Goal: Task Accomplishment & Management: Use online tool/utility

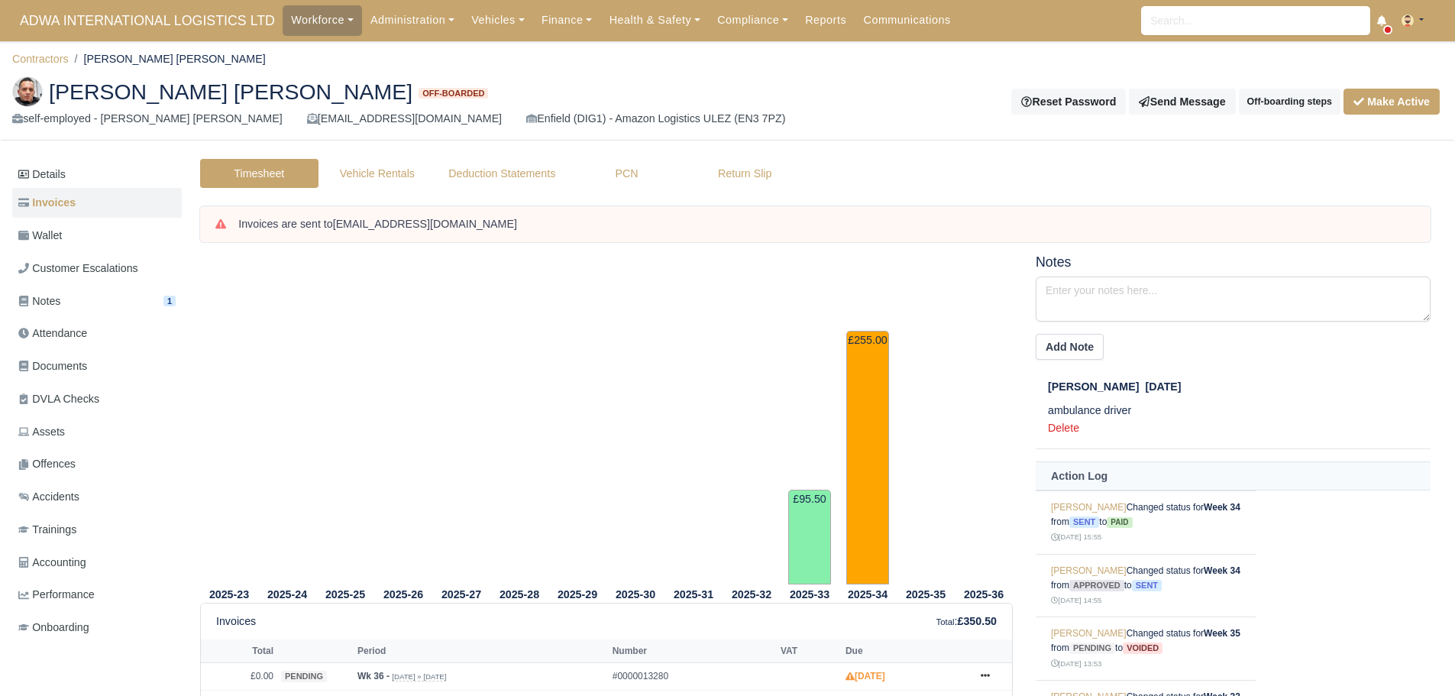
scroll to position [196, 0]
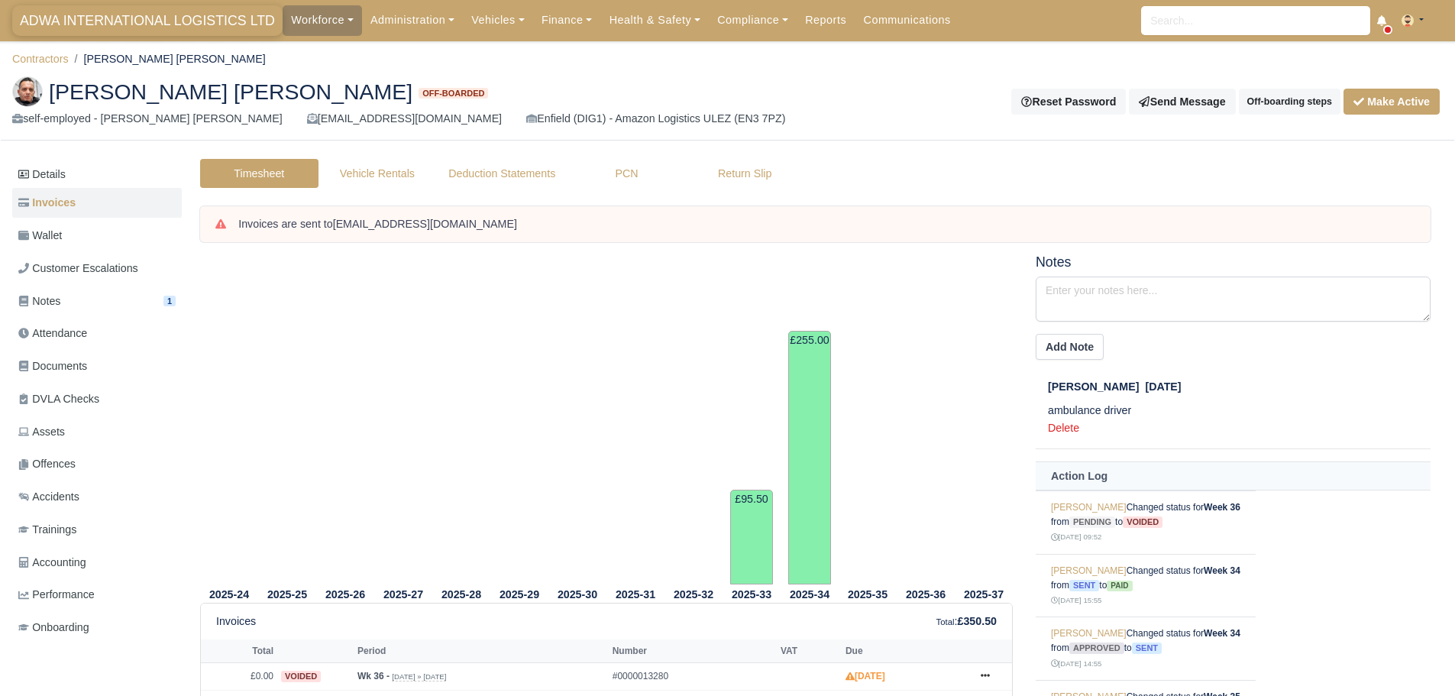
click at [95, 6] on span "ADWA INTERNATIONAL LOGISTICS LTD" at bounding box center [147, 20] width 270 height 31
click at [96, 16] on span "ADWA INTERNATIONAL LOGISTICS LTD" at bounding box center [147, 20] width 270 height 31
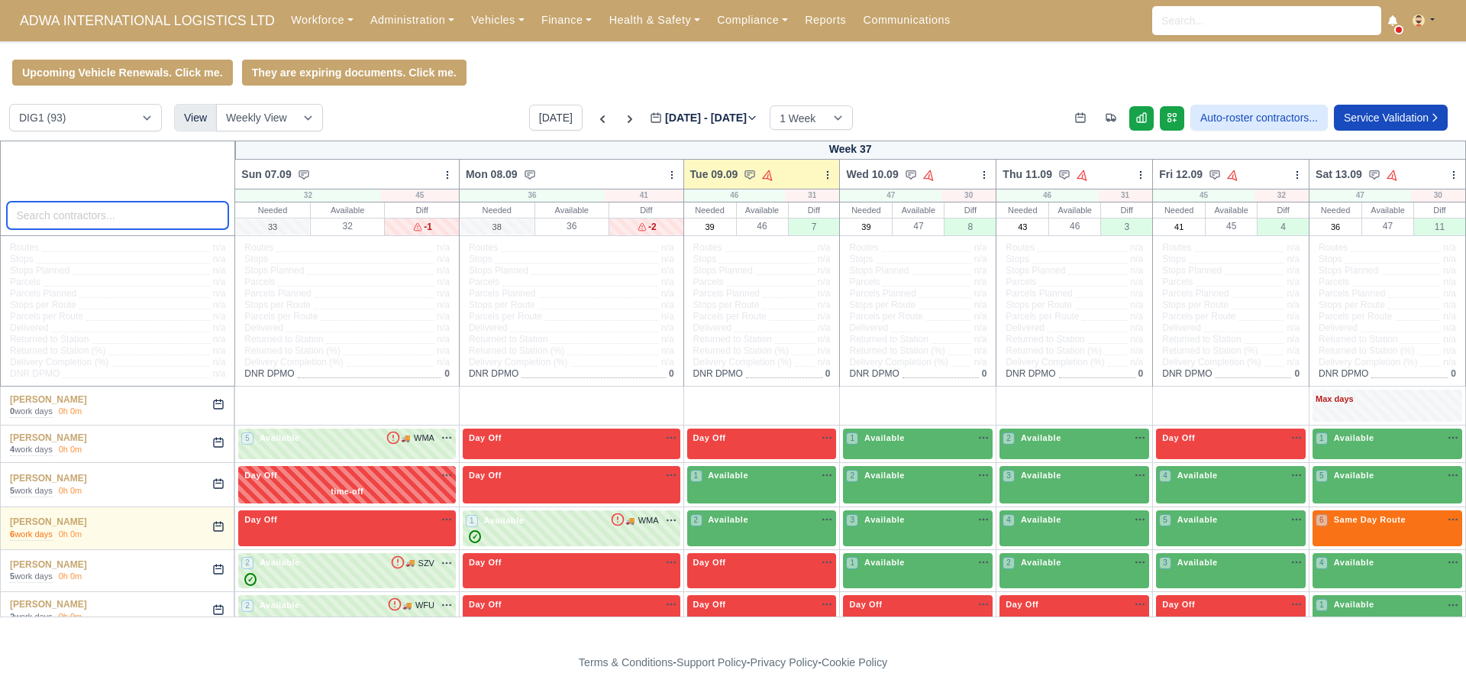
click at [108, 219] on input "search" at bounding box center [118, 215] width 222 height 27
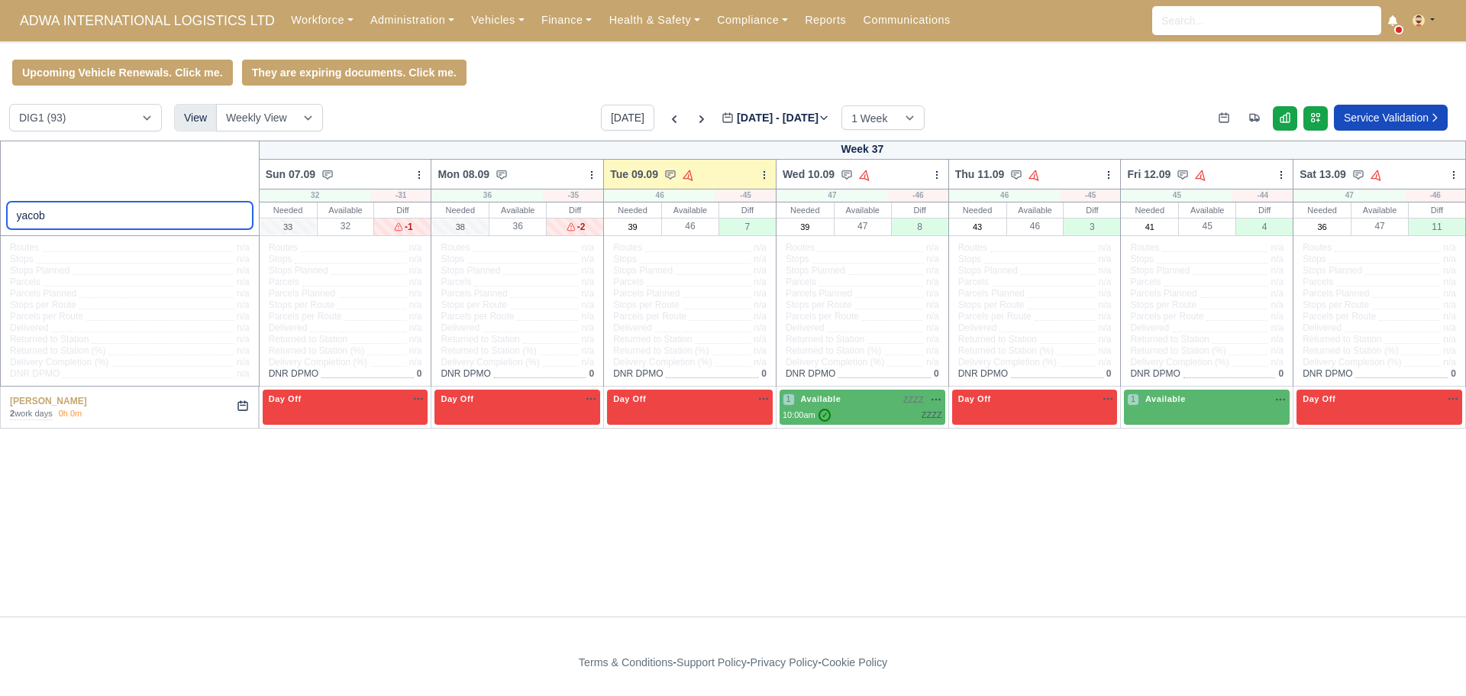
type input "yacob"
click at [678, 573] on div "yacob Week 37 Sun 07.09 Bulk Status Change Daily Tasks Planned Routes Service D…" at bounding box center [733, 378] width 1466 height 476
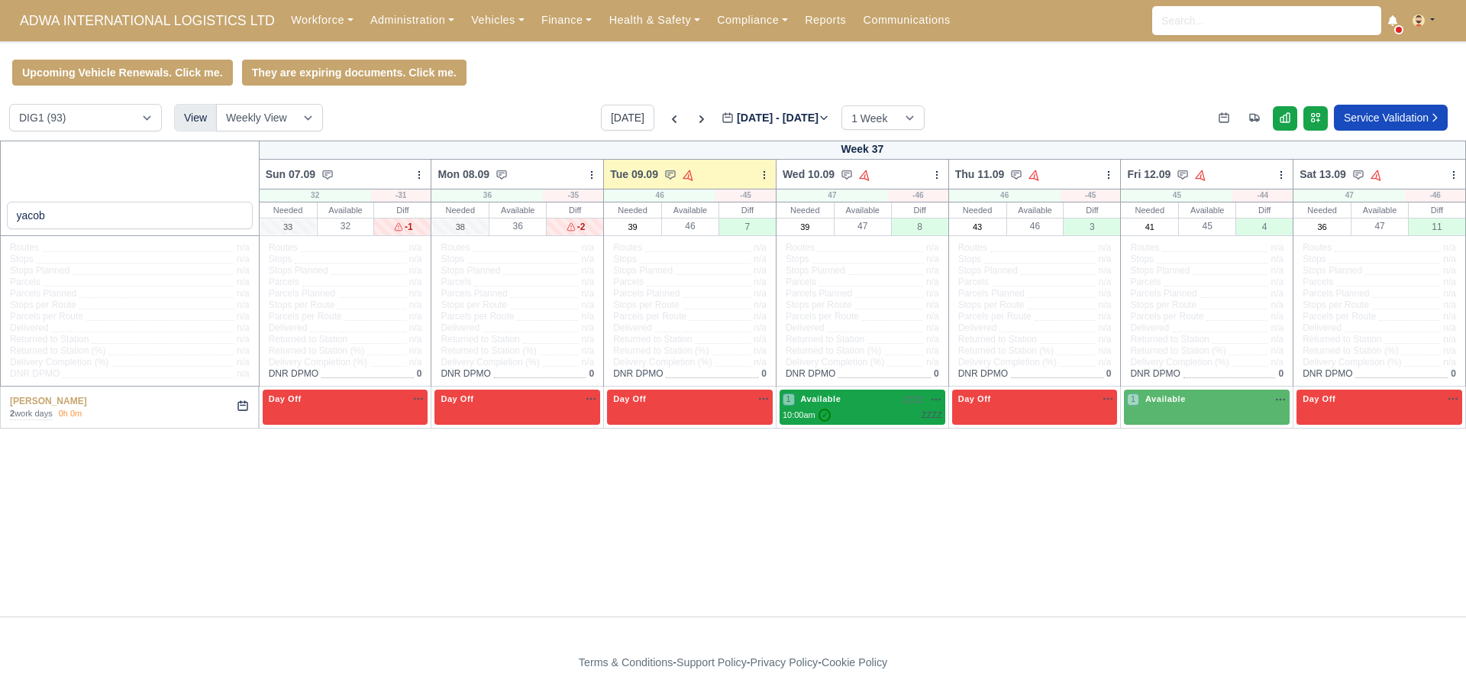
click at [851, 416] on div "10:00am ✓ ZZZZ" at bounding box center [863, 414] width 160 height 13
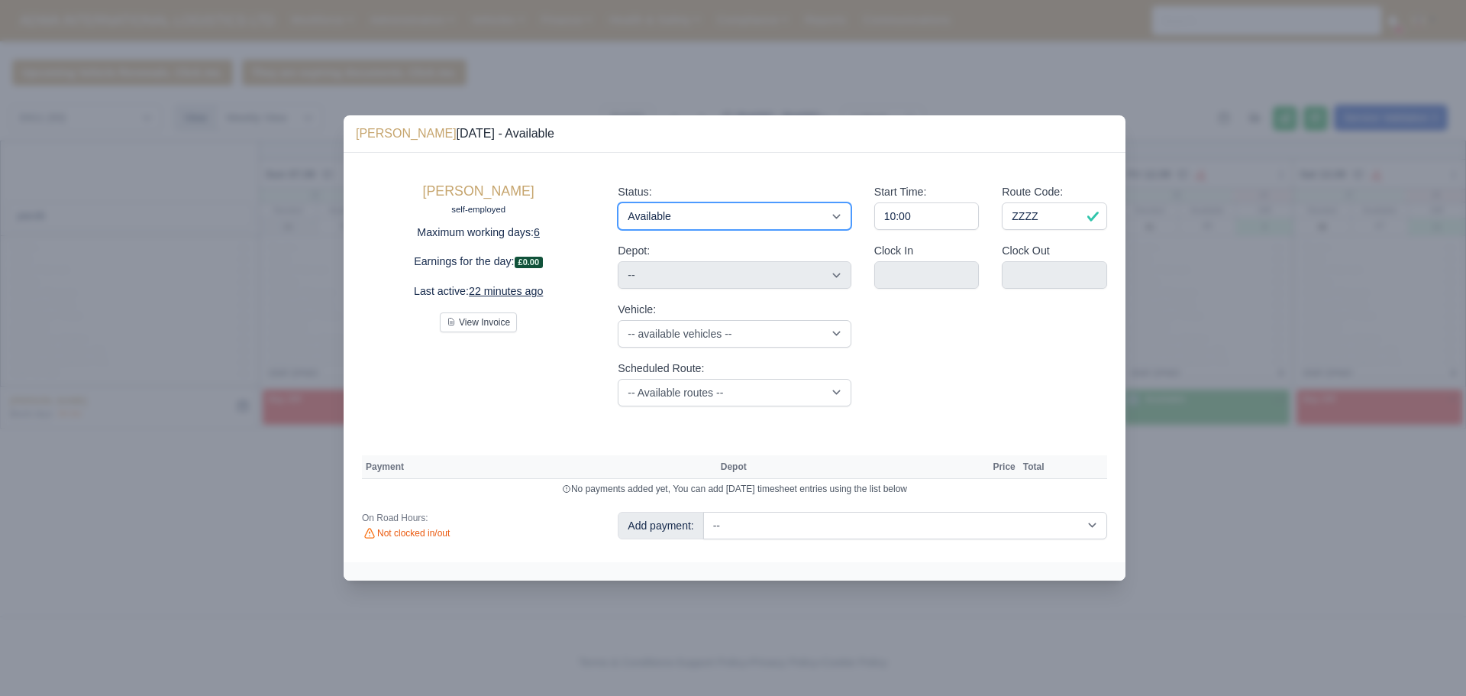
click at [658, 225] on select "Available Day Off Stand By Holiday Other Depot In Office OSM Ridealong Nursery …" at bounding box center [734, 215] width 233 height 27
select select "Holiday"
click at [618, 202] on select "Available Day Off Stand By Holiday Other Depot In Office OSM Ridealong Nursery …" at bounding box center [734, 215] width 233 height 27
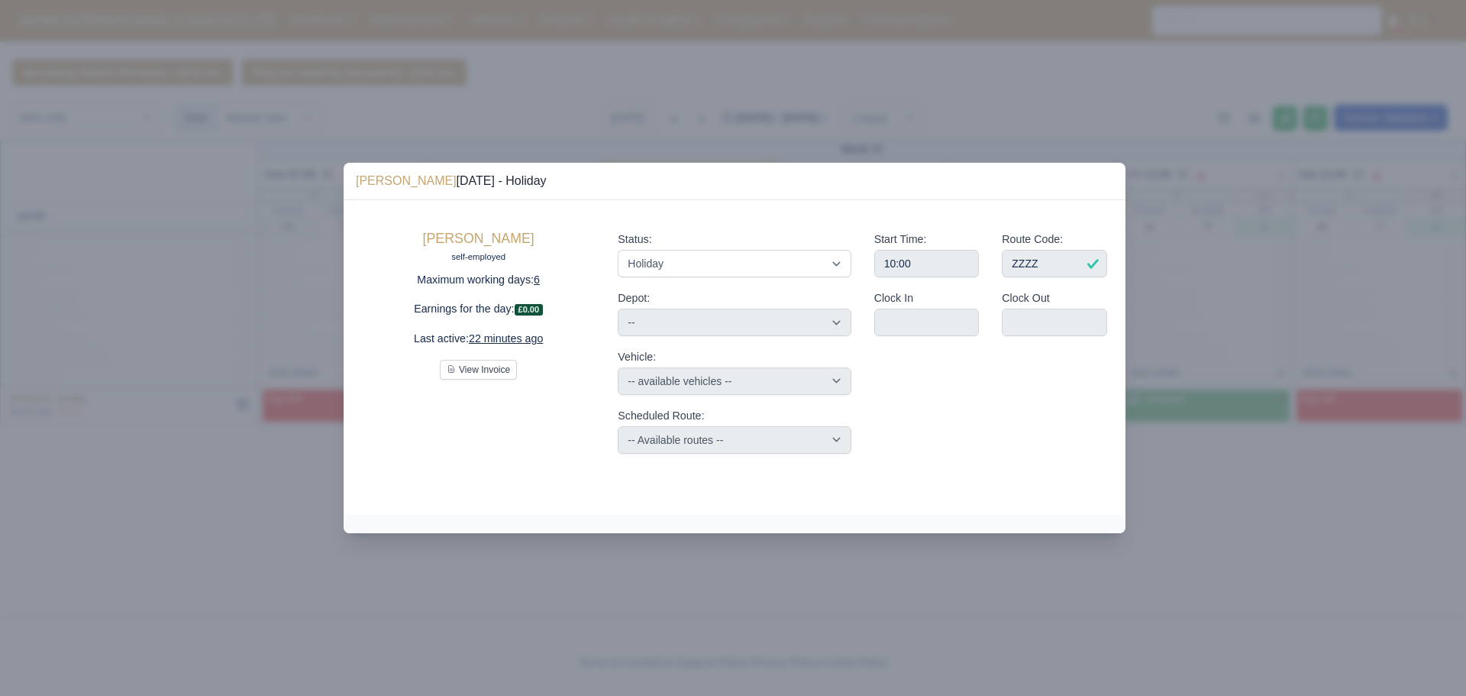
click at [977, 616] on div at bounding box center [733, 348] width 1466 height 696
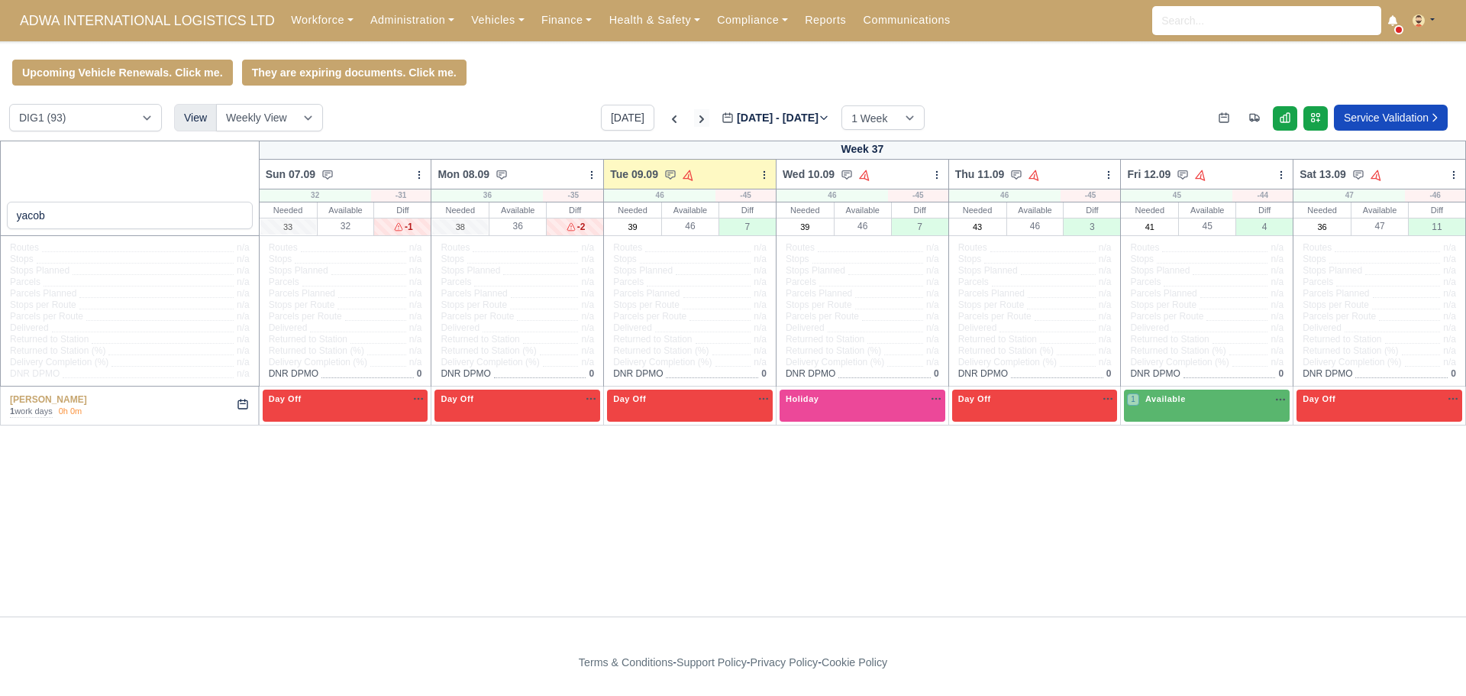
click at [699, 122] on icon at bounding box center [701, 119] width 5 height 8
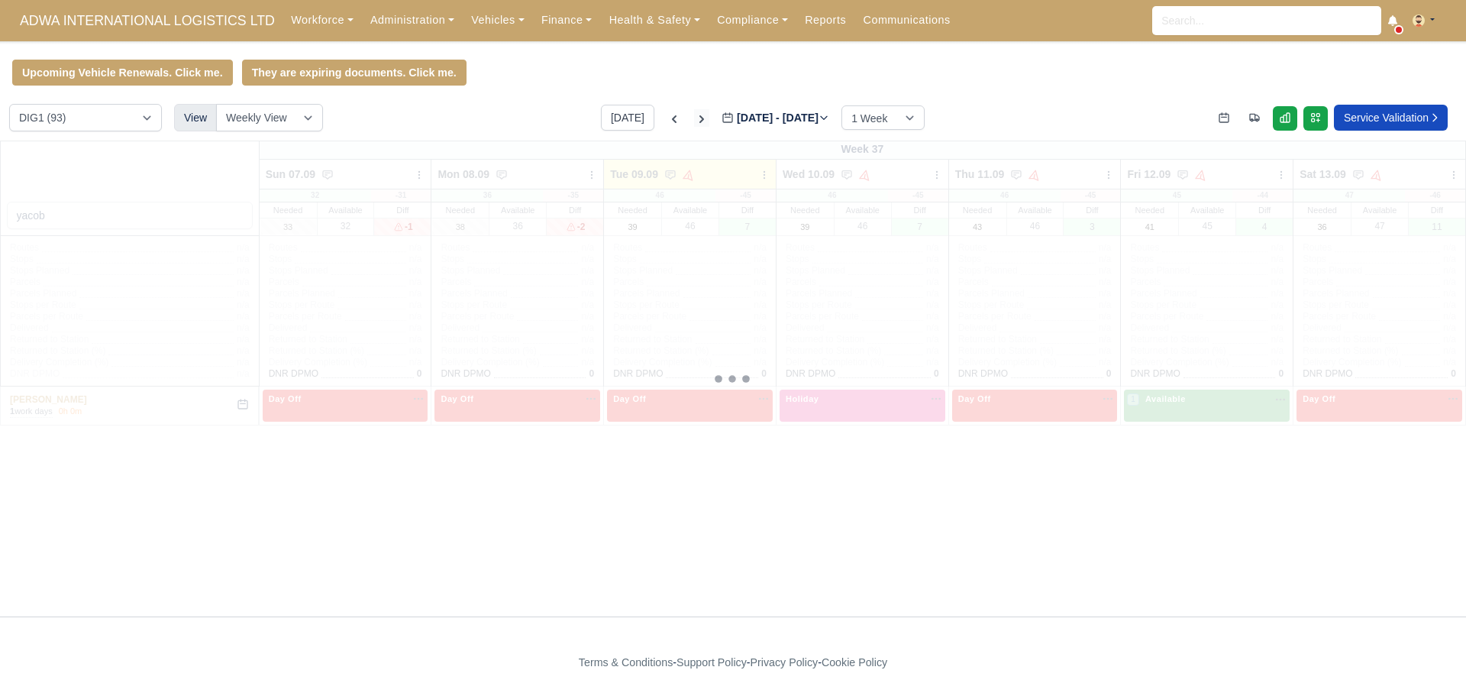
type input "2025-09-16"
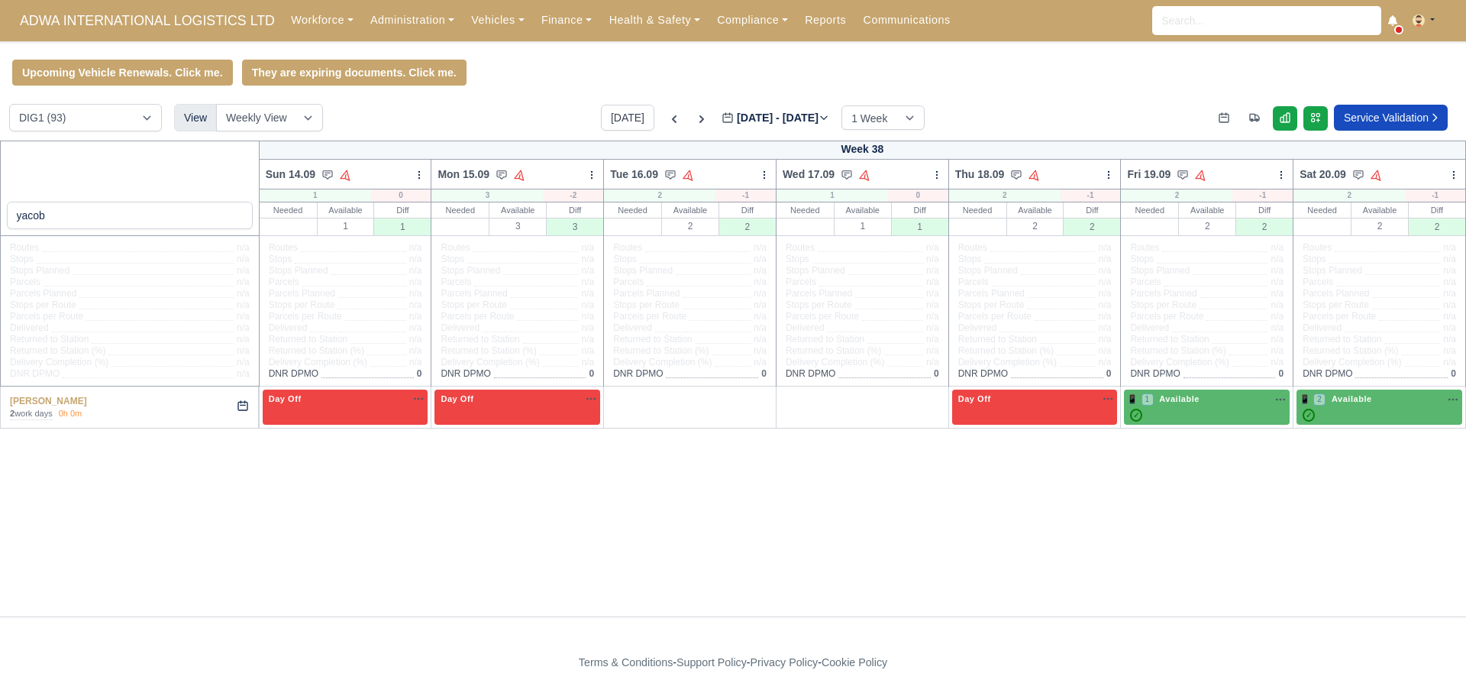
click at [243, 412] on icon at bounding box center [243, 405] width 12 height 12
select select "Day Off"
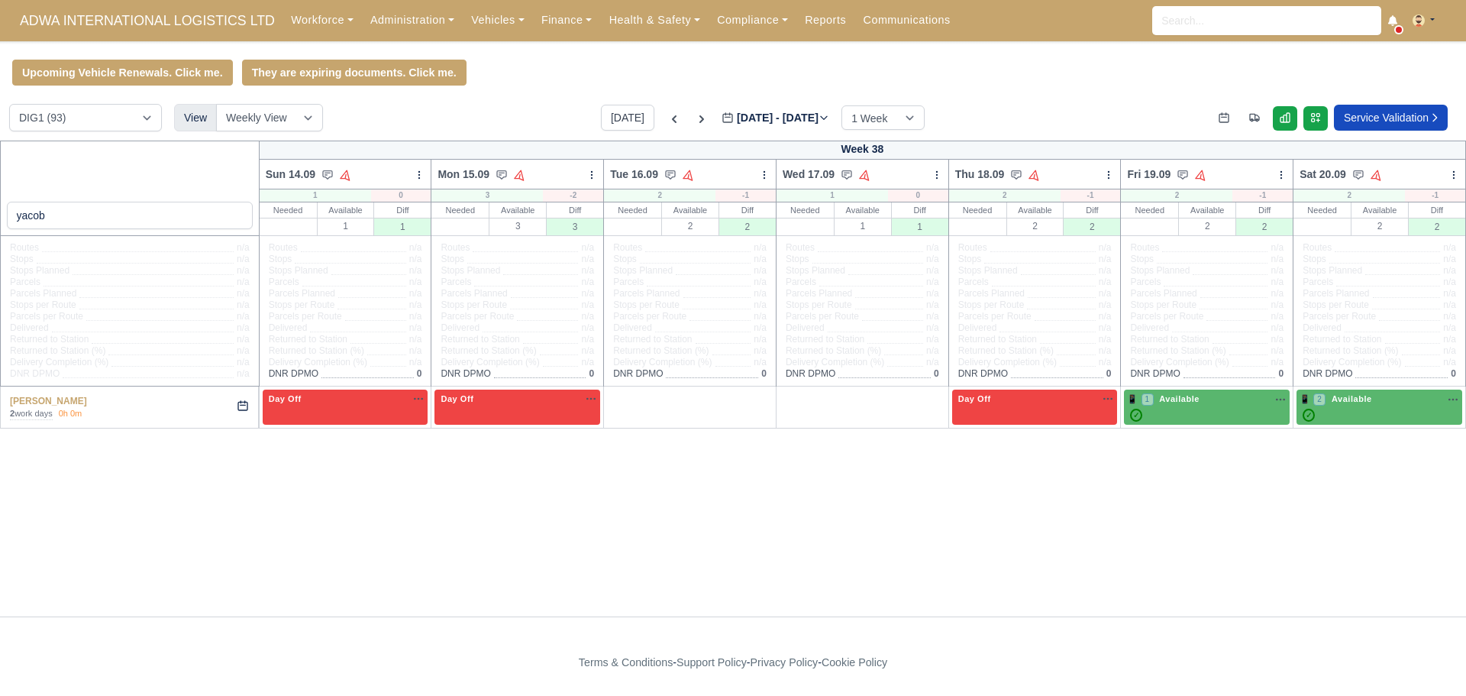
select select "Day Off"
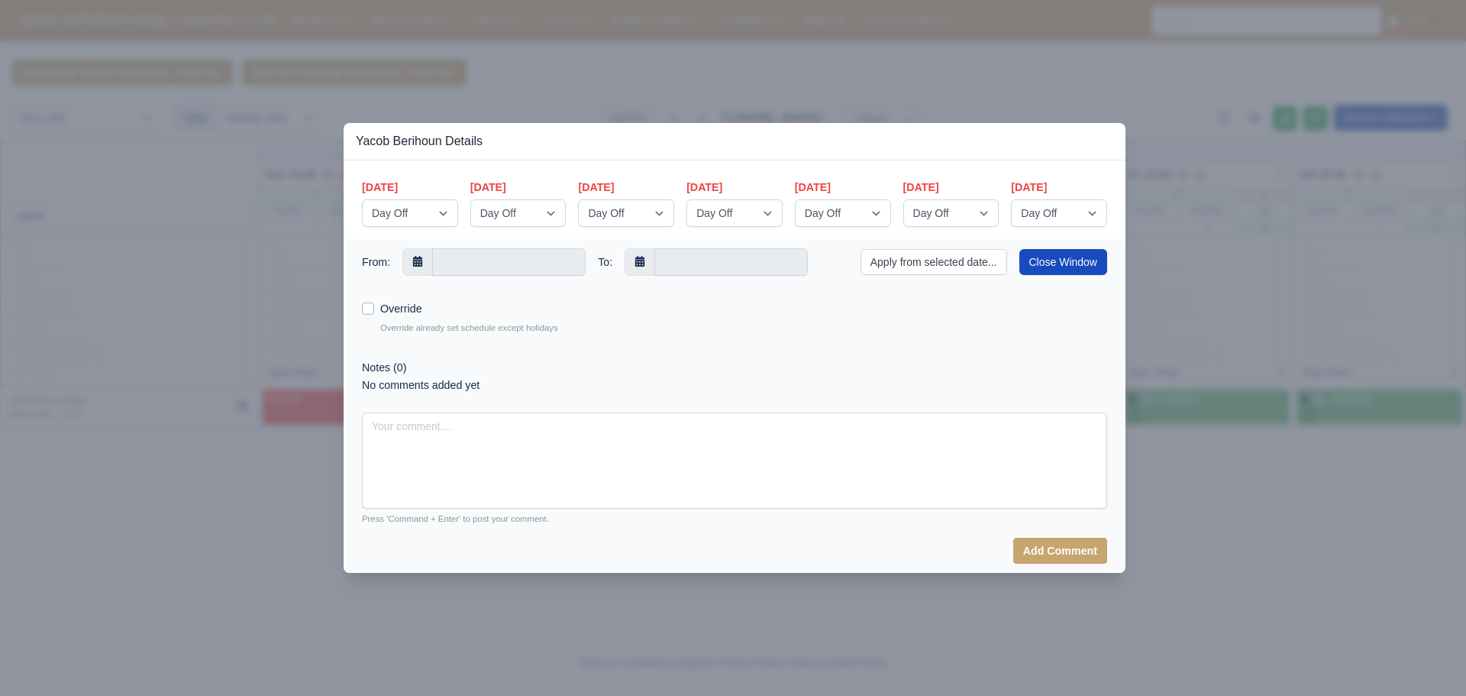
click at [1264, 249] on div at bounding box center [733, 348] width 1466 height 696
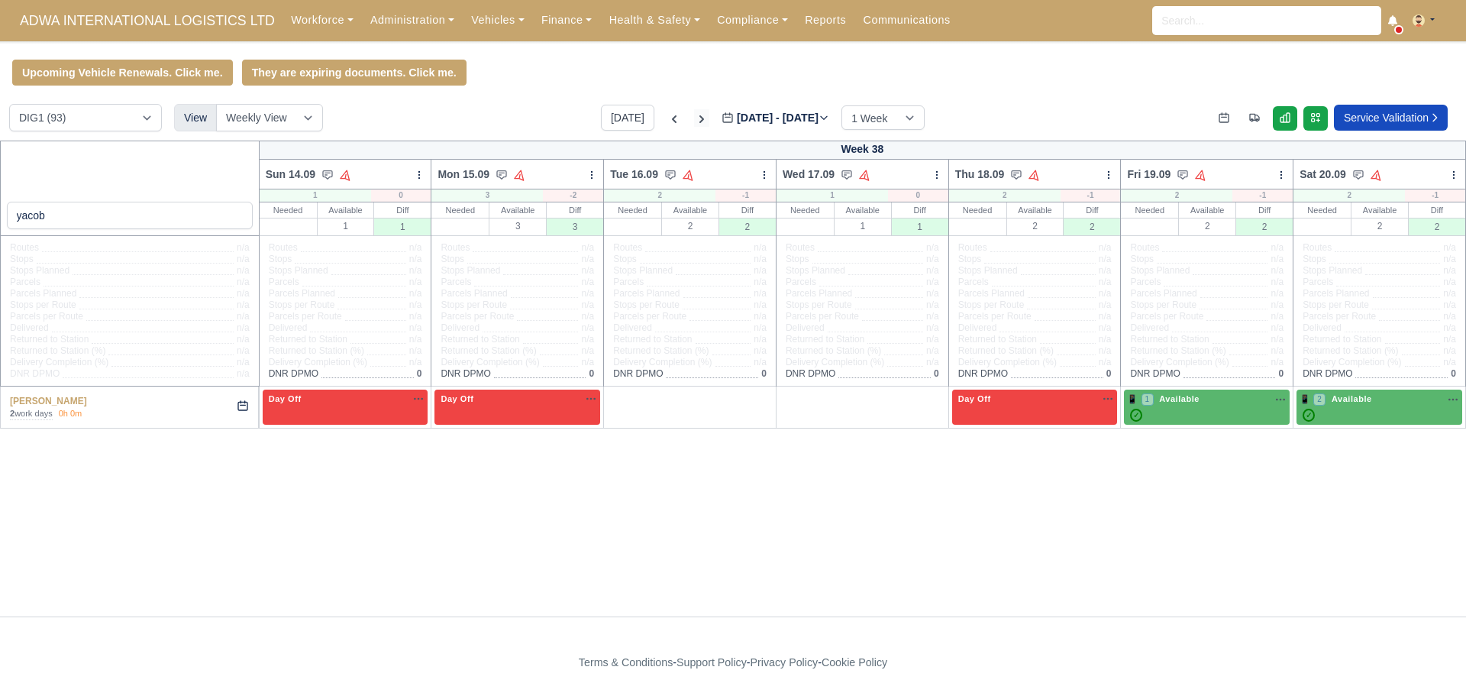
click at [699, 120] on icon at bounding box center [701, 119] width 5 height 8
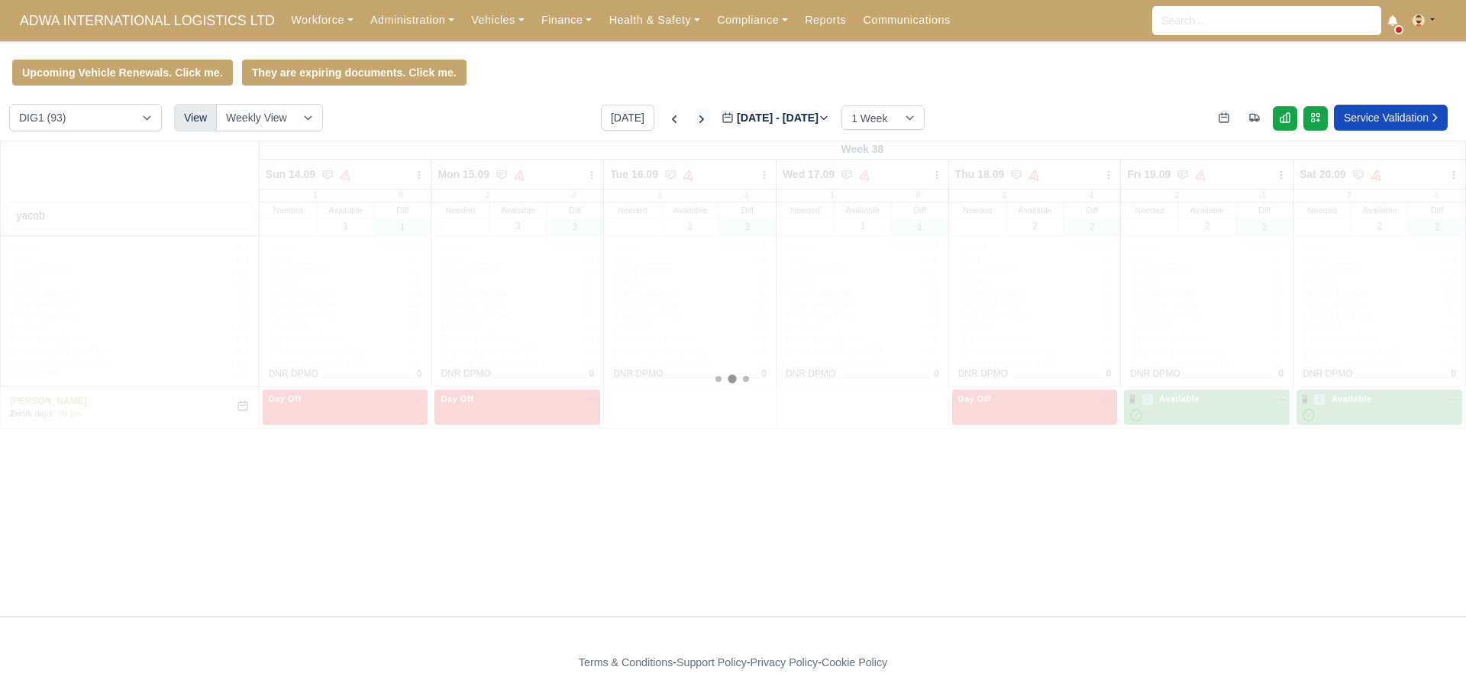
type input "[DATE]"
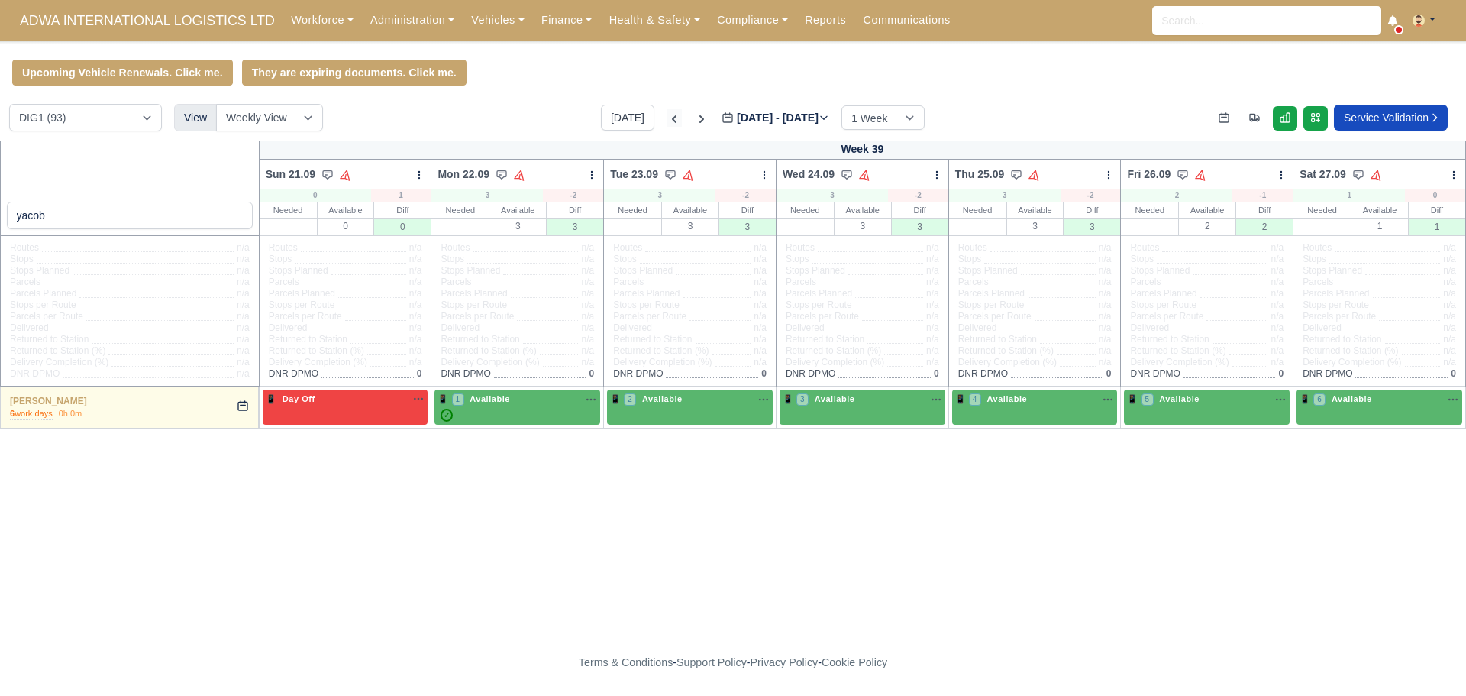
click at [672, 121] on icon at bounding box center [674, 119] width 5 height 8
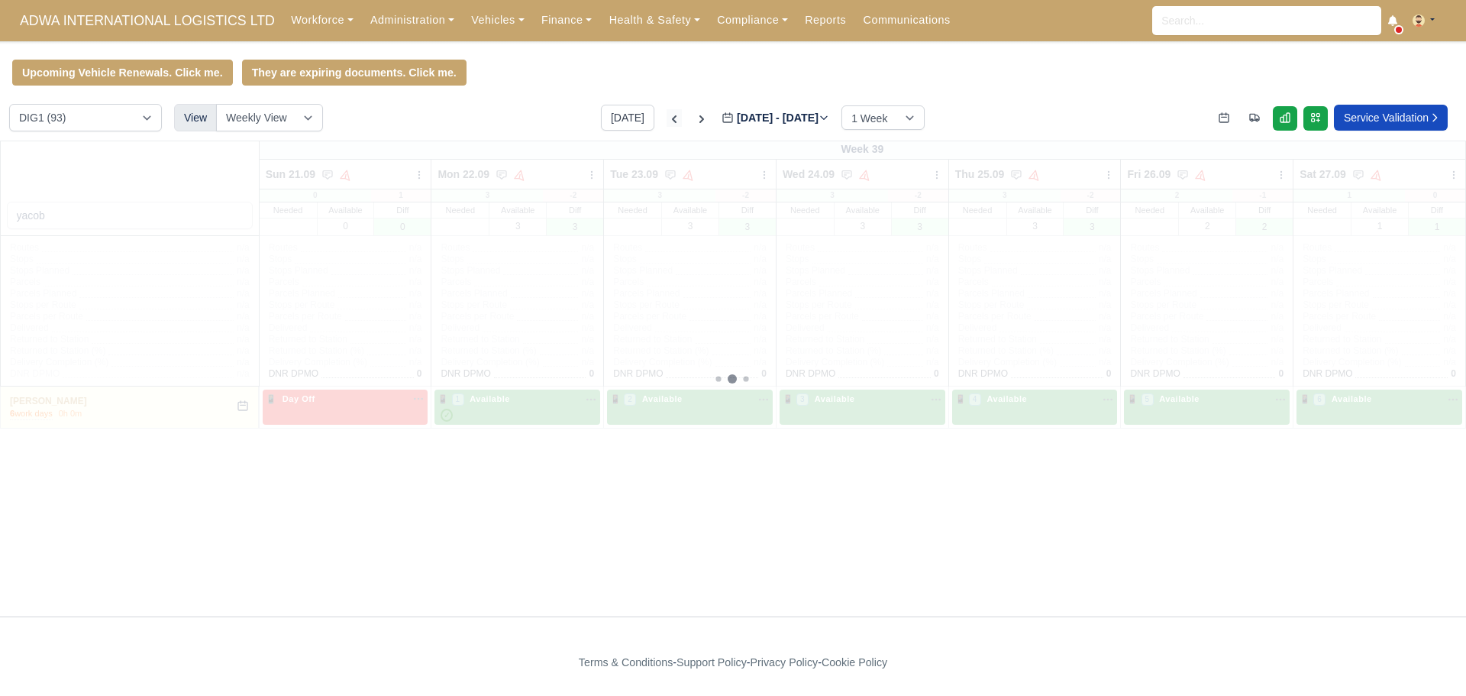
type input "[DATE]"
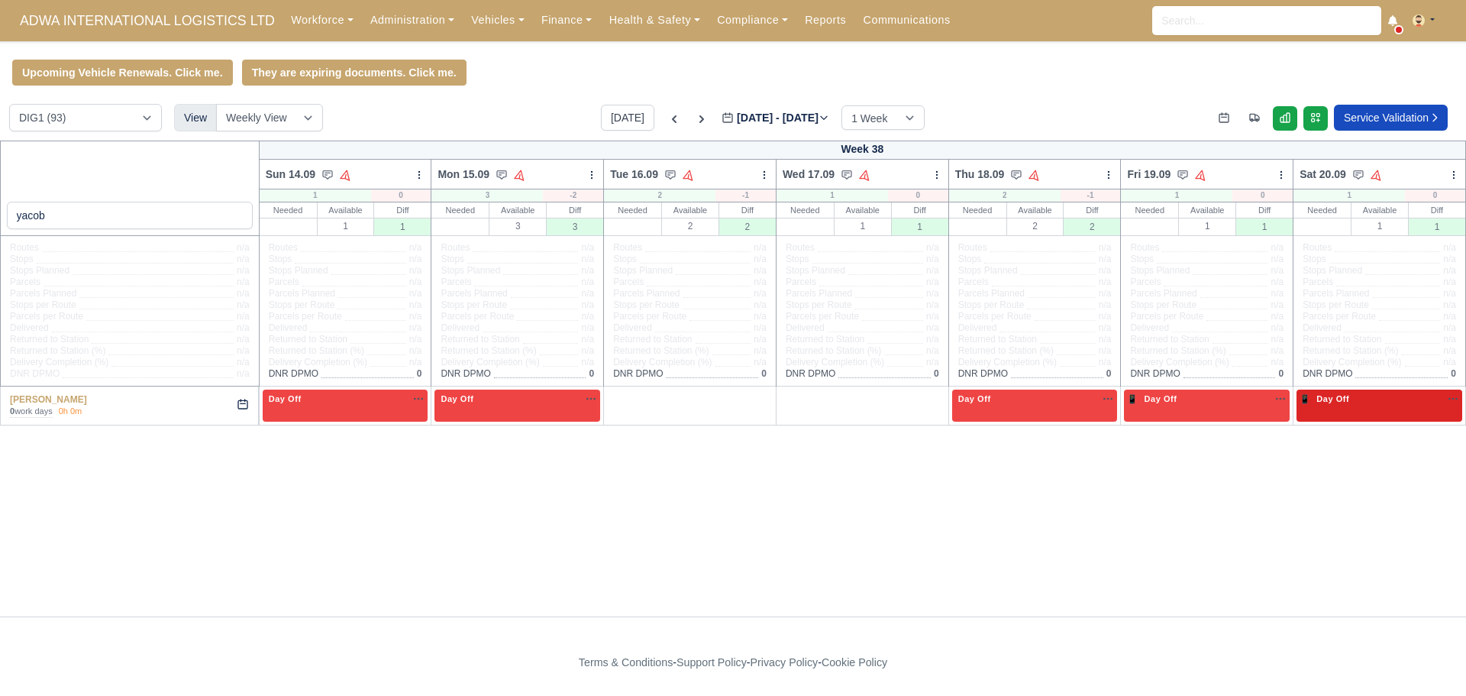
click at [1343, 402] on span "Day Off" at bounding box center [1332, 398] width 39 height 11
select select "Day Off"
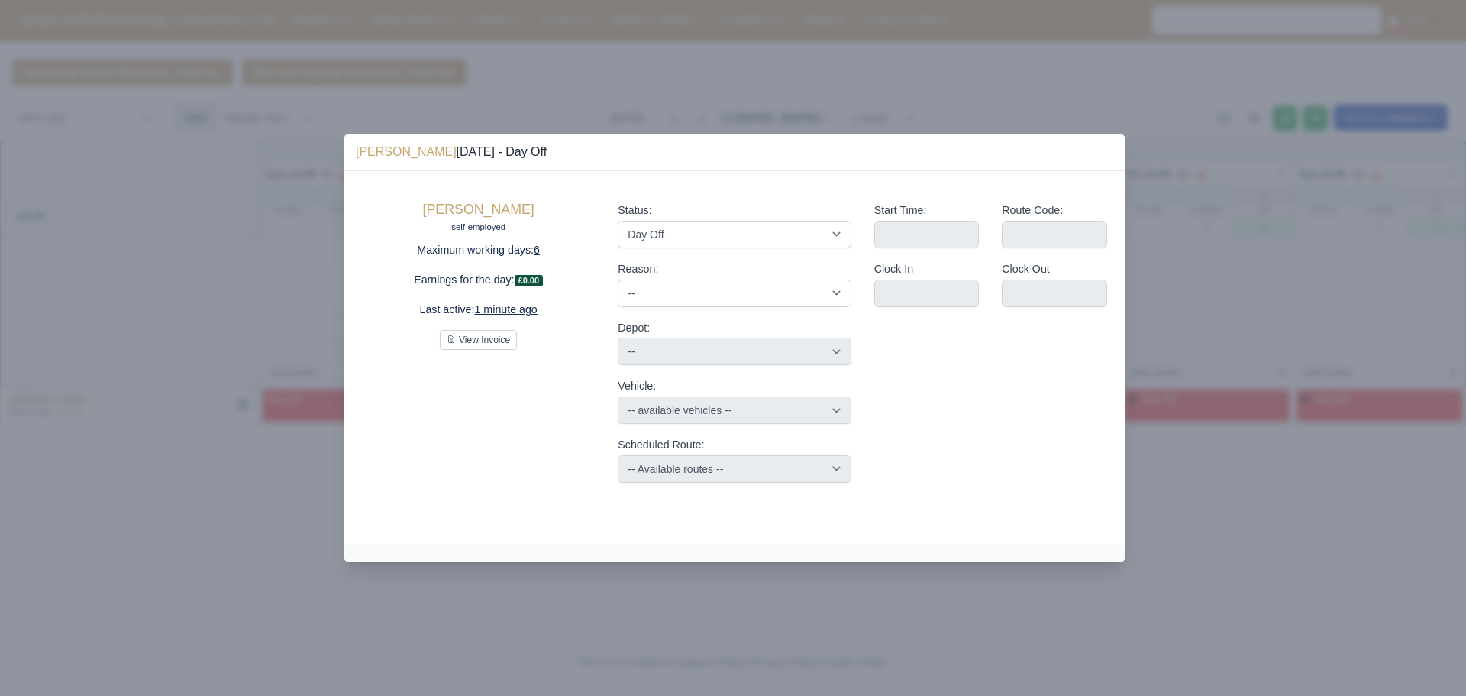
click at [985, 614] on div at bounding box center [733, 348] width 1466 height 696
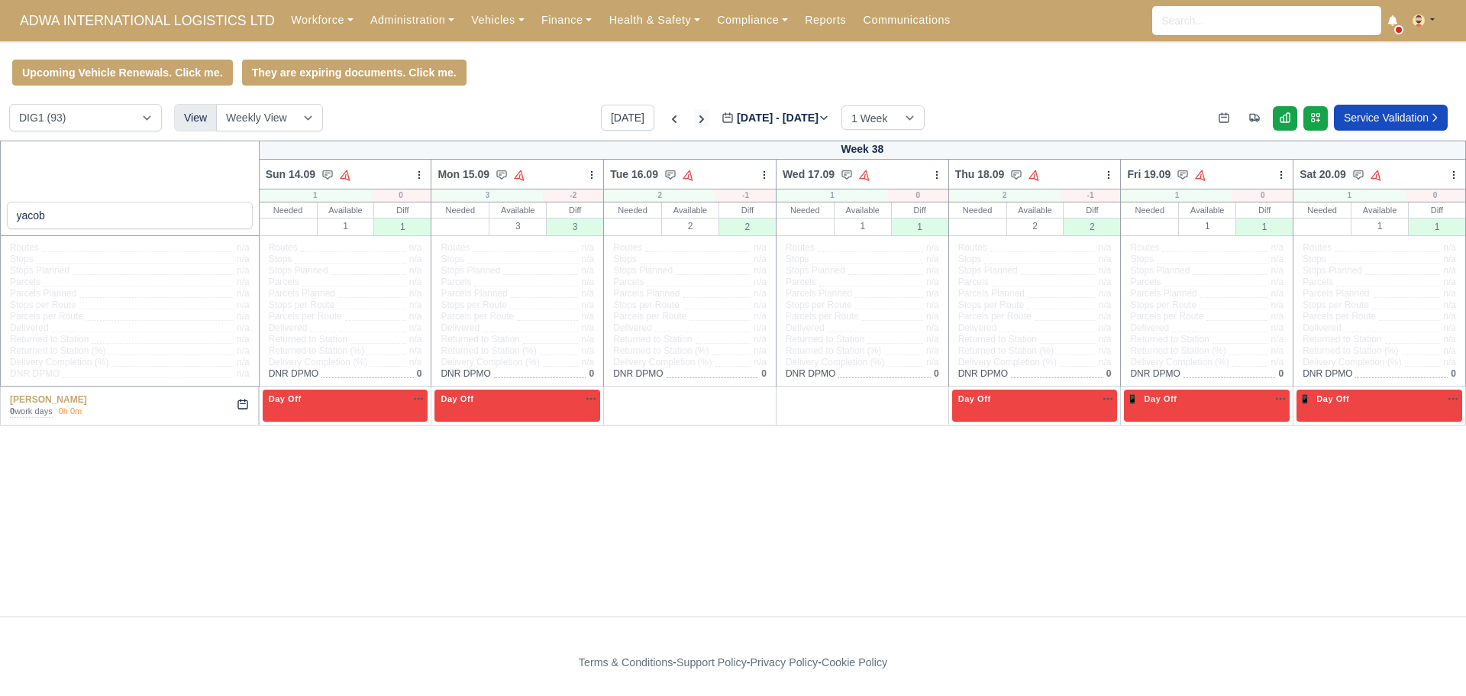
click at [694, 121] on icon at bounding box center [701, 118] width 15 height 15
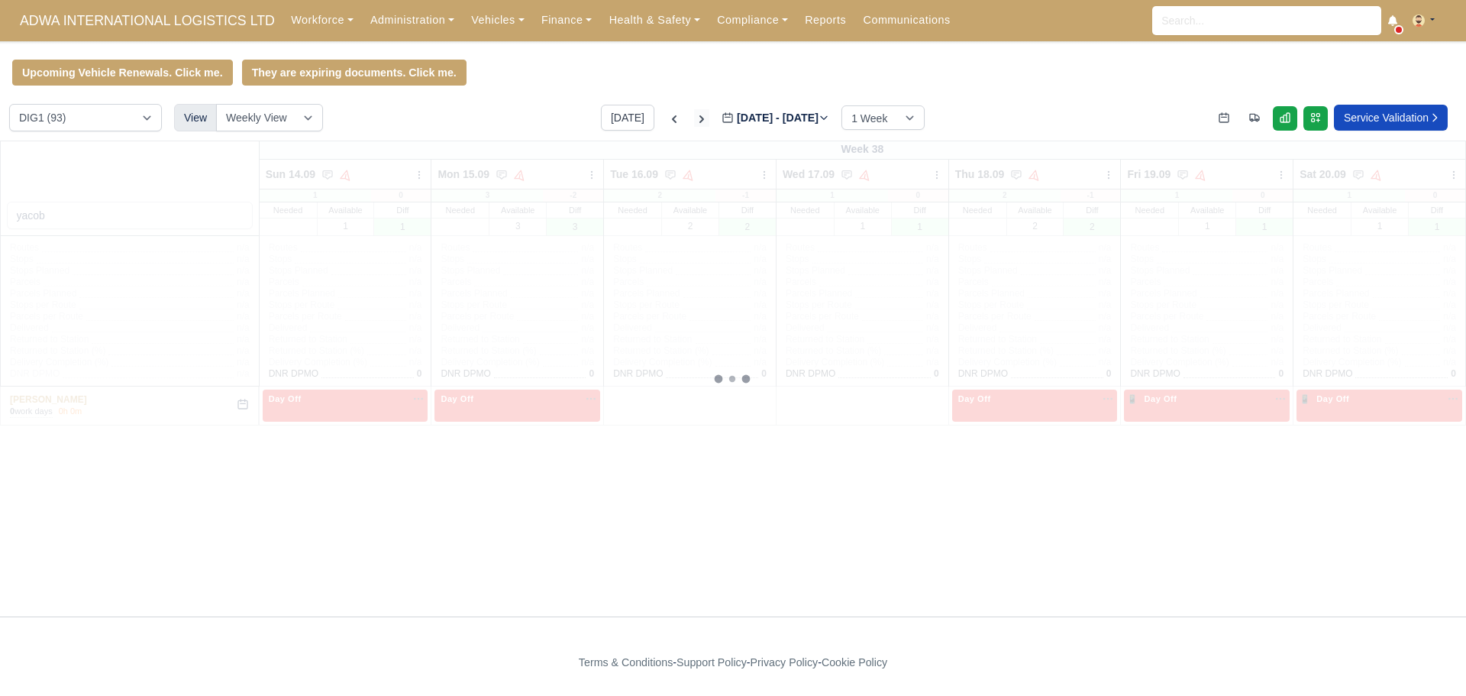
type input "2025-09-23"
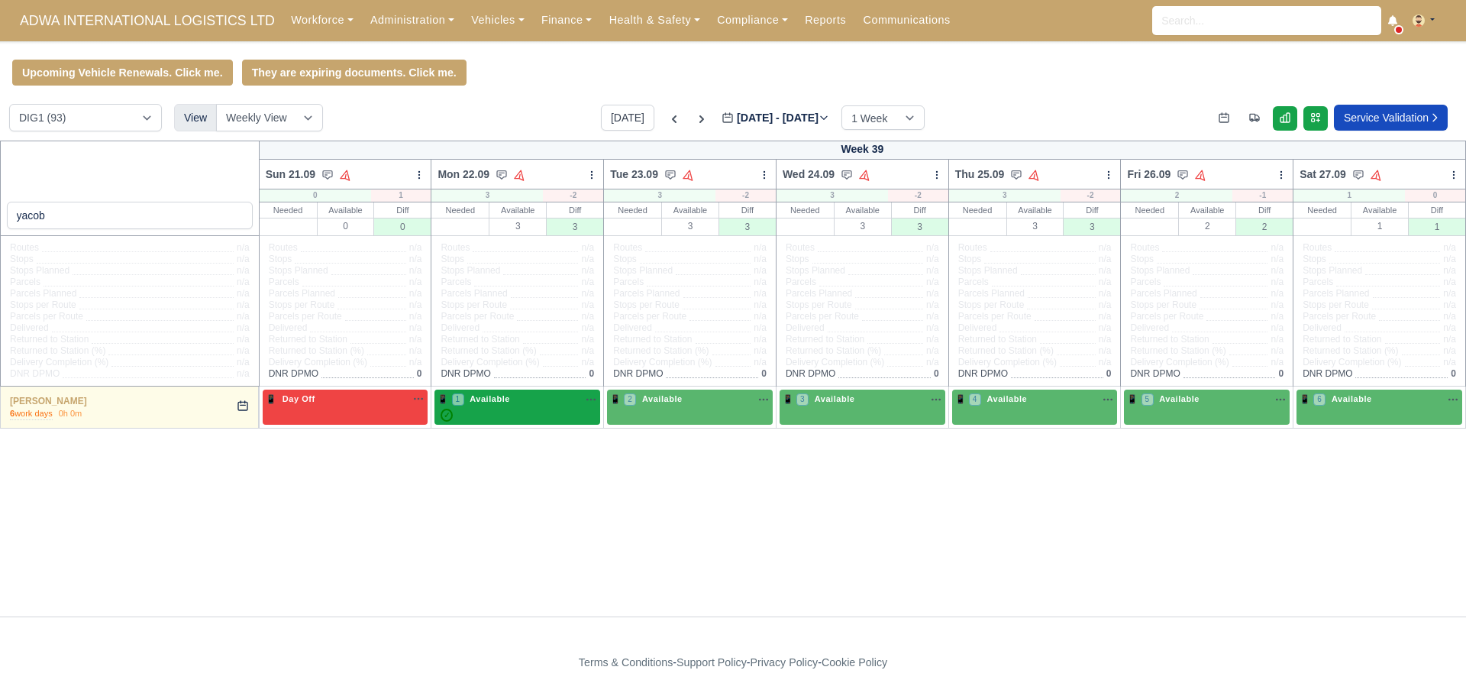
click at [499, 404] on span "Available" at bounding box center [490, 398] width 47 height 11
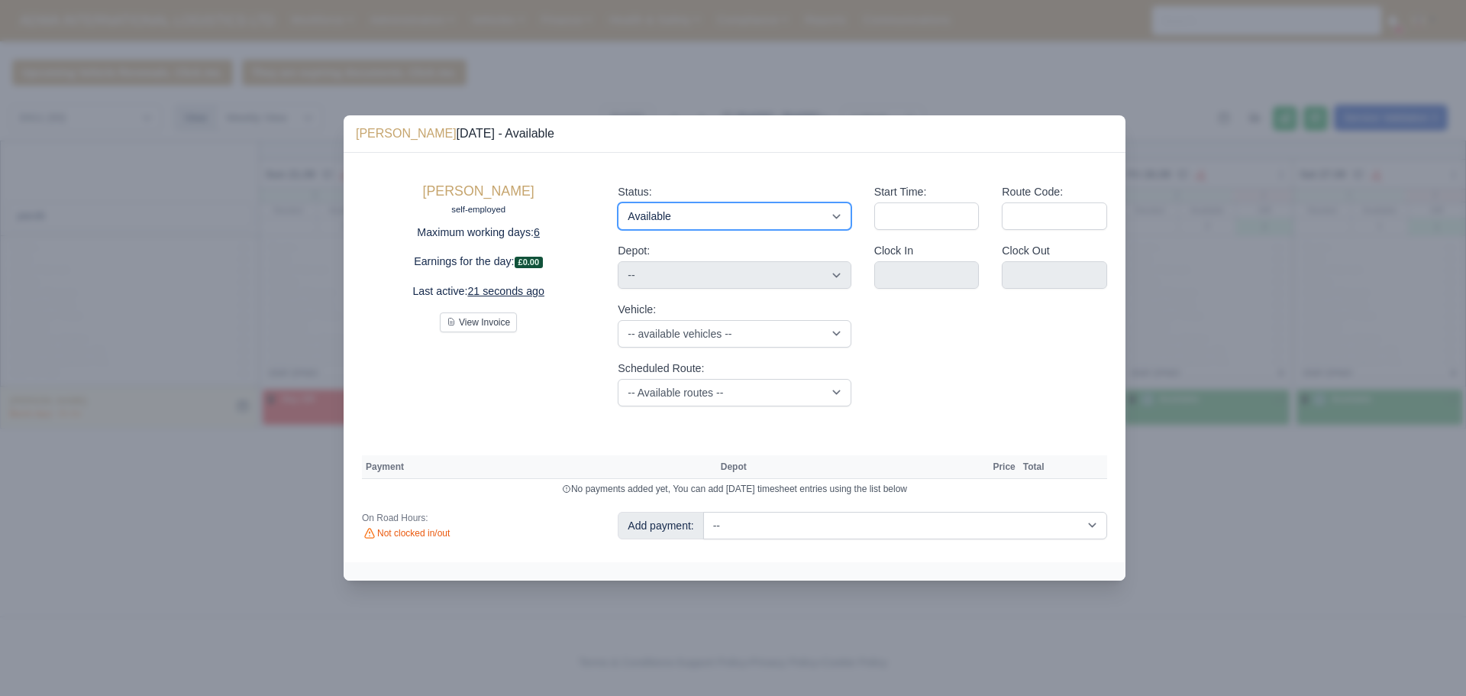
click at [646, 217] on select "Available Day Off Stand By Holiday Other Depot In Office OSM Ridealong Nursery …" at bounding box center [734, 215] width 233 height 27
click at [580, 173] on div "Yacob Berihoun self-employed Maximum working days: 6 Earnings for the day: £0.0…" at bounding box center [478, 294] width 256 height 247
click at [683, 220] on select "Available Day Off Stand By Holiday Other Depot In Office OSM Ridealong Nursery …" at bounding box center [734, 215] width 233 height 27
select select "Day Off"
click at [618, 202] on select "Available Day Off Stand By Holiday Other Depot In Office OSM Ridealong Nursery …" at bounding box center [734, 215] width 233 height 27
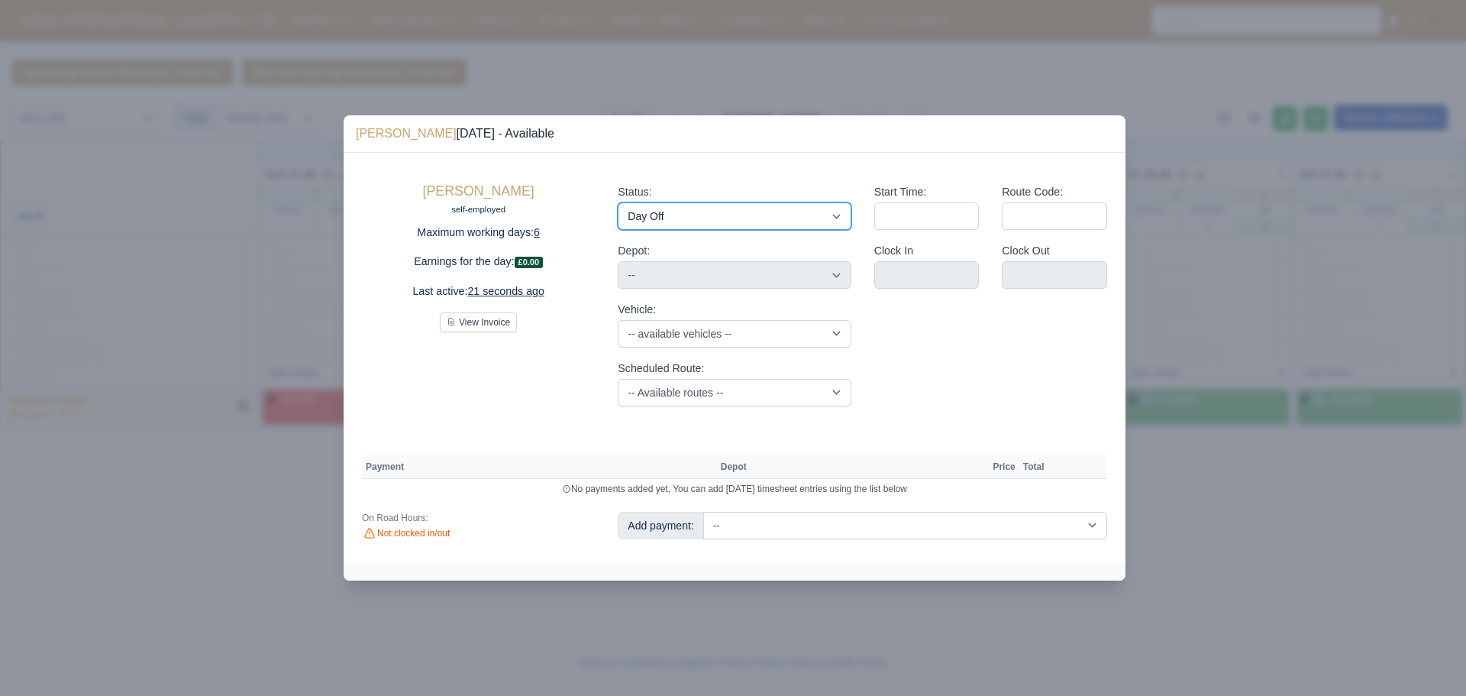
select select "na"
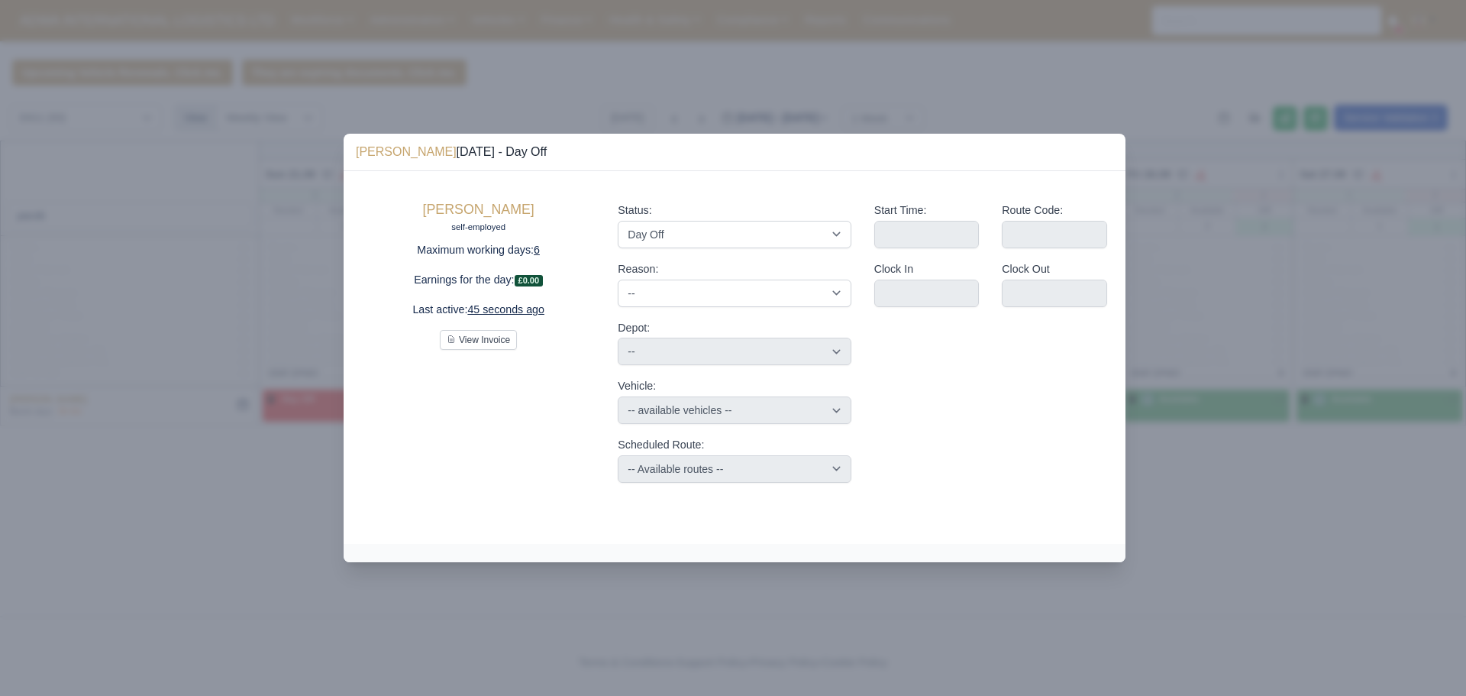
click at [539, 597] on div at bounding box center [733, 348] width 1466 height 696
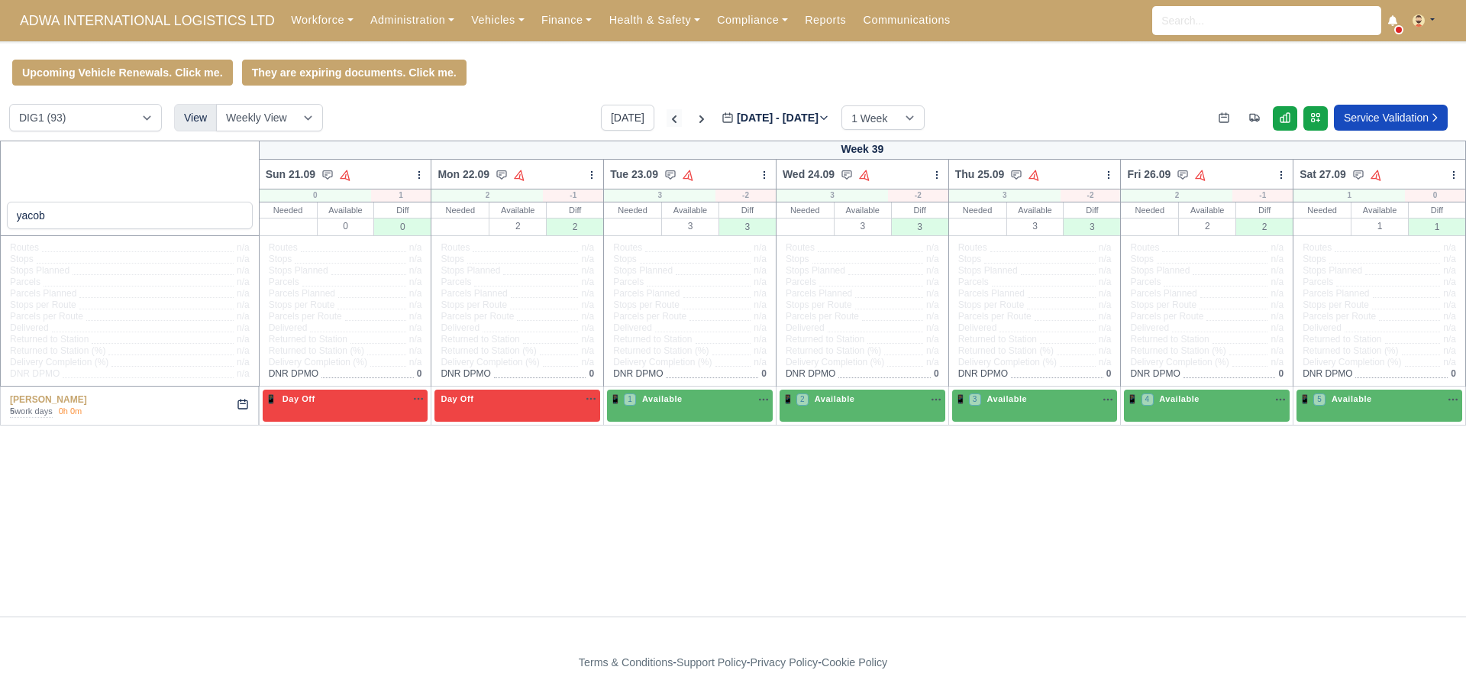
click at [667, 114] on icon at bounding box center [674, 118] width 15 height 15
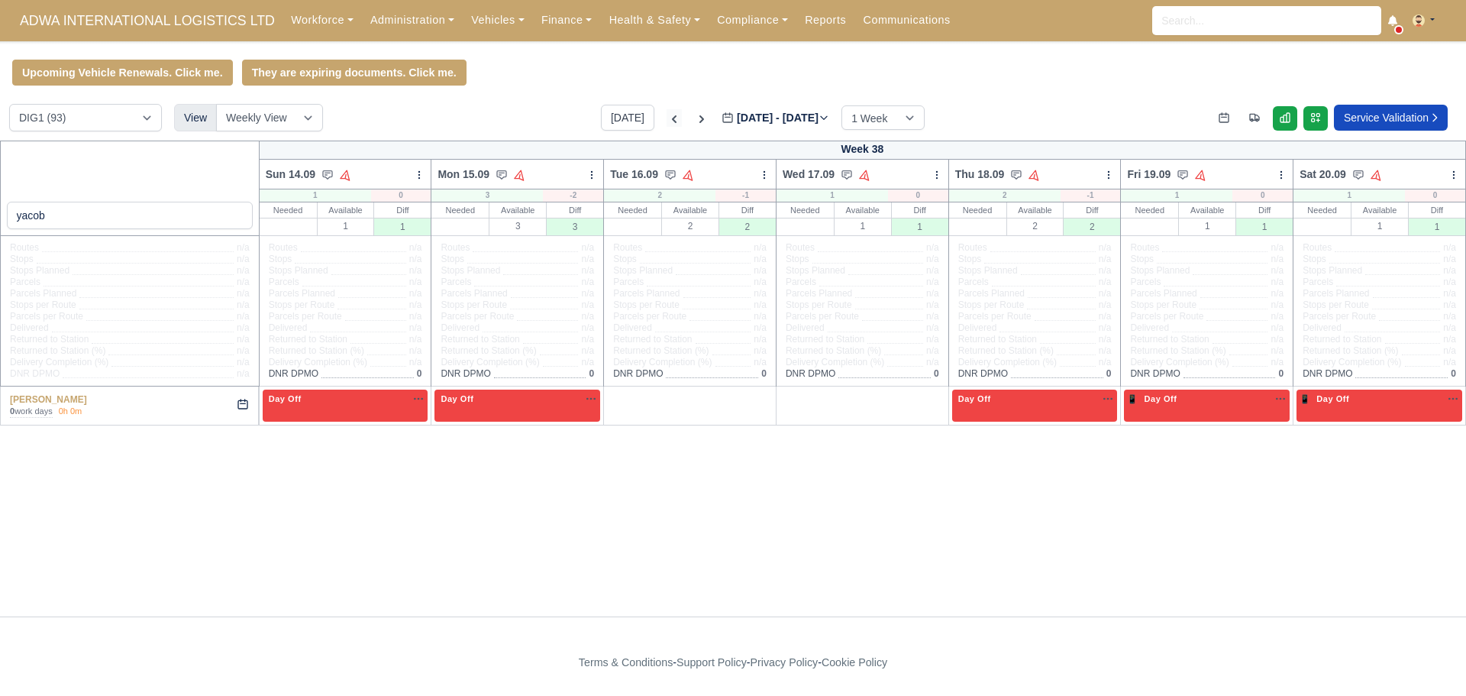
click at [672, 123] on icon at bounding box center [674, 119] width 5 height 8
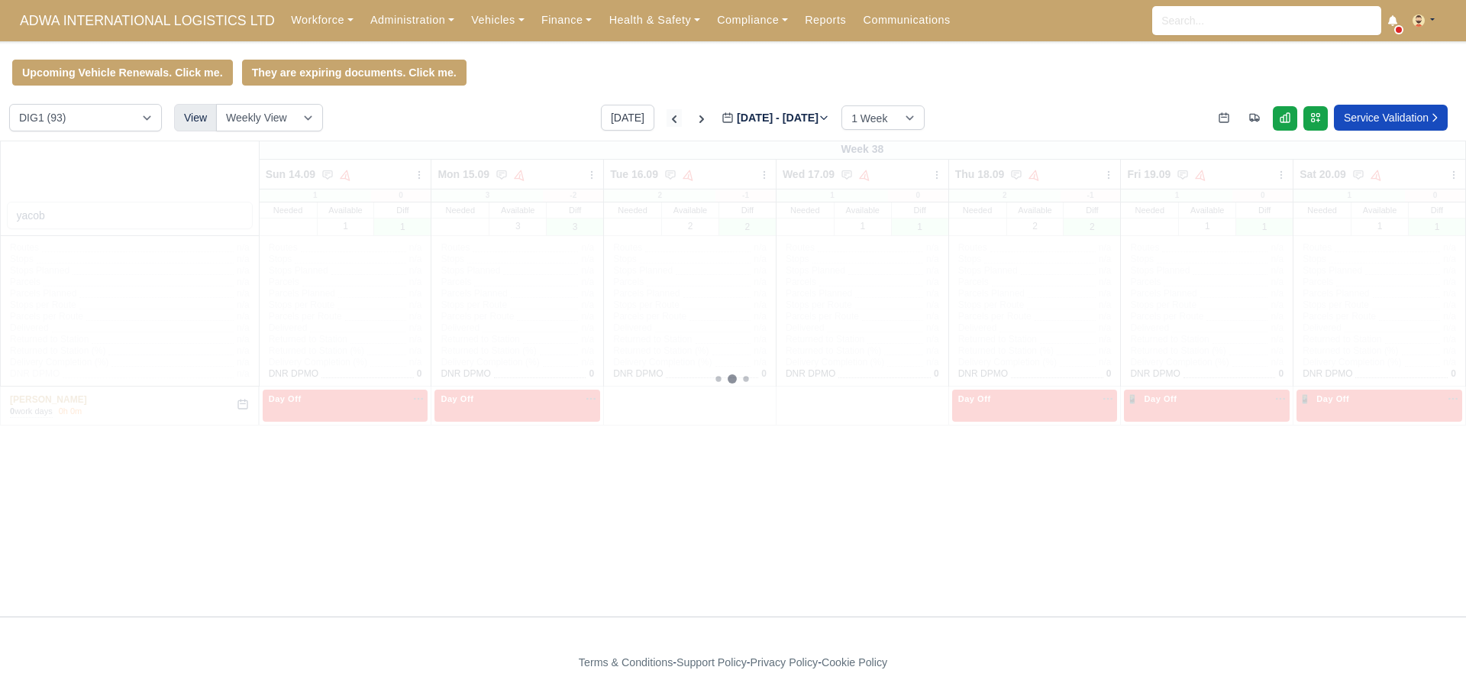
type input "[DATE]"
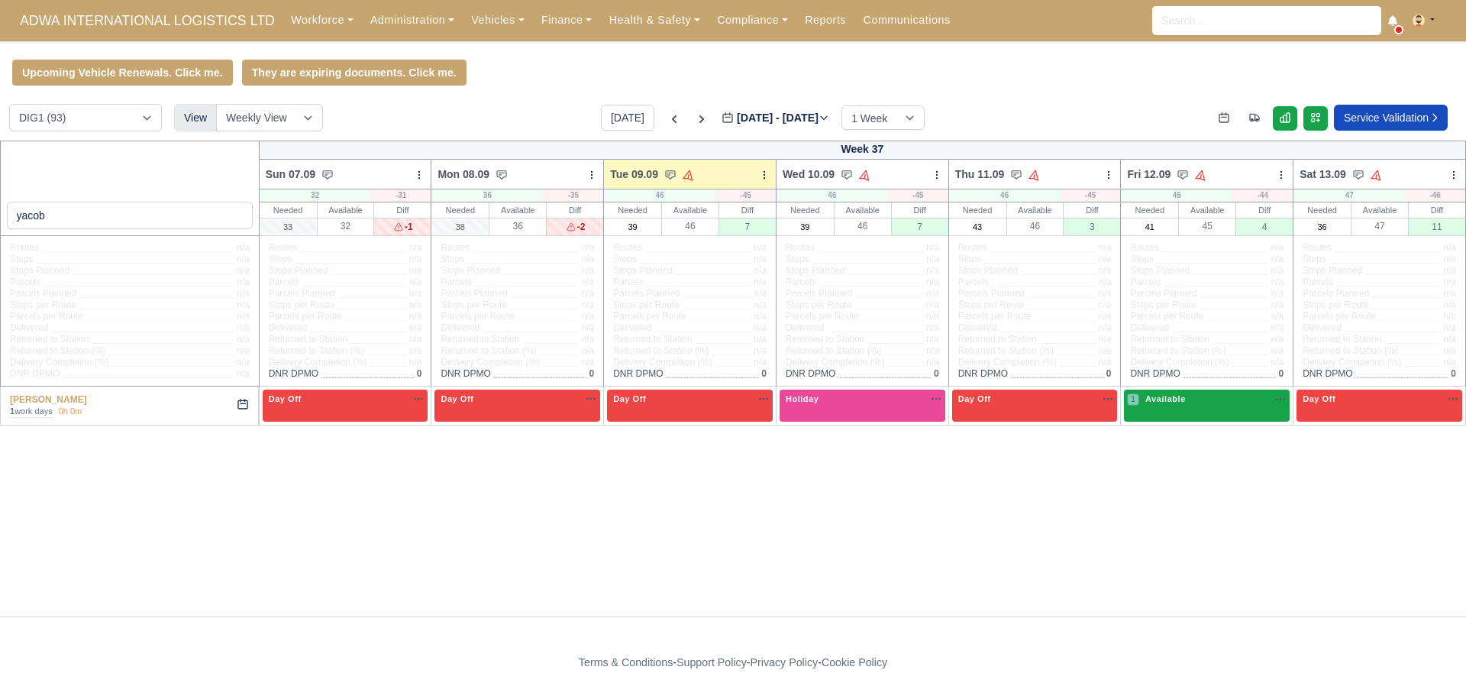
click at [1206, 404] on div "1 Available na" at bounding box center [1207, 398] width 160 height 13
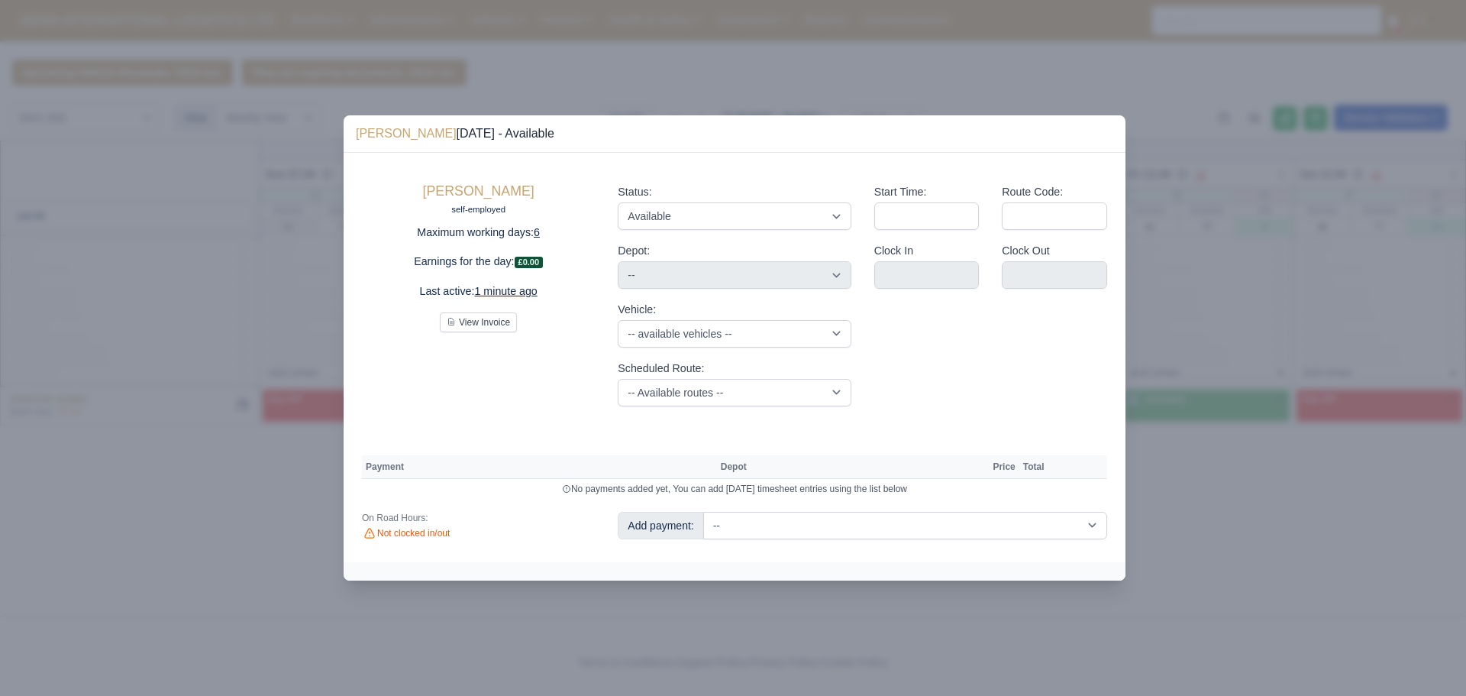
click at [1216, 410] on div at bounding box center [733, 348] width 1466 height 696
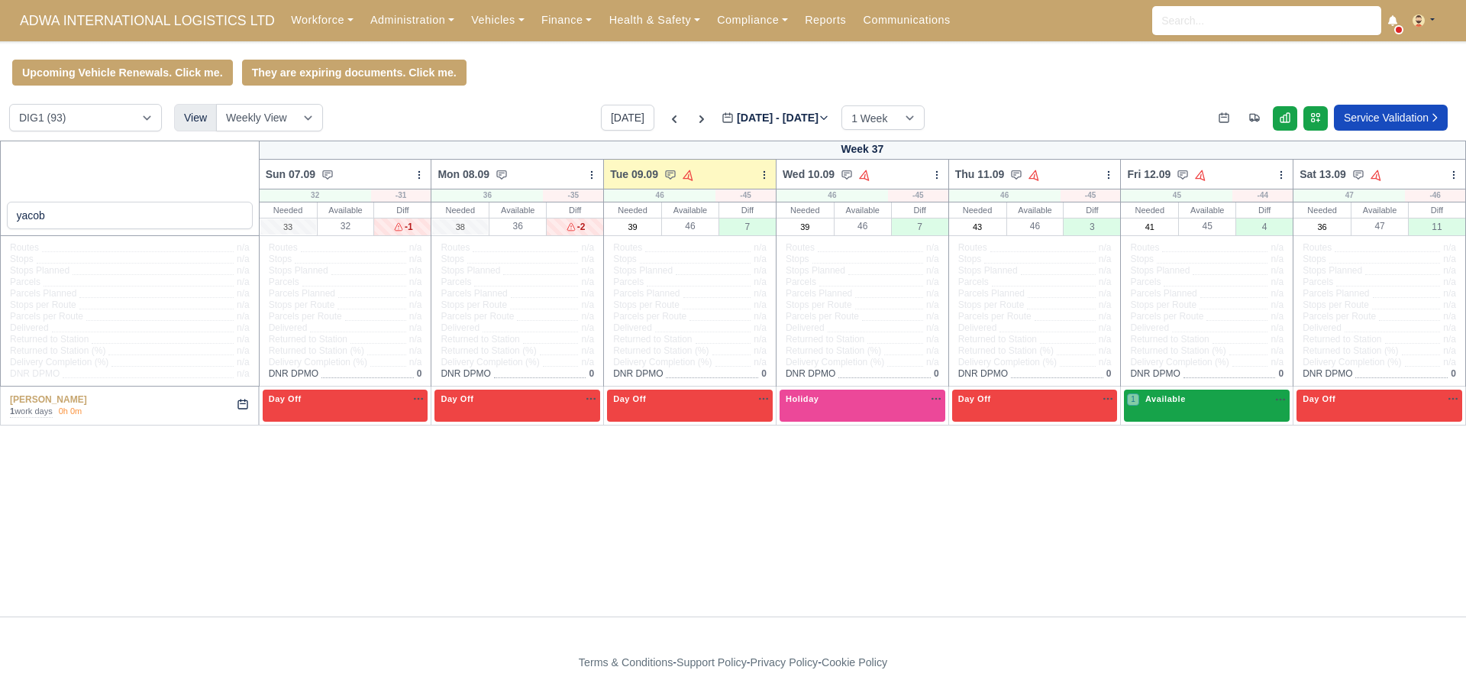
click at [1189, 405] on div "1 Available na" at bounding box center [1207, 398] width 160 height 13
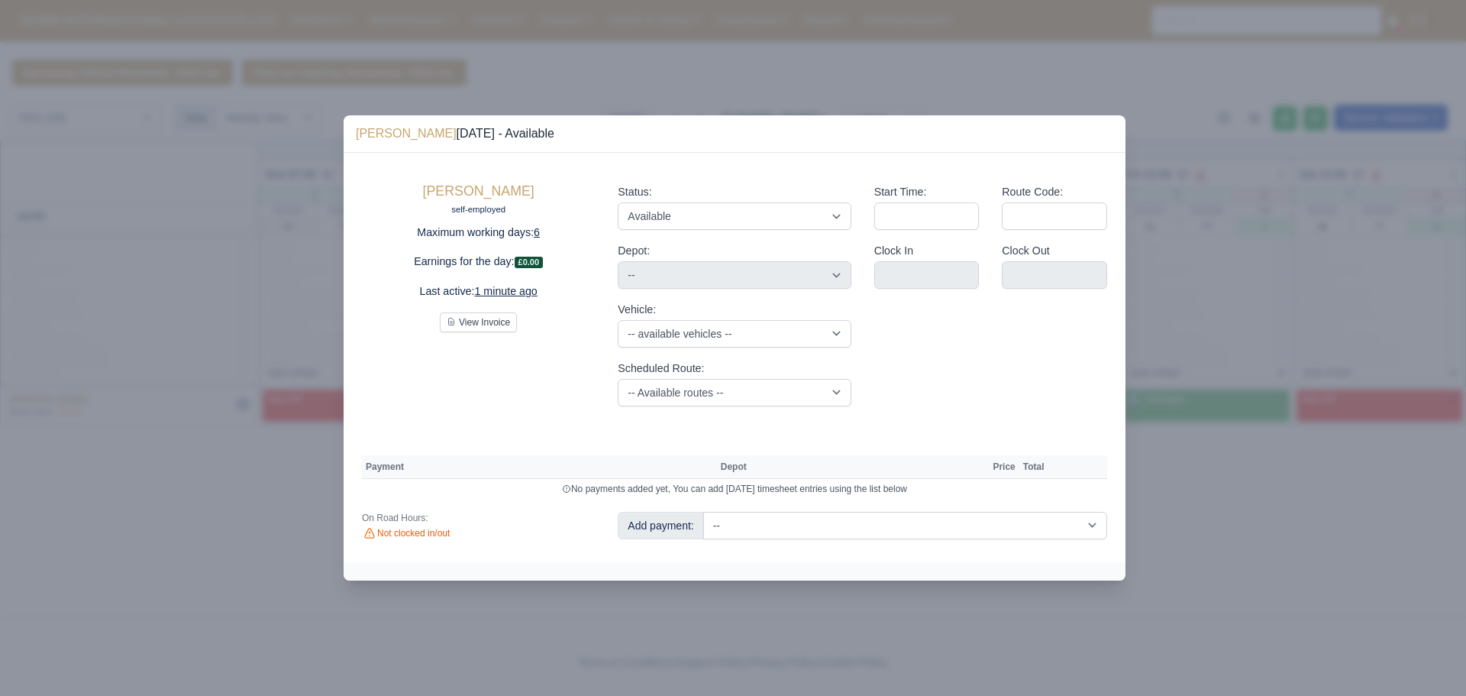
click at [946, 339] on div "Start Time: Route Code: Clock In Clock Out" at bounding box center [991, 294] width 256 height 247
click at [746, 183] on div "Status: Available Day Off Stand By Holiday Other Depot In Office OSM Ridealong …" at bounding box center [734, 206] width 233 height 47
click at [746, 83] on div at bounding box center [733, 348] width 1466 height 696
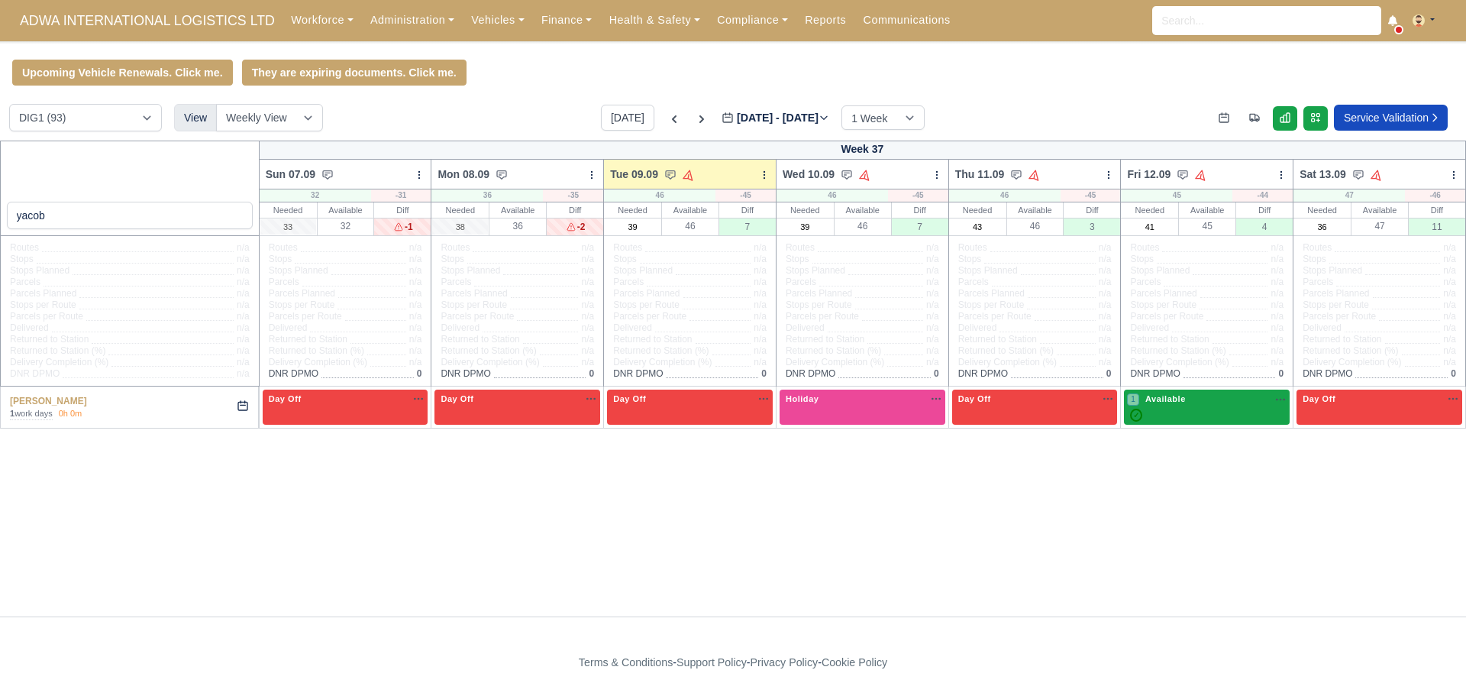
click at [1205, 412] on div "✓" at bounding box center [1207, 414] width 160 height 13
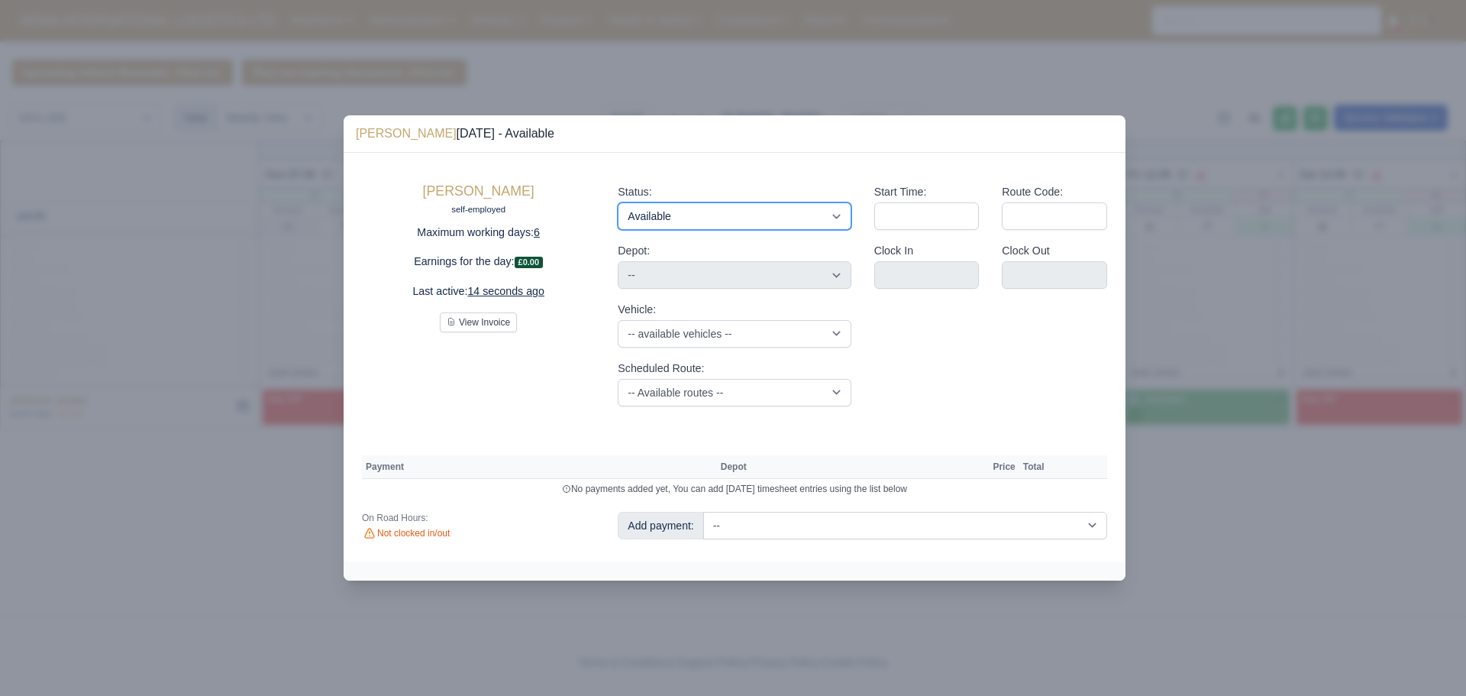
click at [743, 218] on select "Available Day Off Stand By Holiday Other Depot In Office OSM Ridealong Nursery …" at bounding box center [734, 215] width 233 height 27
select select "Day Off"
click at [618, 202] on select "Available Day Off Stand By Holiday Other Depot In Office OSM Ridealong Nursery …" at bounding box center [734, 215] width 233 height 27
select select "na"
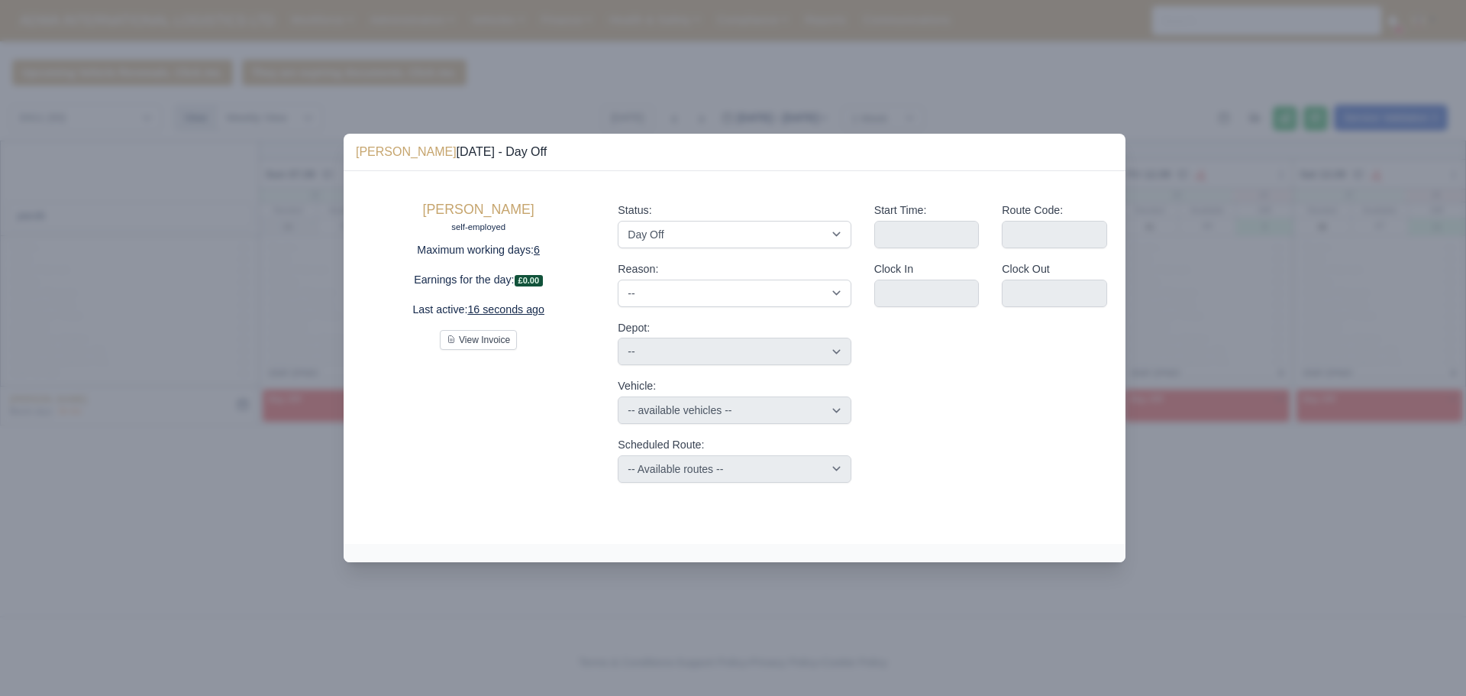
click at [1021, 595] on div at bounding box center [733, 348] width 1466 height 696
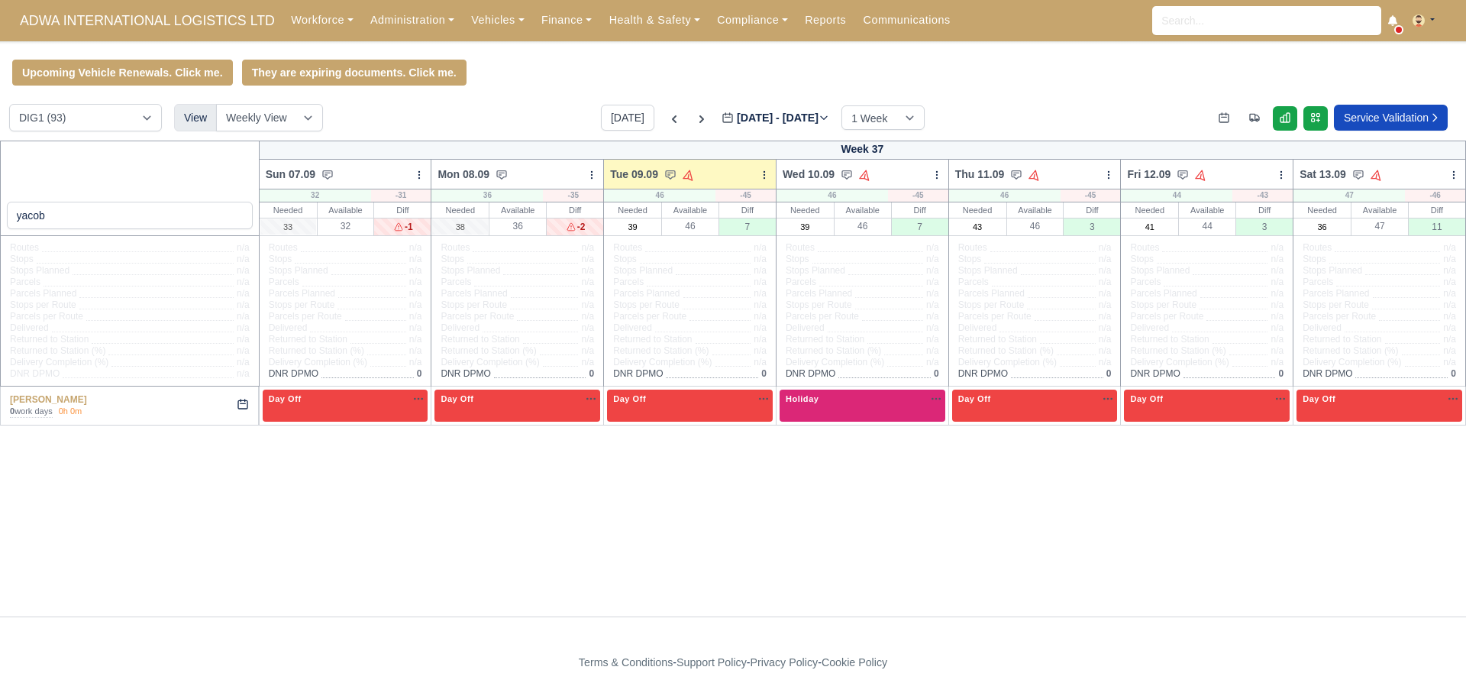
click at [837, 410] on div "Holiday Available" at bounding box center [863, 404] width 166 height 31
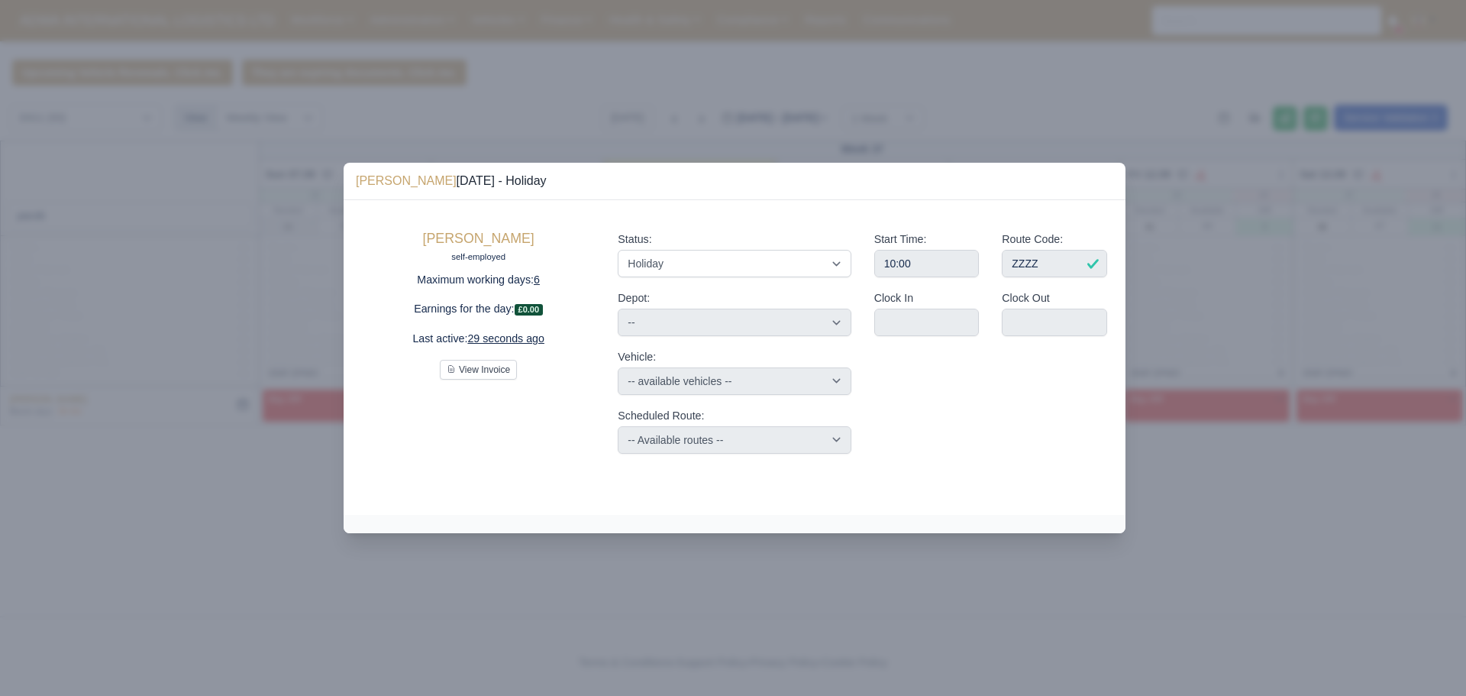
click at [631, 250] on div "Status: Available Day Off Stand By Holiday Other Depot In Office OSM Ridealong …" at bounding box center [734, 254] width 233 height 47
click at [639, 260] on select "Available Day Off Stand By Holiday Other Depot In Office OSM Ridealong Nursery …" at bounding box center [734, 263] width 233 height 27
select select "Available"
click at [618, 250] on select "Available Day Off Stand By Holiday Other Depot In Office OSM Ridealong Nursery …" at bounding box center [734, 263] width 233 height 27
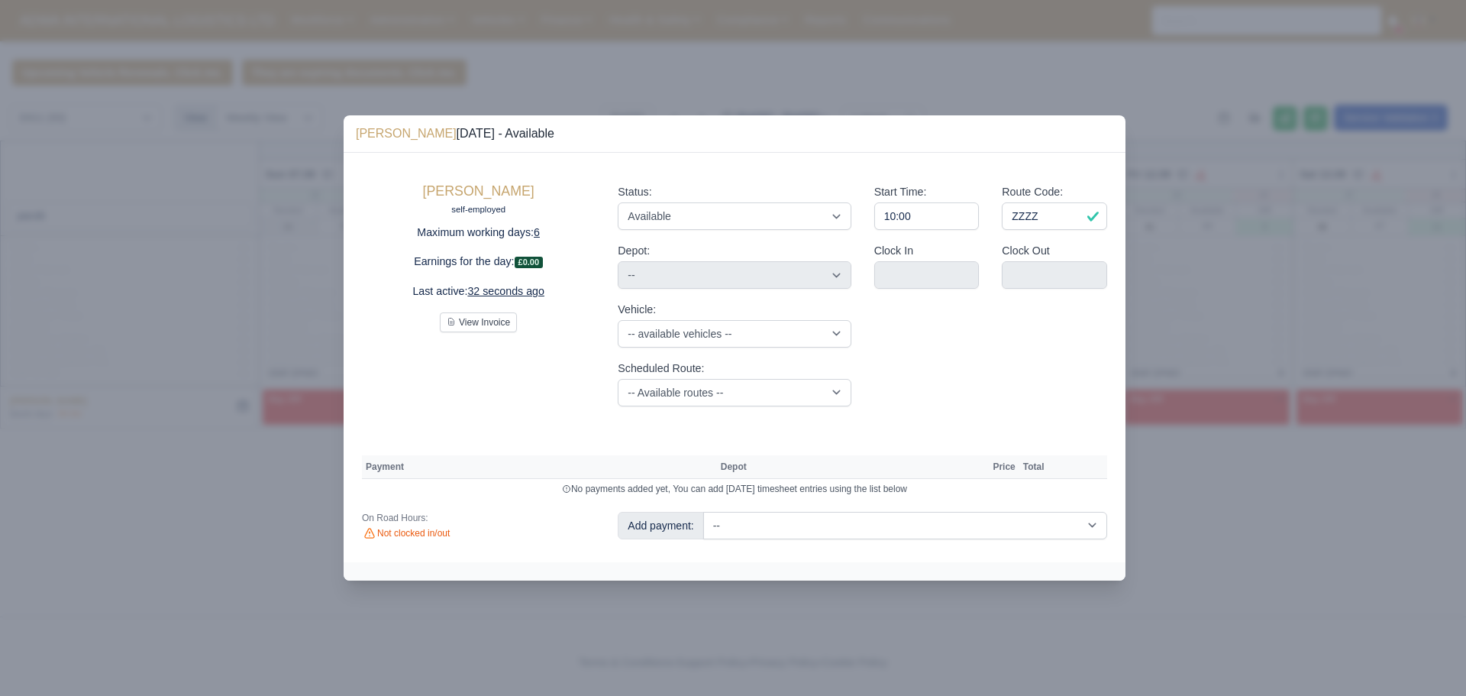
click at [1073, 631] on div at bounding box center [733, 348] width 1466 height 696
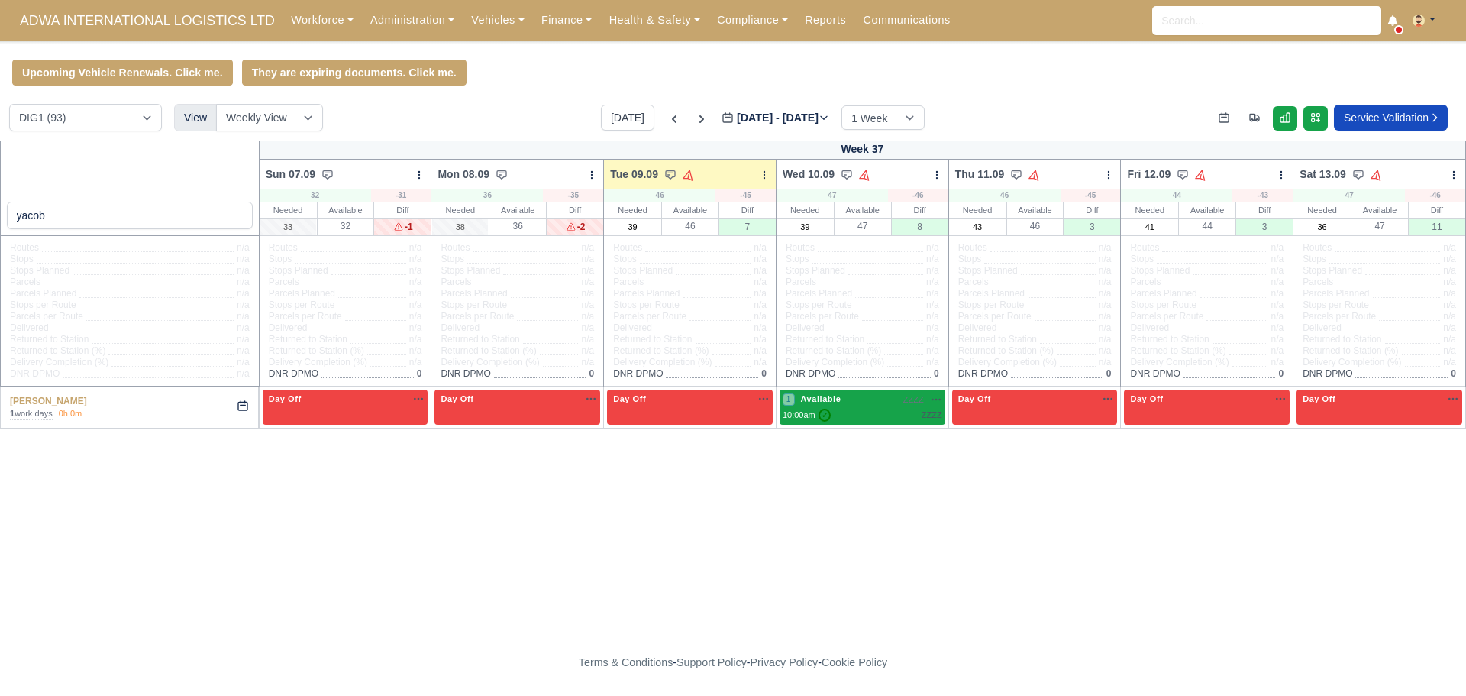
click at [844, 405] on div "1 Available ZZZZ na" at bounding box center [863, 398] width 160 height 13
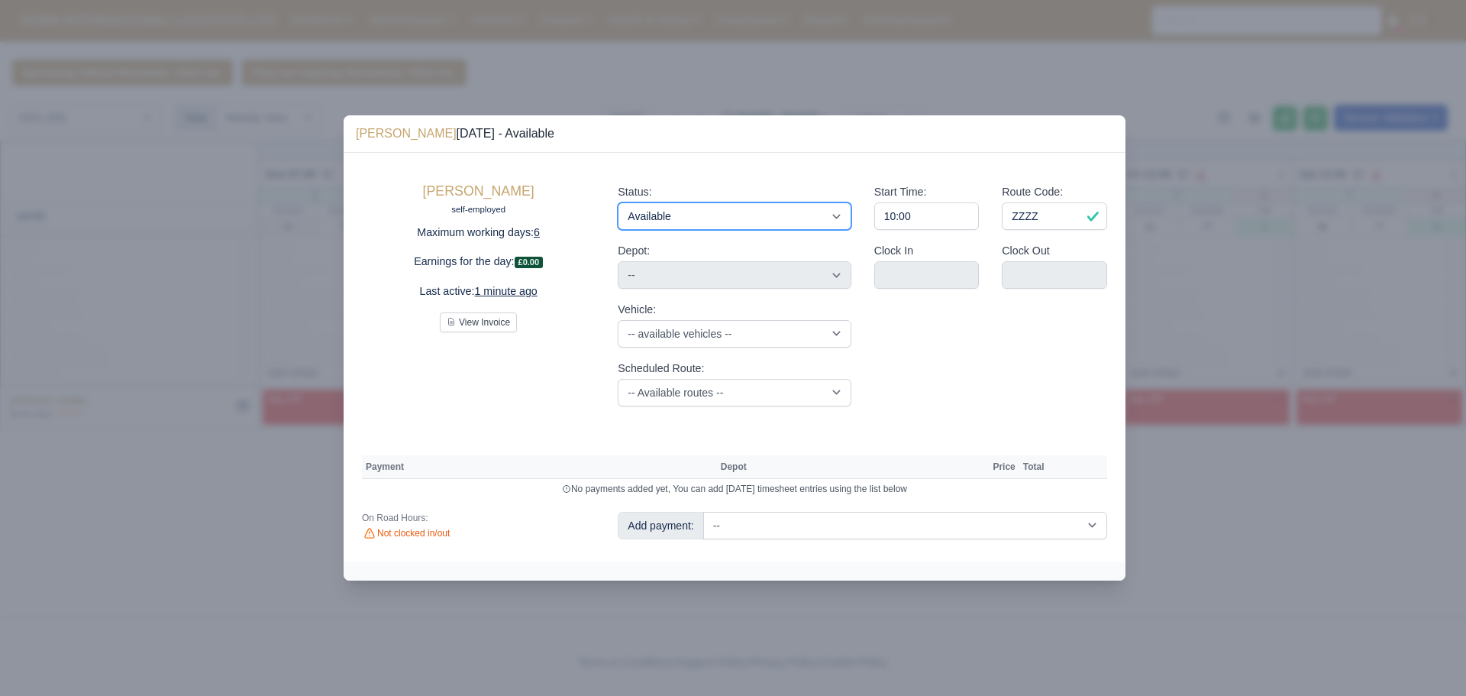
click at [675, 226] on select "Available Day Off Stand By Holiday Other Depot In Office OSM Ridealong Nursery …" at bounding box center [734, 215] width 233 height 27
select select "Unasigned"
click at [618, 202] on select "Available Day Off Stand By Holiday Other Depot In Office OSM Ridealong Nursery …" at bounding box center [734, 215] width 233 height 27
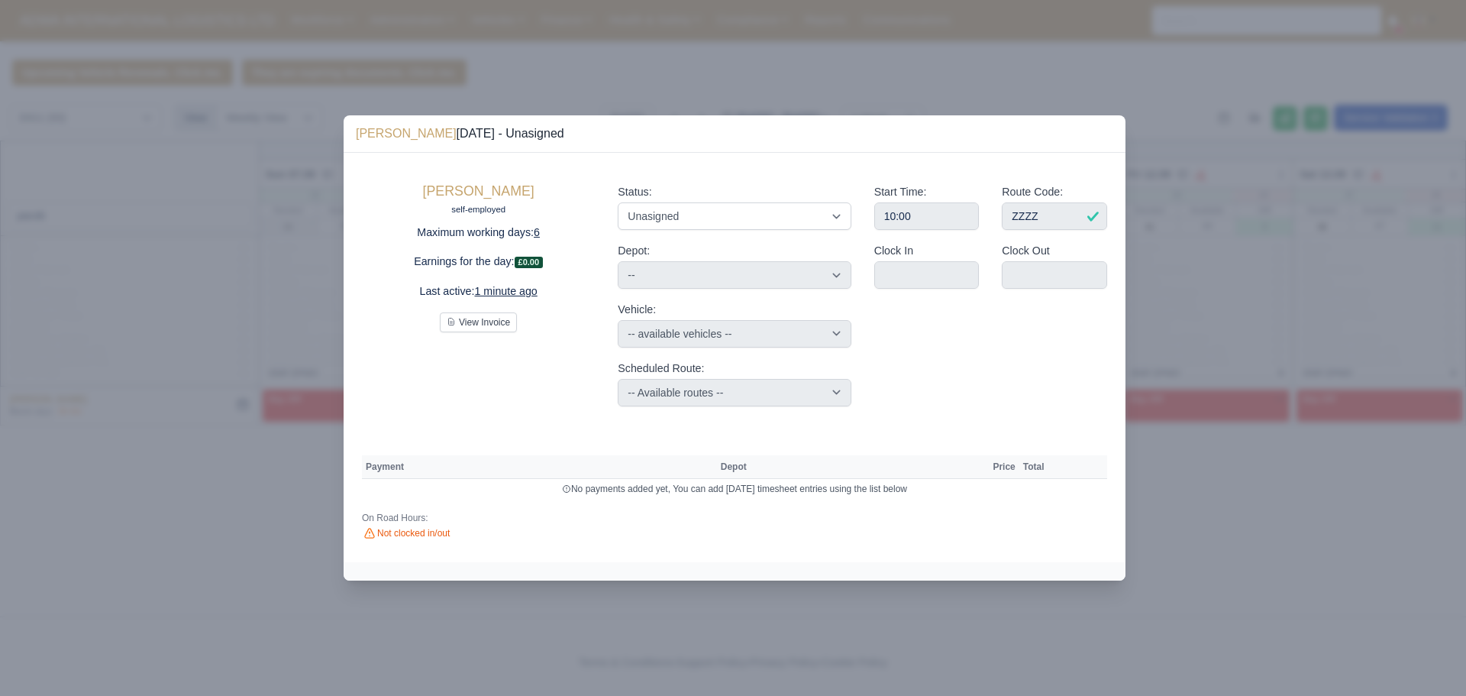
click at [953, 384] on div "Start Time: 10:00 Route Code: ZZZZ Clock In Clock Out" at bounding box center [991, 294] width 256 height 247
click at [973, 615] on div at bounding box center [733, 348] width 1466 height 696
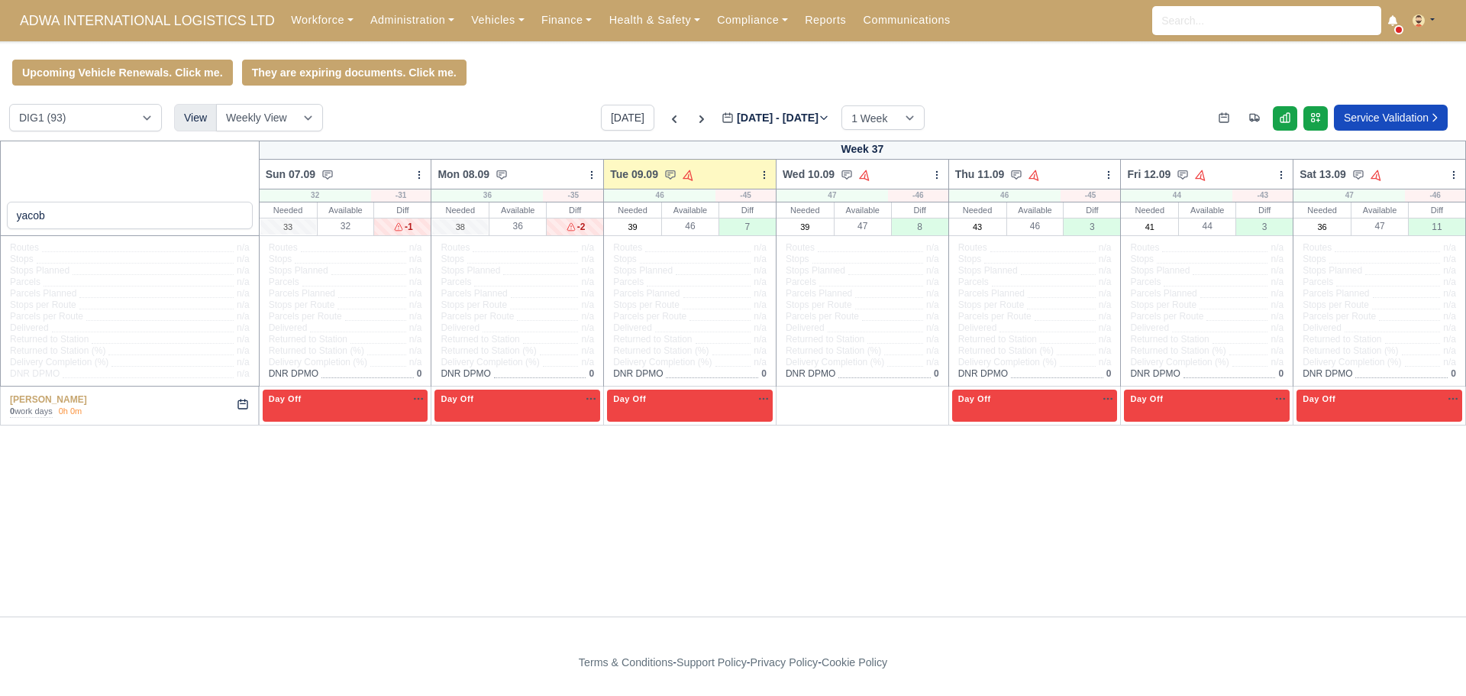
click at [868, 592] on div "yacob Week 37 Sun 07.09 Bulk Status Change Daily Tasks Planned Routes Service D…" at bounding box center [733, 378] width 1466 height 476
click at [694, 119] on icon at bounding box center [701, 118] width 15 height 15
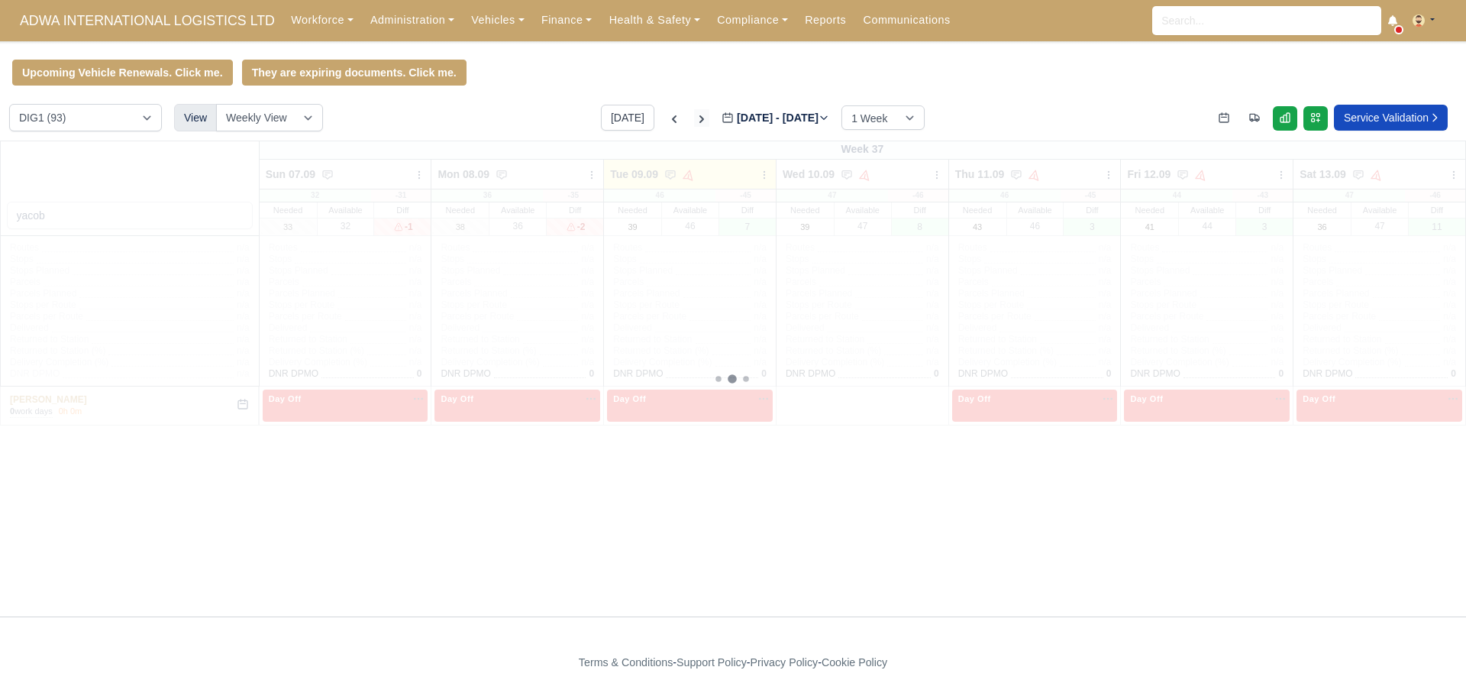
type input "[DATE]"
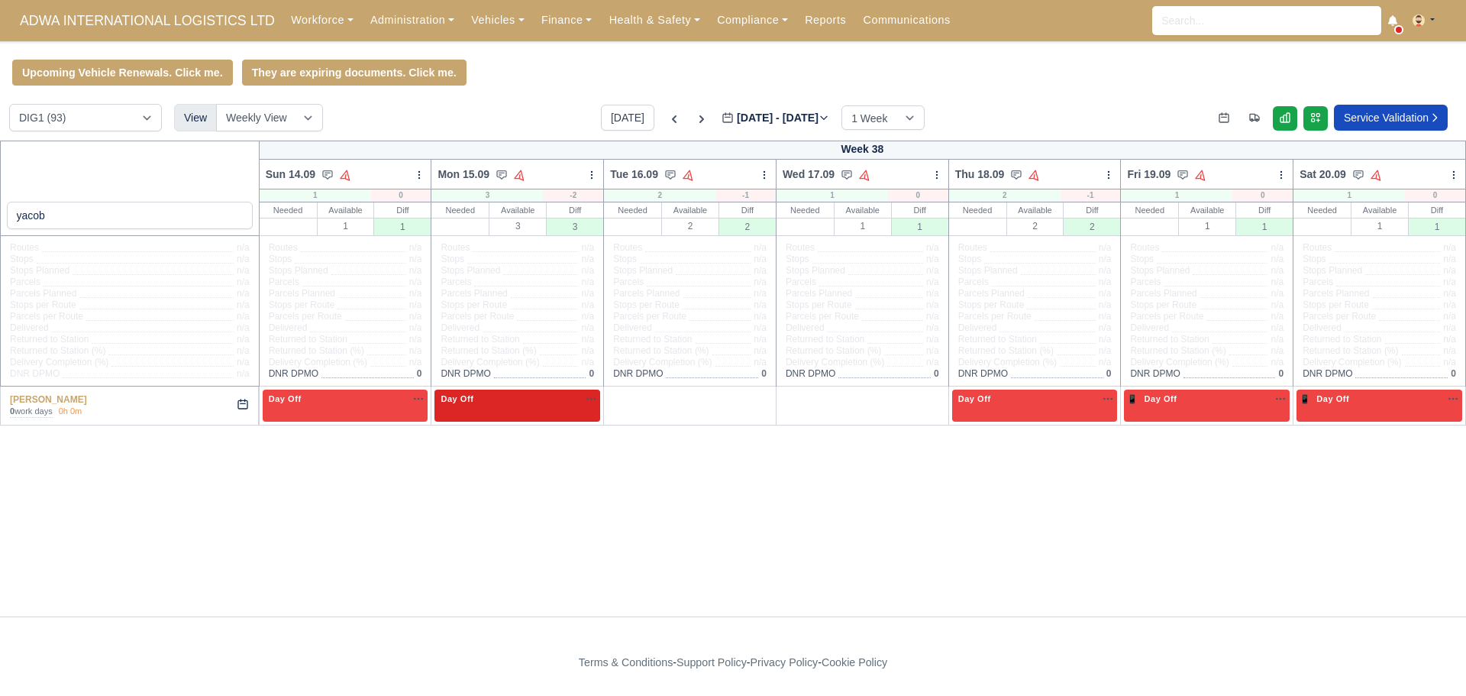
click at [539, 410] on div "Day Off Available" at bounding box center [517, 404] width 166 height 31
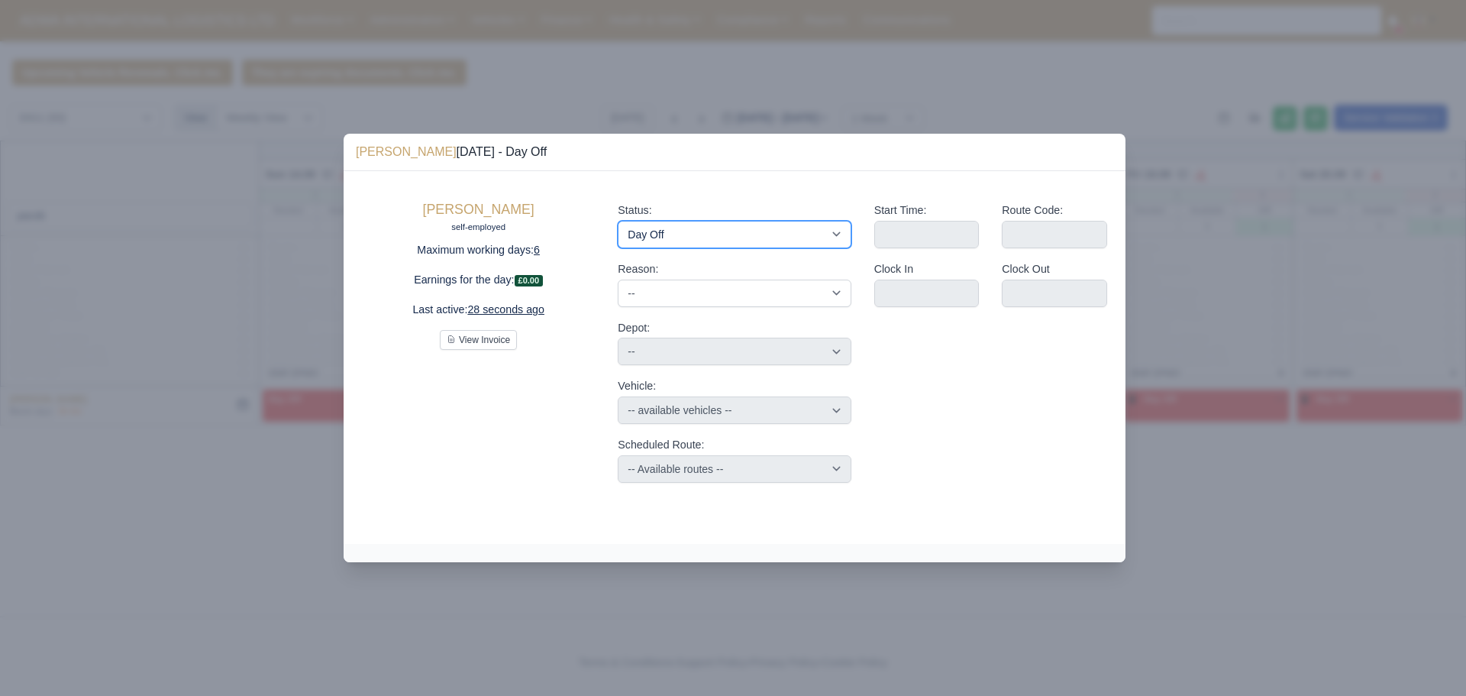
click at [656, 243] on select "Available Day Off Stand By Holiday Other Depot In Office OSM Ridealong Nursery …" at bounding box center [734, 234] width 233 height 27
select select "Unasigned"
click at [618, 221] on select "Available Day Off Stand By Holiday Other Depot In Office OSM Ridealong Nursery …" at bounding box center [734, 234] width 233 height 27
select select
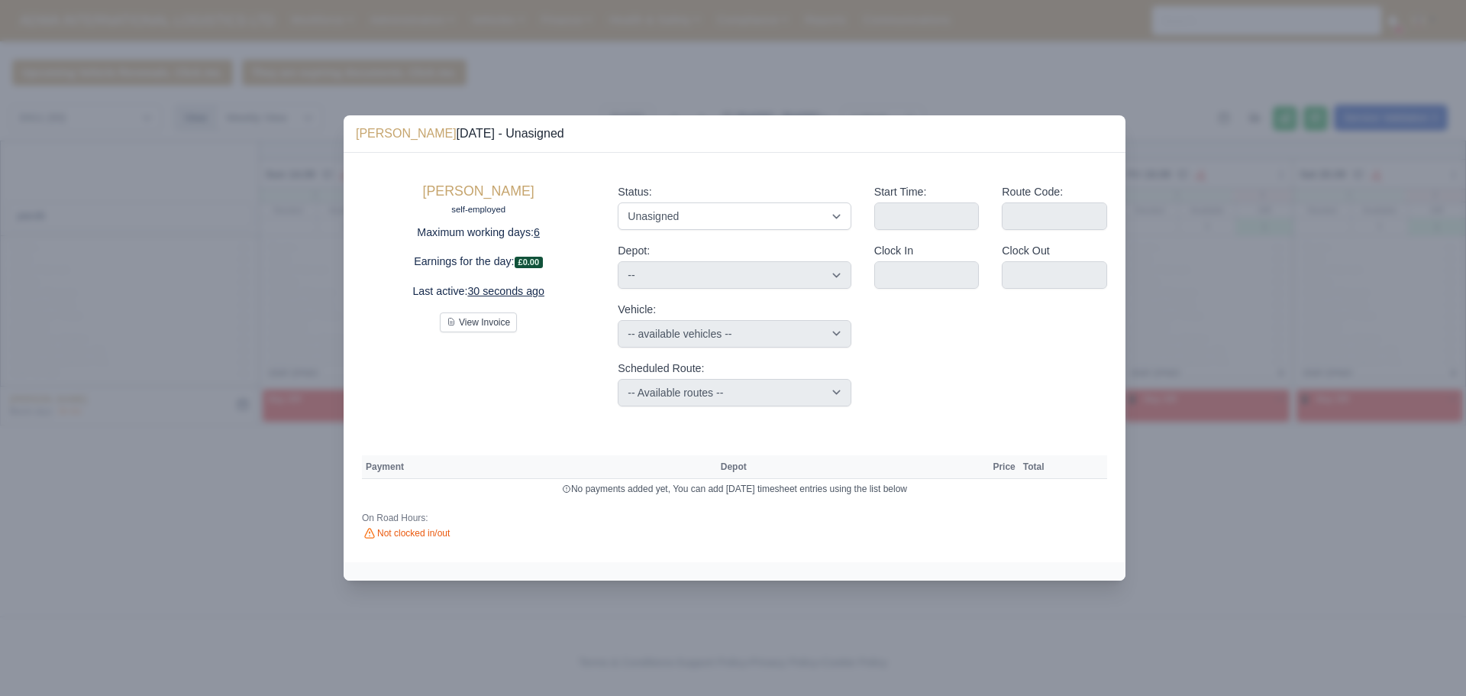
click at [1186, 296] on div at bounding box center [733, 348] width 1466 height 696
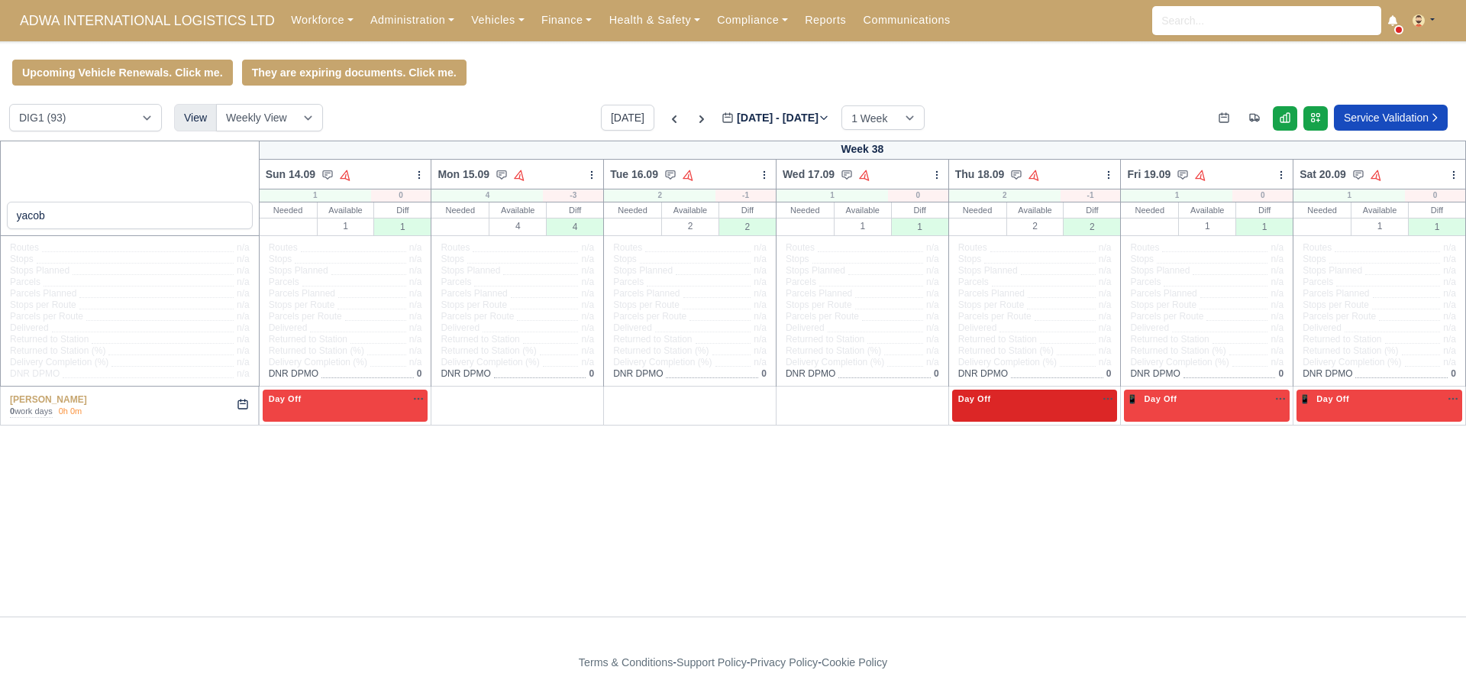
click at [965, 419] on div "Day Off Available" at bounding box center [1035, 404] width 166 height 31
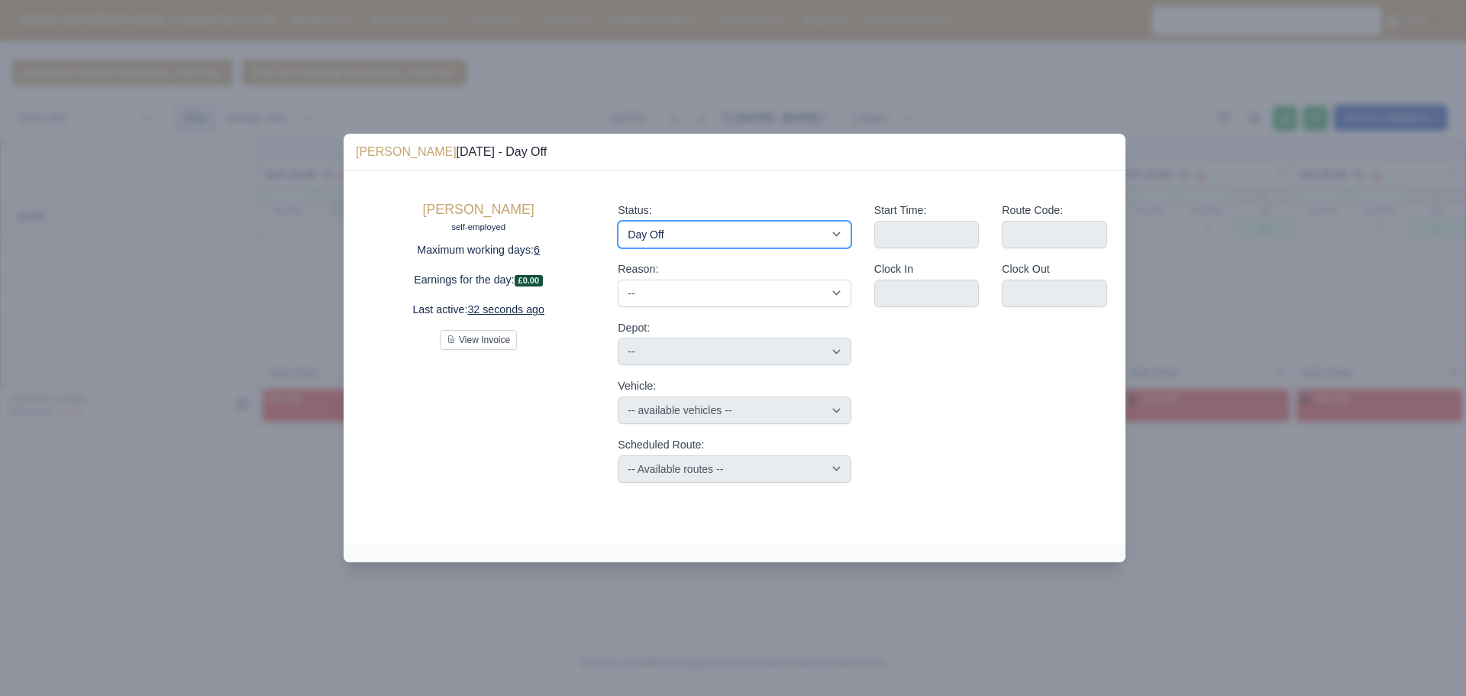
click at [660, 237] on select "Available Day Off Stand By Holiday Other Depot In Office OSM Ridealong Nursery …" at bounding box center [734, 234] width 233 height 27
select select "Unasigned"
click at [618, 221] on select "Available Day Off Stand By Holiday Other Depot In Office OSM Ridealong Nursery …" at bounding box center [734, 234] width 233 height 27
select select
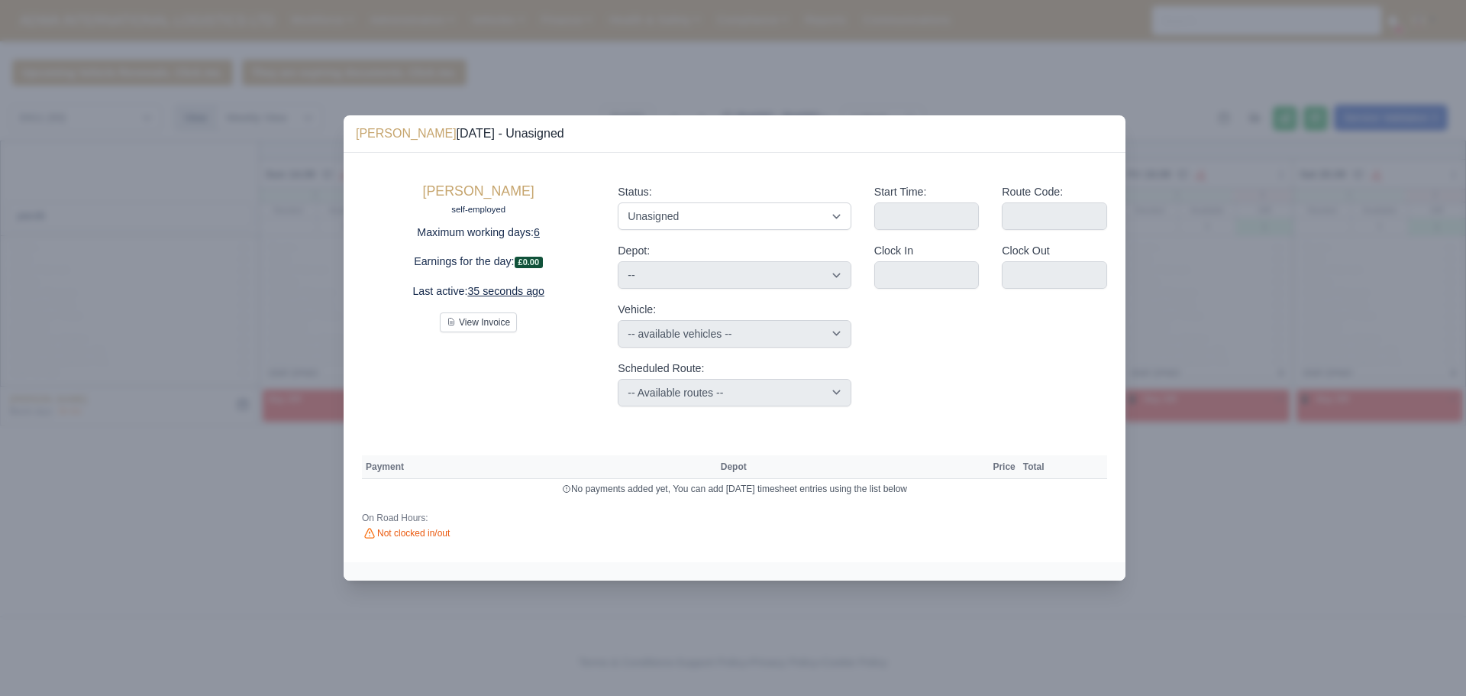
click at [1282, 286] on div at bounding box center [733, 348] width 1466 height 696
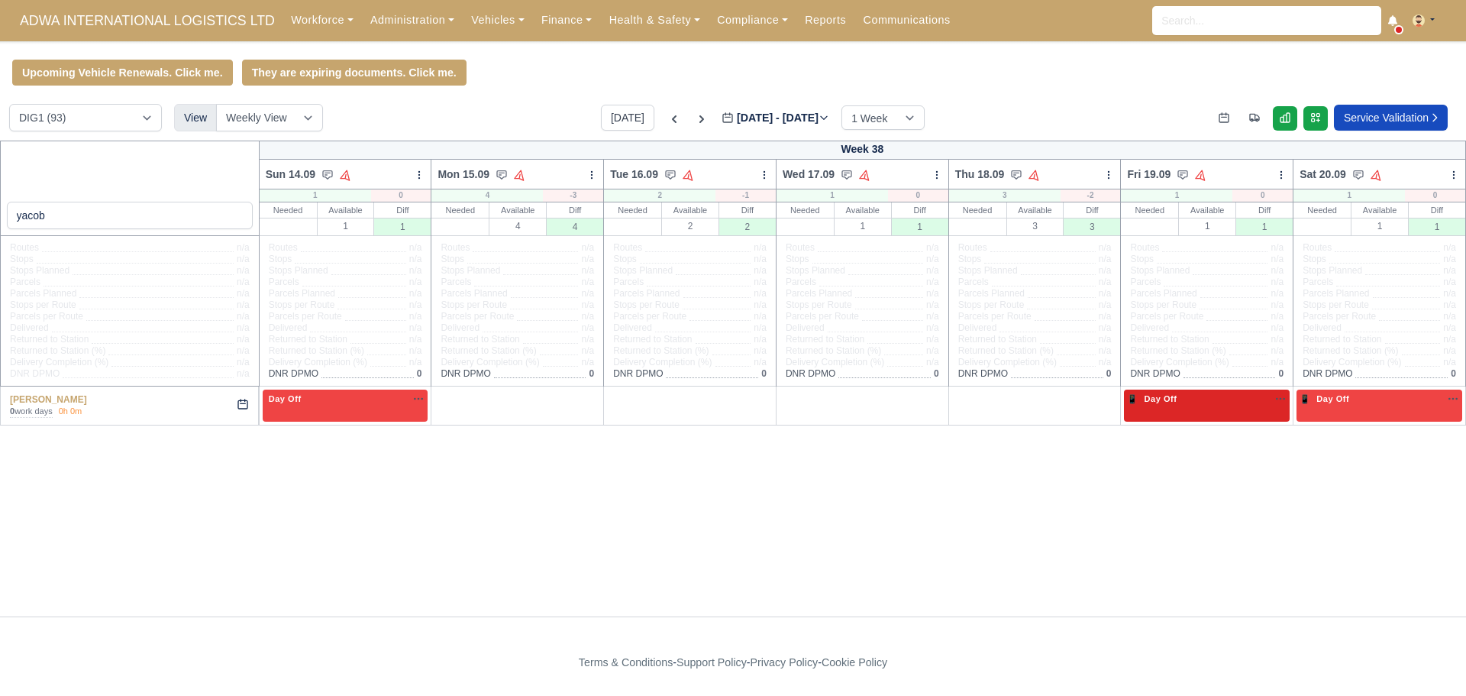
click at [1214, 411] on div "📱 Day Off Available" at bounding box center [1207, 404] width 166 height 31
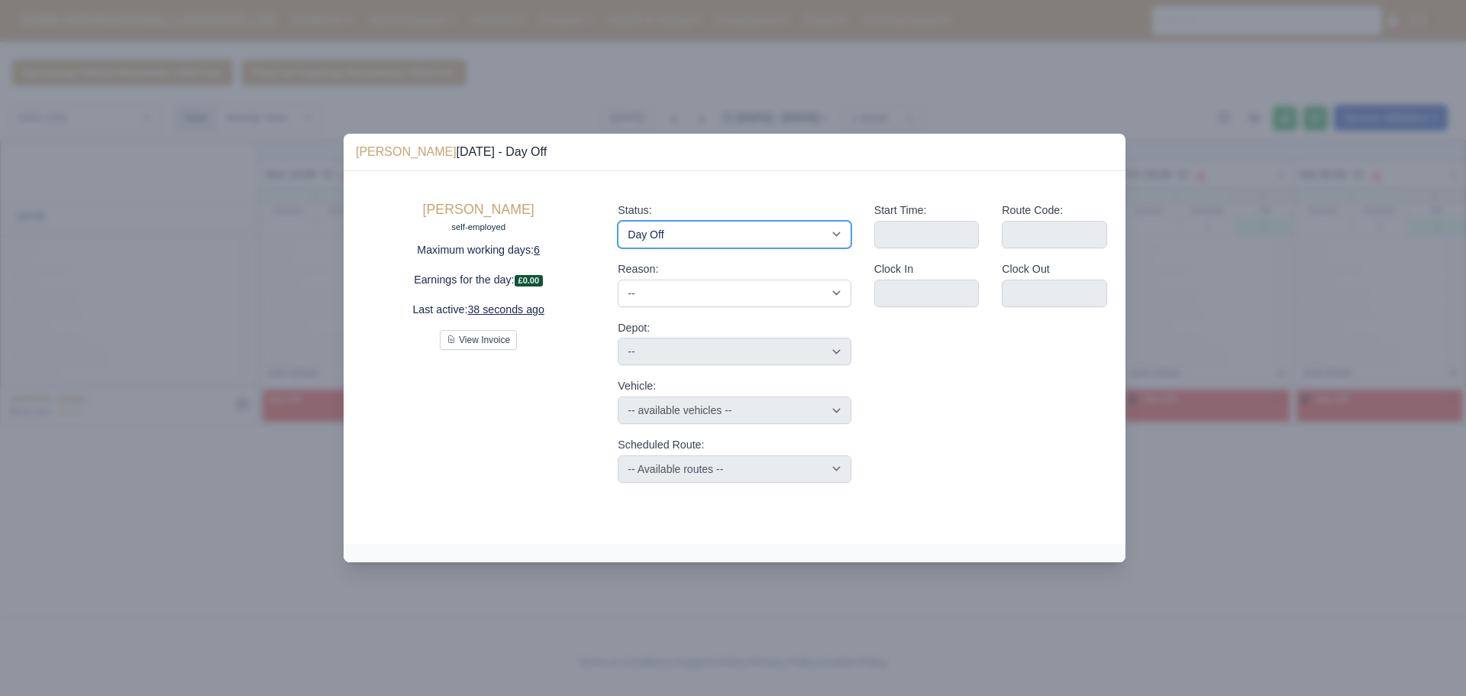
click at [761, 238] on select "Available Day Off Stand By Holiday Other Depot In Office OSM Ridealong Nursery …" at bounding box center [734, 234] width 233 height 27
select select "Unasigned"
click at [618, 221] on select "Available Day Off Stand By Holiday Other Depot In Office OSM Ridealong Nursery …" at bounding box center [734, 234] width 233 height 27
select select
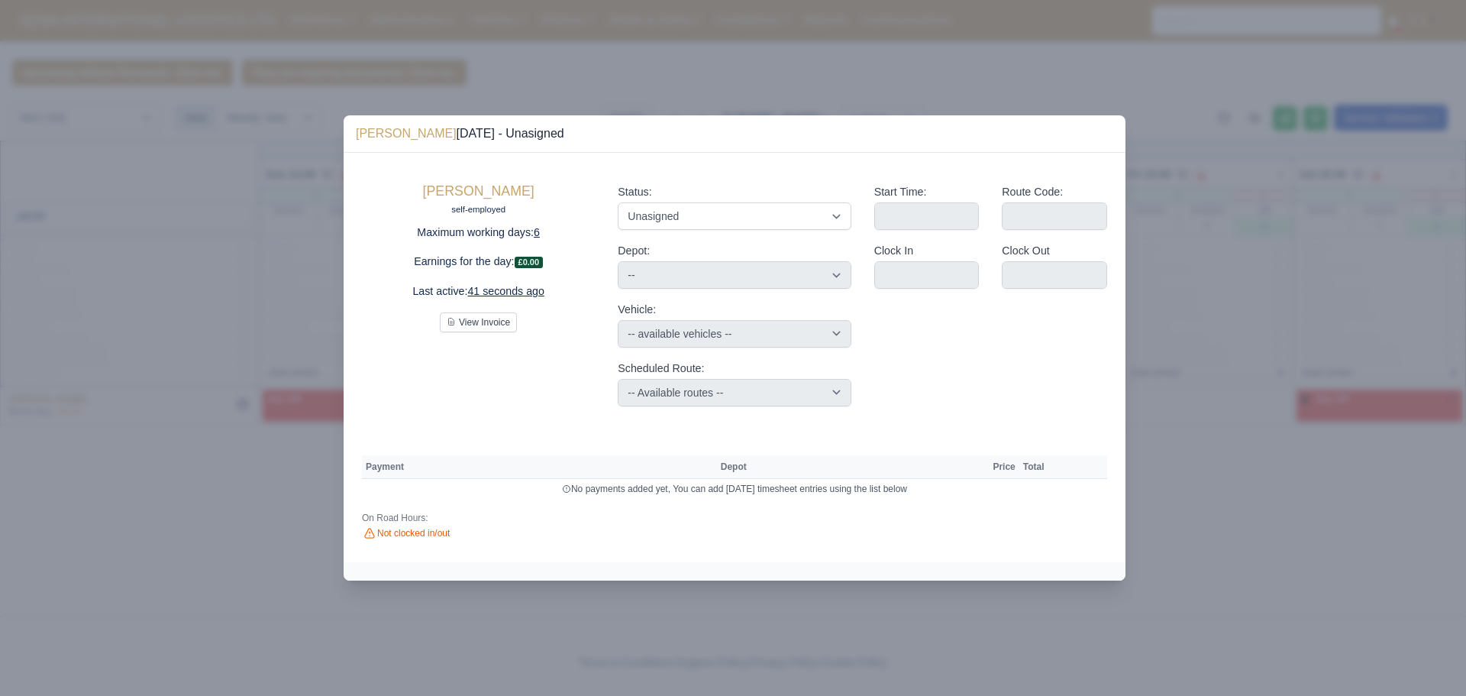
click at [1326, 270] on div at bounding box center [733, 348] width 1466 height 696
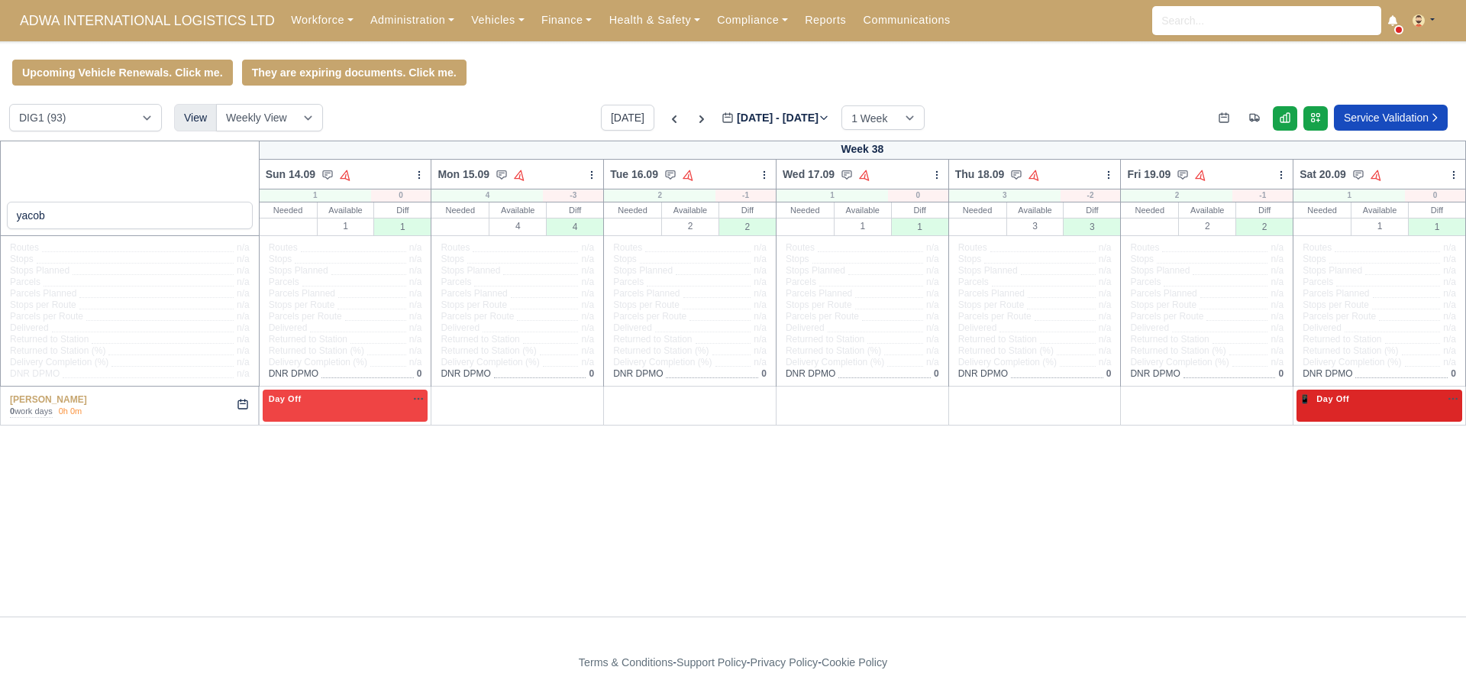
click at [1361, 405] on div "📱 Day Off Available" at bounding box center [1380, 398] width 160 height 13
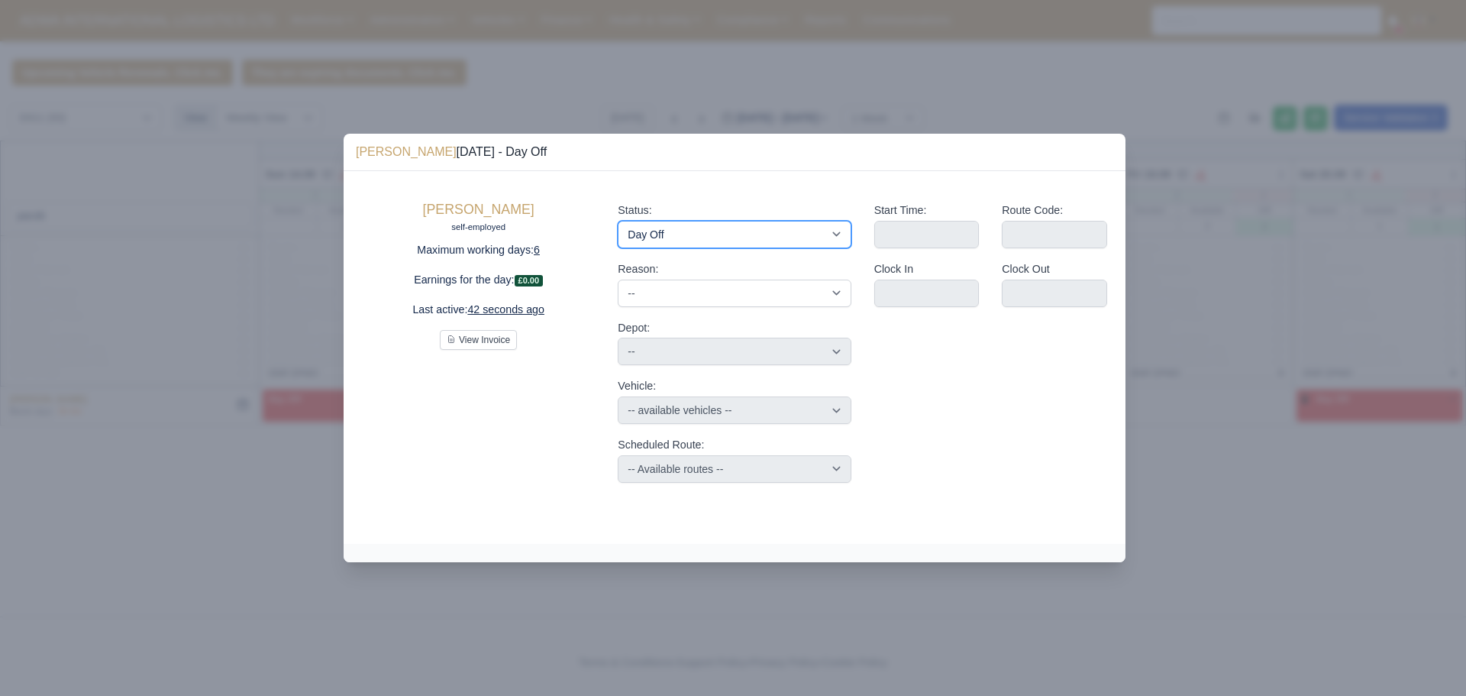
click at [674, 238] on select "Available Day Off Stand By Holiday Other Depot In Office OSM Ridealong Nursery …" at bounding box center [734, 234] width 233 height 27
select select "Unasigned"
click at [618, 221] on select "Available Day Off Stand By Holiday Other Depot In Office OSM Ridealong Nursery …" at bounding box center [734, 234] width 233 height 27
select select
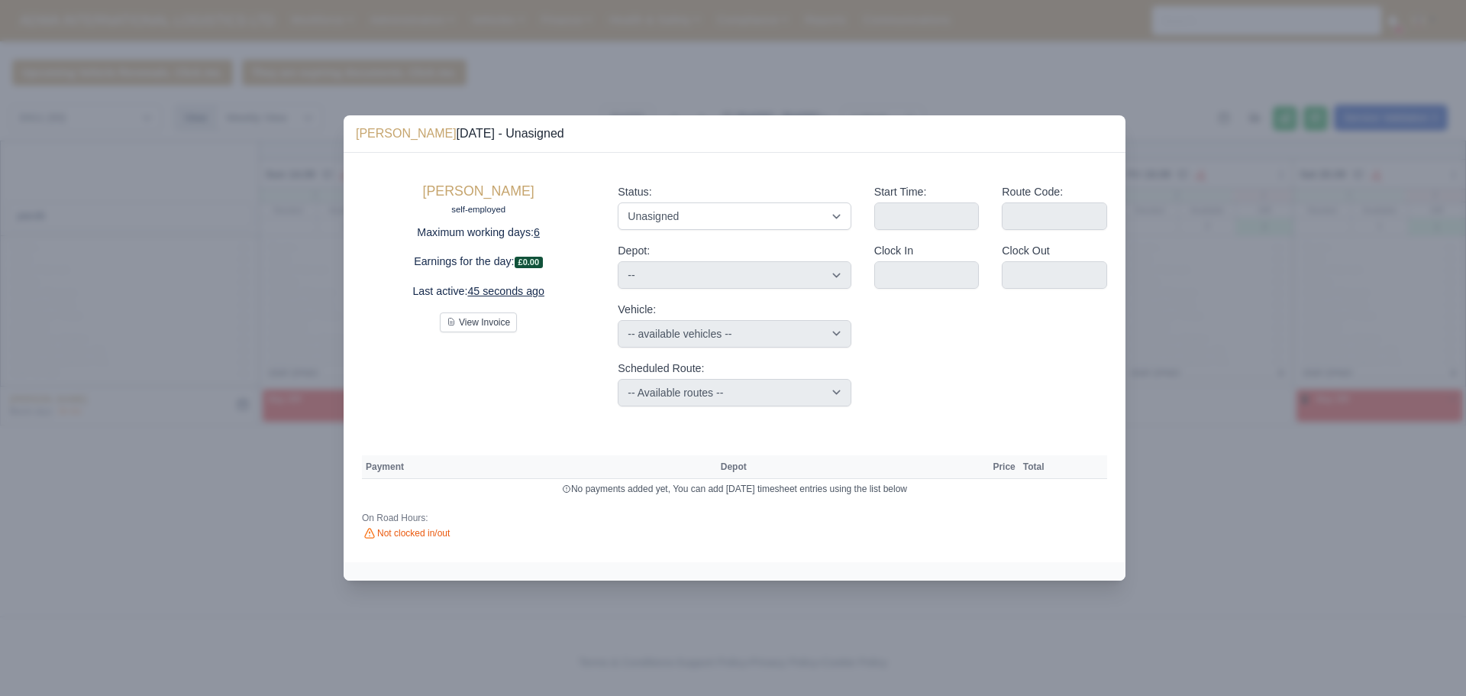
click at [170, 433] on div at bounding box center [733, 348] width 1466 height 696
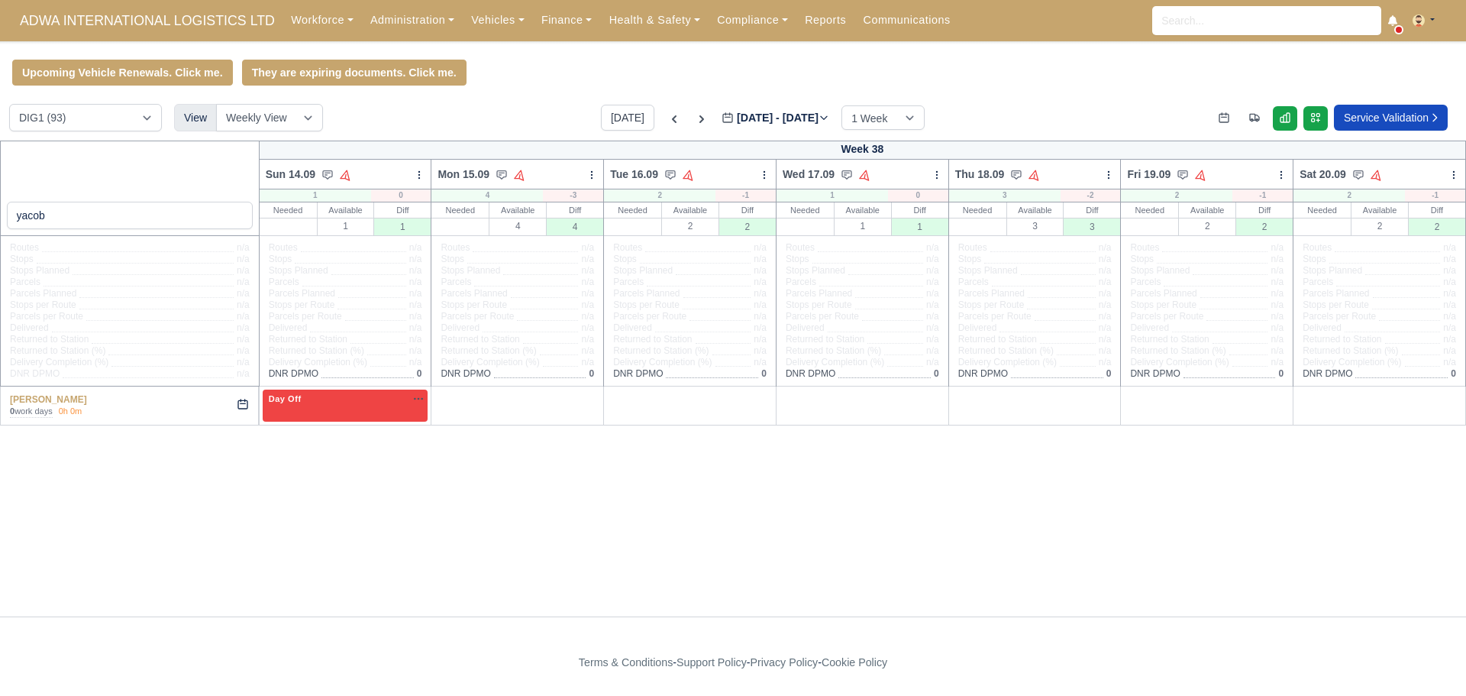
click at [557, 81] on div "Upcoming Vehicle Renewals. Click me. They are expiring documents. Click me." at bounding box center [733, 73] width 1466 height 26
click at [667, 125] on icon at bounding box center [674, 118] width 15 height 15
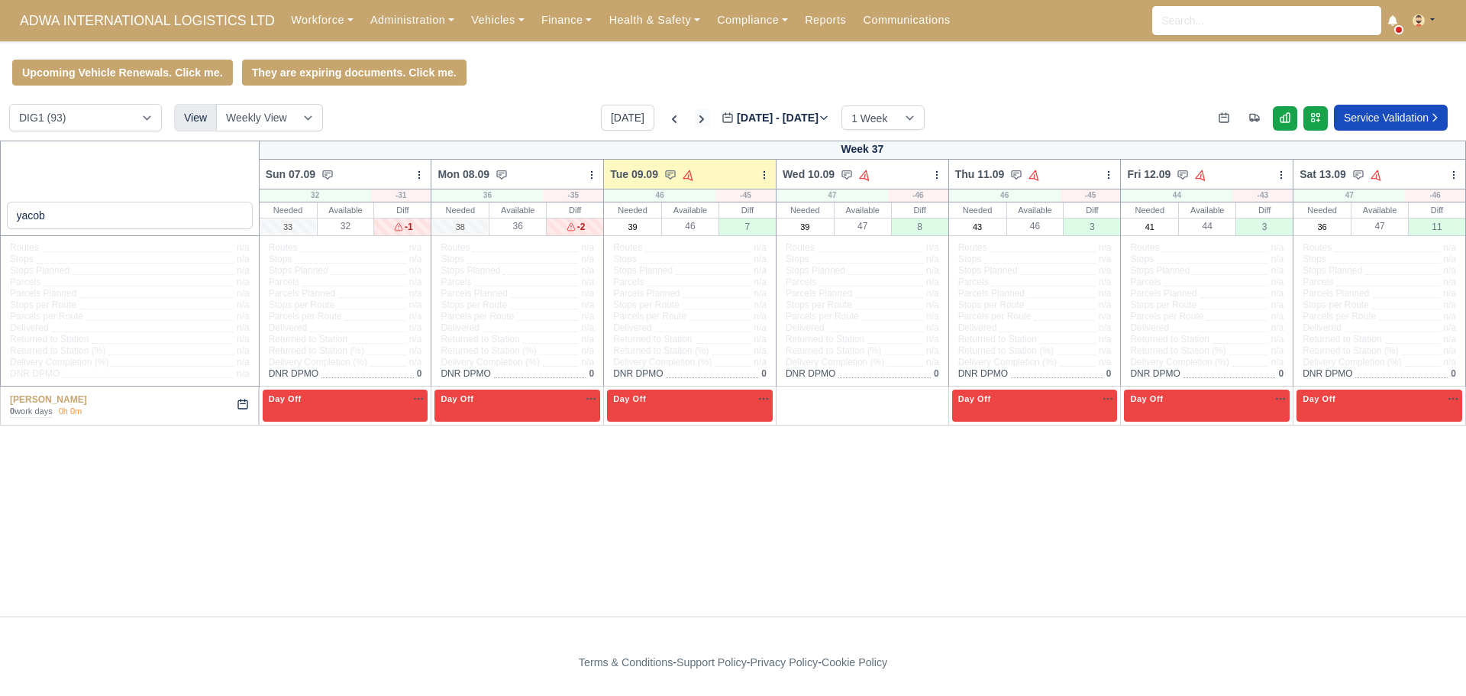
click at [699, 123] on icon at bounding box center [701, 119] width 5 height 8
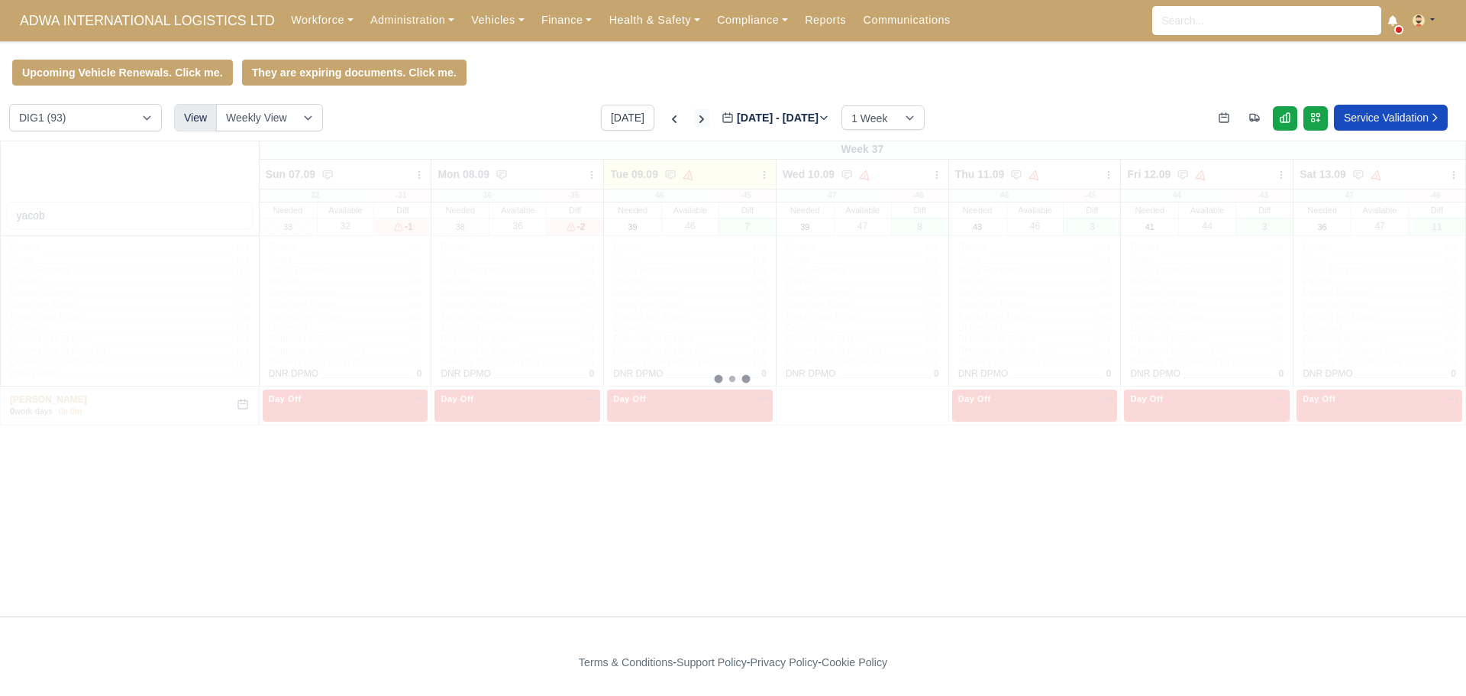
type input "[DATE]"
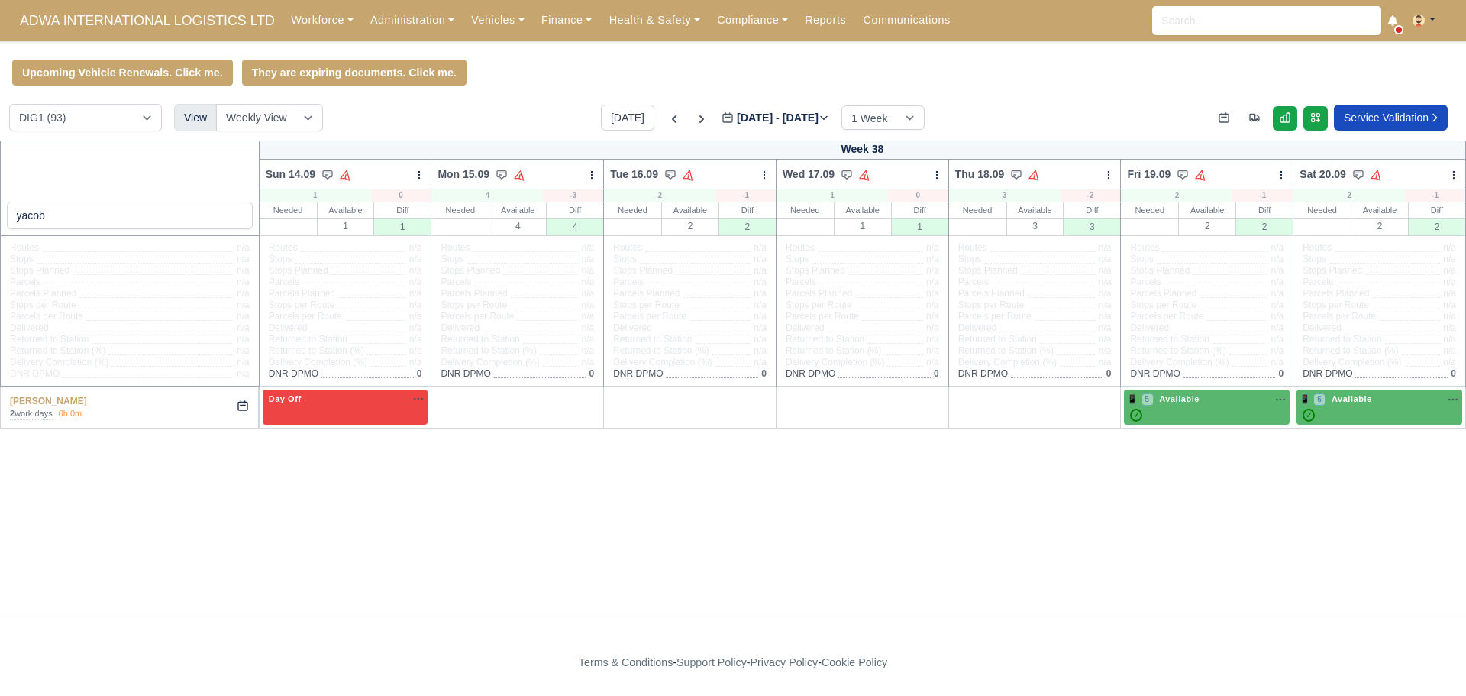
click at [681, 497] on div "yacob Week 38 Sun 14.09 Auto Assign Vehicle Bulk Status Change Auto-assign cont…" at bounding box center [733, 378] width 1466 height 476
click at [694, 119] on icon at bounding box center [701, 118] width 15 height 15
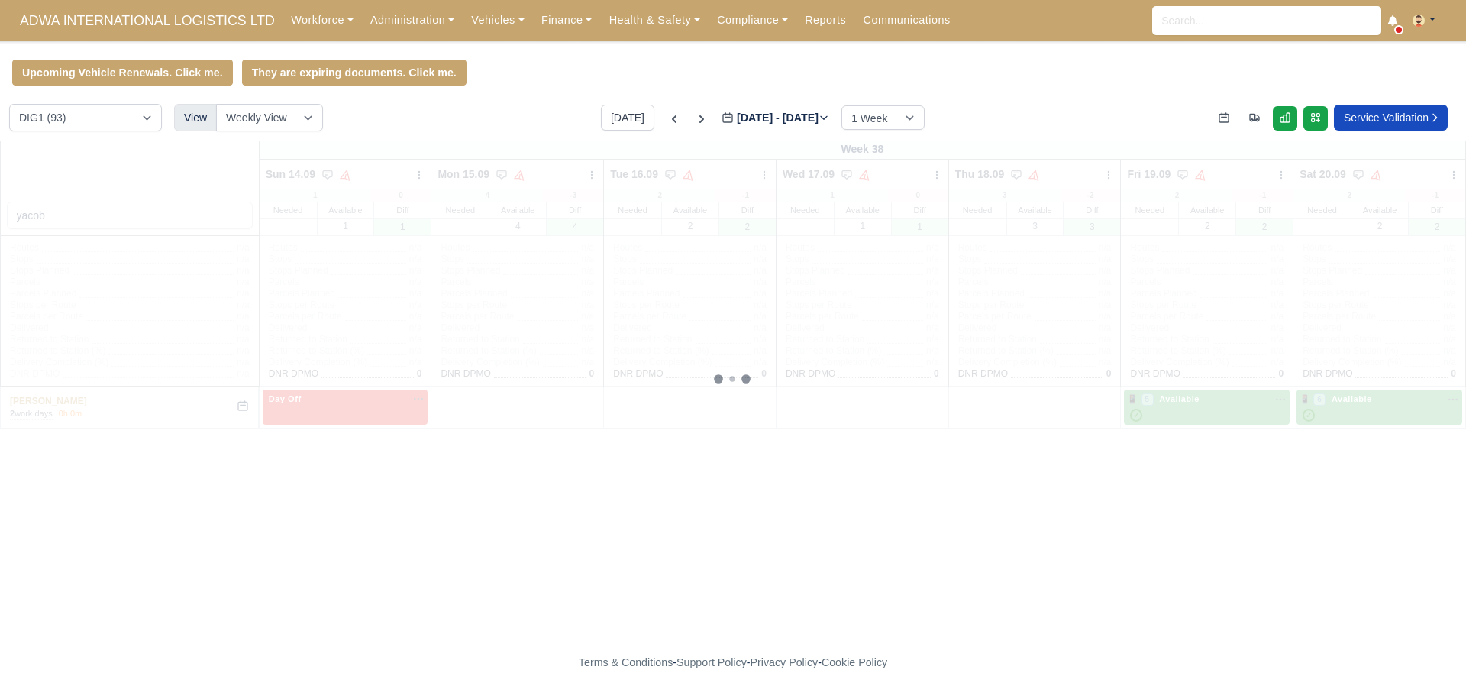
type input "2025-09-23"
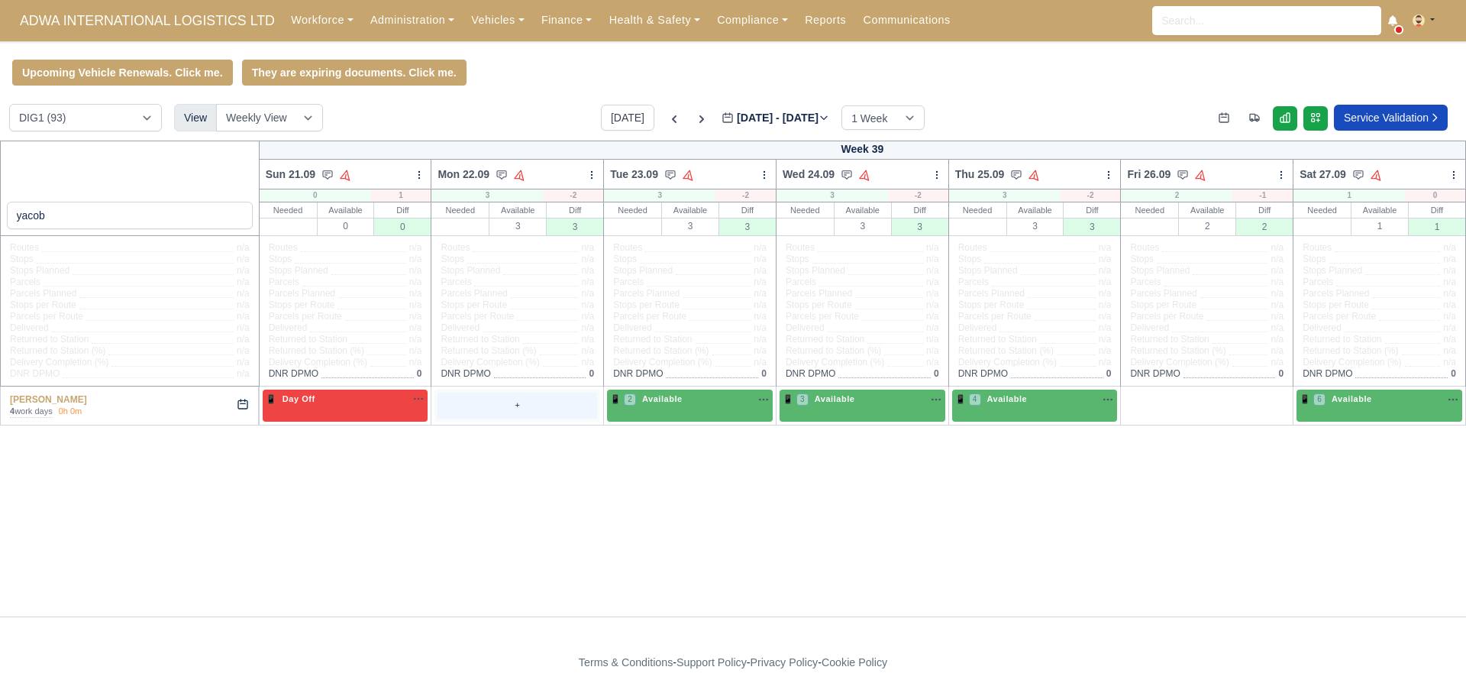
click at [502, 408] on div "+" at bounding box center [518, 404] width 160 height 25
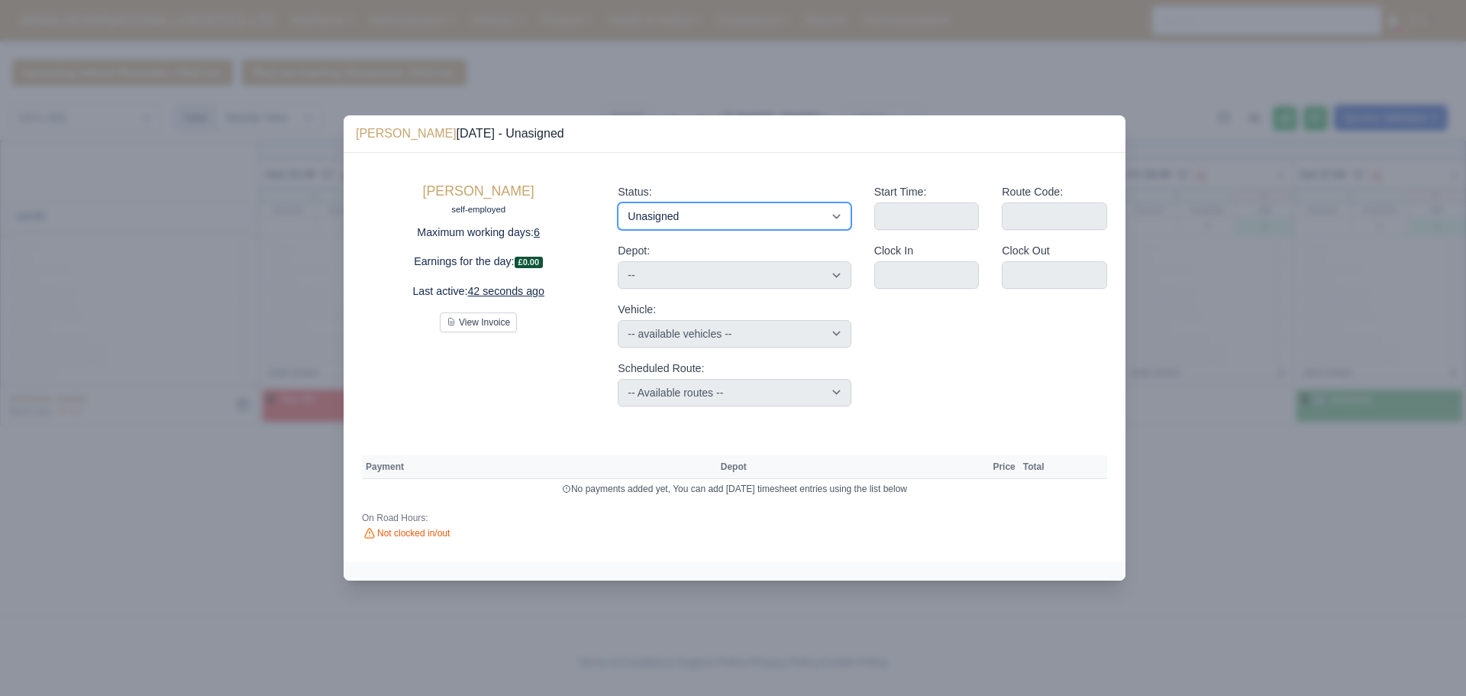
click at [658, 219] on select "Available Day Off Stand By Holiday Other Depot In Office OSM Ridealong Nursery …" at bounding box center [734, 215] width 233 height 27
select select "Available"
click at [618, 202] on select "Available Day Off Stand By Holiday Other Depot In Office OSM Ridealong Nursery …" at bounding box center [734, 215] width 233 height 27
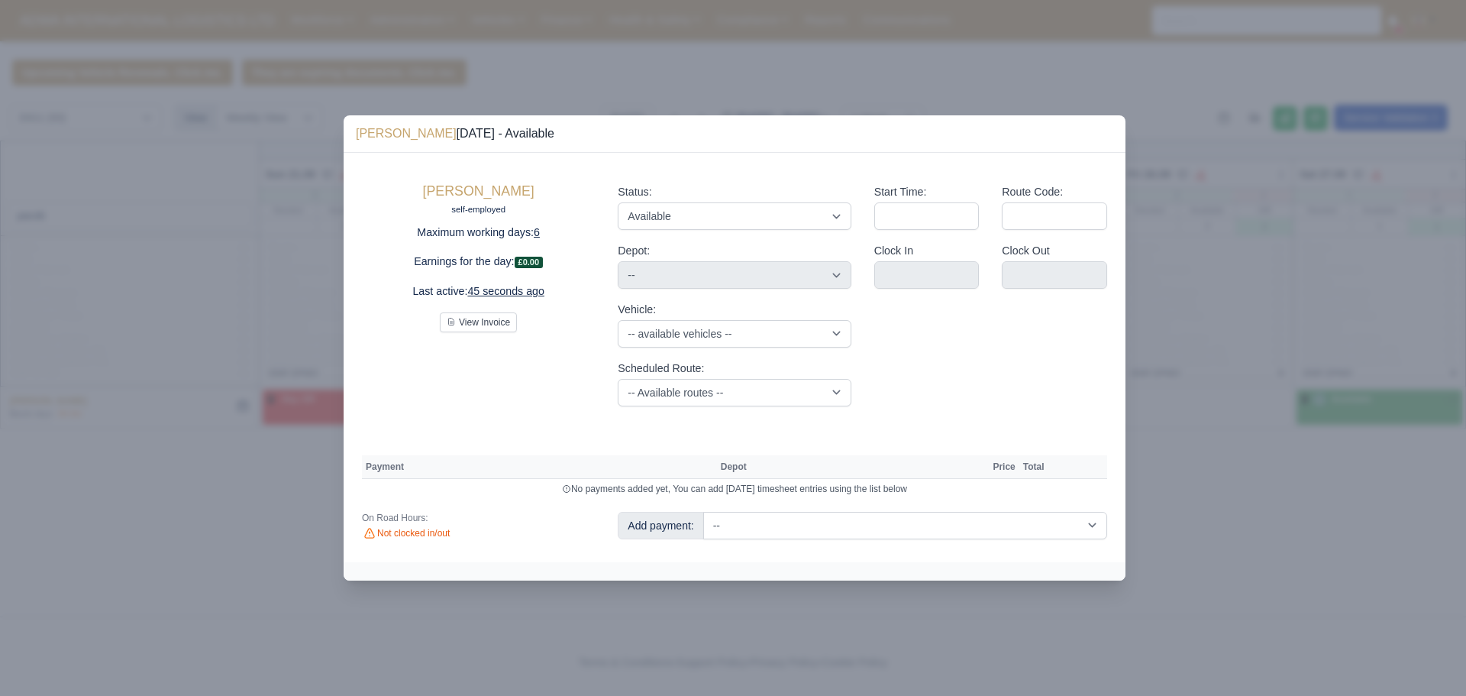
click at [140, 329] on div at bounding box center [733, 348] width 1466 height 696
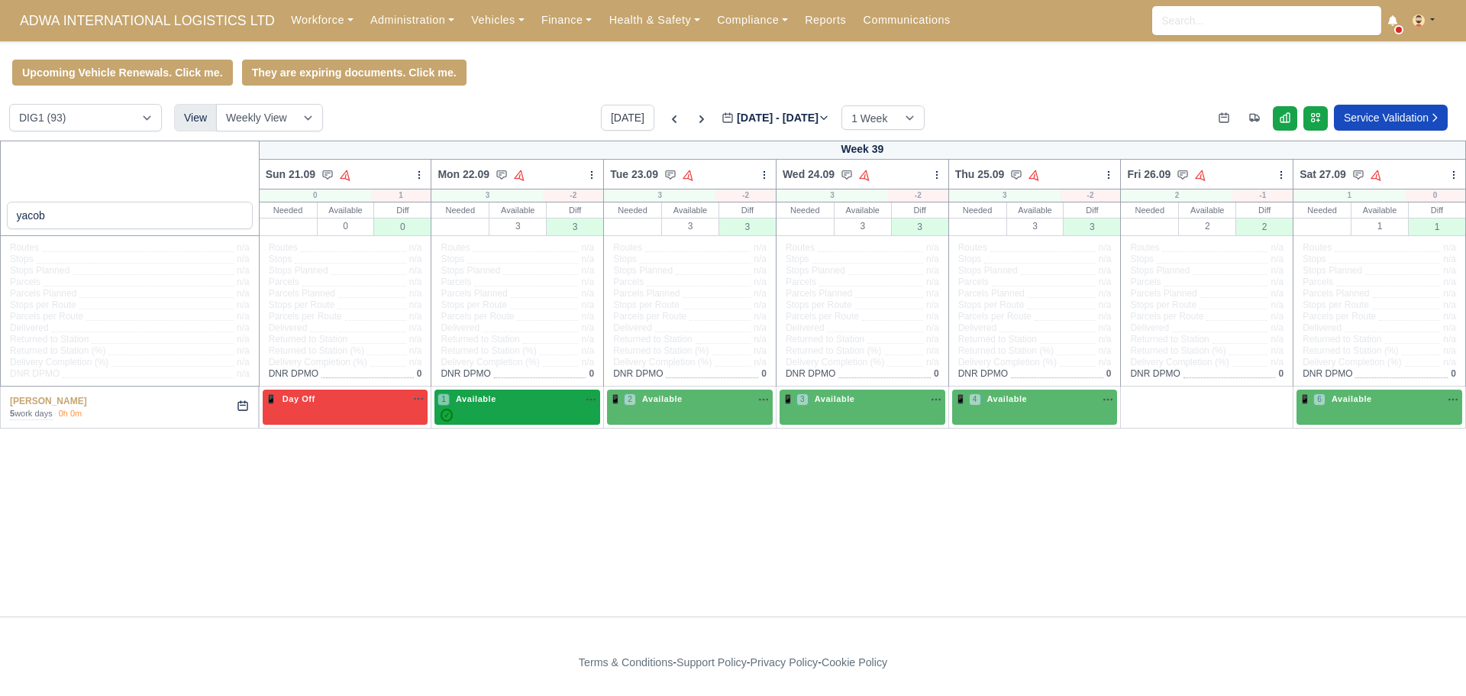
click at [496, 409] on div "1 Available na" at bounding box center [518, 406] width 160 height 29
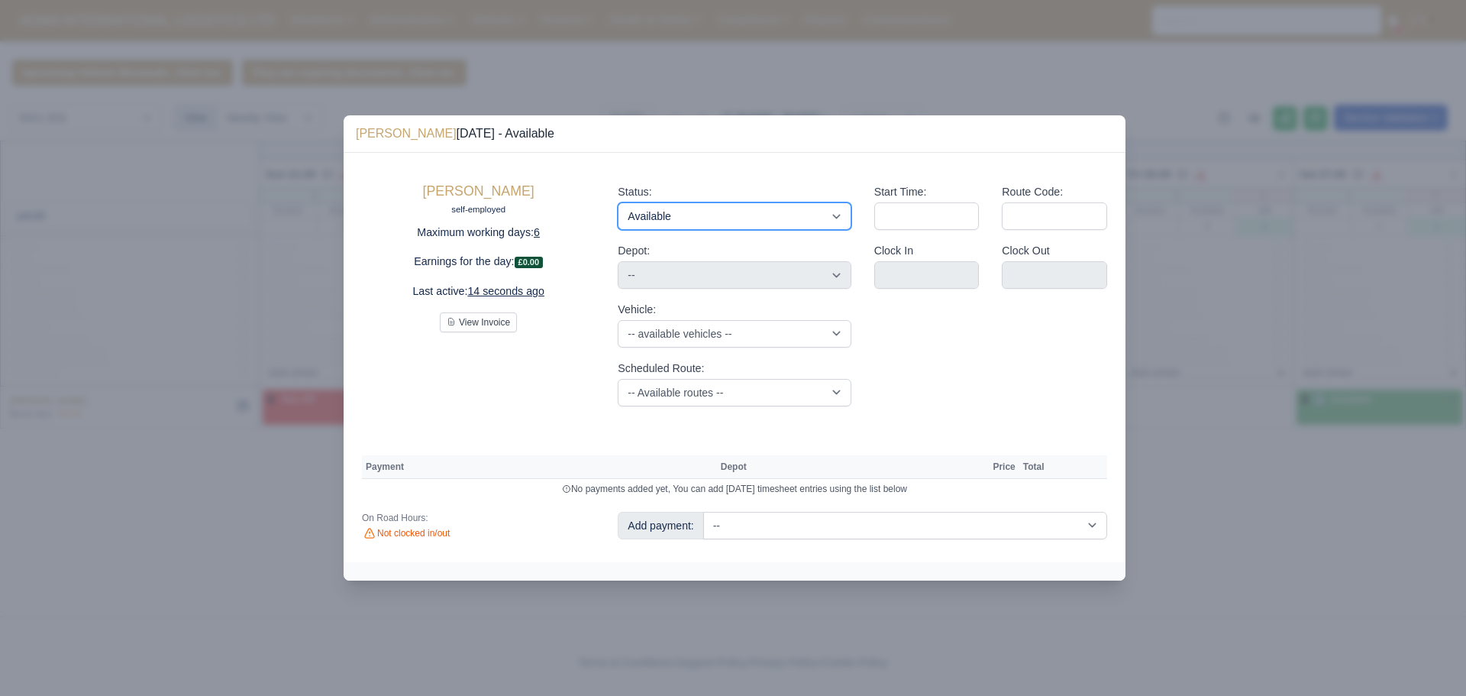
click at [660, 211] on select "Available Day Off Stand By Holiday Other Depot In Office OSM Ridealong Nursery …" at bounding box center [734, 215] width 233 height 27
select select "Day Off"
click at [618, 202] on select "Available Day Off Stand By Holiday Other Depot In Office OSM Ridealong Nursery …" at bounding box center [734, 215] width 233 height 27
select select "na"
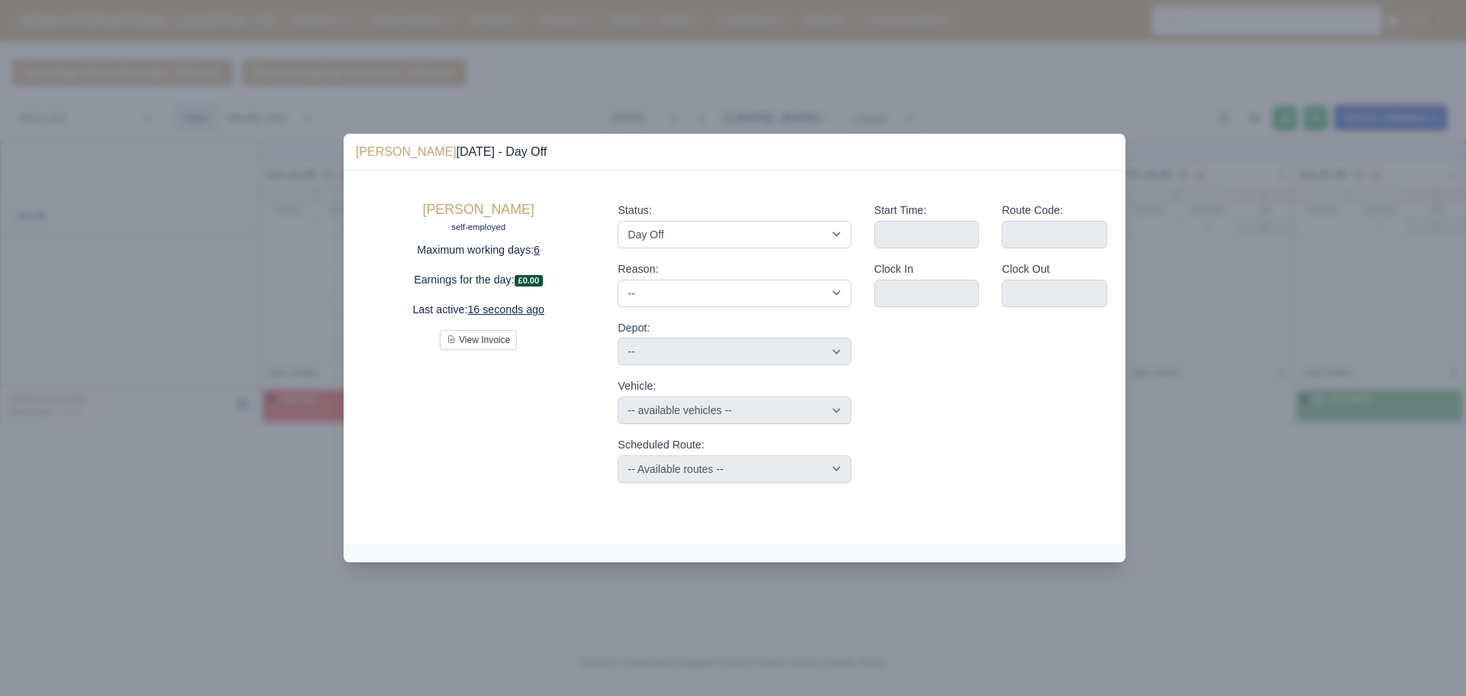
click at [988, 657] on div at bounding box center [733, 348] width 1466 height 696
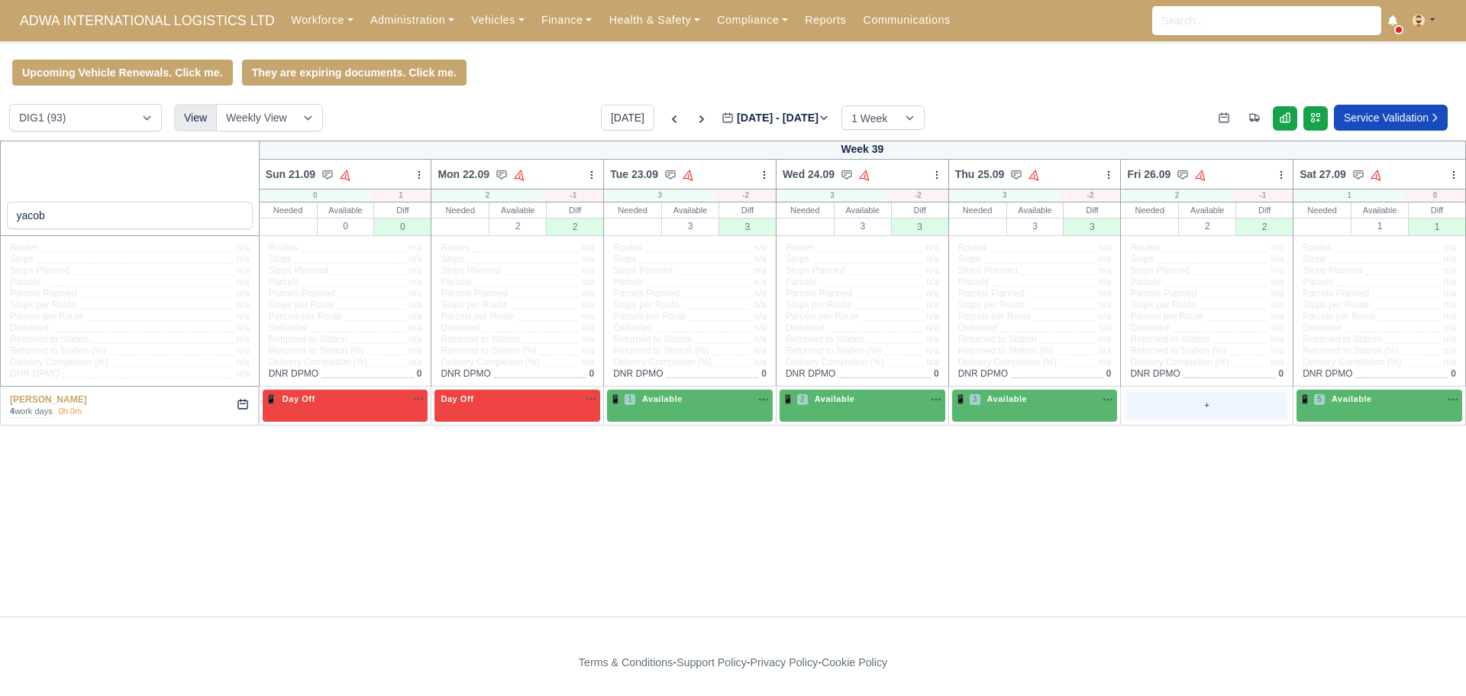
click at [1178, 412] on div "+" at bounding box center [1207, 404] width 160 height 25
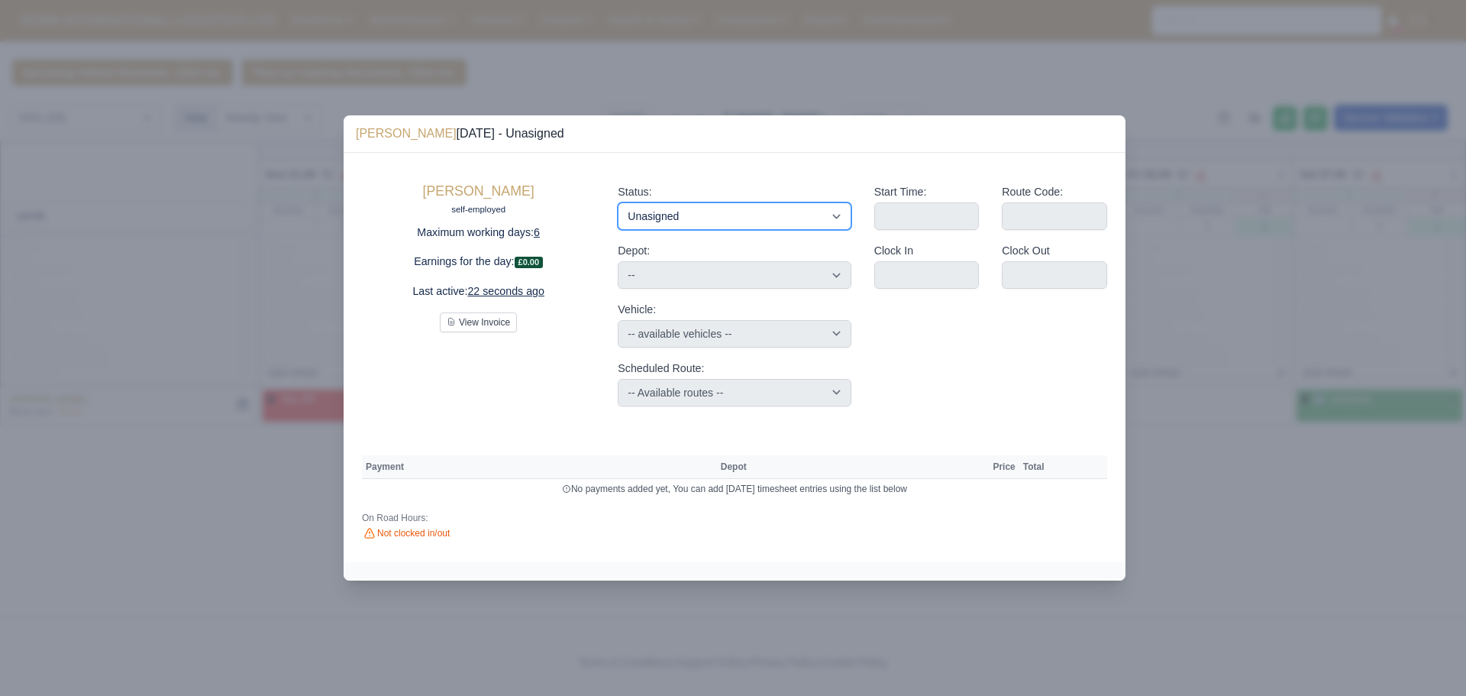
click at [647, 208] on select "Available Day Off Stand By Holiday Other Depot In Office OSM Ridealong Nursery …" at bounding box center [734, 215] width 233 height 27
select select "Available"
click at [618, 202] on select "Available Day Off Stand By Holiday Other Depot In Office OSM Ridealong Nursery …" at bounding box center [734, 215] width 233 height 27
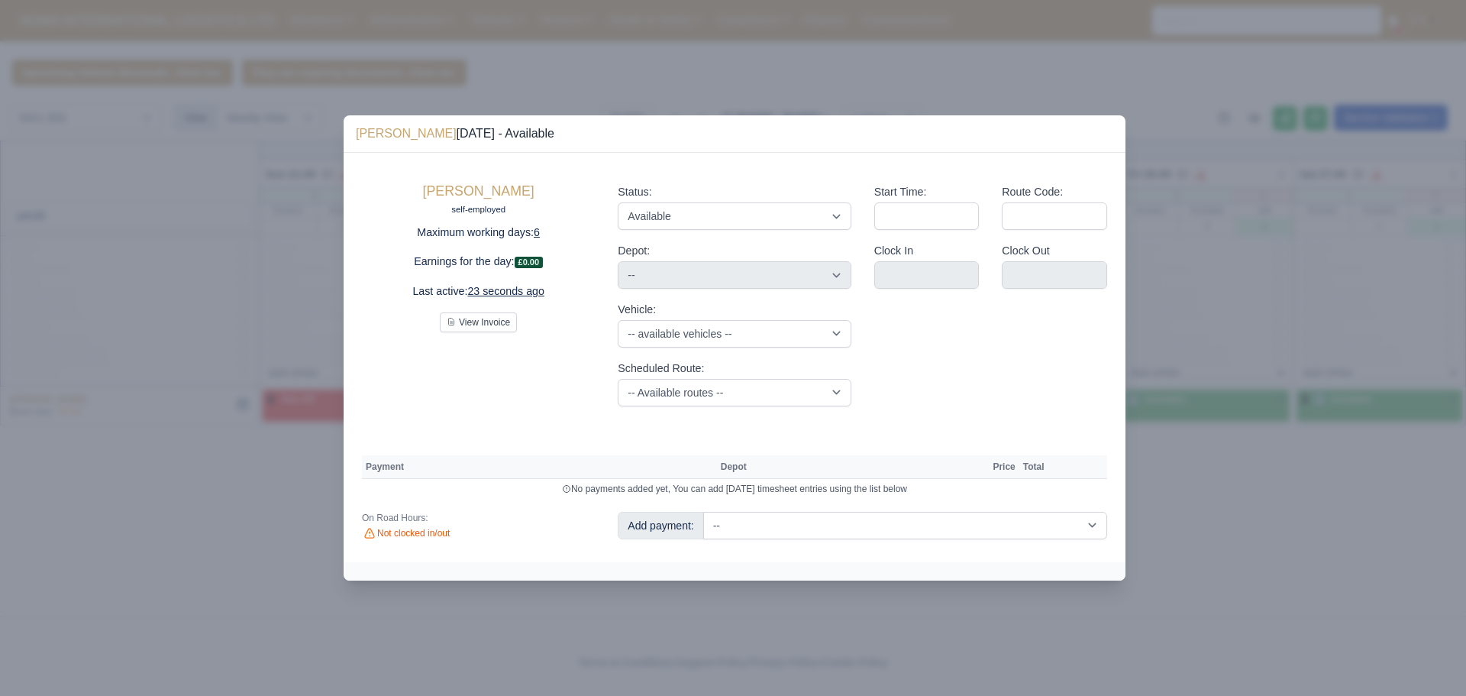
click at [1231, 487] on div at bounding box center [733, 348] width 1466 height 696
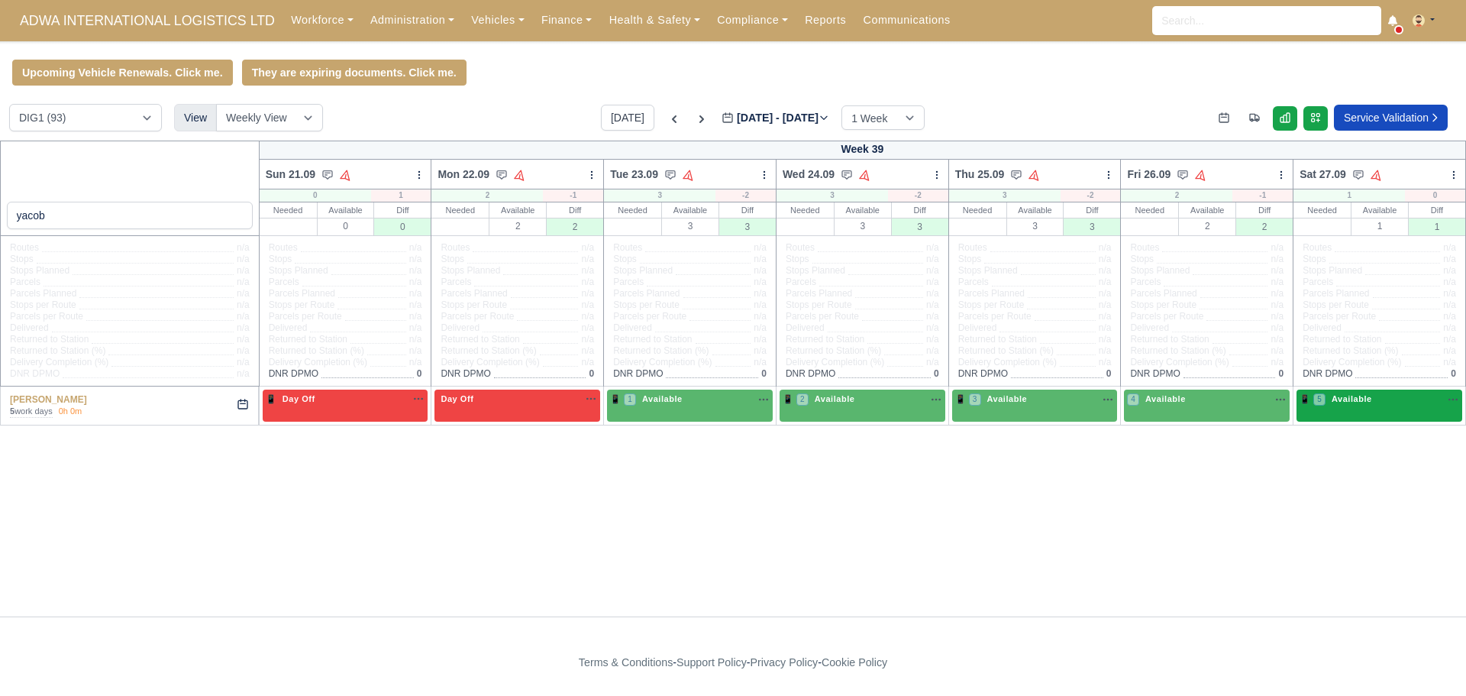
drag, startPoint x: 1343, startPoint y: 411, endPoint x: 1350, endPoint y: 423, distance: 14.0
click at [1329, 448] on div "yacob Week 39 Sun 21.09 Auto Assign Vehicle Bulk Status Change Auto-assign cont…" at bounding box center [733, 378] width 1466 height 476
click at [1358, 399] on span "Available" at bounding box center [1352, 398] width 47 height 11
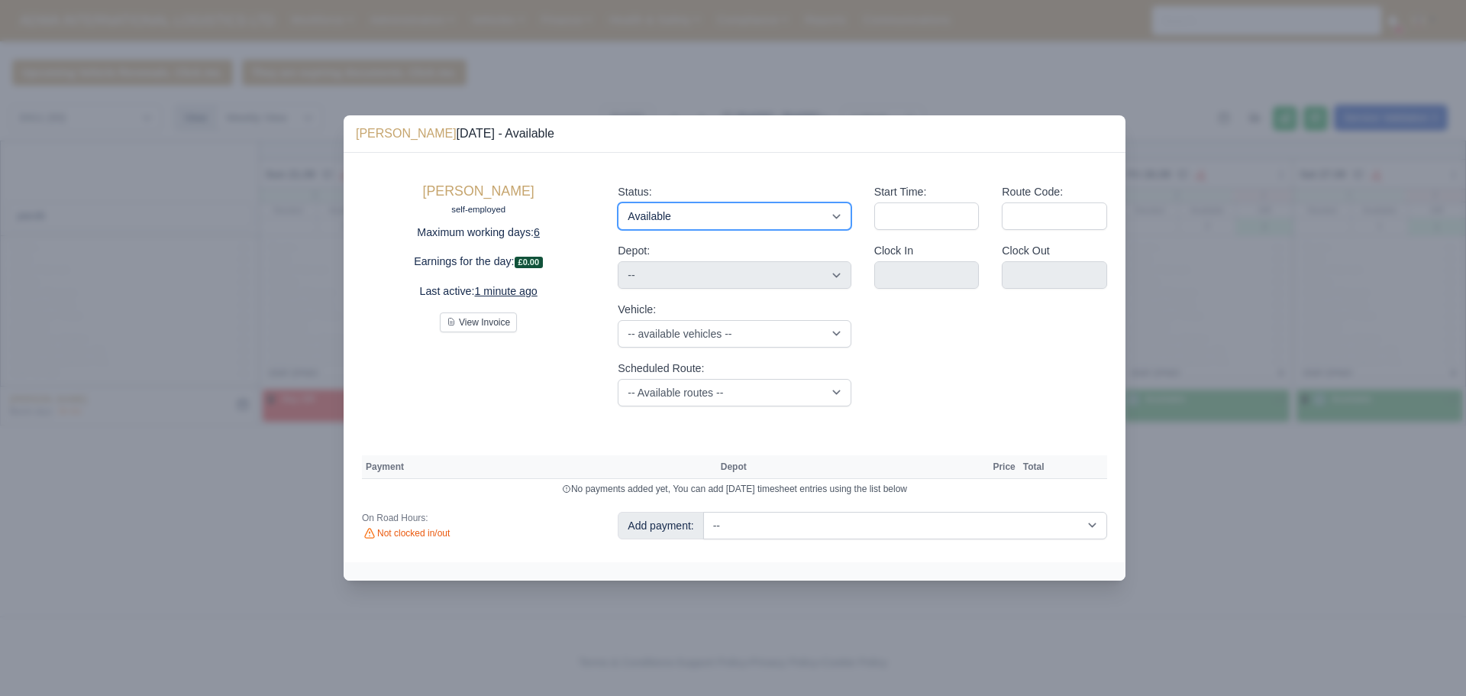
drag, startPoint x: 790, startPoint y: 218, endPoint x: 790, endPoint y: 229, distance: 11.5
click at [790, 218] on select "Available Day Off Stand By Holiday Other Depot In Office OSM Ridealong Nursery …" at bounding box center [734, 215] width 233 height 27
select select "Unasigned"
click at [618, 202] on select "Available Day Off Stand By Holiday Other Depot In Office OSM Ridealong Nursery …" at bounding box center [734, 215] width 233 height 27
click at [923, 640] on div at bounding box center [733, 348] width 1466 height 696
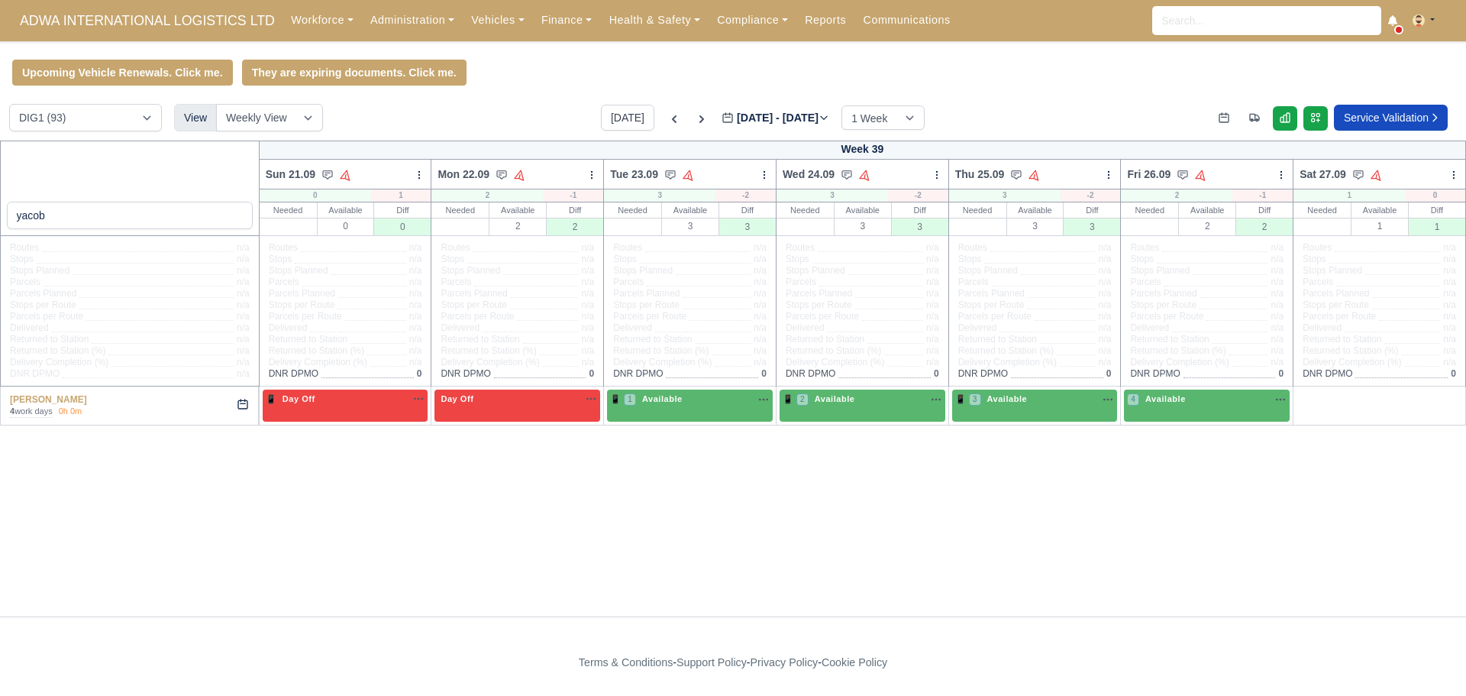
click at [1138, 391] on td "4 Available" at bounding box center [1207, 405] width 173 height 38
click at [1146, 402] on span "Available" at bounding box center [1165, 398] width 47 height 11
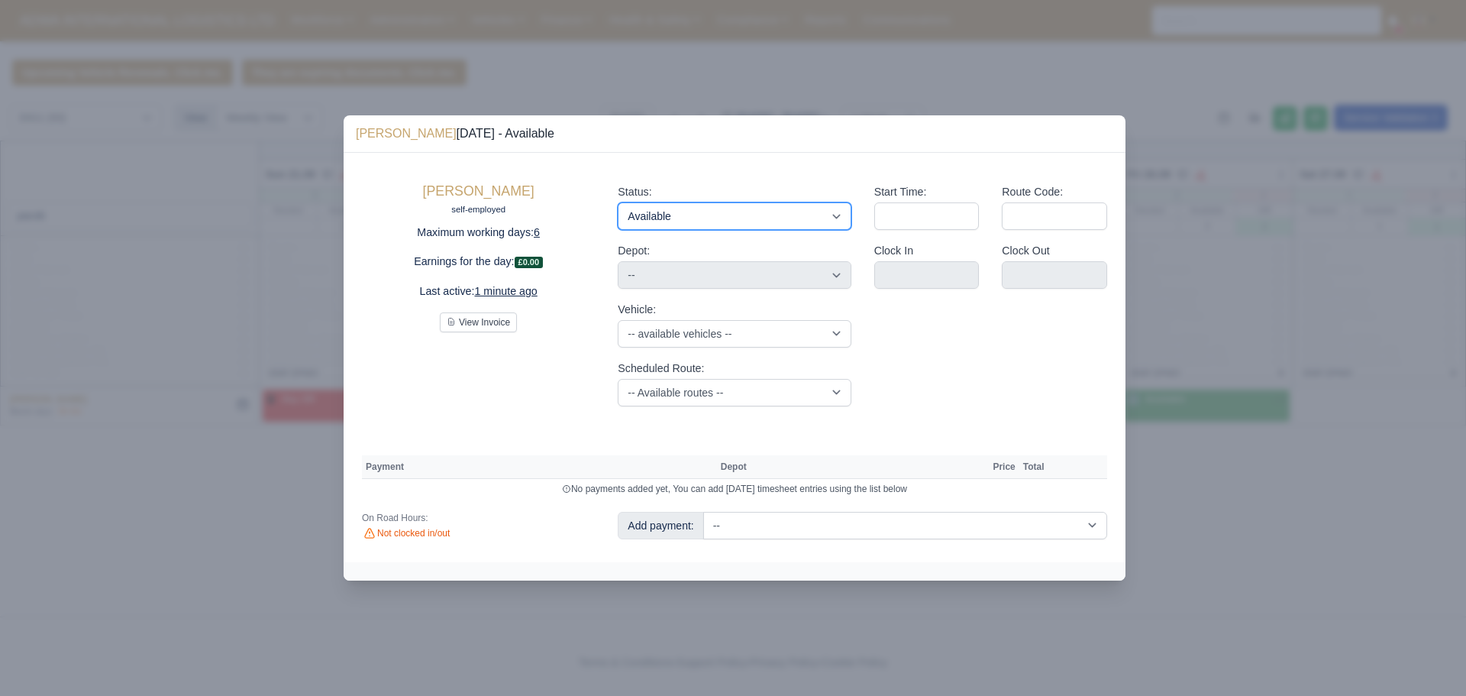
click at [714, 220] on select "Available Day Off Stand By Holiday Other Depot In Office OSM Ridealong Nursery …" at bounding box center [734, 215] width 233 height 27
select select "Unasigned"
click at [618, 202] on select "Available Day Off Stand By Holiday Other Depot In Office OSM Ridealong Nursery …" at bounding box center [734, 215] width 233 height 27
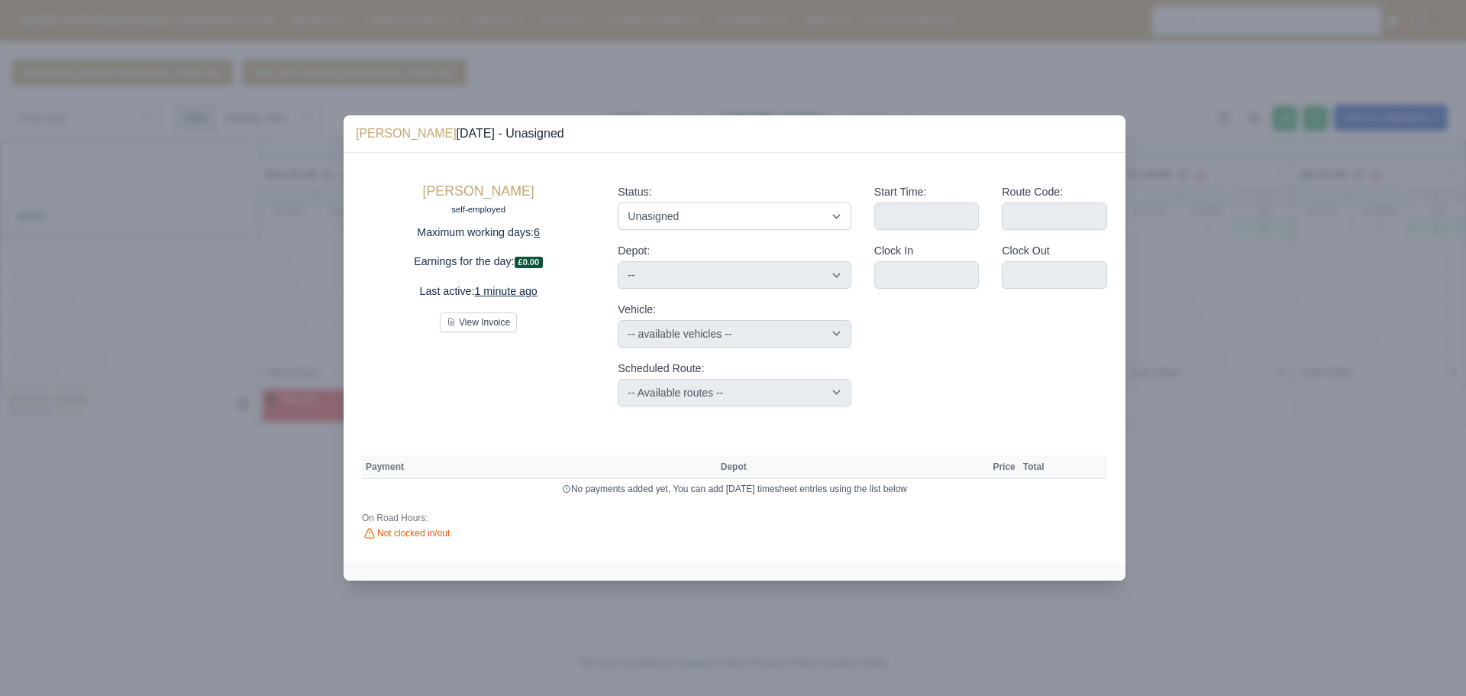
click at [1012, 641] on div at bounding box center [733, 348] width 1466 height 696
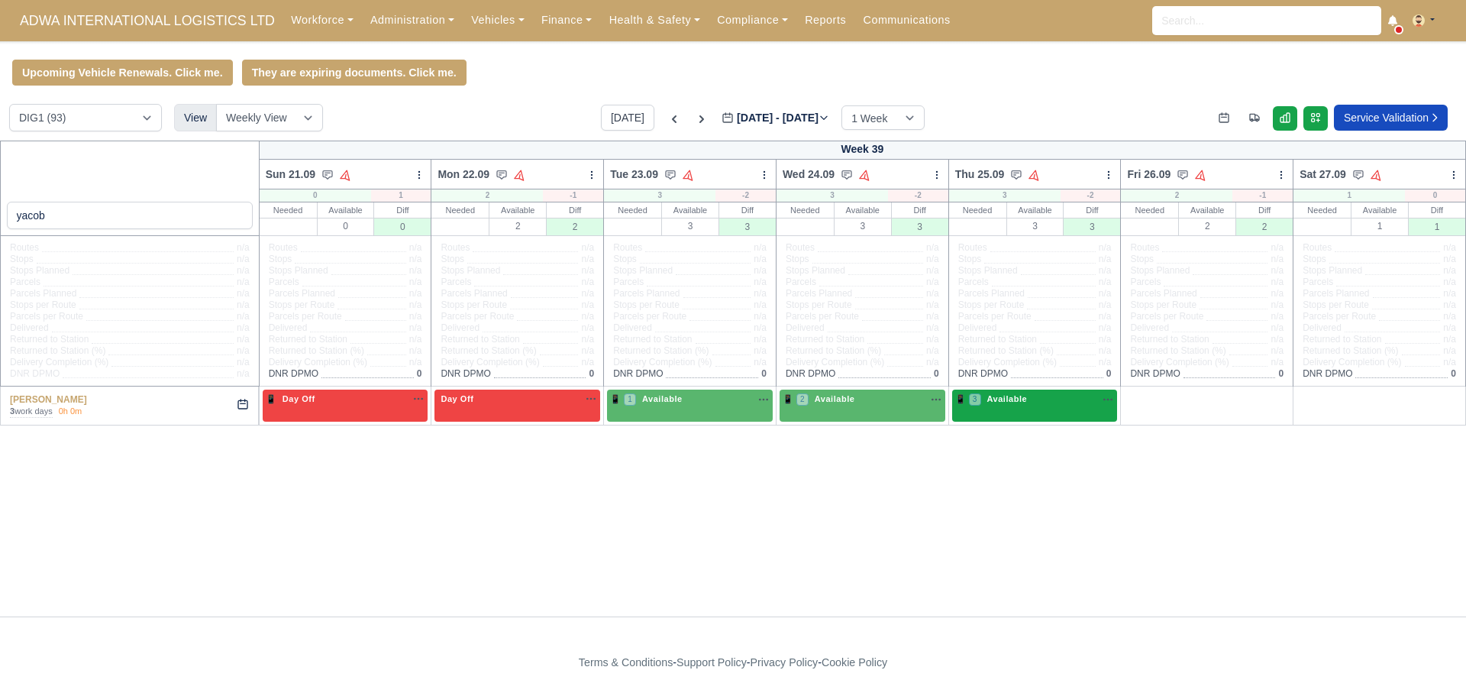
click at [1028, 404] on span "Available" at bounding box center [1006, 398] width 47 height 11
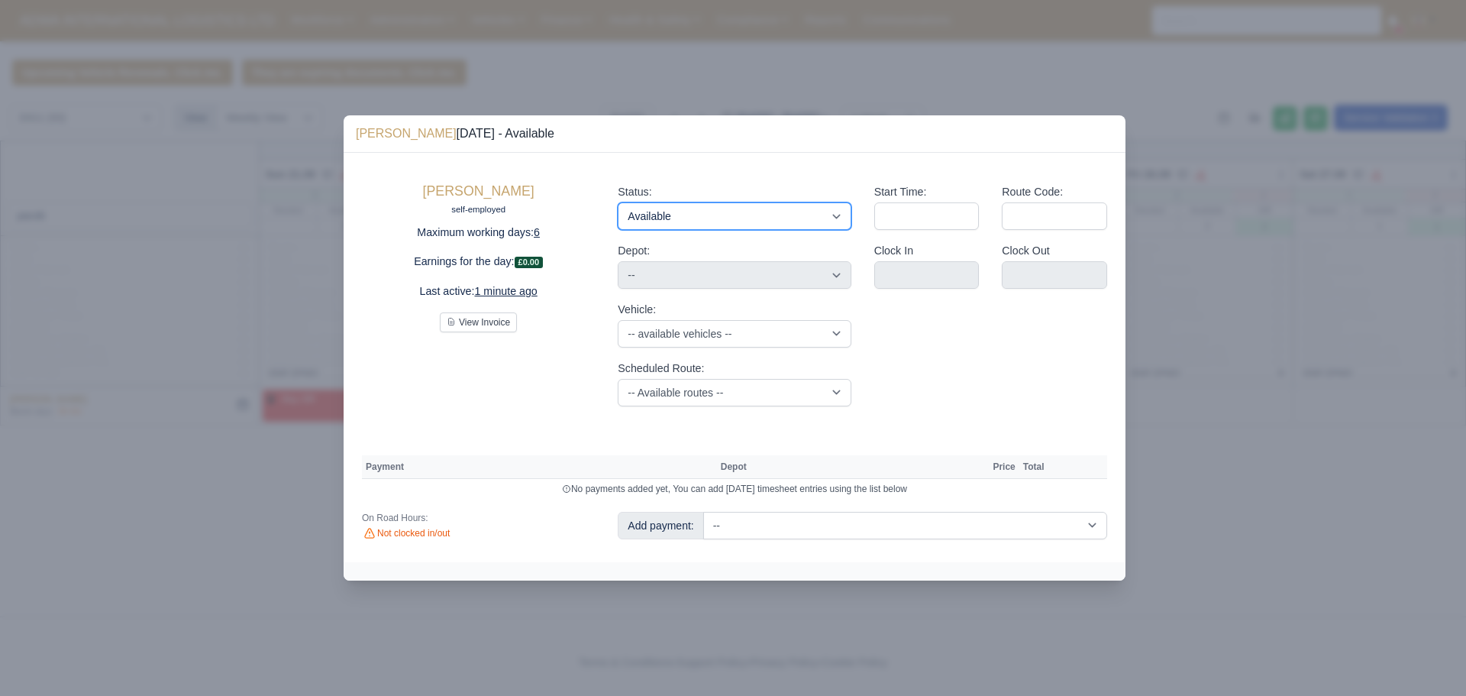
click at [712, 210] on select "Available Day Off Stand By Holiday Other Depot In Office OSM Ridealong Nursery …" at bounding box center [734, 215] width 233 height 27
select select "Unasigned"
click at [618, 202] on select "Available Day Off Stand By Holiday Other Depot In Office OSM Ridealong Nursery …" at bounding box center [734, 215] width 233 height 27
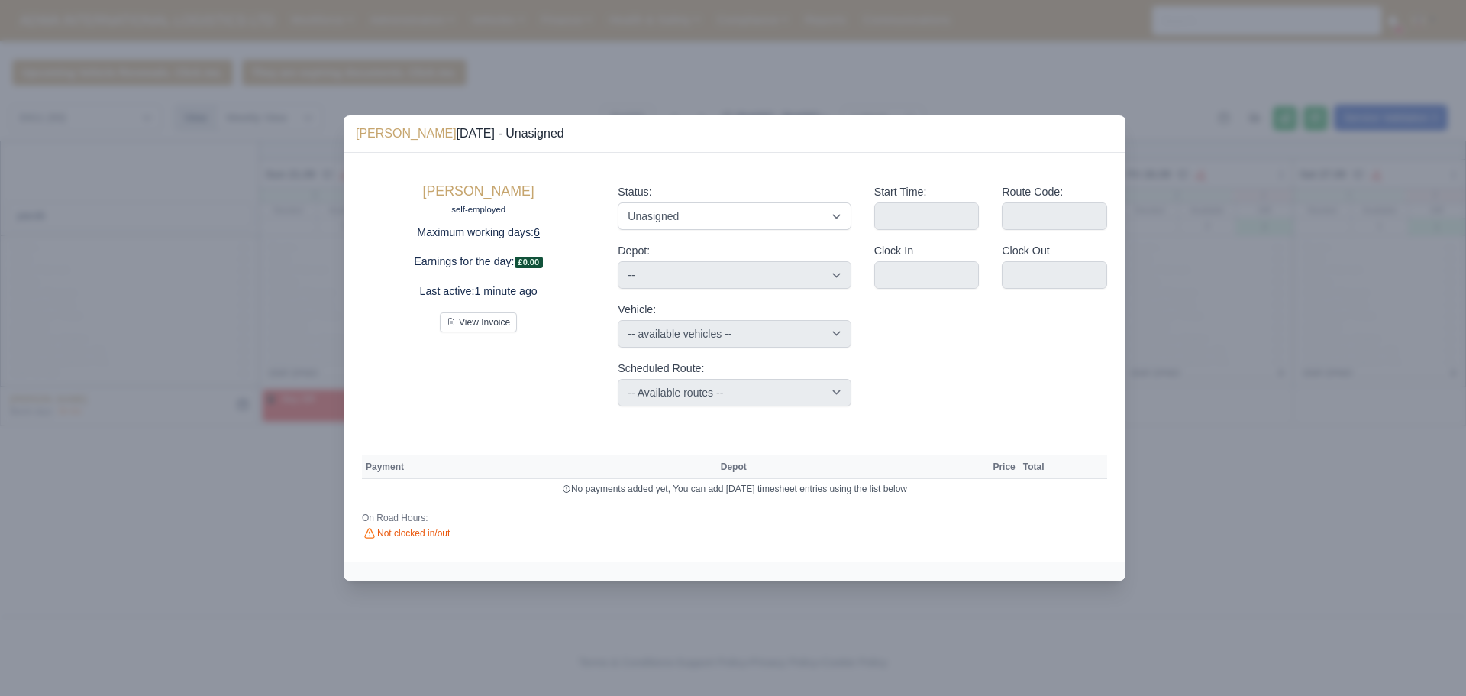
click at [968, 692] on div at bounding box center [733, 348] width 1466 height 696
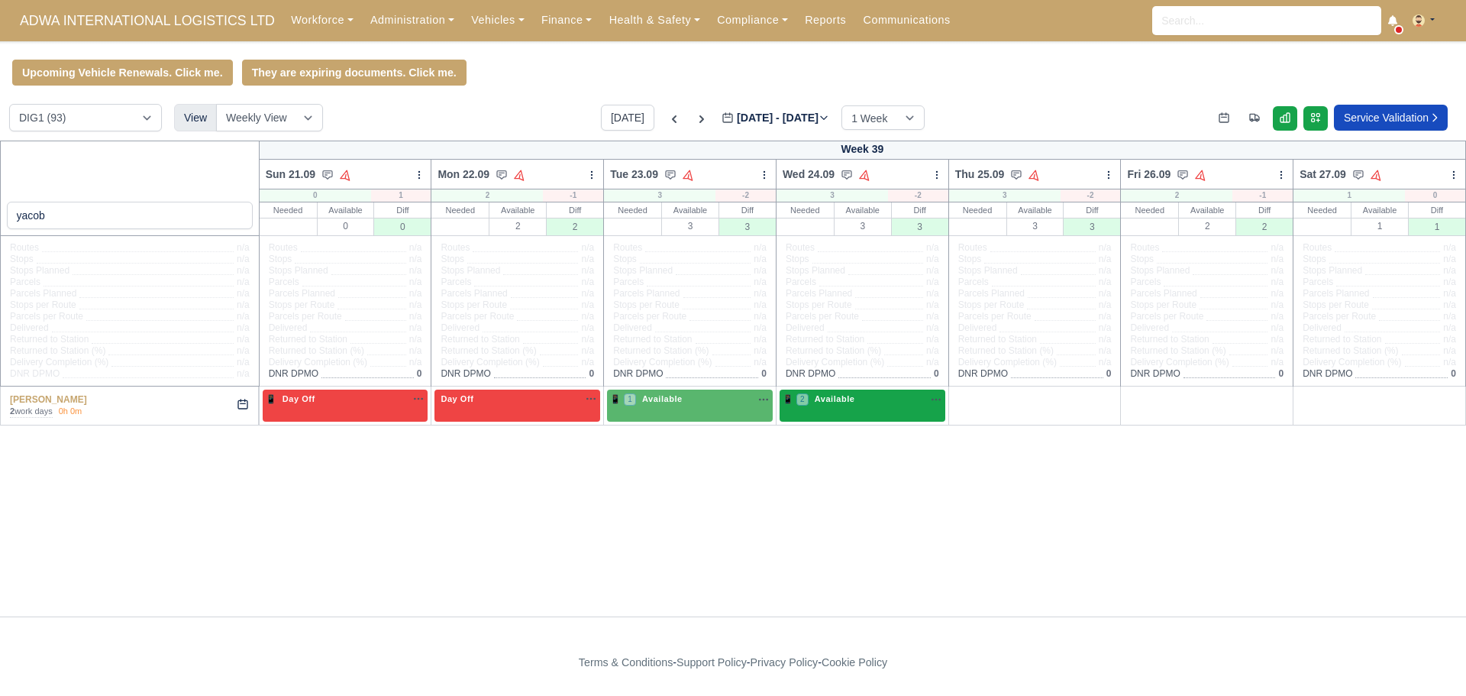
drag, startPoint x: 833, startPoint y: 403, endPoint x: 800, endPoint y: 408, distance: 33.3
click at [800, 408] on div "📱 2 Available" at bounding box center [863, 400] width 160 height 16
click at [820, 407] on body "ADWA INTERNATIONAL LOGISTICS LTD Workforce Manpower Expiring Documents Leave Re…" at bounding box center [733, 348] width 1466 height 696
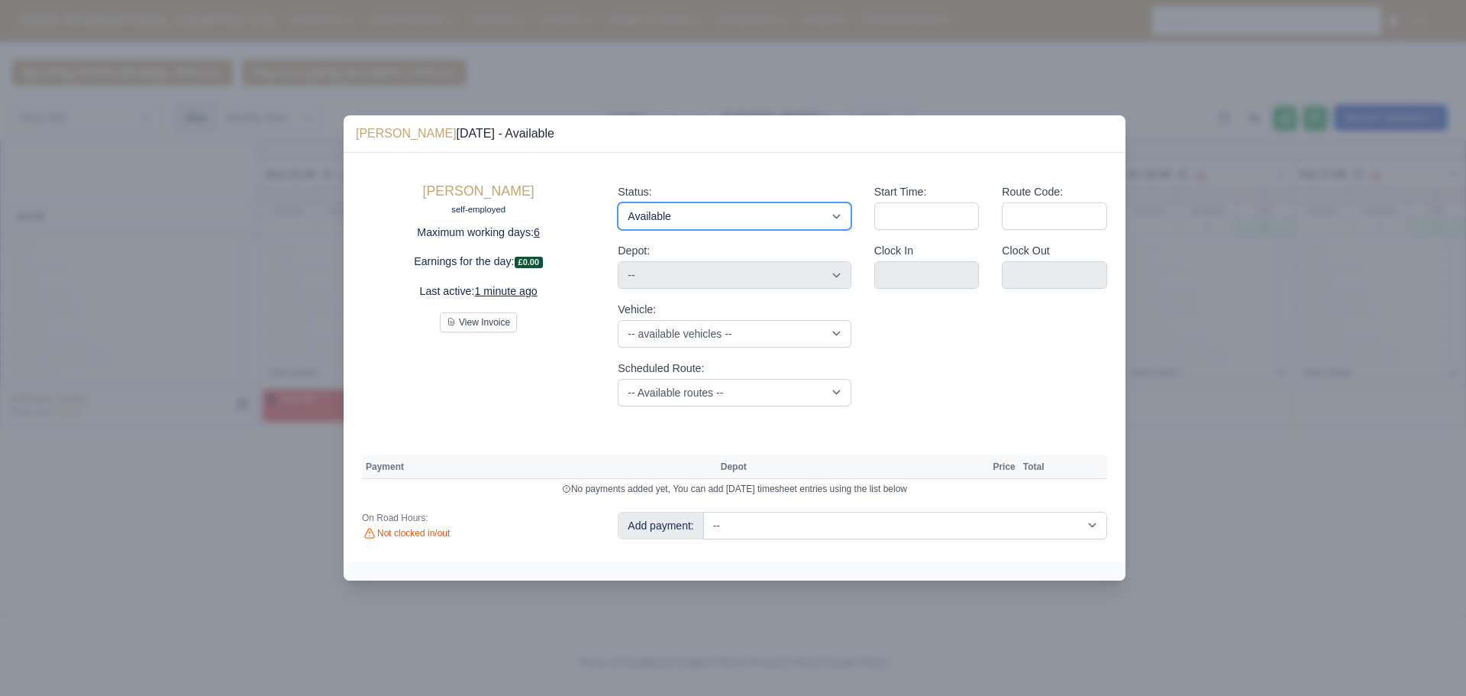
click at [735, 227] on select "Available Day Off Stand By Holiday Other Depot In Office OSM Ridealong Nursery …" at bounding box center [734, 215] width 233 height 27
select select "Unasigned"
click at [618, 202] on select "Available Day Off Stand By Holiday Other Depot In Office OSM Ridealong Nursery …" at bounding box center [734, 215] width 233 height 27
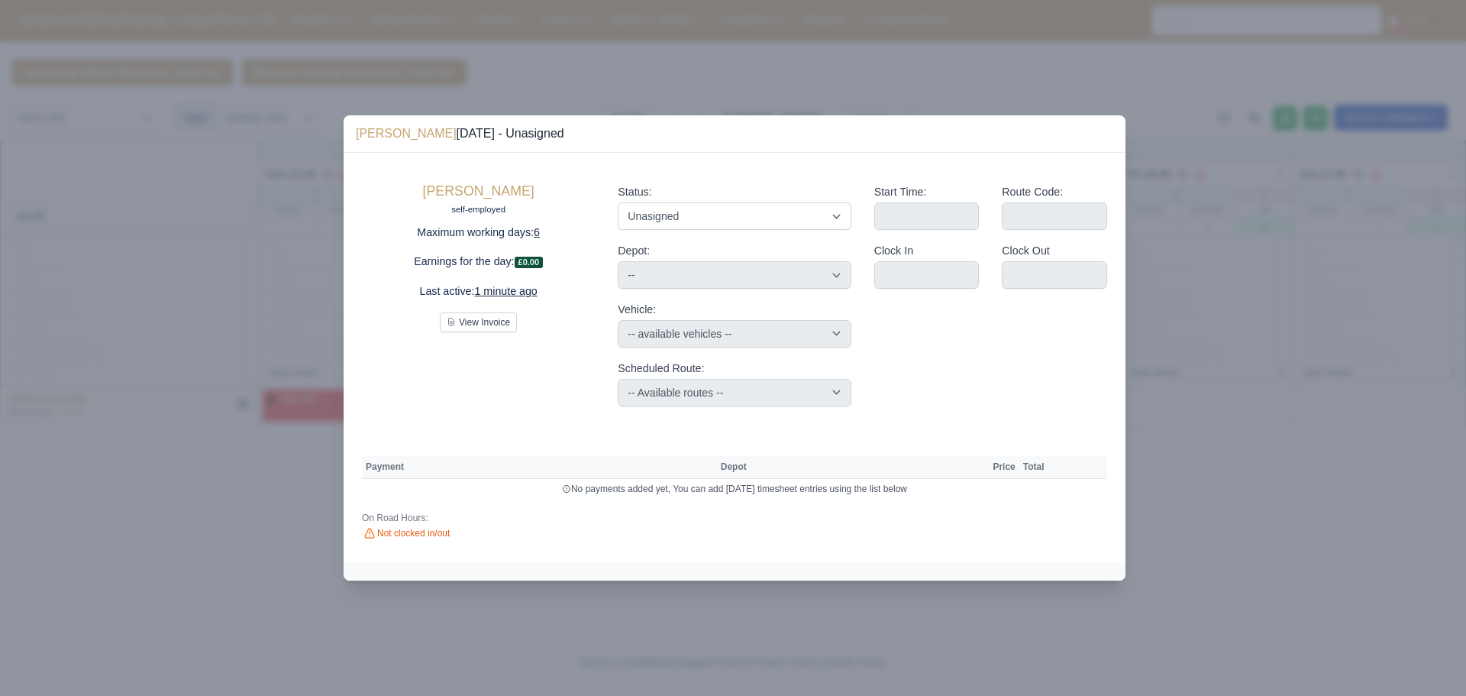
click at [726, 619] on div at bounding box center [733, 348] width 1466 height 696
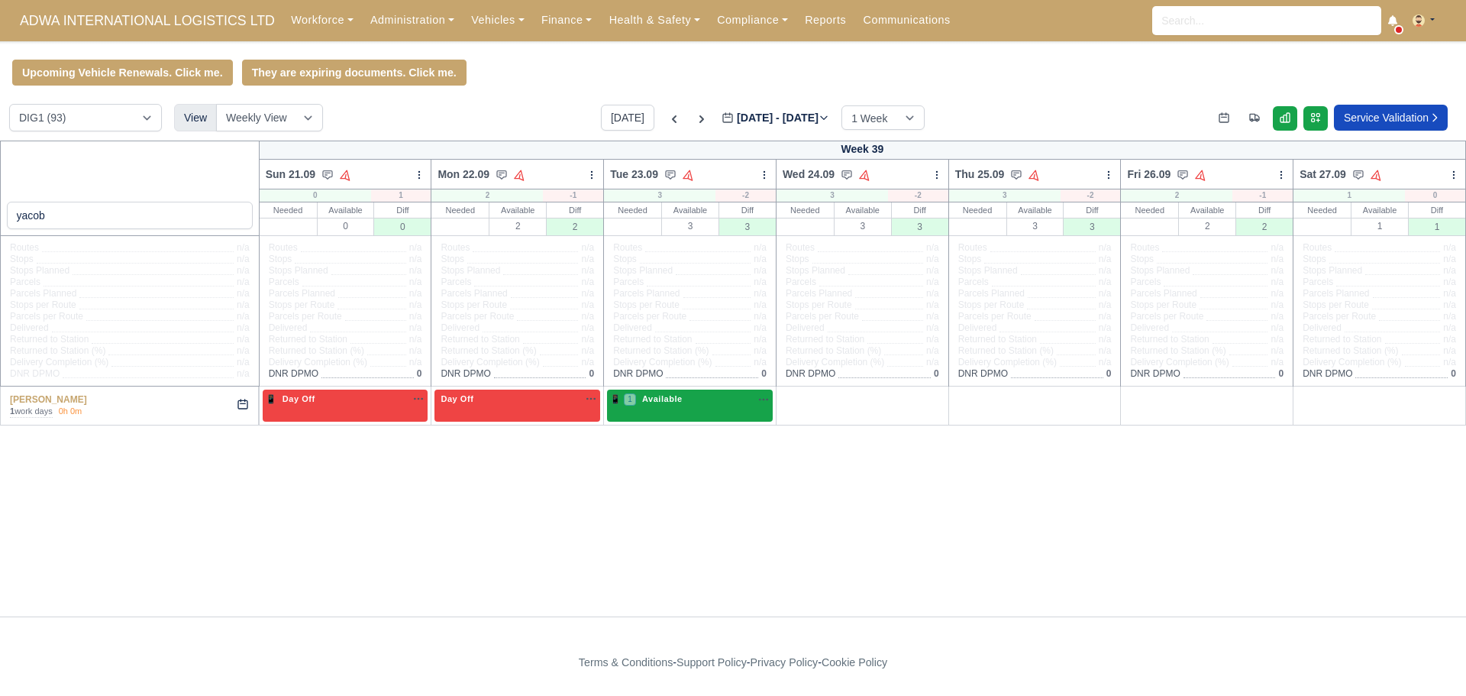
click at [683, 404] on span "Available" at bounding box center [662, 398] width 47 height 11
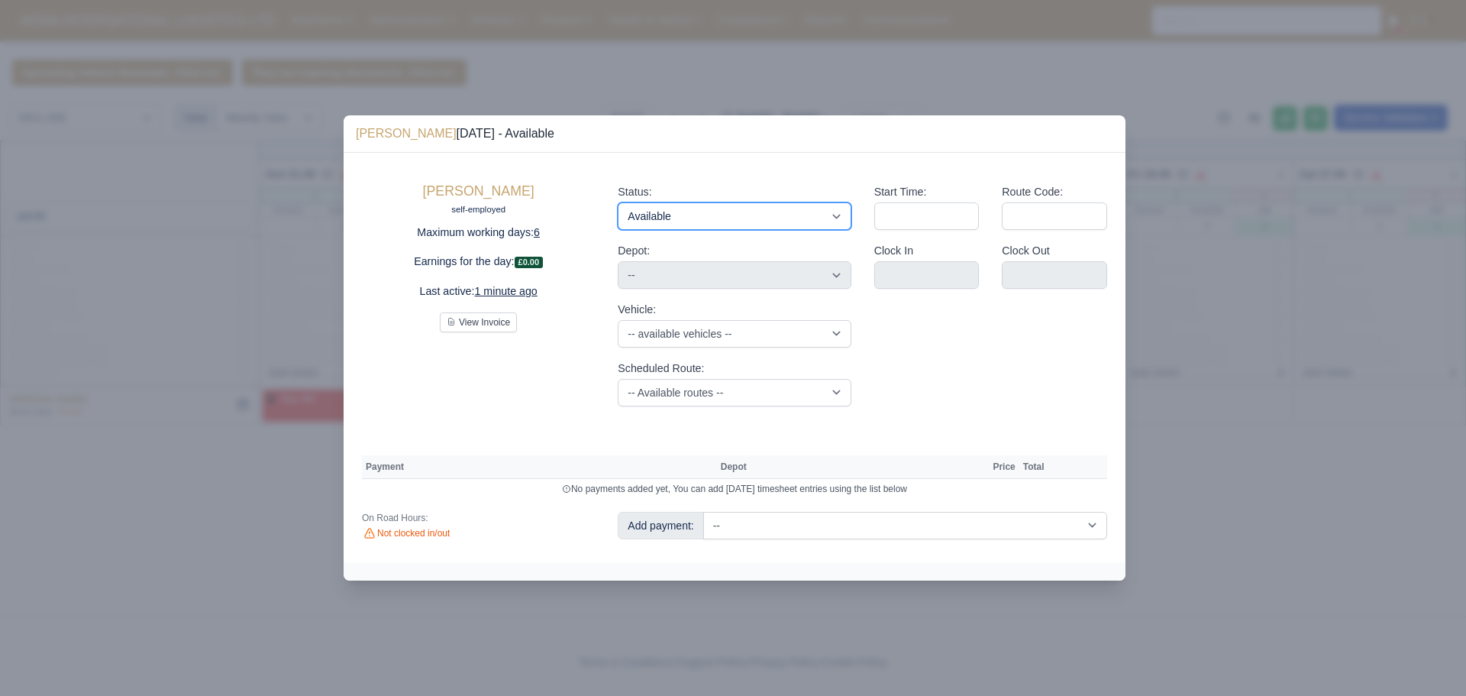
click at [658, 223] on select "Available Day Off Stand By Holiday Other Depot In Office OSM Ridealong Nursery …" at bounding box center [734, 215] width 233 height 27
select select "Unasigned"
click at [618, 202] on select "Available Day Off Stand By Holiday Other Depot In Office OSM Ridealong Nursery …" at bounding box center [734, 215] width 233 height 27
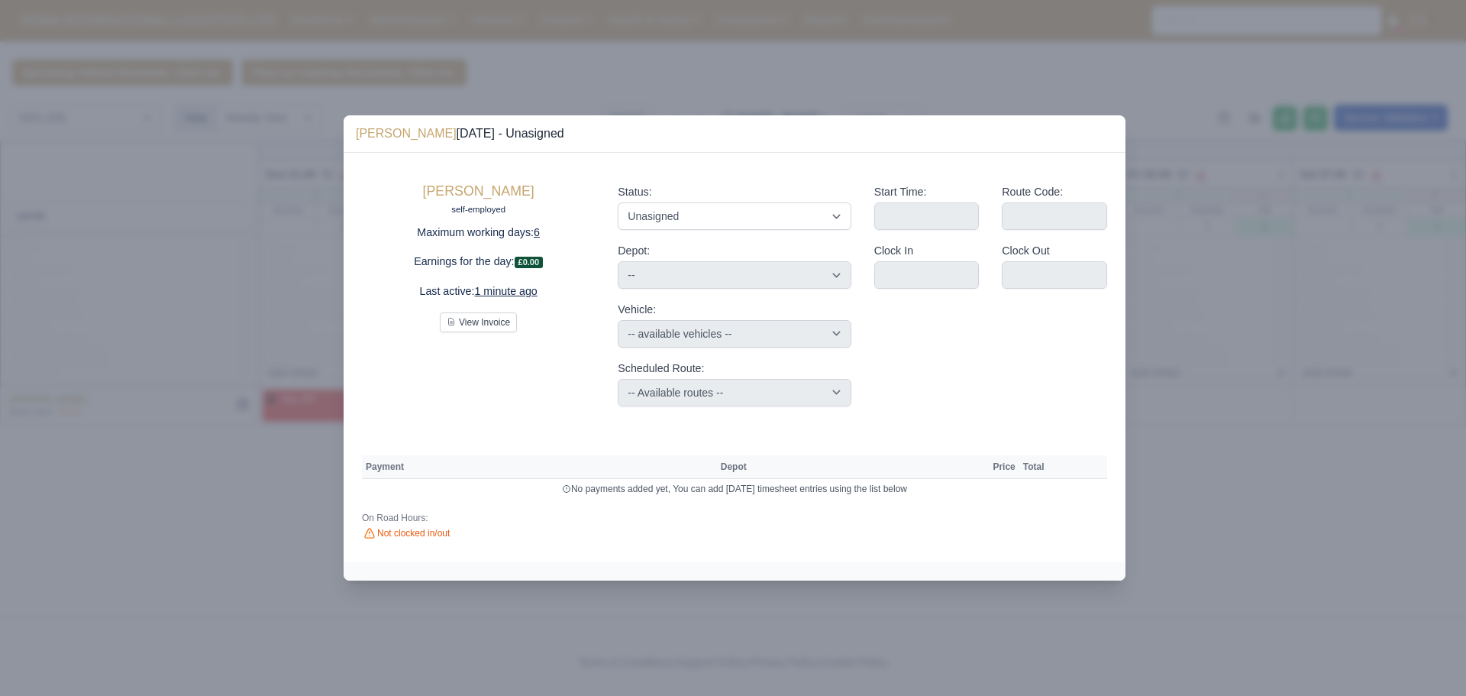
click at [510, 654] on div at bounding box center [733, 348] width 1466 height 696
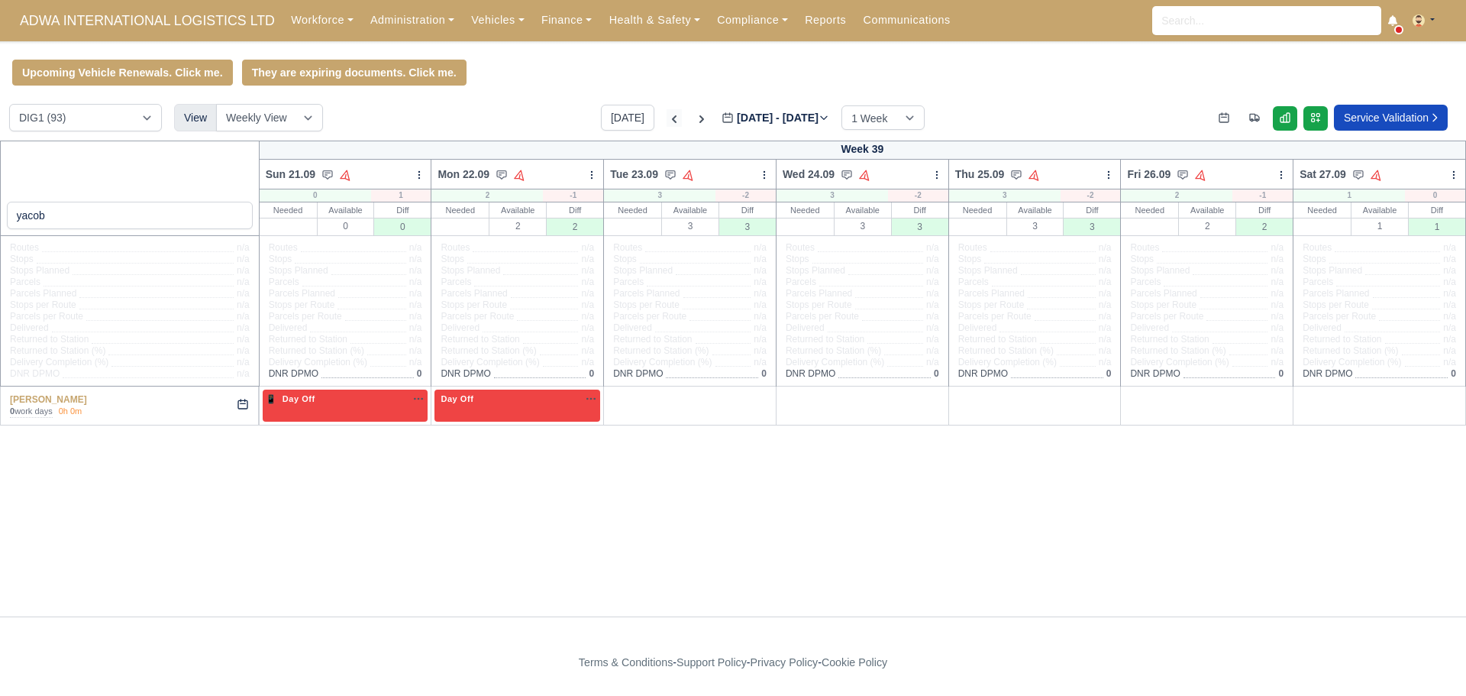
click at [667, 124] on icon at bounding box center [674, 118] width 15 height 15
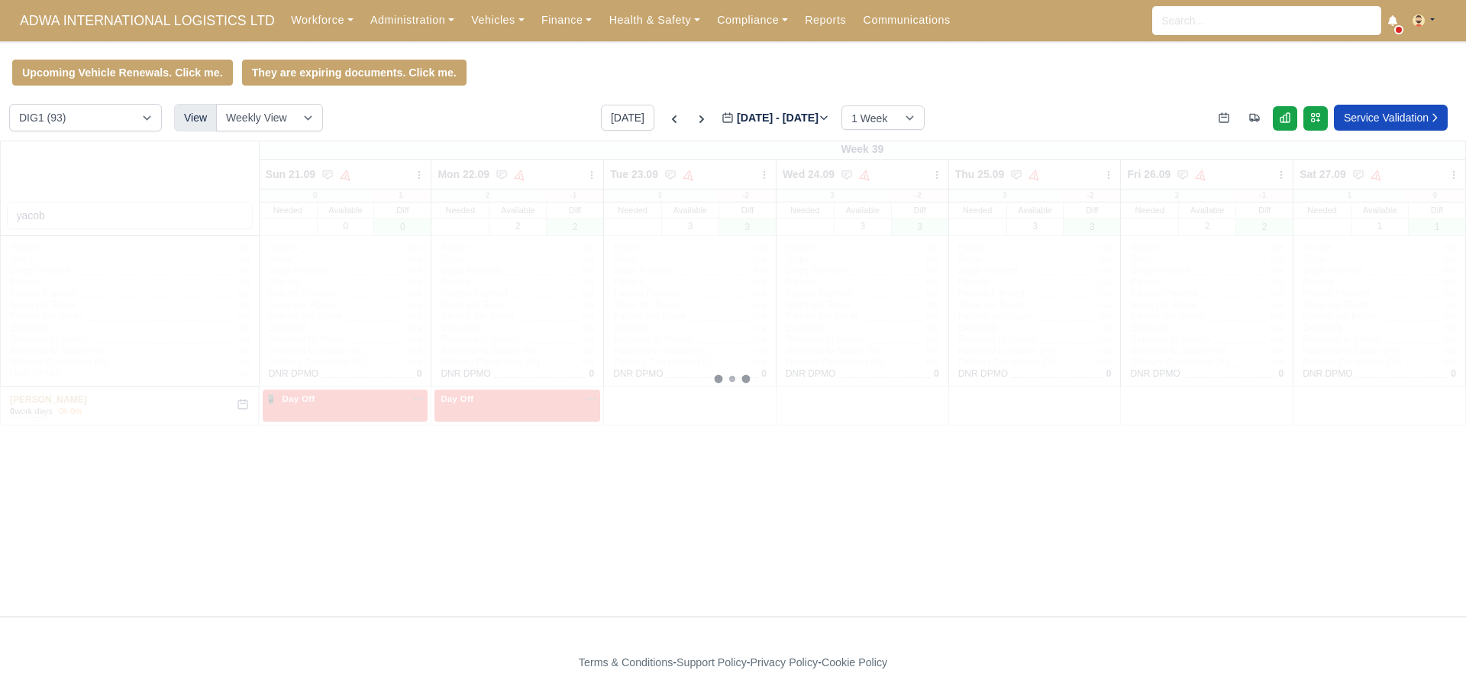
type input "2025-09-16"
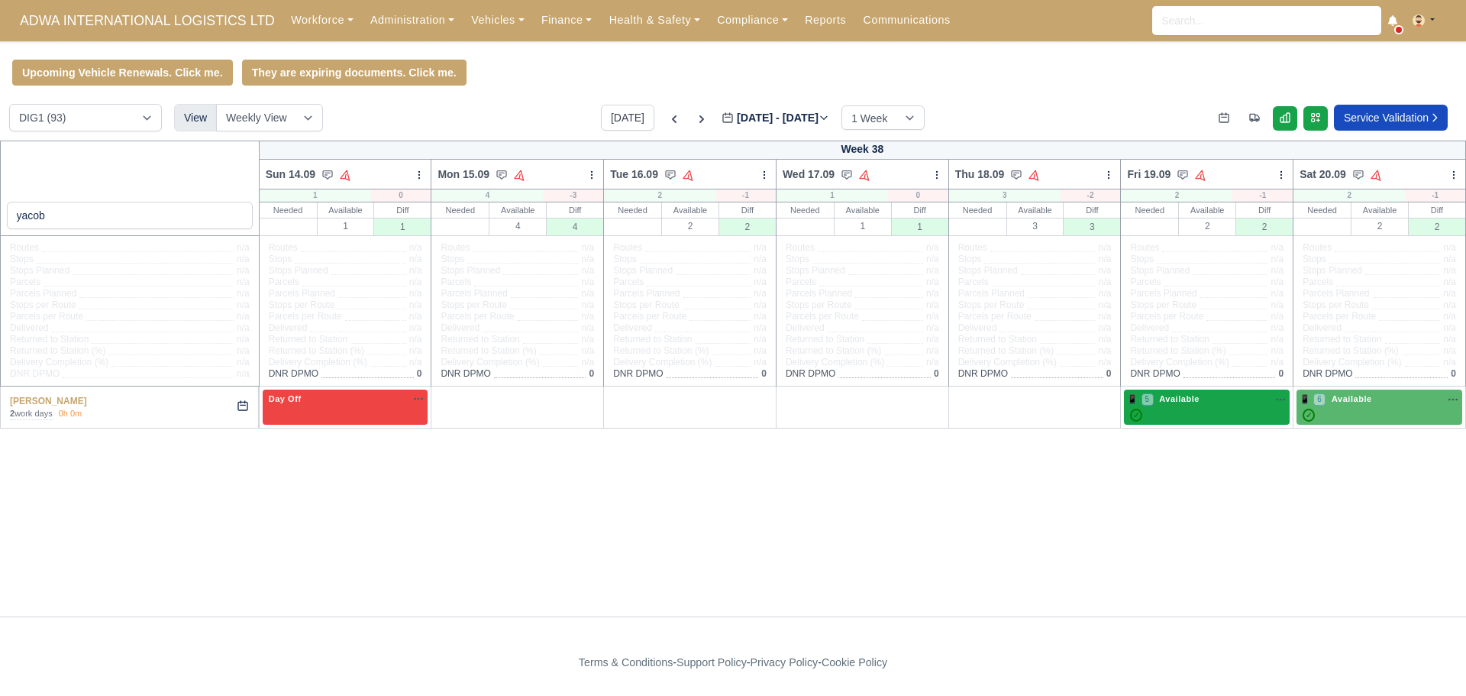
click at [1193, 408] on div "📱 5 Available" at bounding box center [1207, 406] width 160 height 29
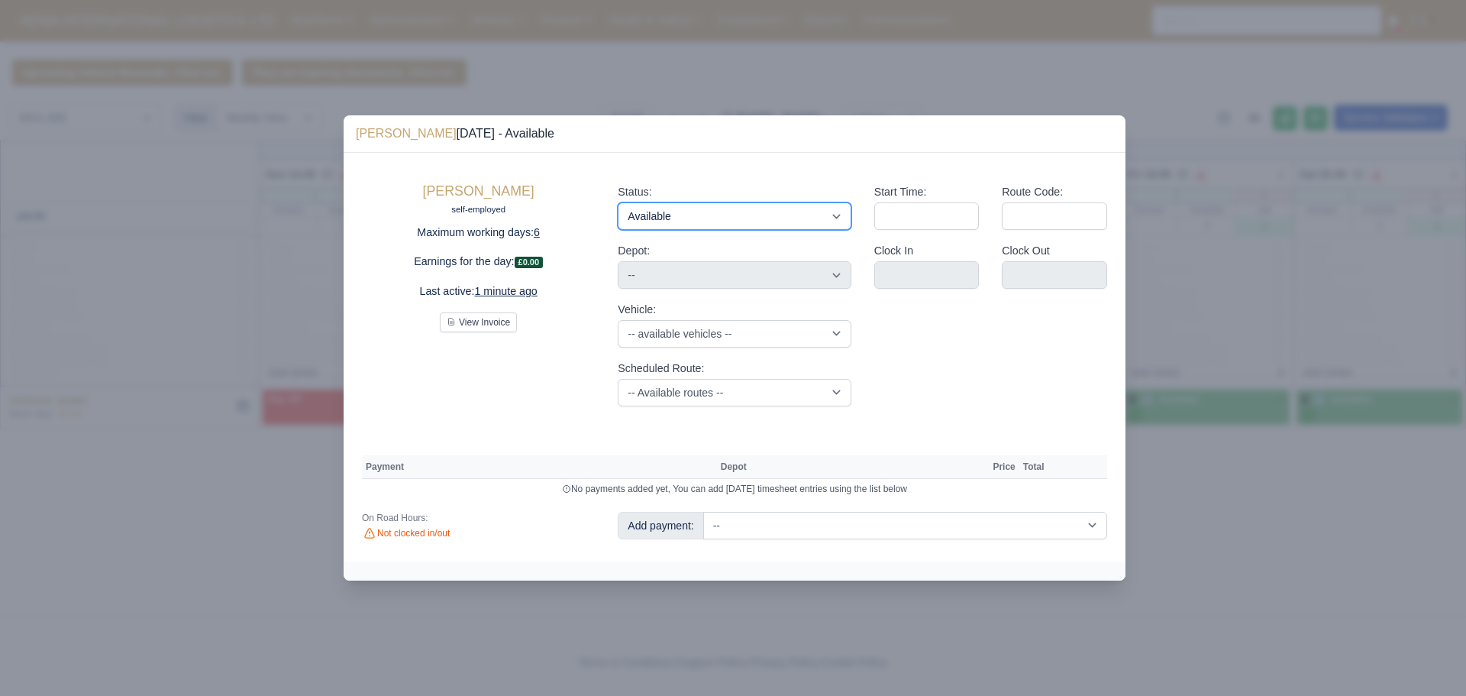
click at [683, 217] on select "Available Day Off Stand By Holiday Other Depot In Office OSM Ridealong Nursery …" at bounding box center [734, 215] width 233 height 27
select select "Unasigned"
click at [618, 202] on select "Available Day Off Stand By Holiday Other Depot In Office OSM Ridealong Nursery …" at bounding box center [734, 215] width 233 height 27
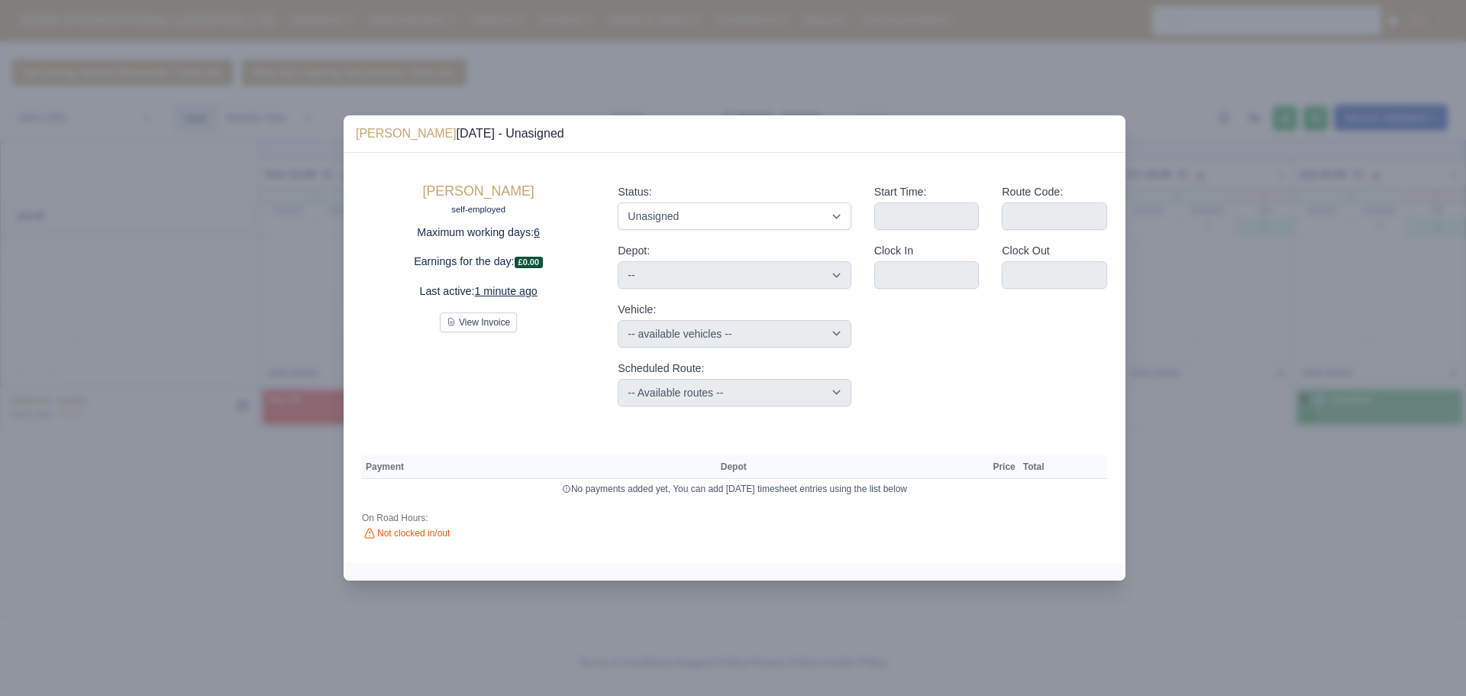
click at [1338, 486] on div at bounding box center [733, 348] width 1466 height 696
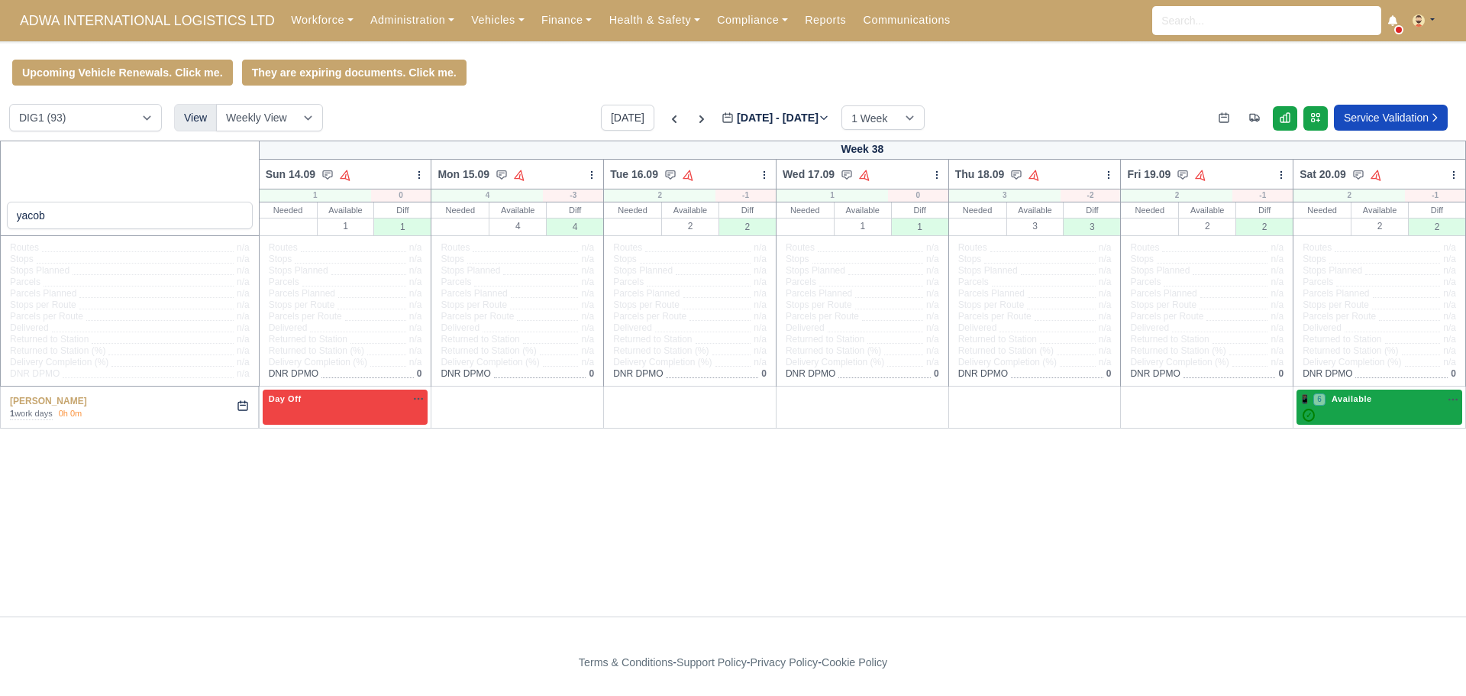
click at [1373, 402] on span "Available" at bounding box center [1352, 398] width 47 height 11
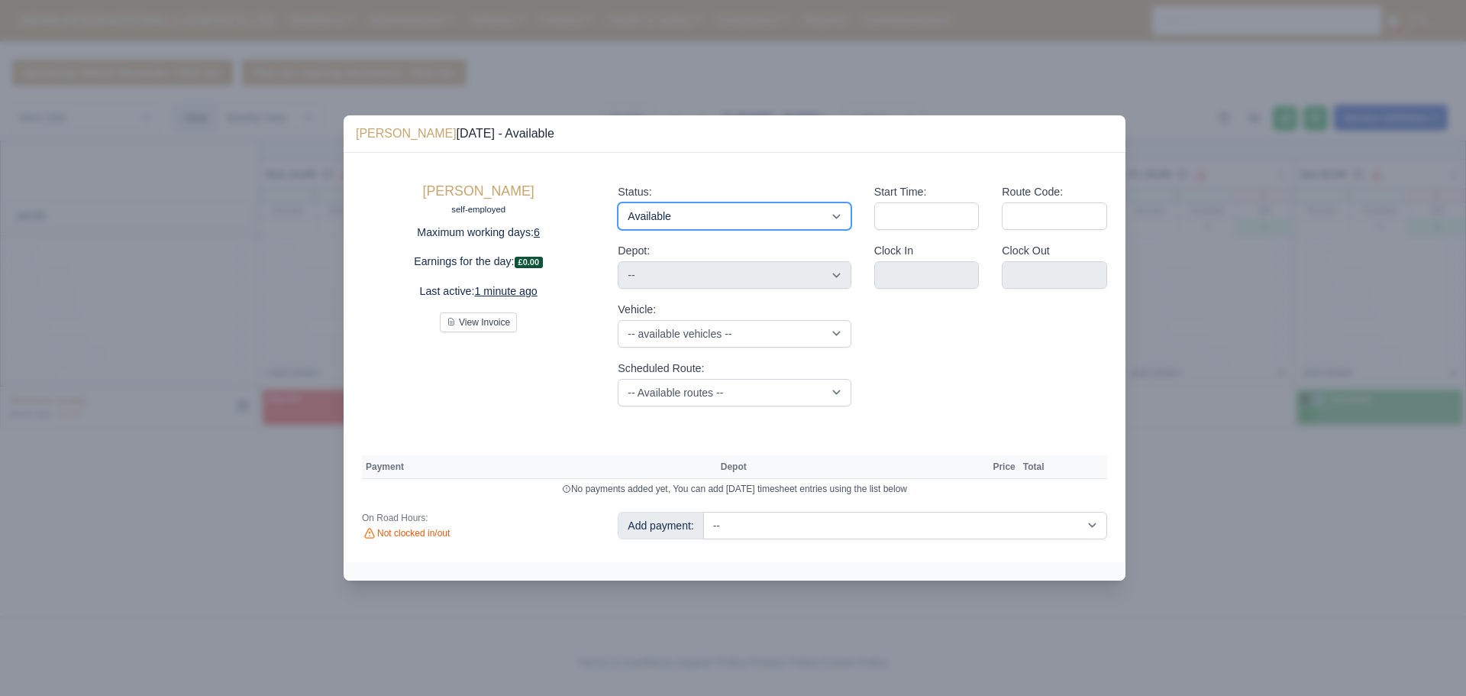
click at [715, 224] on select "Available Day Off Stand By Holiday Other Depot In Office OSM Ridealong Nursery …" at bounding box center [734, 215] width 233 height 27
select select "Unasigned"
click at [618, 202] on select "Available Day Off Stand By Holiday Other Depot In Office OSM Ridealong Nursery …" at bounding box center [734, 215] width 233 height 27
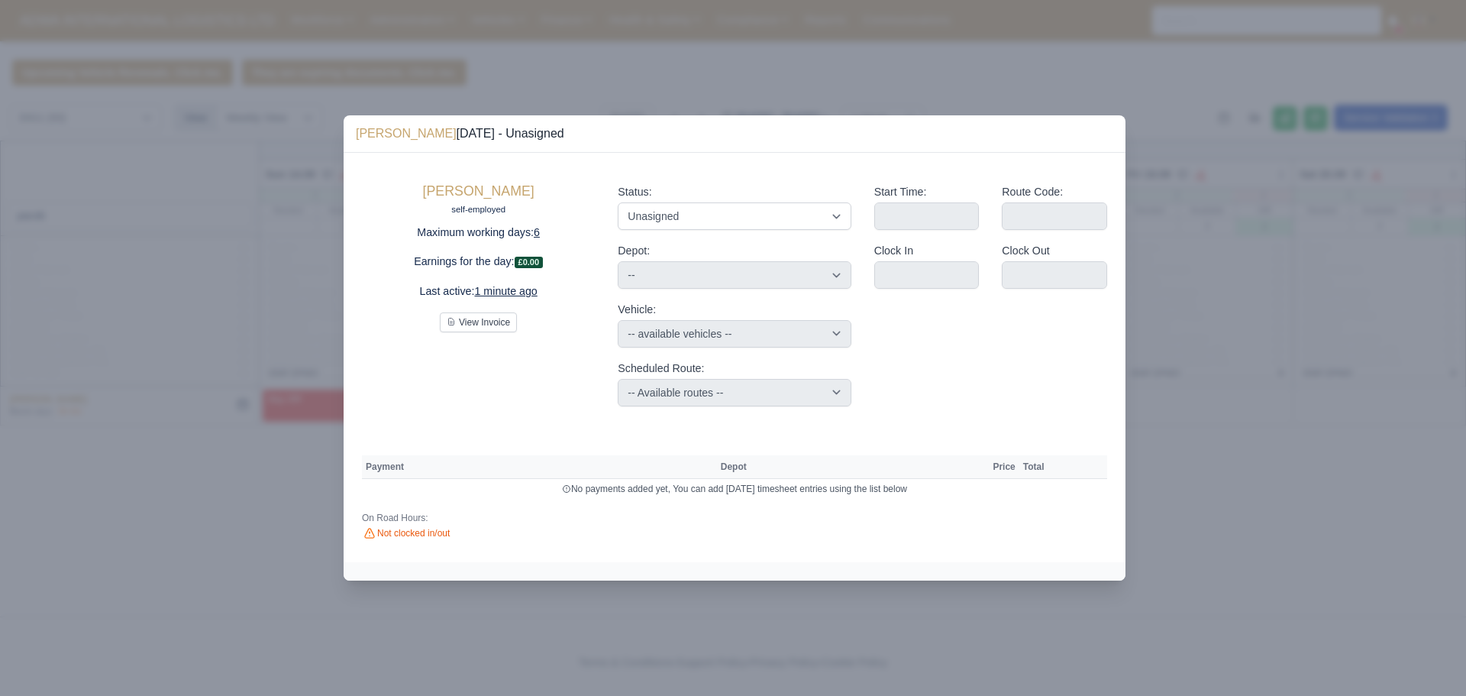
click at [1371, 213] on div at bounding box center [733, 348] width 1466 height 696
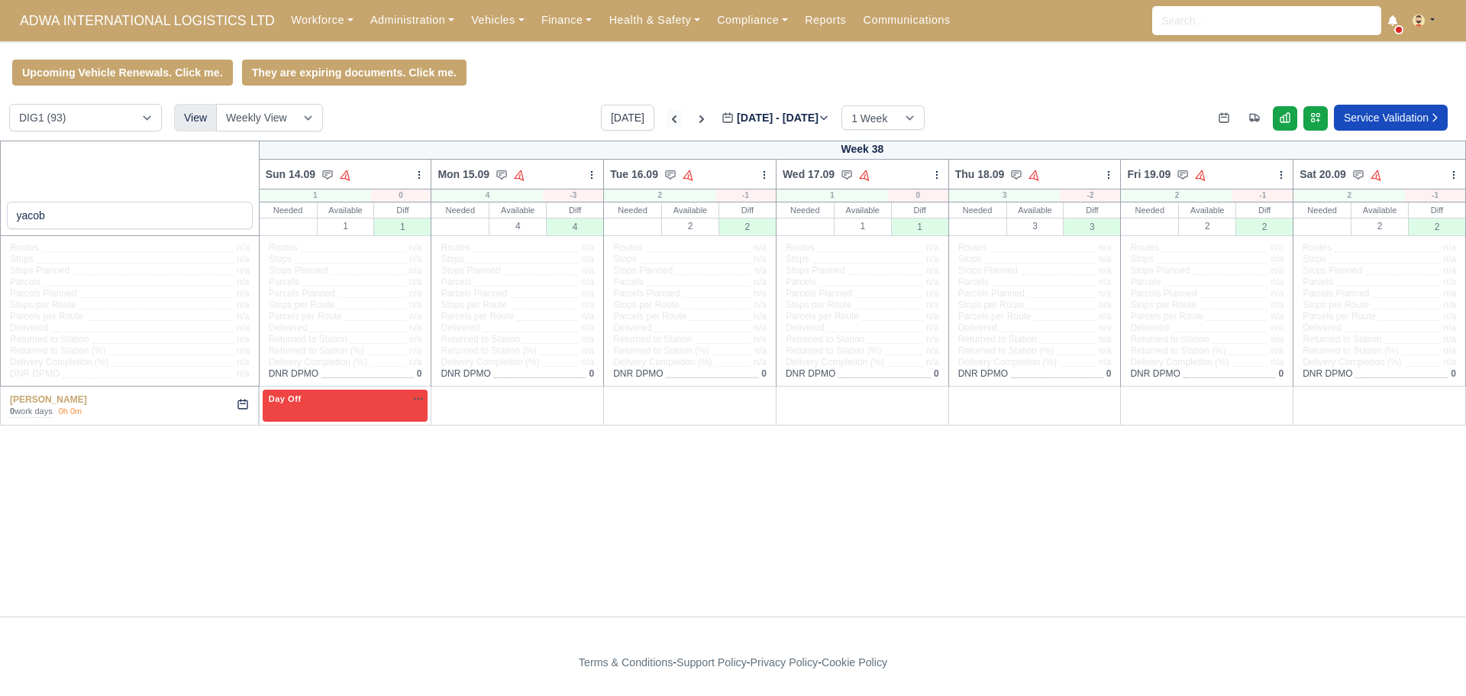
click at [667, 126] on icon at bounding box center [674, 118] width 15 height 15
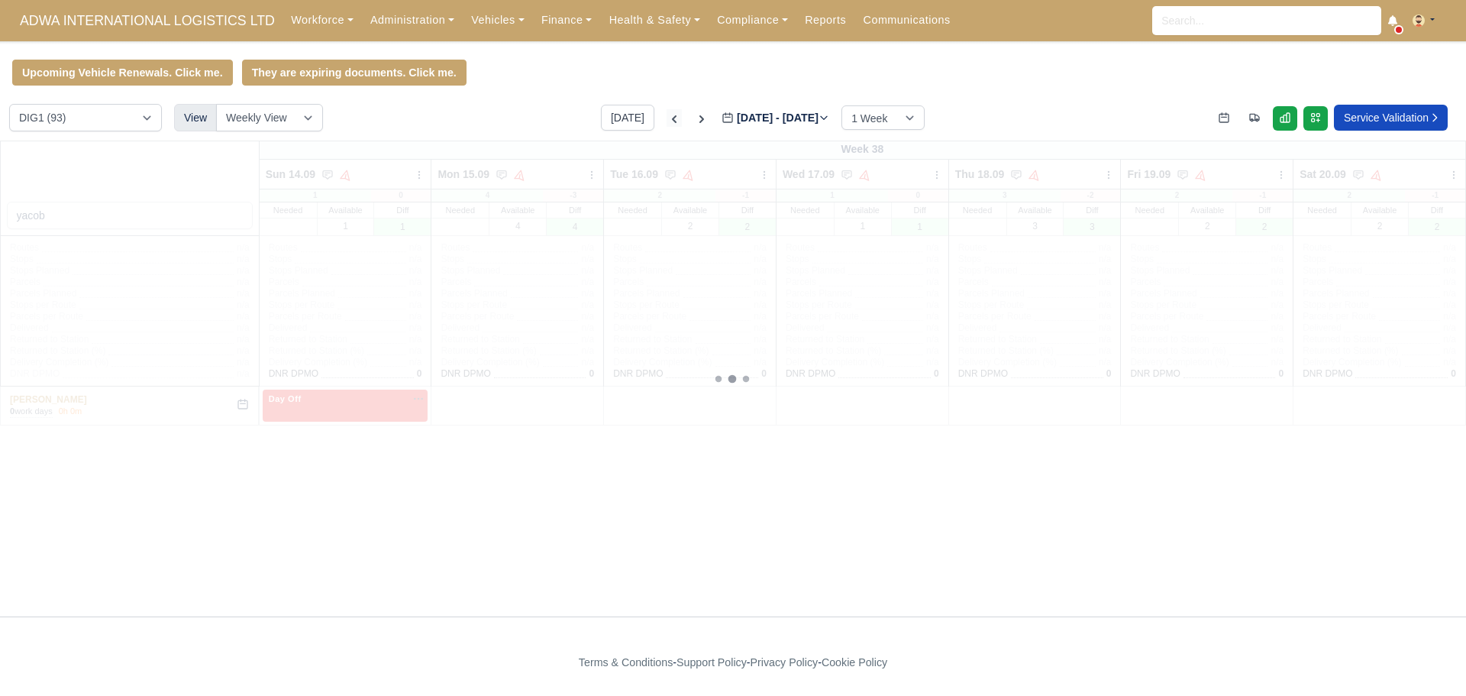
type input "2025-09-09"
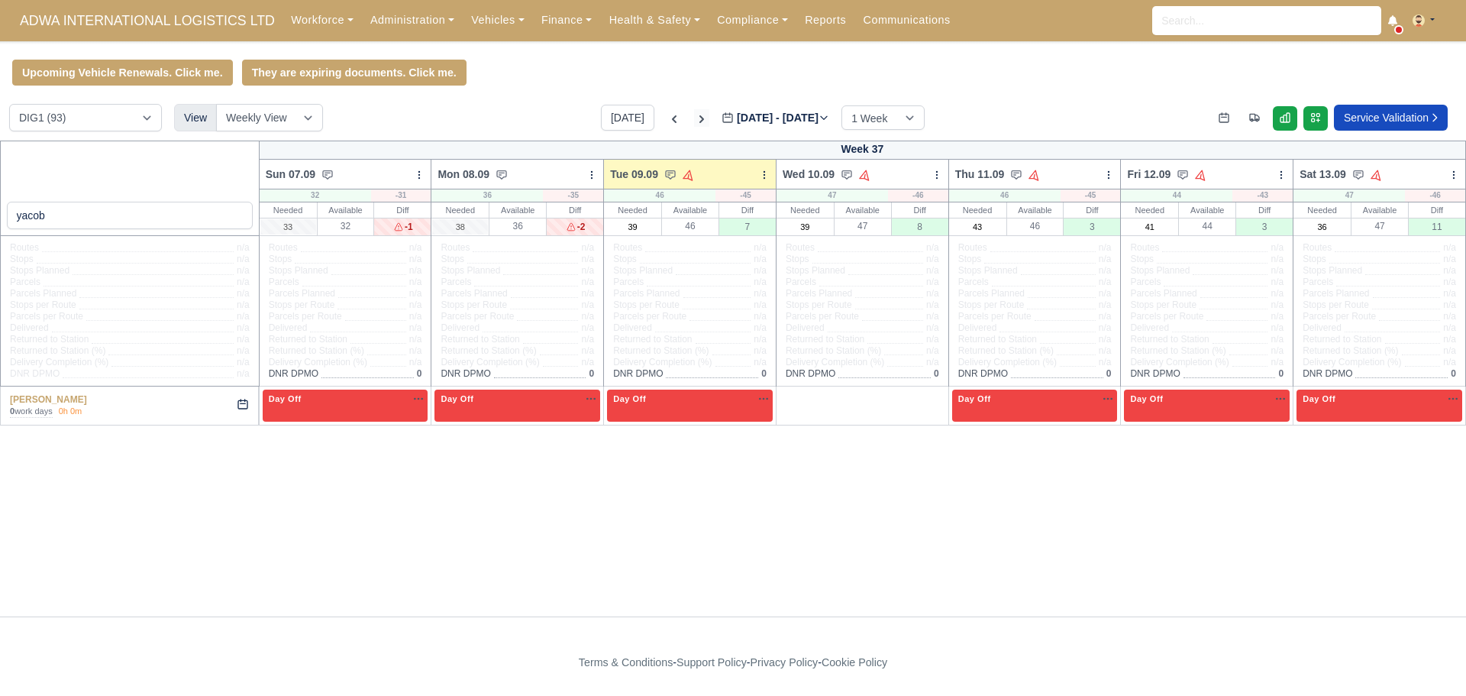
click at [694, 121] on icon at bounding box center [701, 118] width 15 height 15
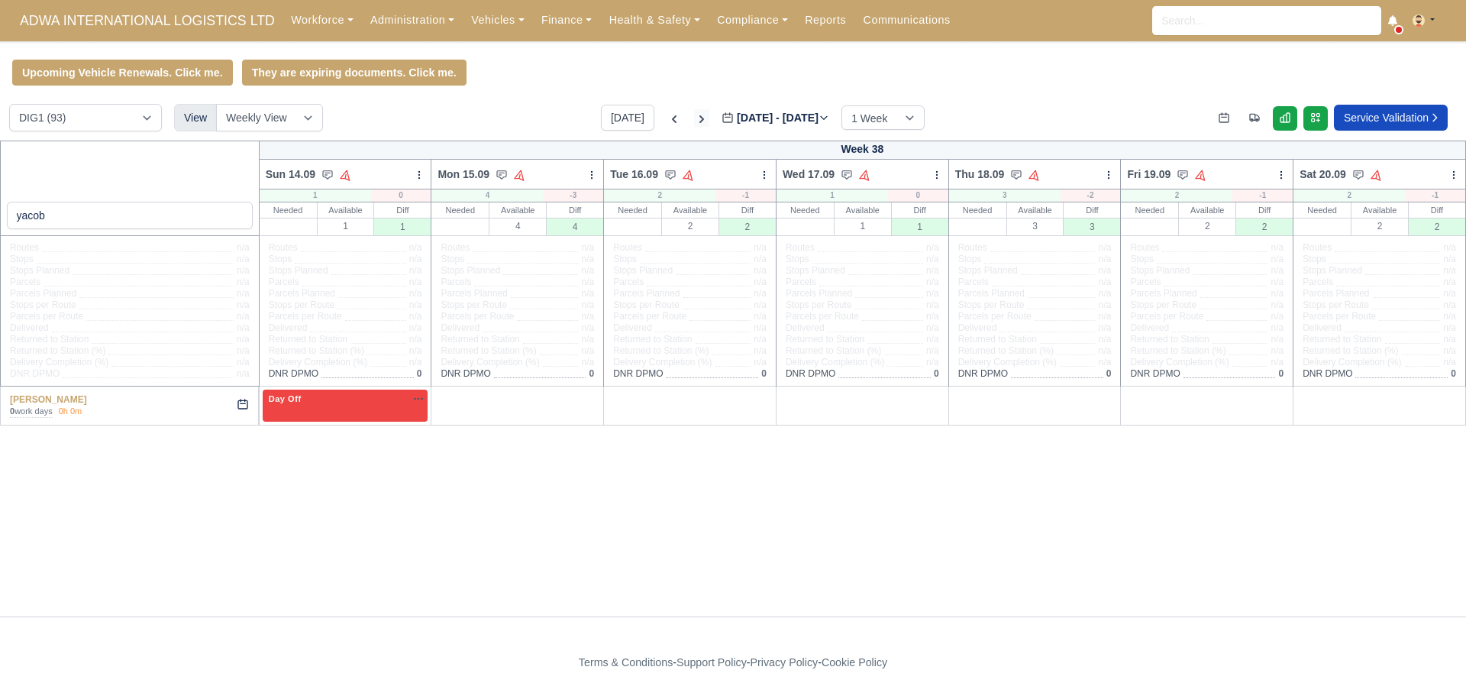
click at [694, 121] on icon at bounding box center [701, 118] width 15 height 15
click at [666, 123] on div "[DATE] [DATE] - [DATE] [DATE] 1 Week 2 Weeks 3 Weeks 4 Weeks" at bounding box center [763, 118] width 324 height 26
click at [667, 123] on icon at bounding box center [674, 118] width 15 height 15
click at [667, 122] on icon at bounding box center [674, 118] width 15 height 15
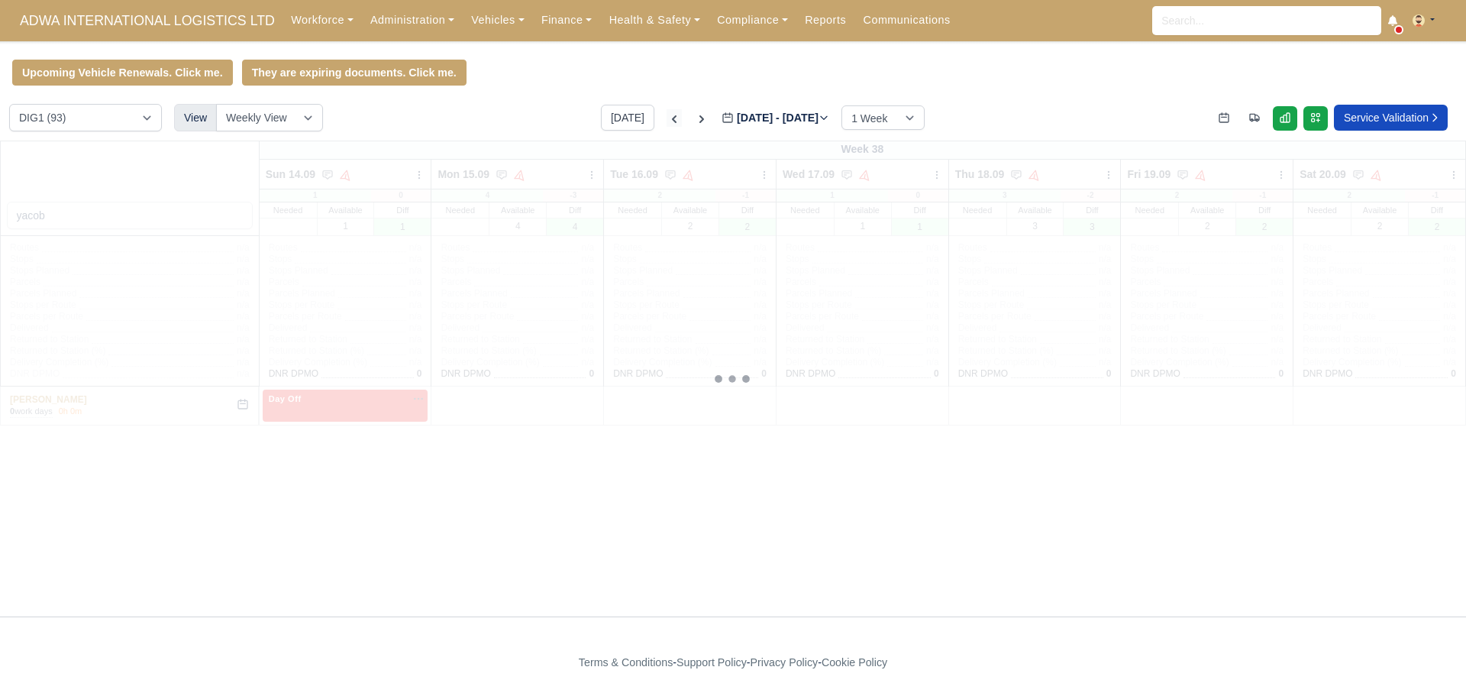
type input "[DATE]"
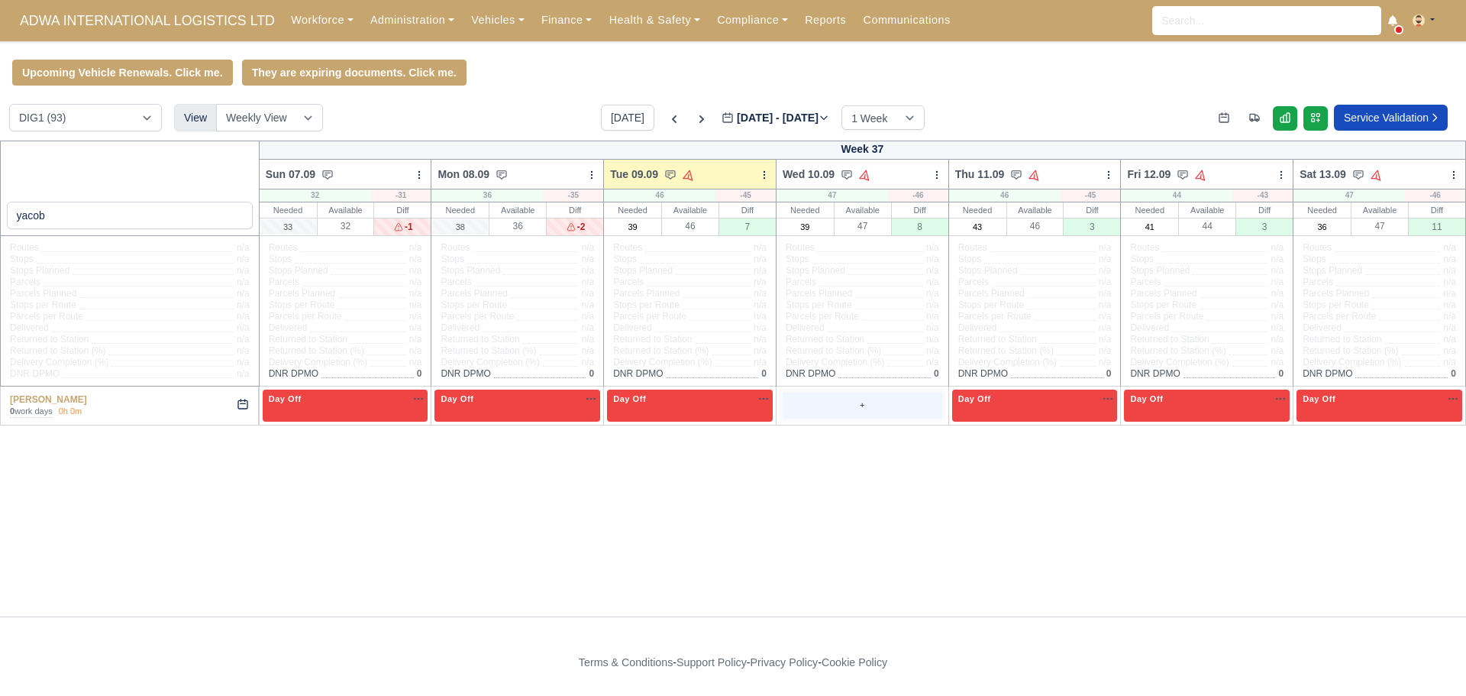
click at [833, 413] on div "+" at bounding box center [863, 404] width 160 height 25
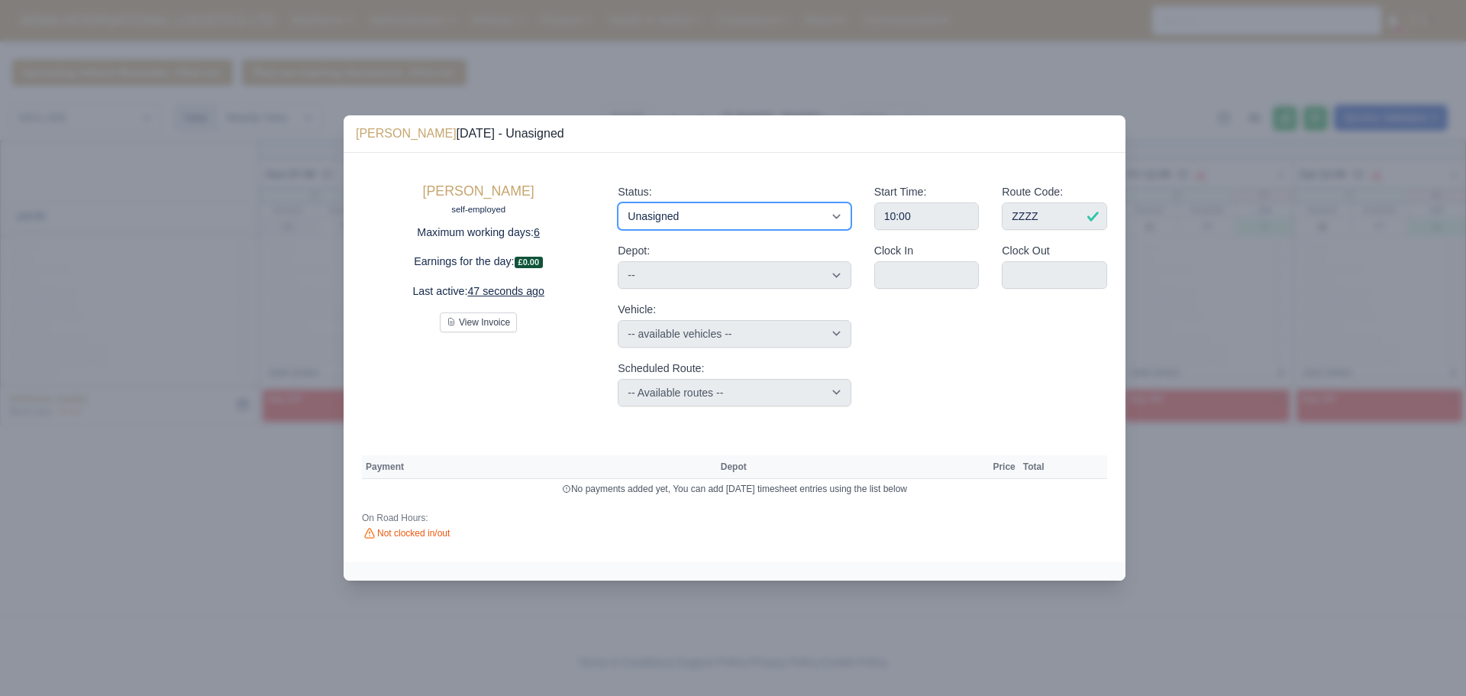
click at [686, 219] on select "Available Day Off Stand By Holiday Other Depot In Office OSM Ridealong Nursery …" at bounding box center [734, 215] width 233 height 27
select select "Day Off"
click at [618, 202] on select "Available Day Off Stand By Holiday Other Depot In Office OSM Ridealong Nursery …" at bounding box center [734, 215] width 233 height 27
select select "na"
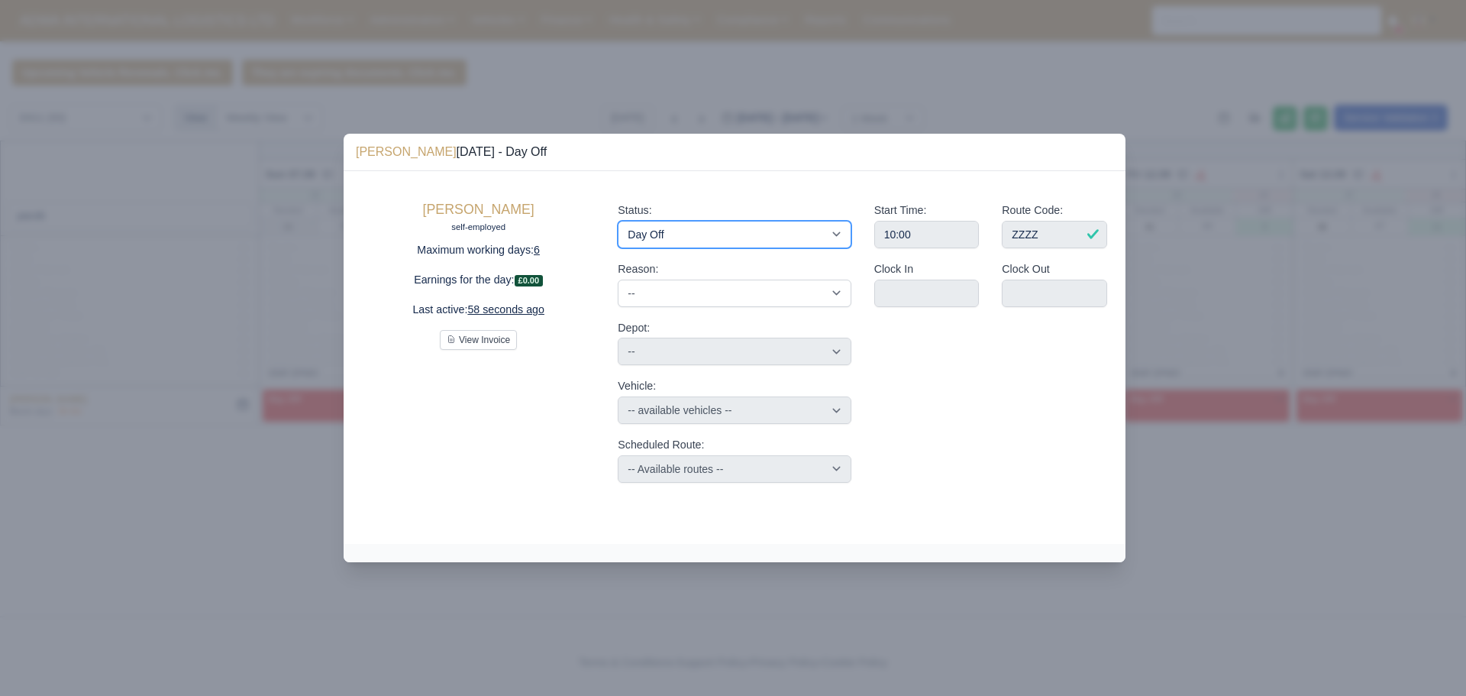
click at [734, 235] on select "Available Day Off Stand By Holiday Other Depot In Office OSM Ridealong Nursery …" at bounding box center [734, 234] width 233 height 27
select select "Available"
click at [618, 221] on select "Available Day Off Stand By Holiday Other Depot In Office OSM Ridealong Nursery …" at bounding box center [734, 234] width 233 height 27
select select
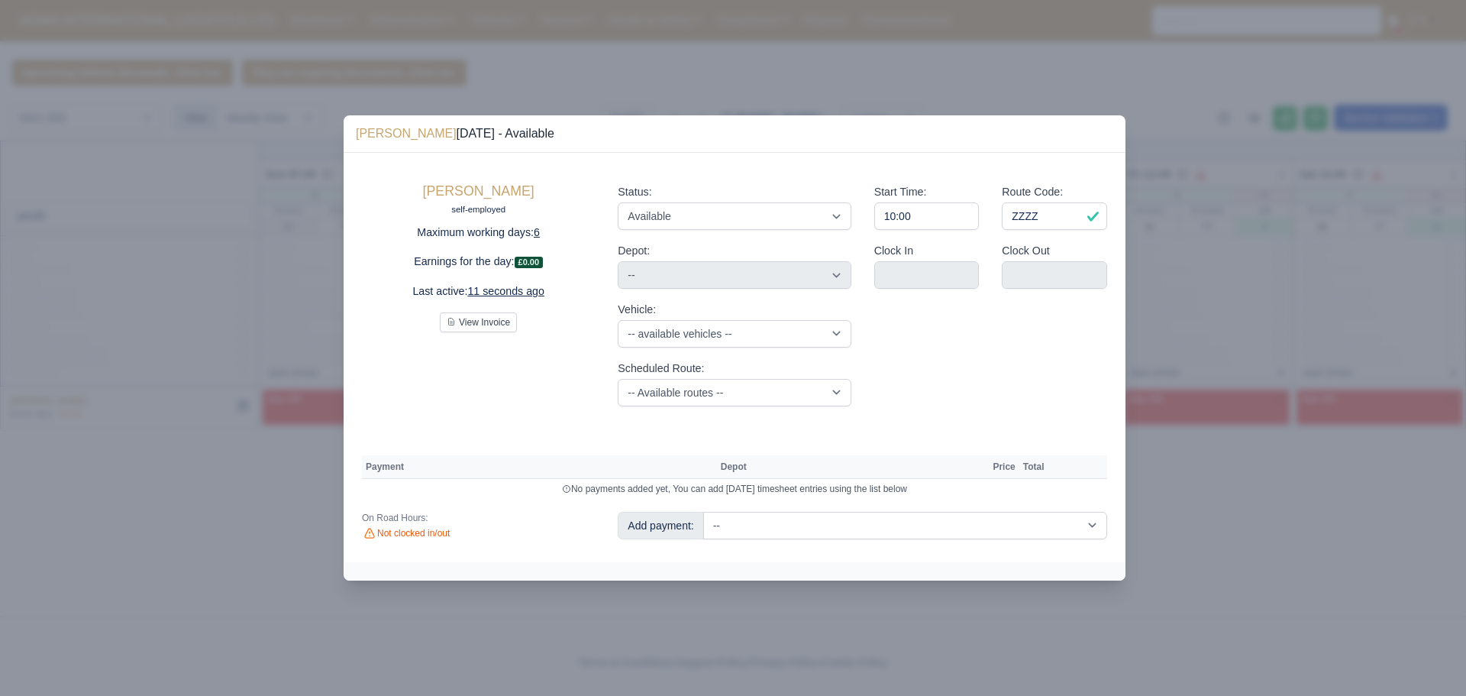
click at [555, 641] on div at bounding box center [733, 348] width 1466 height 696
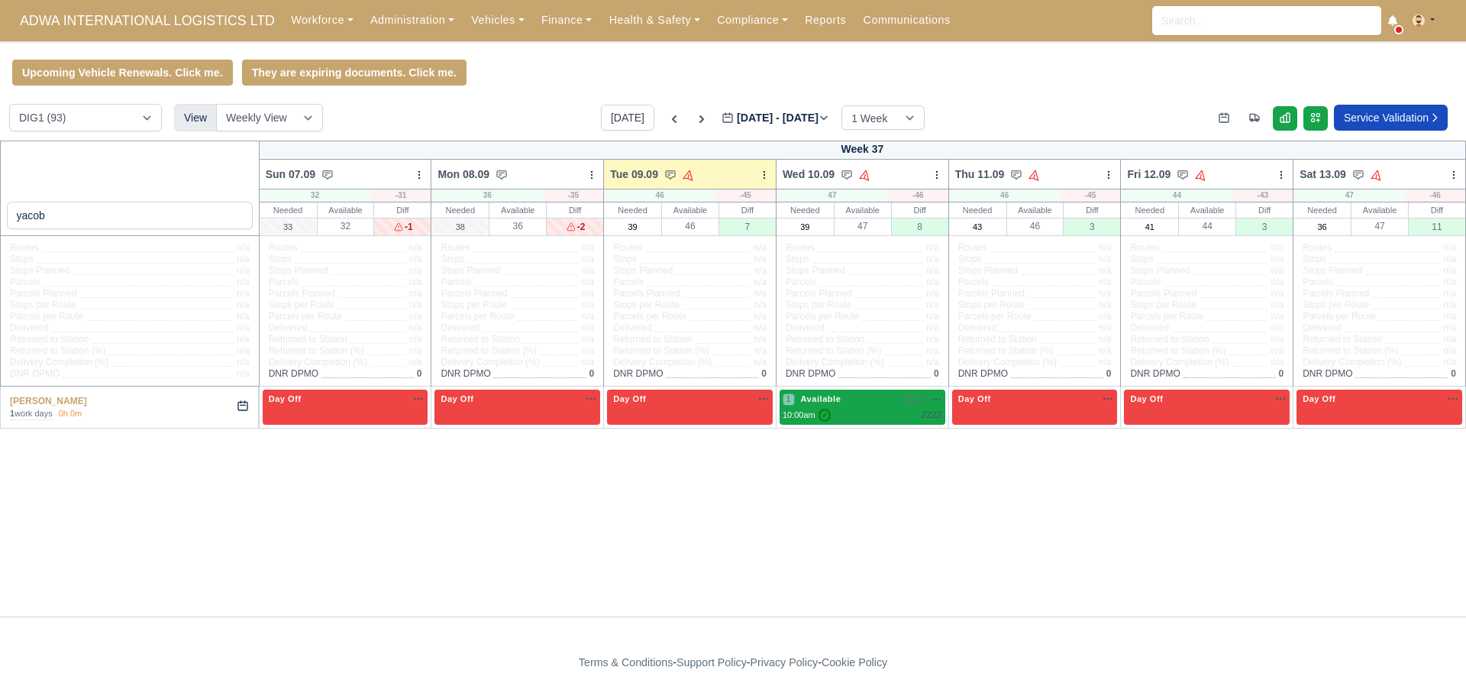
click at [855, 409] on div "1 Available ZZZZ na" at bounding box center [863, 406] width 160 height 29
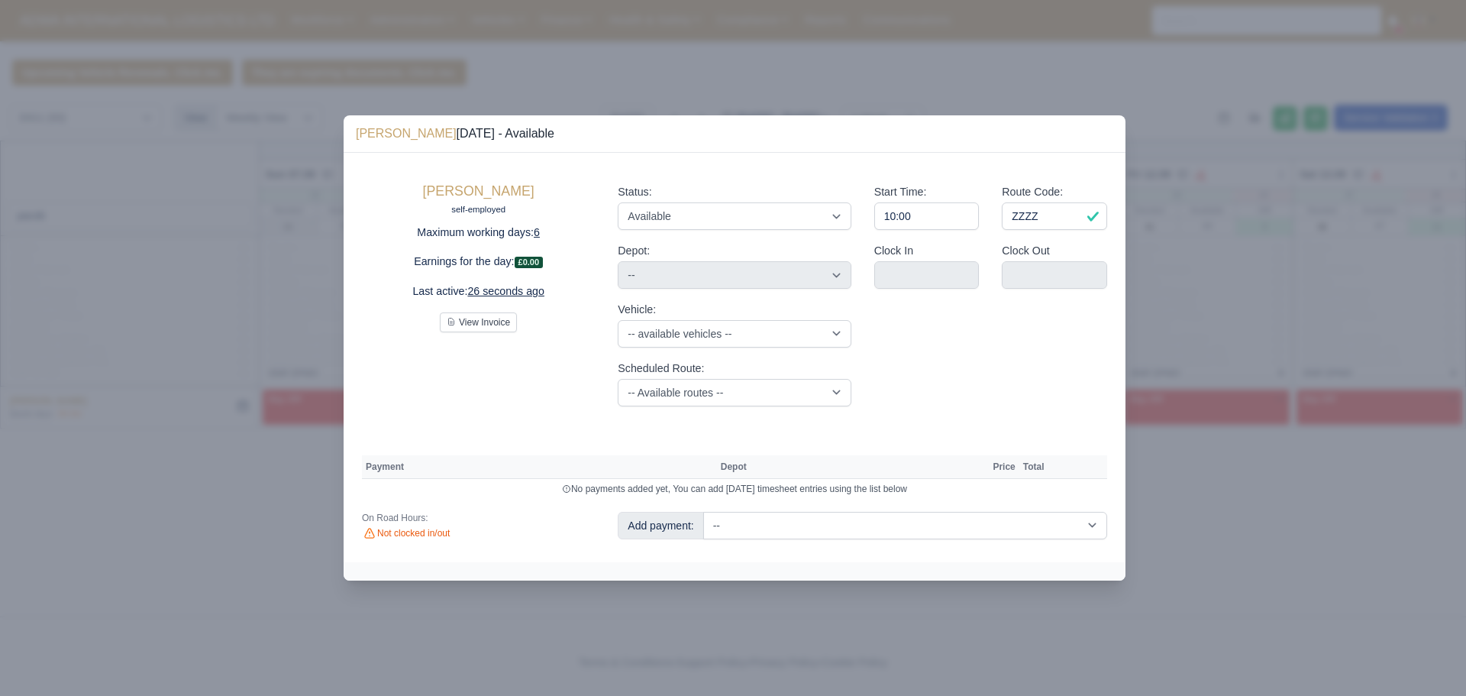
click at [967, 326] on div "Start Time: 10:00 Route Code: ZZZZ Clock In Clock Out" at bounding box center [991, 294] width 256 height 247
click at [705, 218] on select "Available Day Off Stand By Holiday Other Depot In Office OSM Ridealong Nursery …" at bounding box center [734, 215] width 233 height 27
click at [586, 56] on div at bounding box center [733, 348] width 1466 height 696
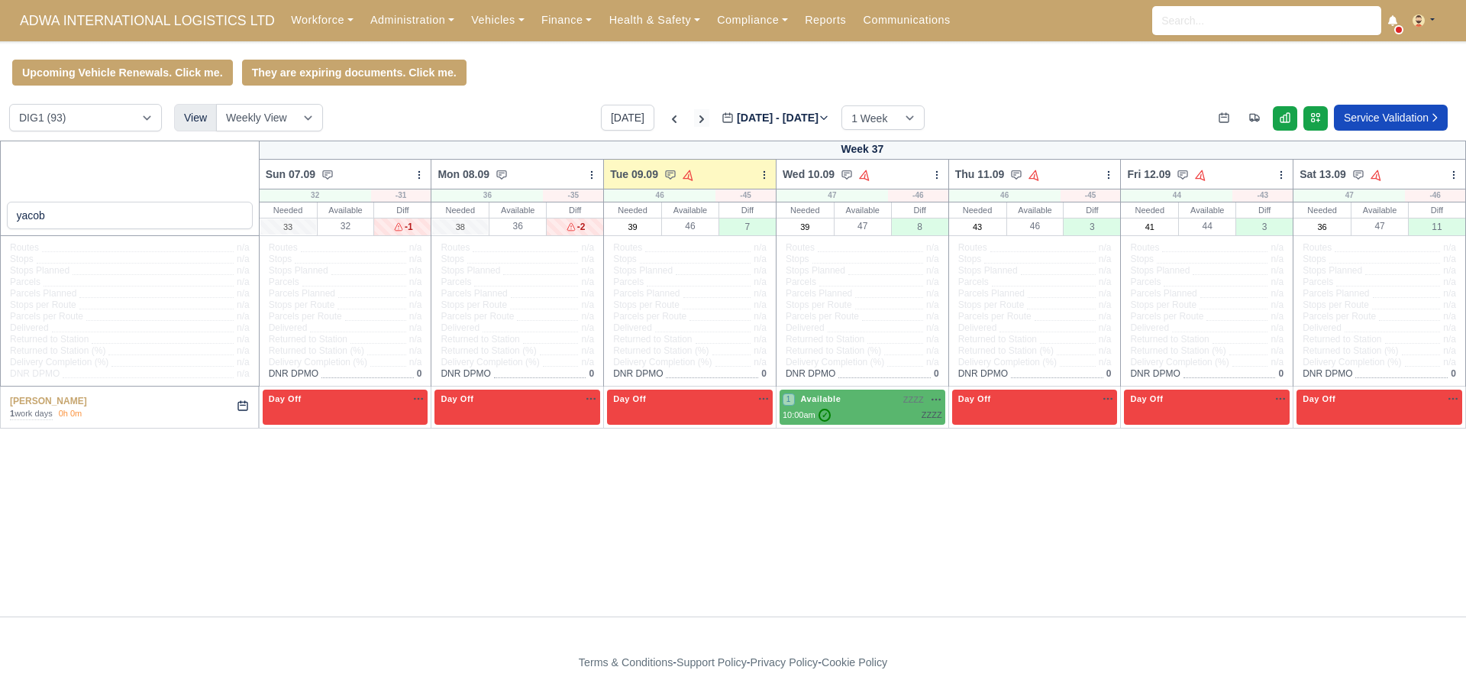
click at [694, 122] on icon at bounding box center [701, 118] width 15 height 15
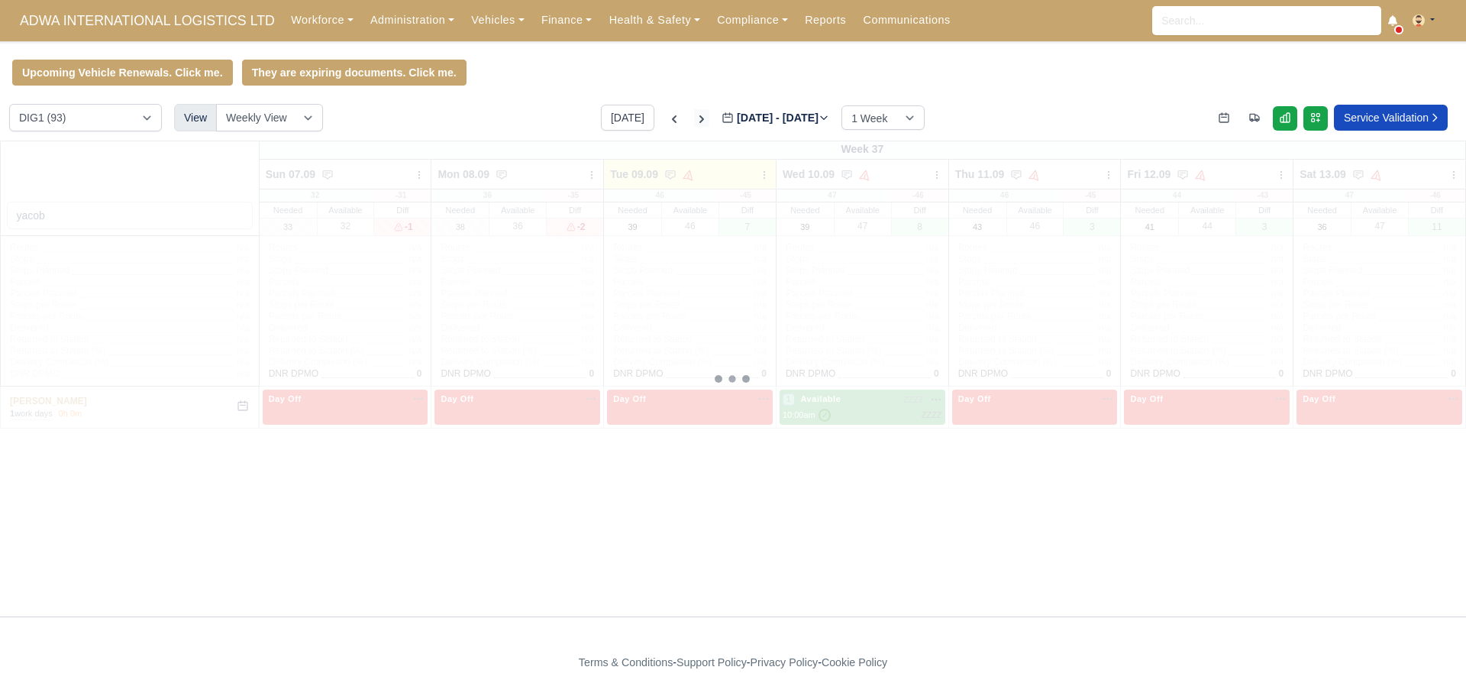
type input "2025-09-16"
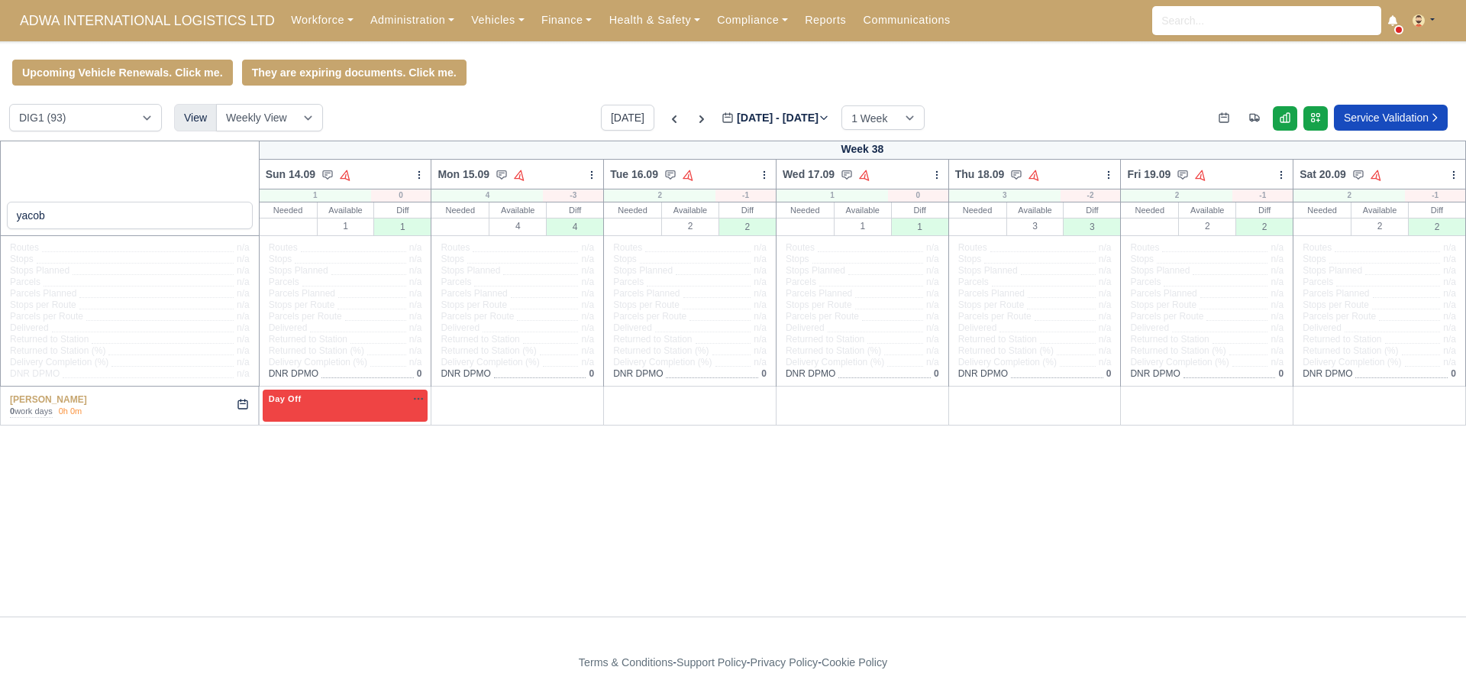
click at [581, 462] on div "yacob Week 38 Sun 14.09 Auto Assign Vehicle Bulk Status Change Auto-assign cont…" at bounding box center [733, 378] width 1466 height 476
click at [534, 470] on div "yacob Week 38 Sun 14.09 Auto Assign Vehicle Bulk Status Change Auto-assign cont…" at bounding box center [733, 378] width 1466 height 476
click at [534, 405] on div "+" at bounding box center [518, 404] width 160 height 25
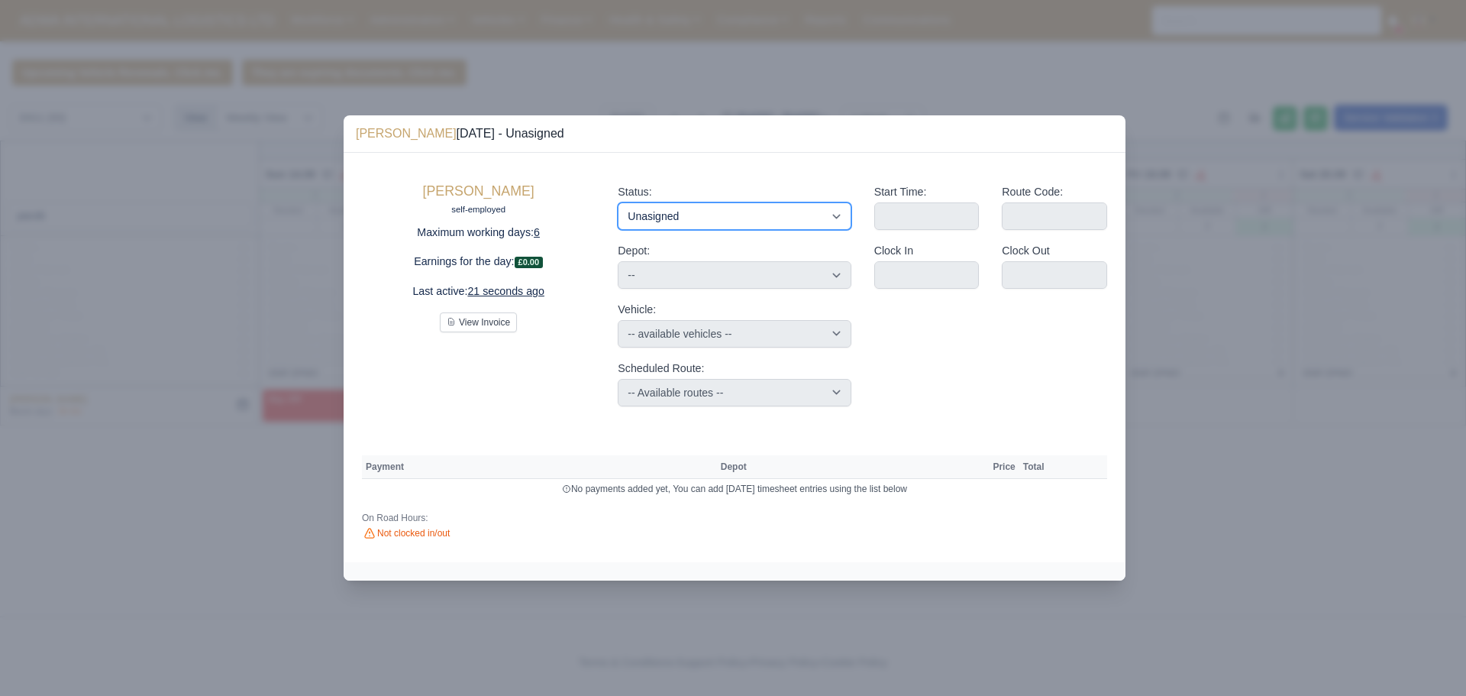
click at [668, 215] on select "Available Day Off Stand By Holiday Other Depot In Office OSM Ridealong Nursery …" at bounding box center [734, 215] width 233 height 27
select select "Available"
click at [618, 202] on select "Available Day Off Stand By Holiday Other Depot In Office OSM Ridealong Nursery …" at bounding box center [734, 215] width 233 height 27
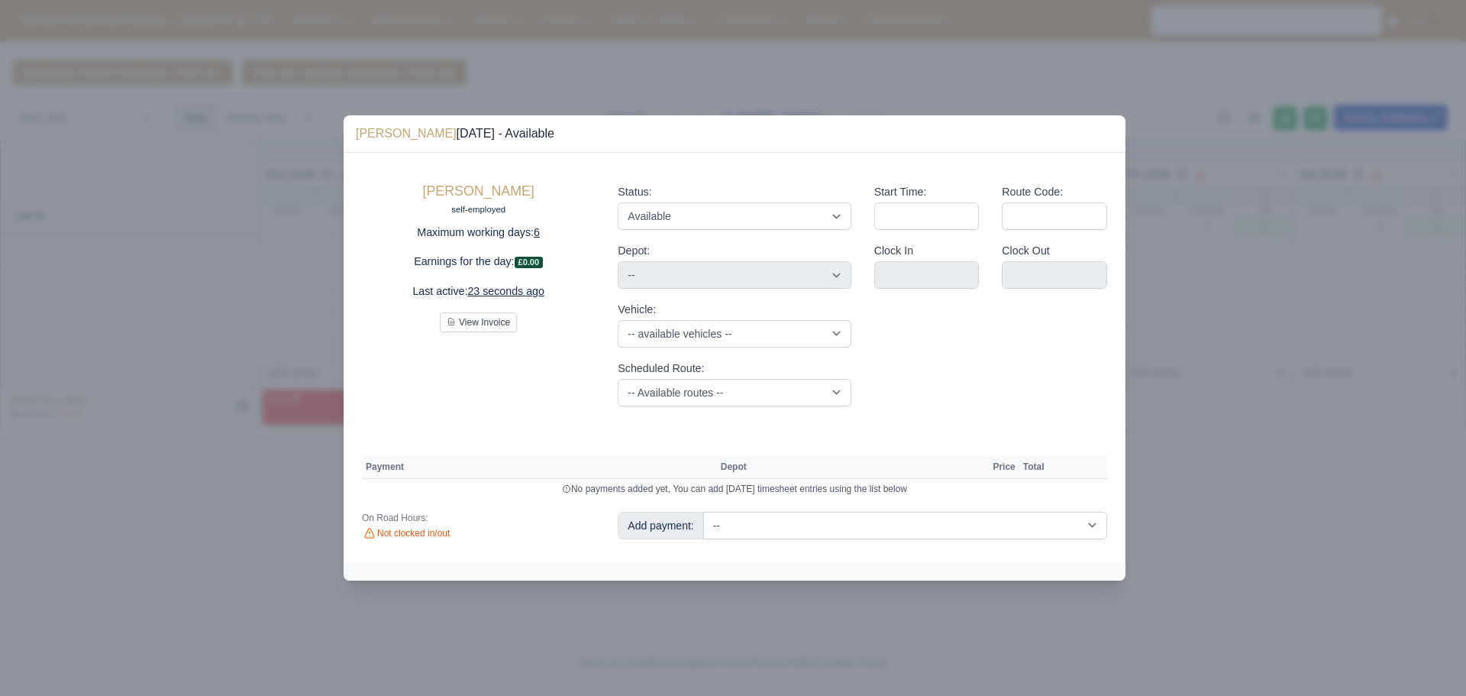
click at [834, 630] on div at bounding box center [733, 348] width 1466 height 696
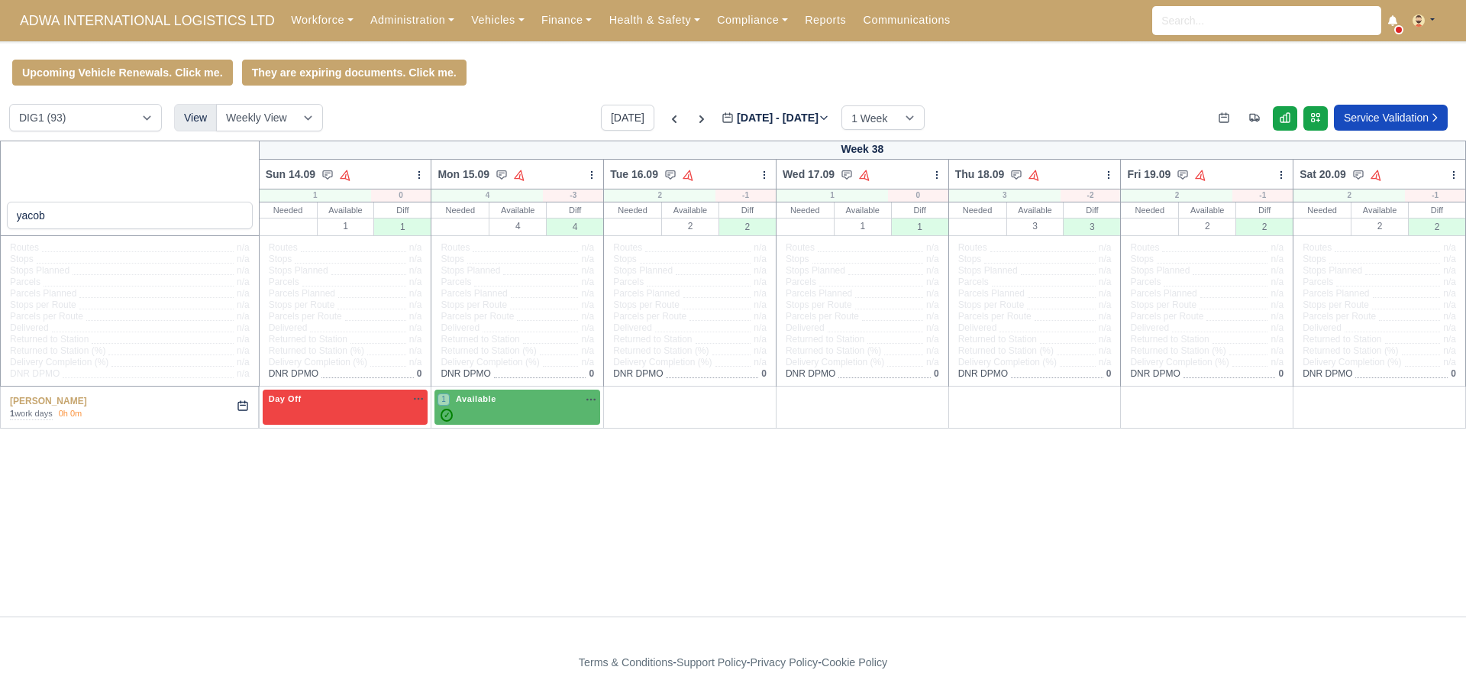
click at [599, 514] on div "yacob Week 38 Sun 14.09 Auto Assign Vehicle Bulk Status Change Auto-assign cont…" at bounding box center [733, 378] width 1466 height 476
click at [715, 411] on div "+" at bounding box center [690, 406] width 160 height 29
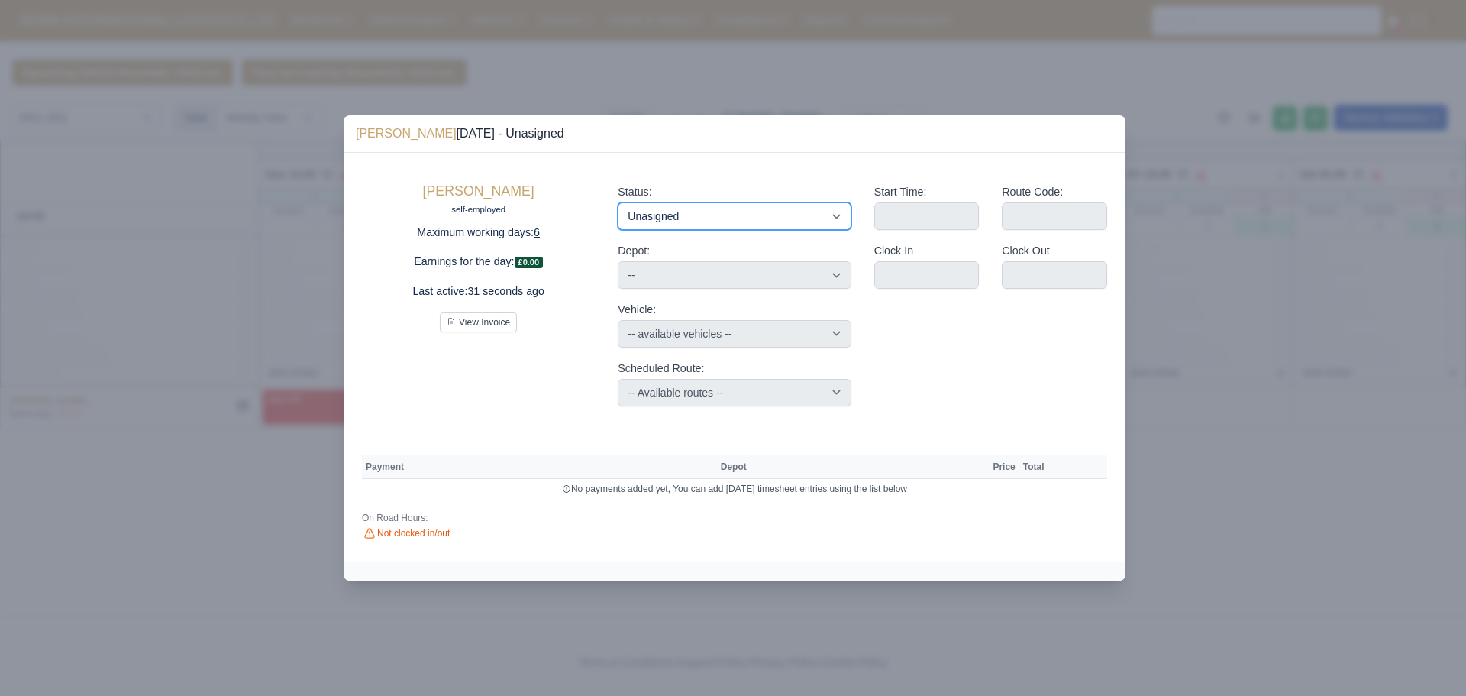
click at [705, 223] on select "Available Day Off Stand By Holiday Other Depot In Office OSM Ridealong Nursery …" at bounding box center [734, 215] width 233 height 27
select select "Available"
click at [618, 202] on select "Available Day Off Stand By Holiday Other Depot In Office OSM Ridealong Nursery …" at bounding box center [734, 215] width 233 height 27
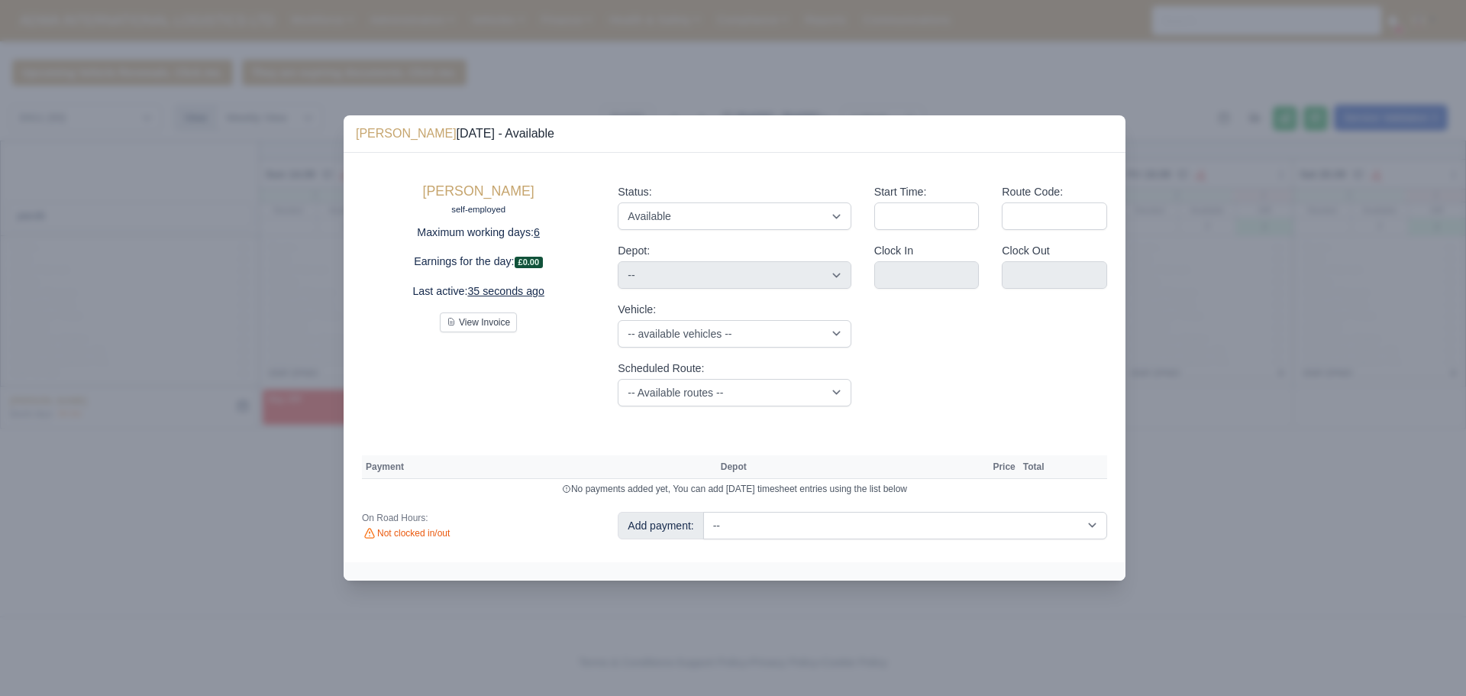
click at [286, 500] on div at bounding box center [733, 348] width 1466 height 696
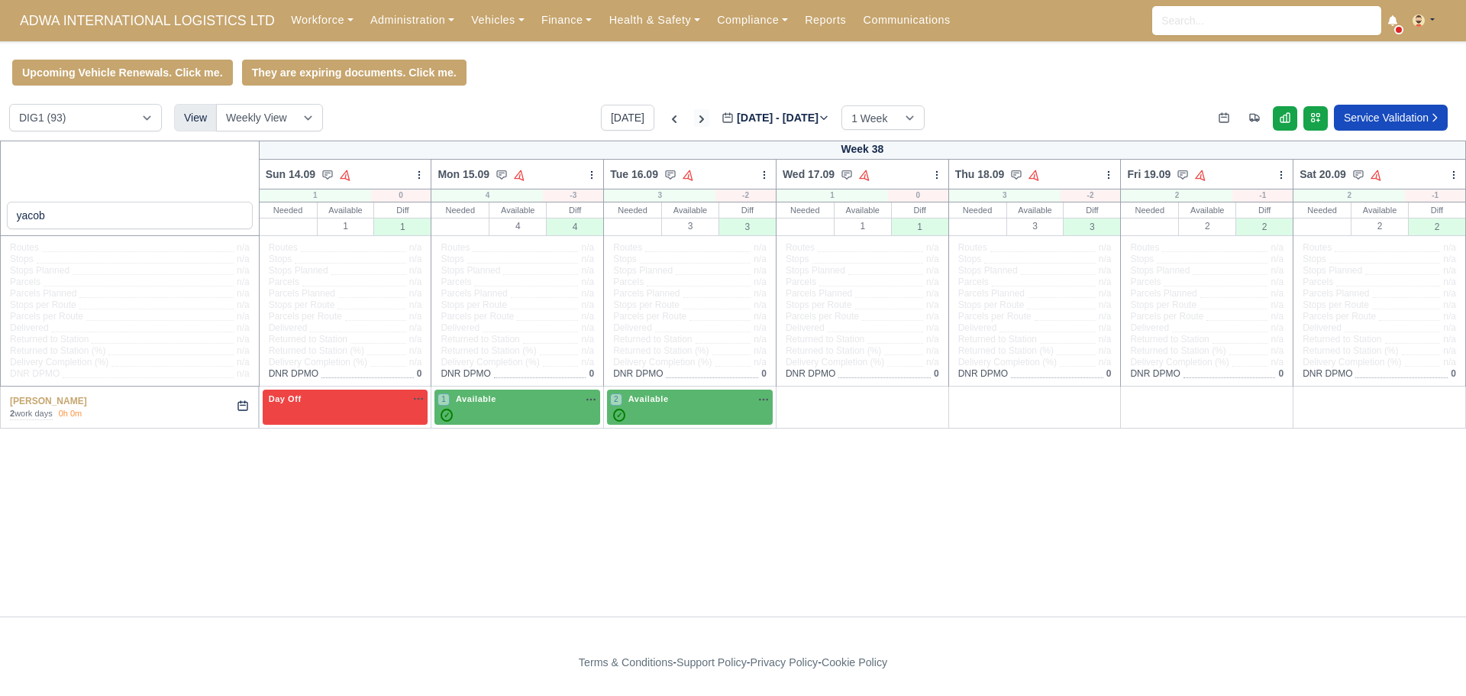
click at [699, 118] on icon at bounding box center [701, 119] width 5 height 8
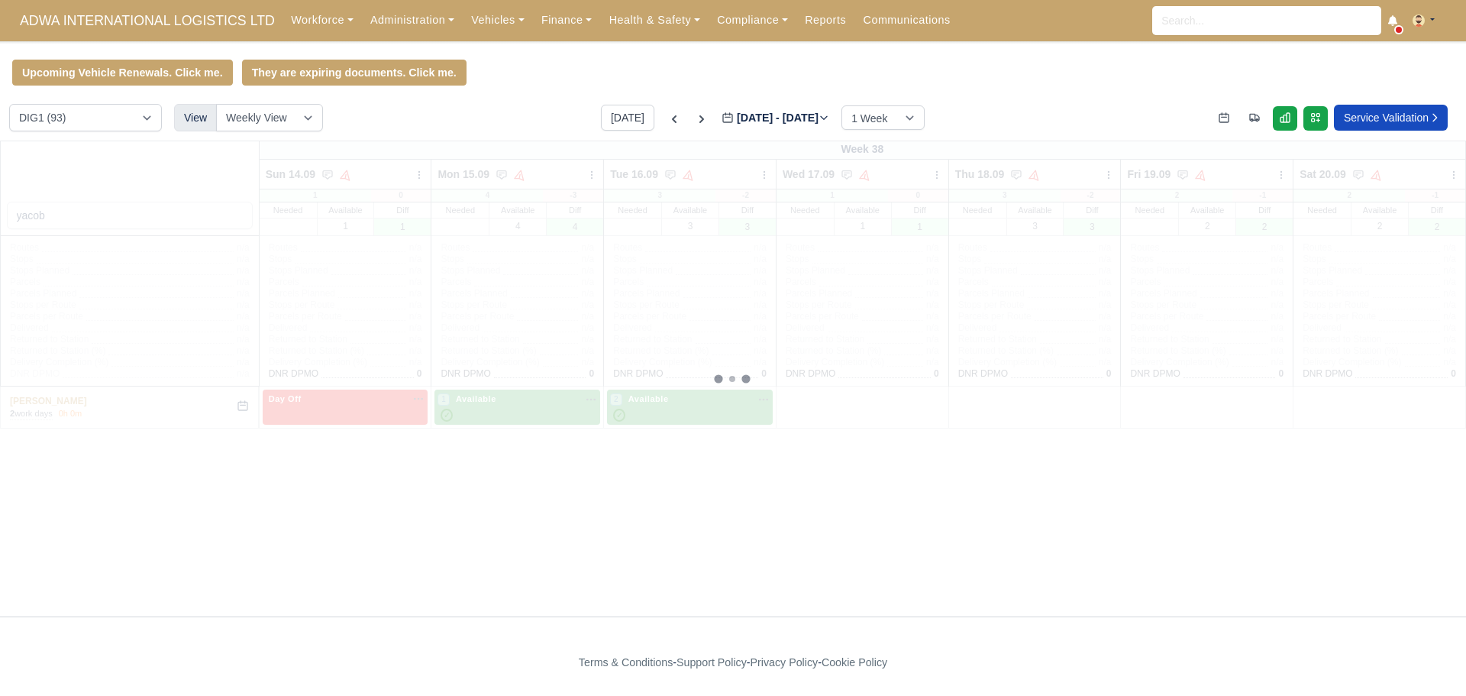
type input "[DATE]"
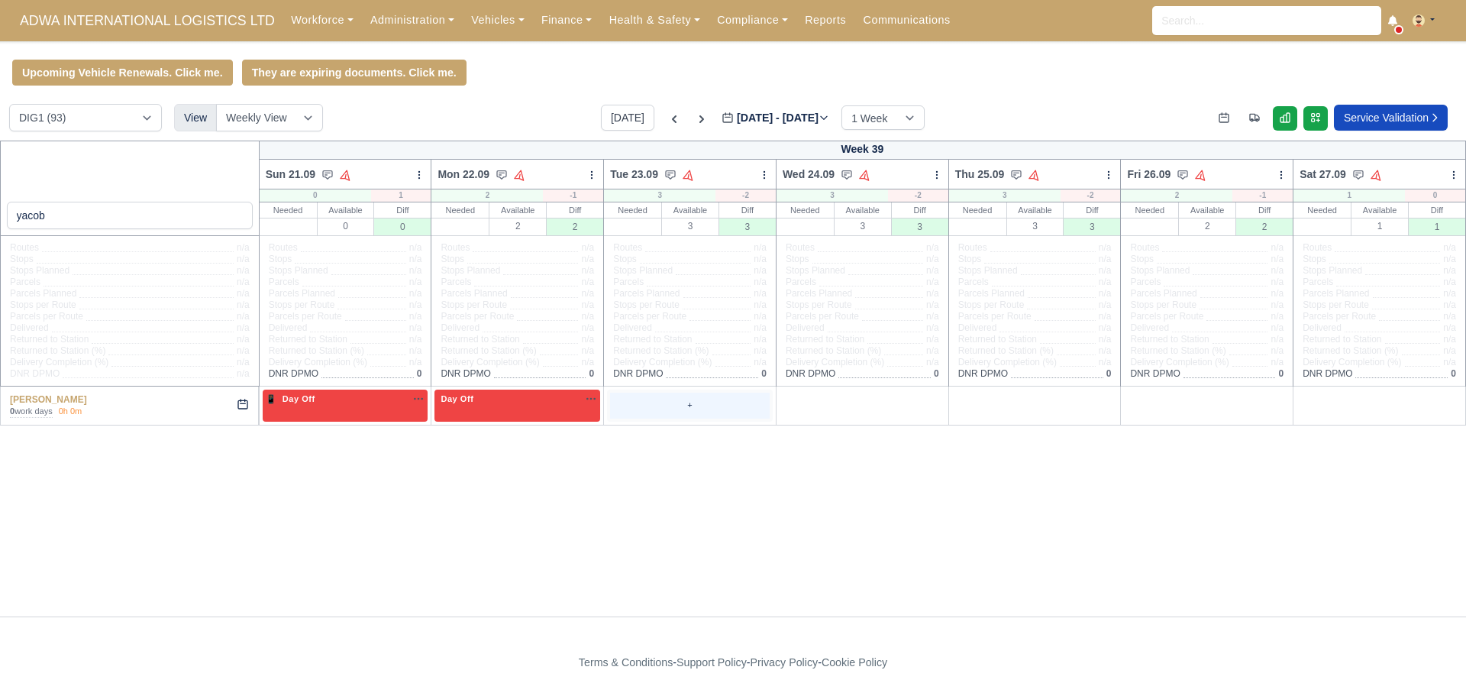
click at [715, 412] on div "+" at bounding box center [690, 404] width 160 height 25
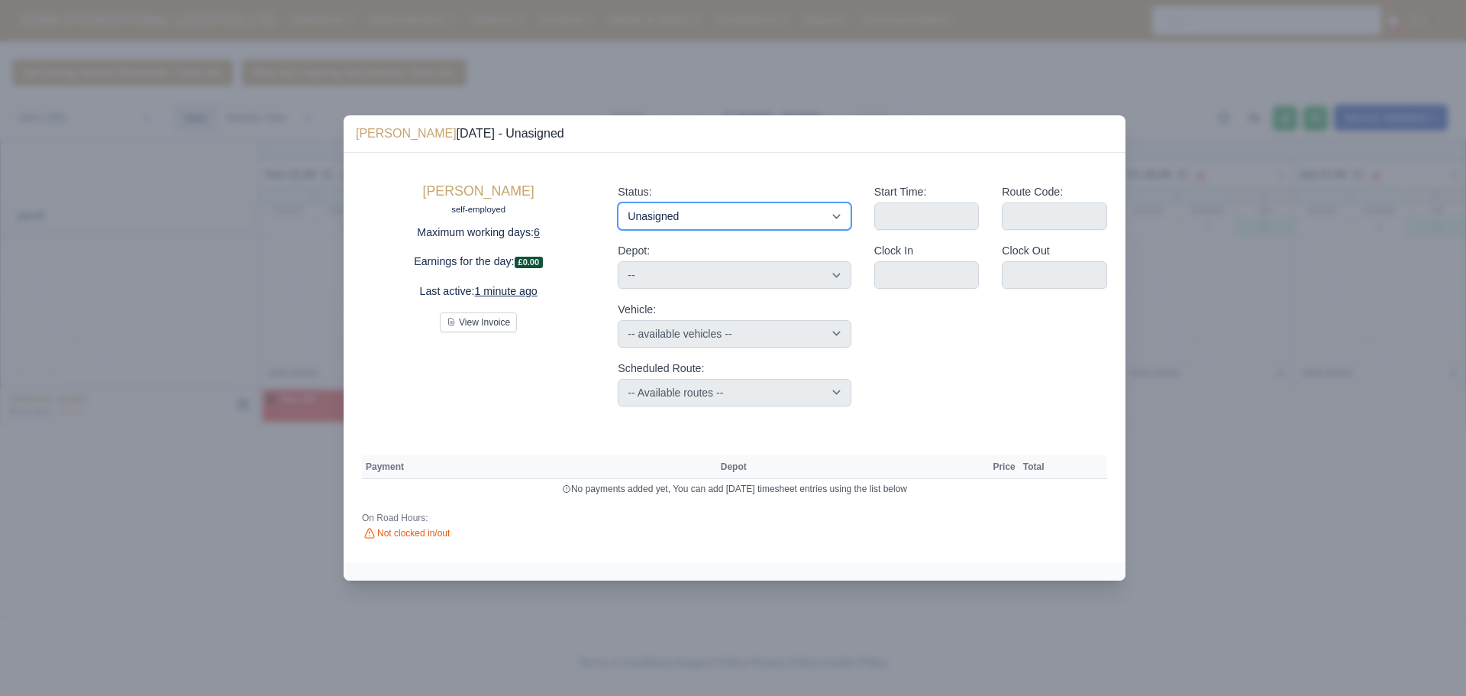
click at [673, 213] on select "Available Day Off Stand By Holiday Other Depot In Office OSM Ridealong Nursery …" at bounding box center [734, 215] width 233 height 27
select select "Available"
click at [618, 202] on select "Available Day Off Stand By Holiday Other Depot In Office OSM Ridealong Nursery …" at bounding box center [734, 215] width 233 height 27
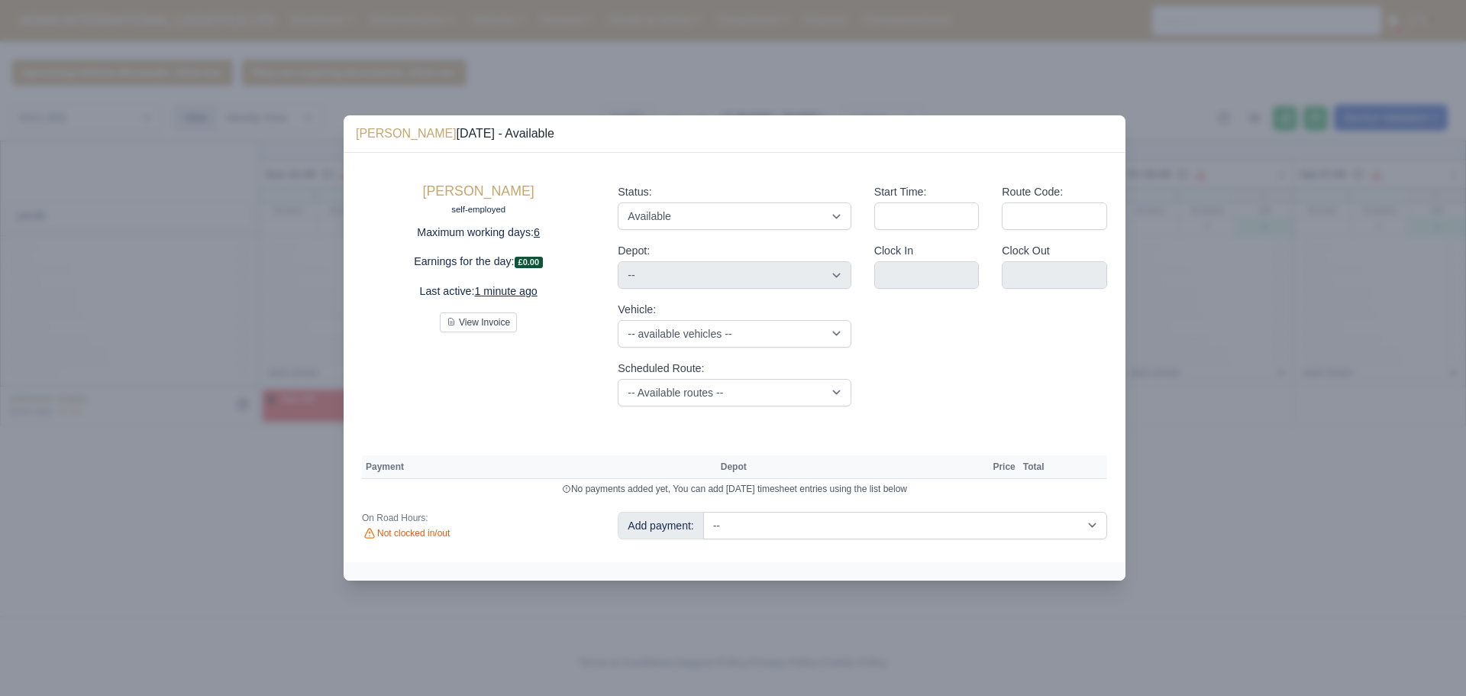
click at [1187, 422] on div at bounding box center [733, 348] width 1466 height 696
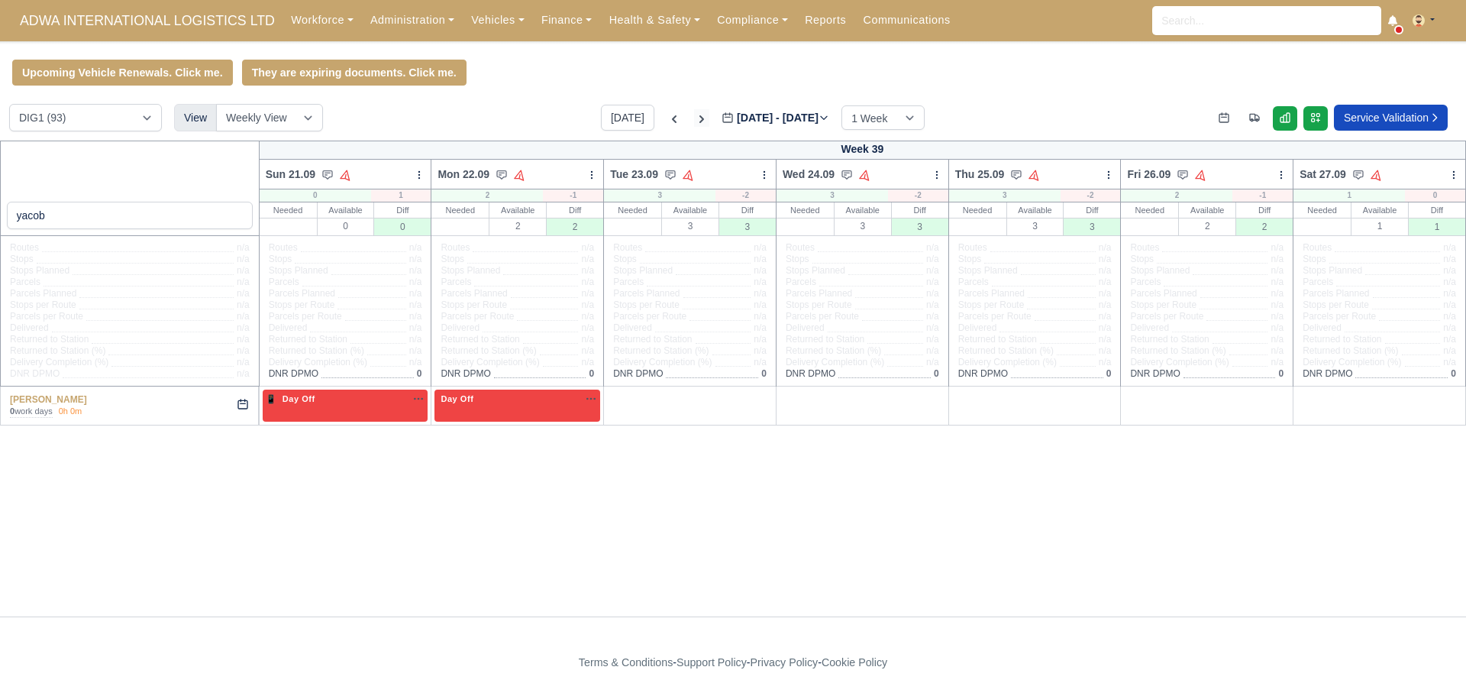
click at [694, 121] on icon at bounding box center [701, 118] width 15 height 15
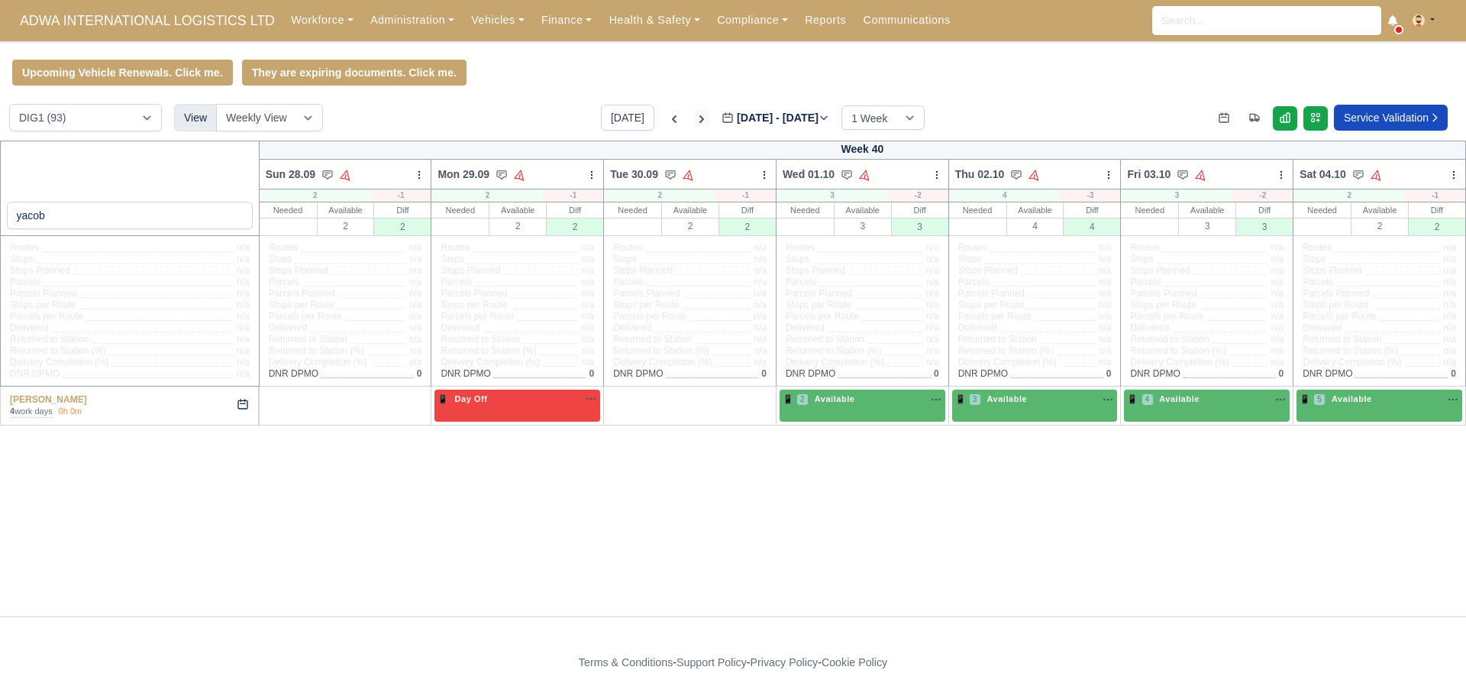
click at [694, 121] on icon at bounding box center [701, 118] width 15 height 15
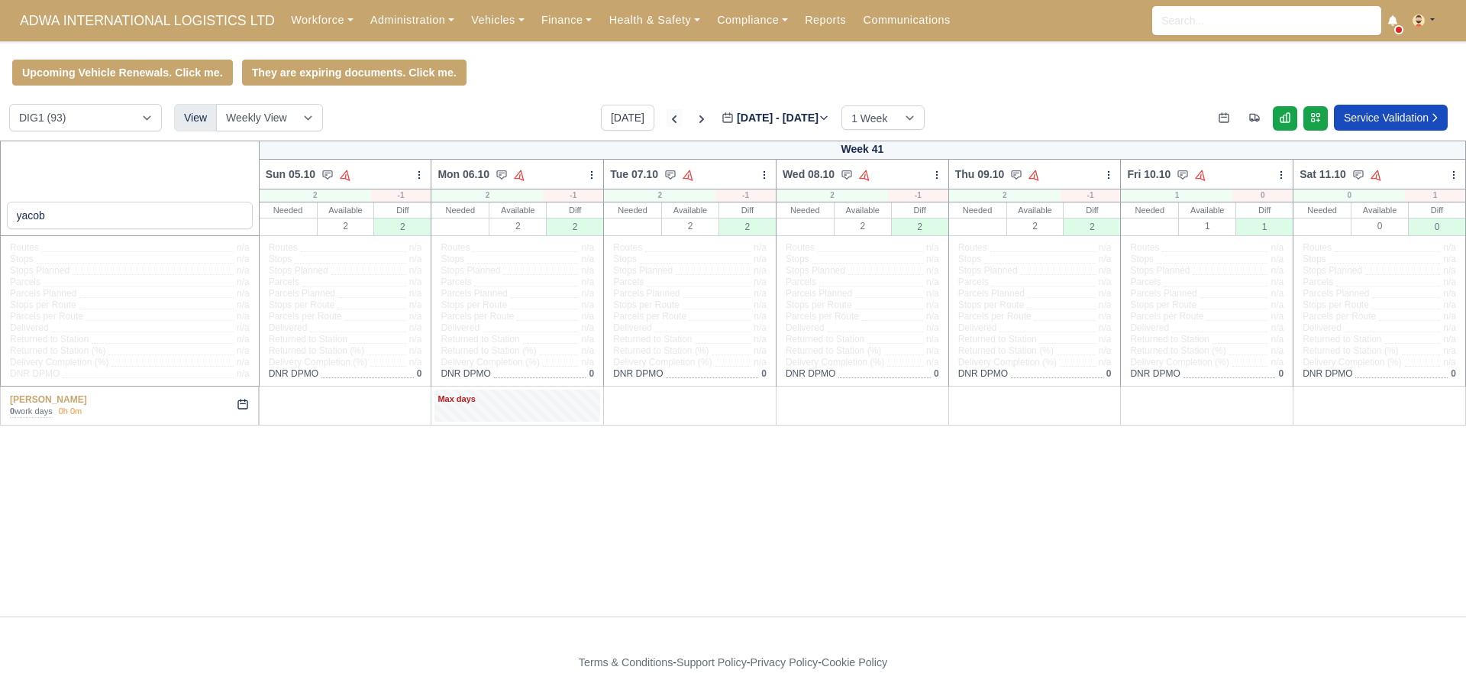
click at [672, 121] on icon at bounding box center [674, 119] width 5 height 8
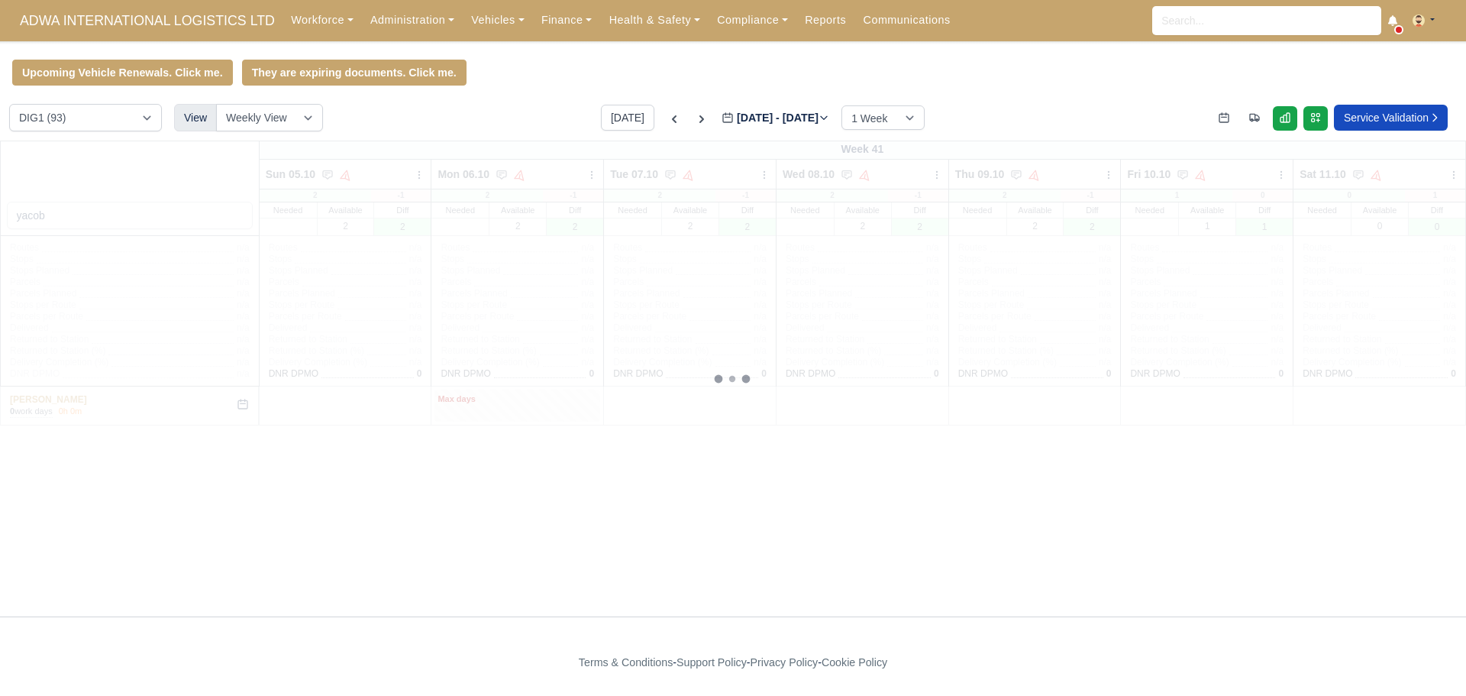
type input "[DATE]"
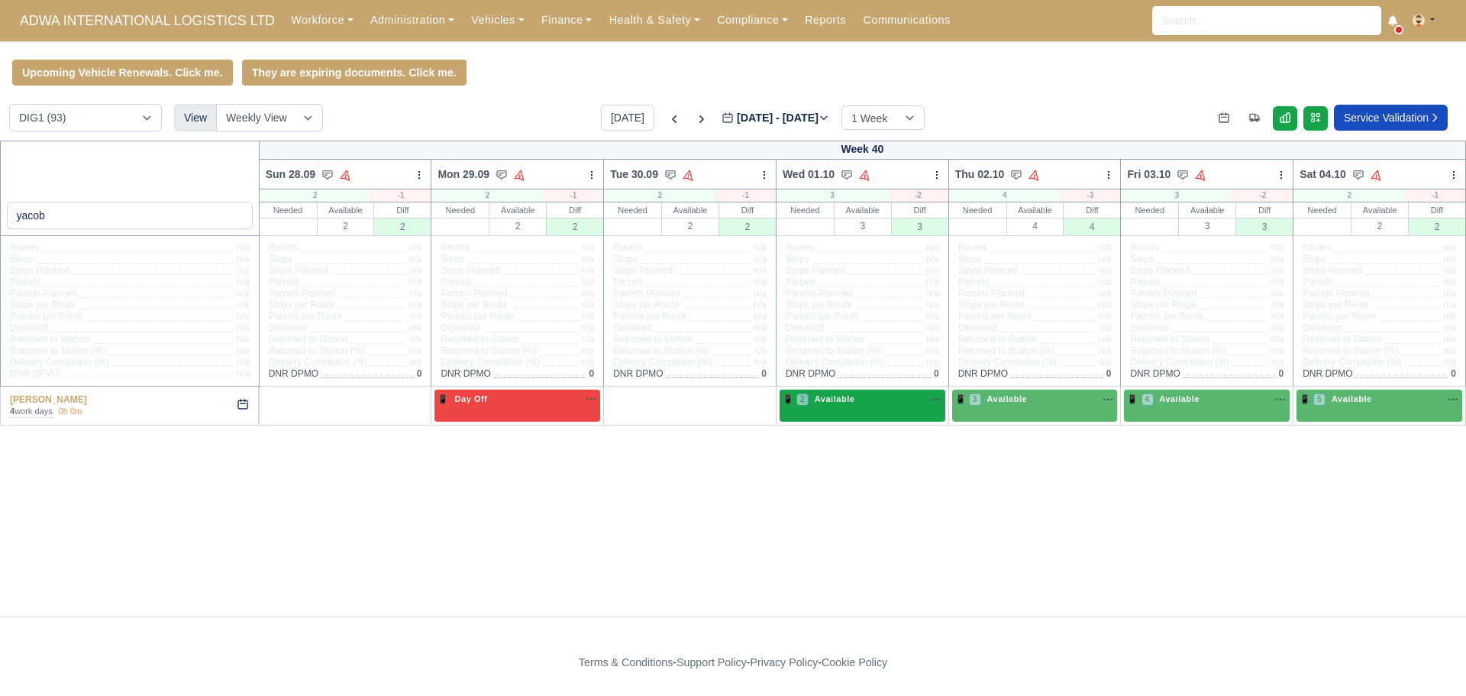
click at [936, 399] on icon "button" at bounding box center [936, 399] width 12 height 12
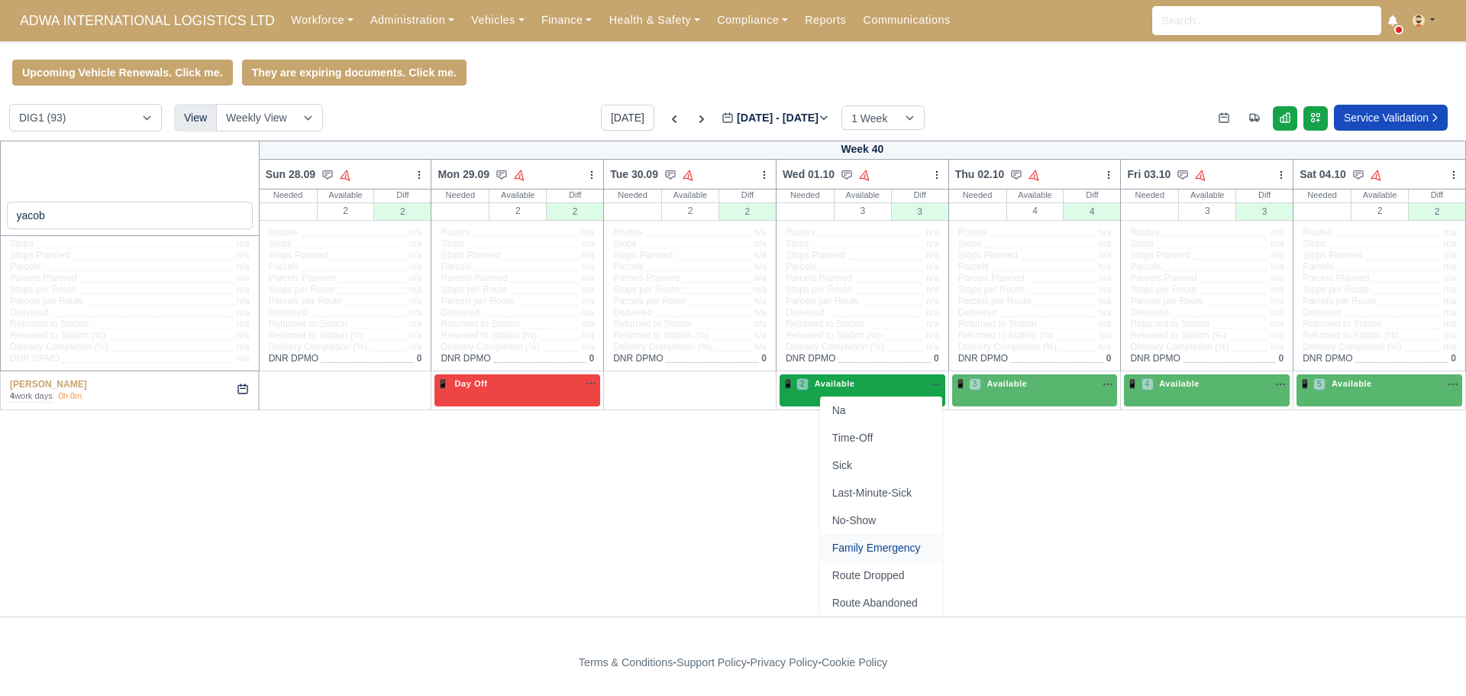
scroll to position [18, 0]
click at [784, 517] on div "yacob Week 40 Sun 28.09 Auto Assign Vehicle Bulk Status Change Auto-assign cont…" at bounding box center [733, 363] width 1466 height 476
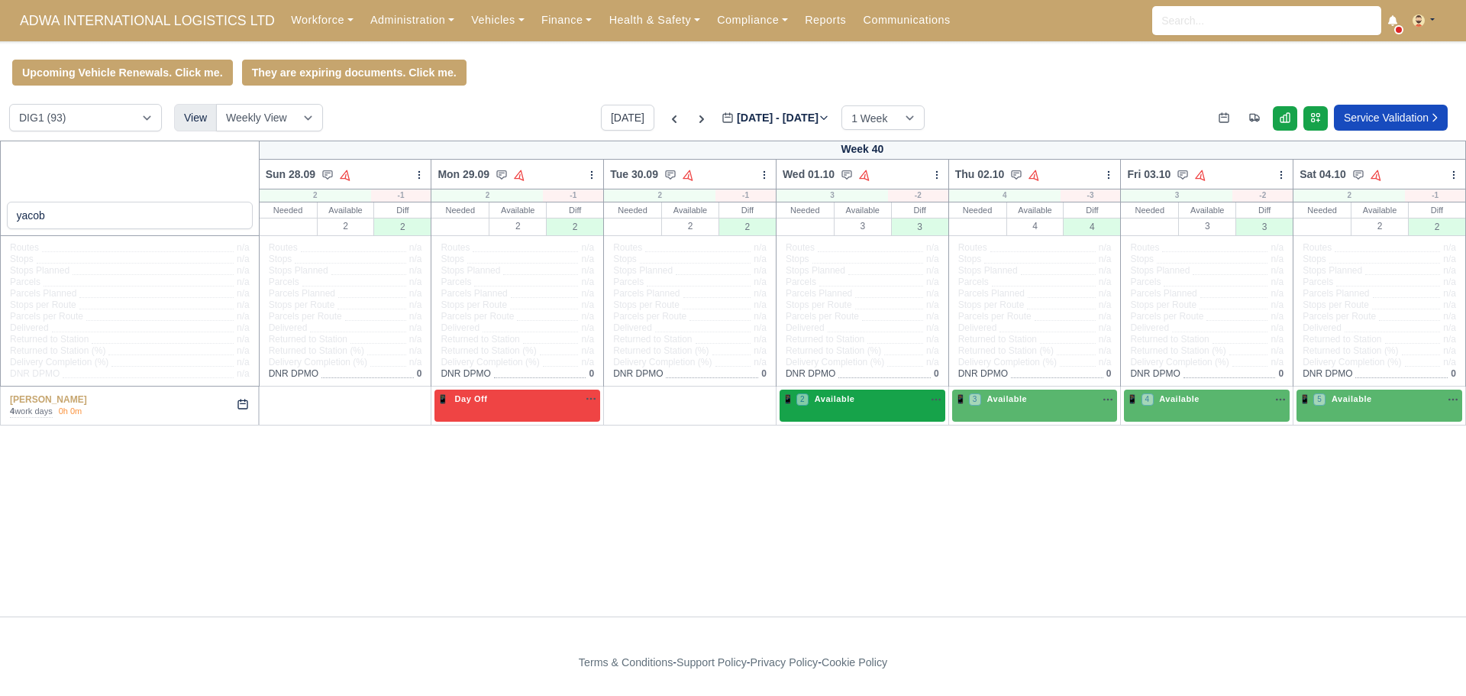
click at [932, 399] on icon "button" at bounding box center [936, 399] width 12 height 12
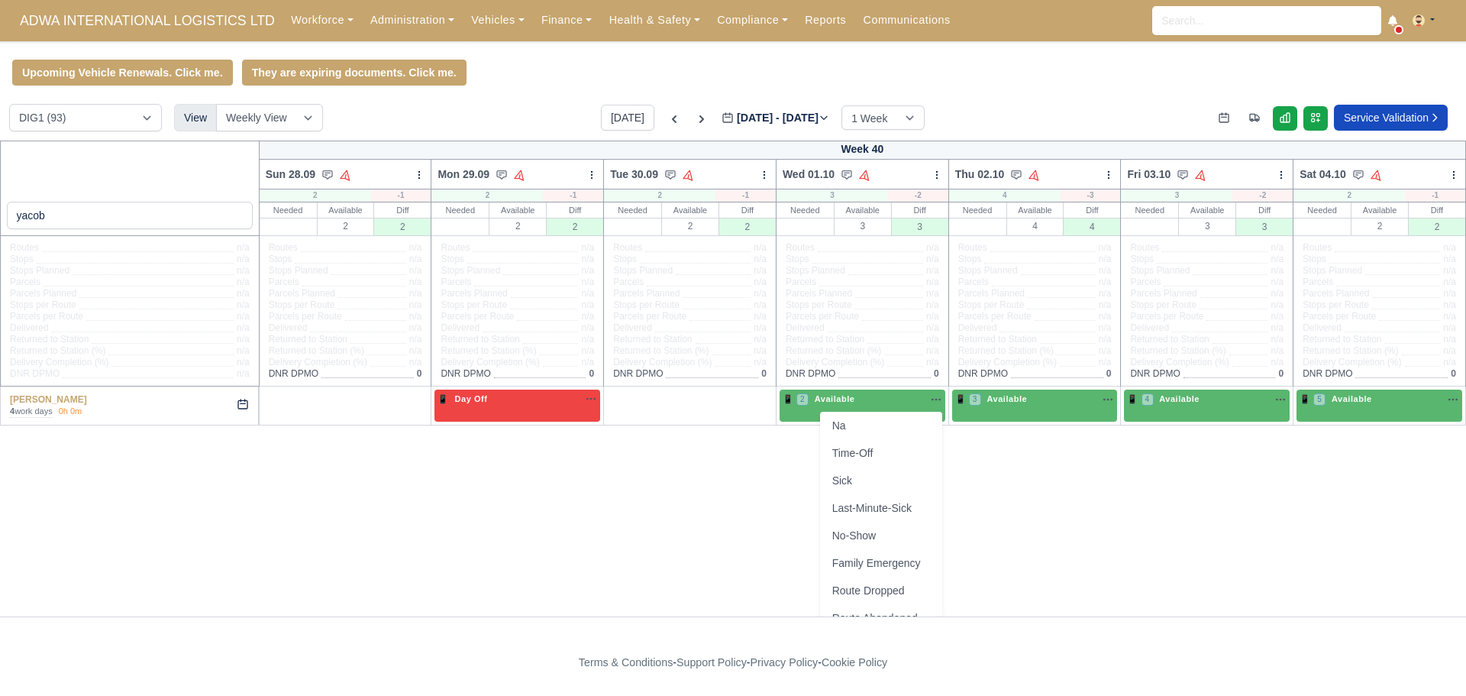
click at [1041, 483] on div "yacob Week 40 Sun 28.09 Auto Assign Vehicle Bulk Status Change Auto-assign cont…" at bounding box center [733, 378] width 1466 height 476
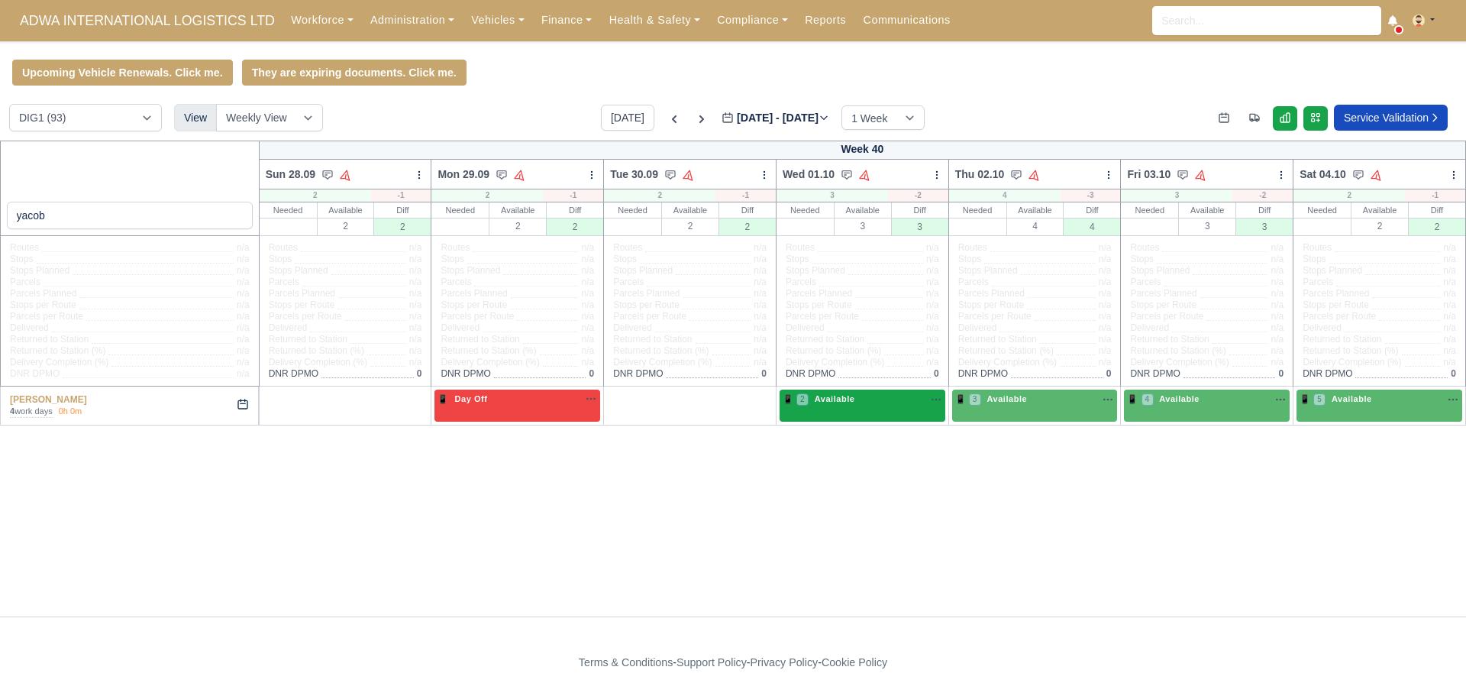
click at [938, 399] on icon "button" at bounding box center [936, 399] width 12 height 12
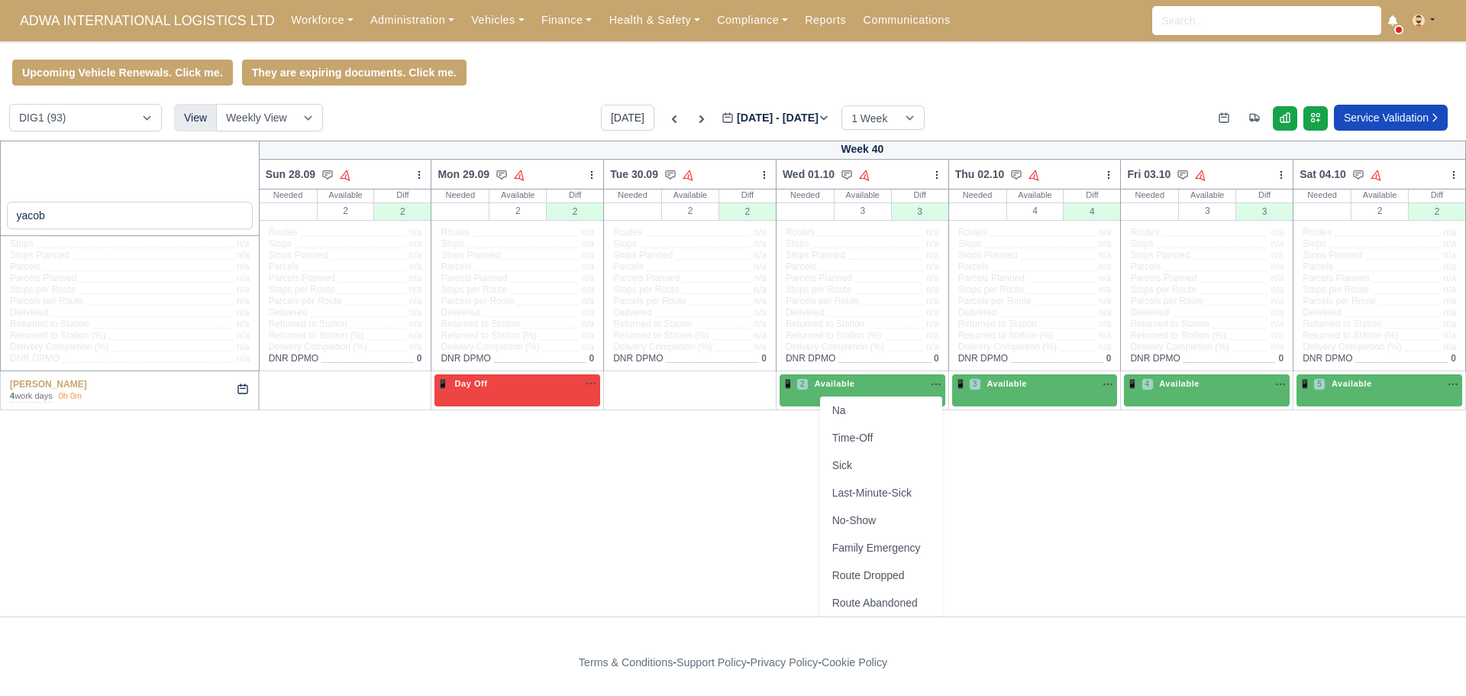
scroll to position [18, 0]
click at [704, 485] on div "yacob Week 40 Sun 28.09 Auto Assign Vehicle Bulk Status Change Auto-assign cont…" at bounding box center [733, 363] width 1466 height 476
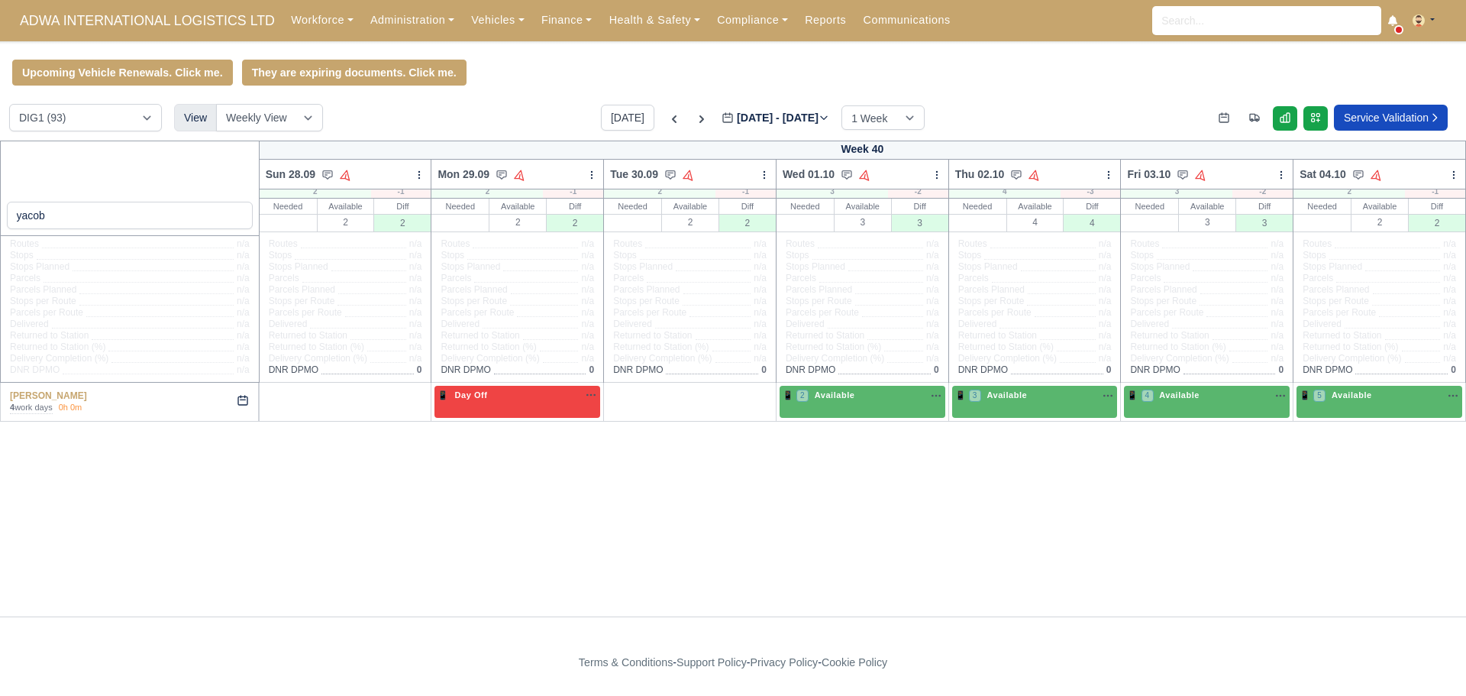
scroll to position [0, 0]
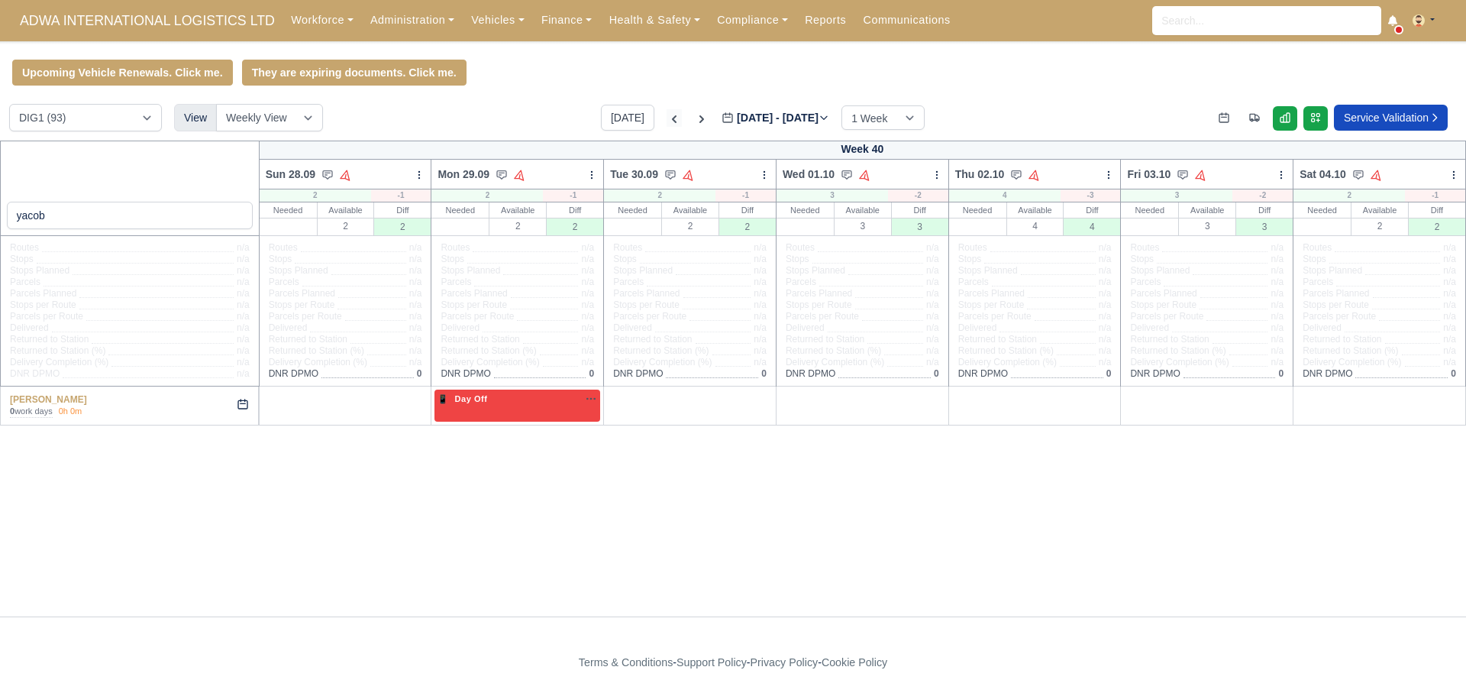
click at [667, 123] on icon at bounding box center [674, 118] width 15 height 15
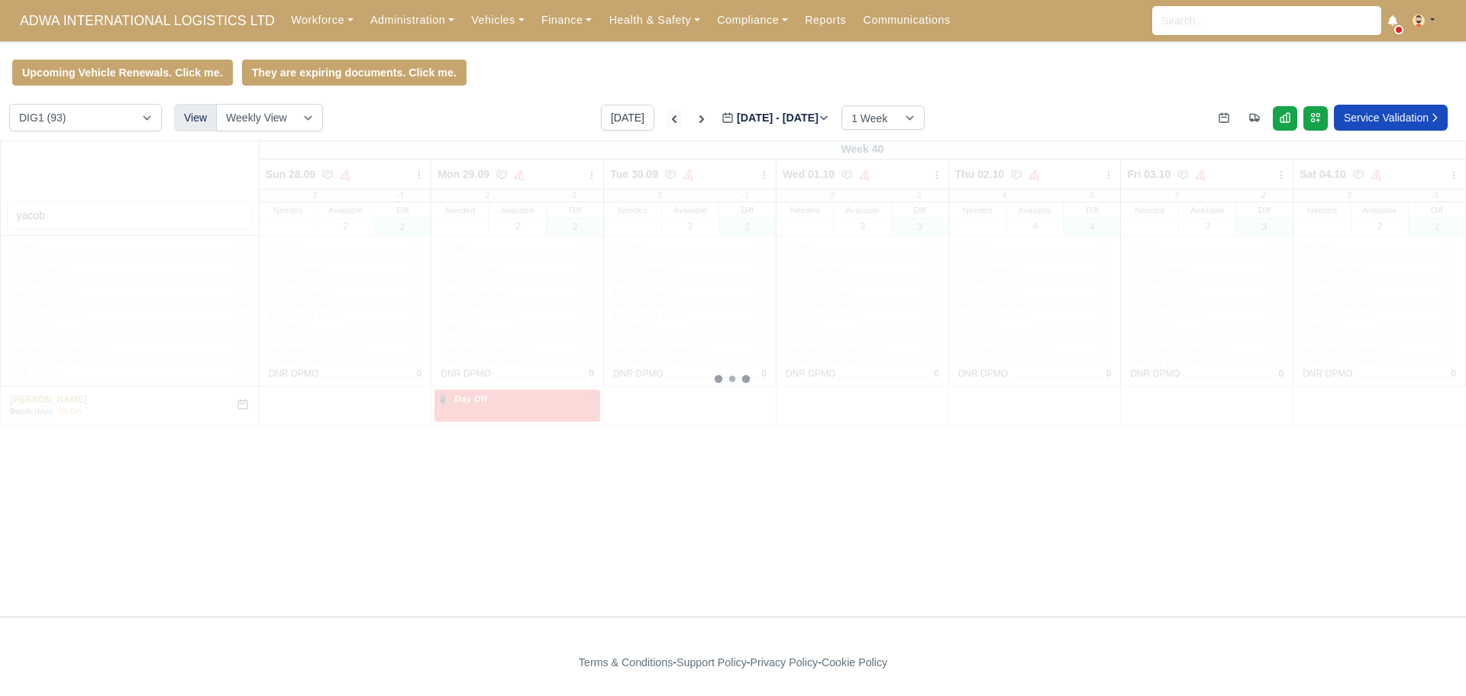
type input "[DATE]"
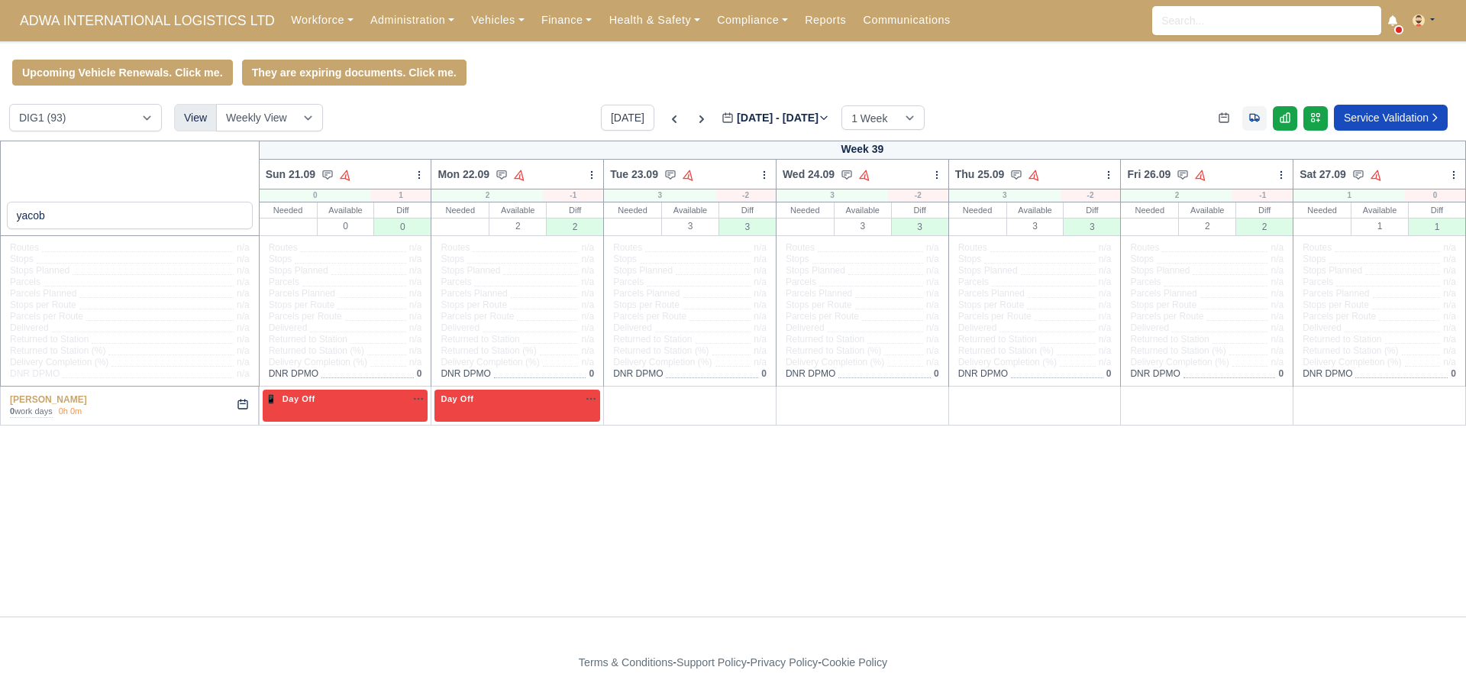
click at [1254, 121] on icon at bounding box center [1254, 117] width 12 height 12
select select "12"
select select "62"
select select "30"
select select "21"
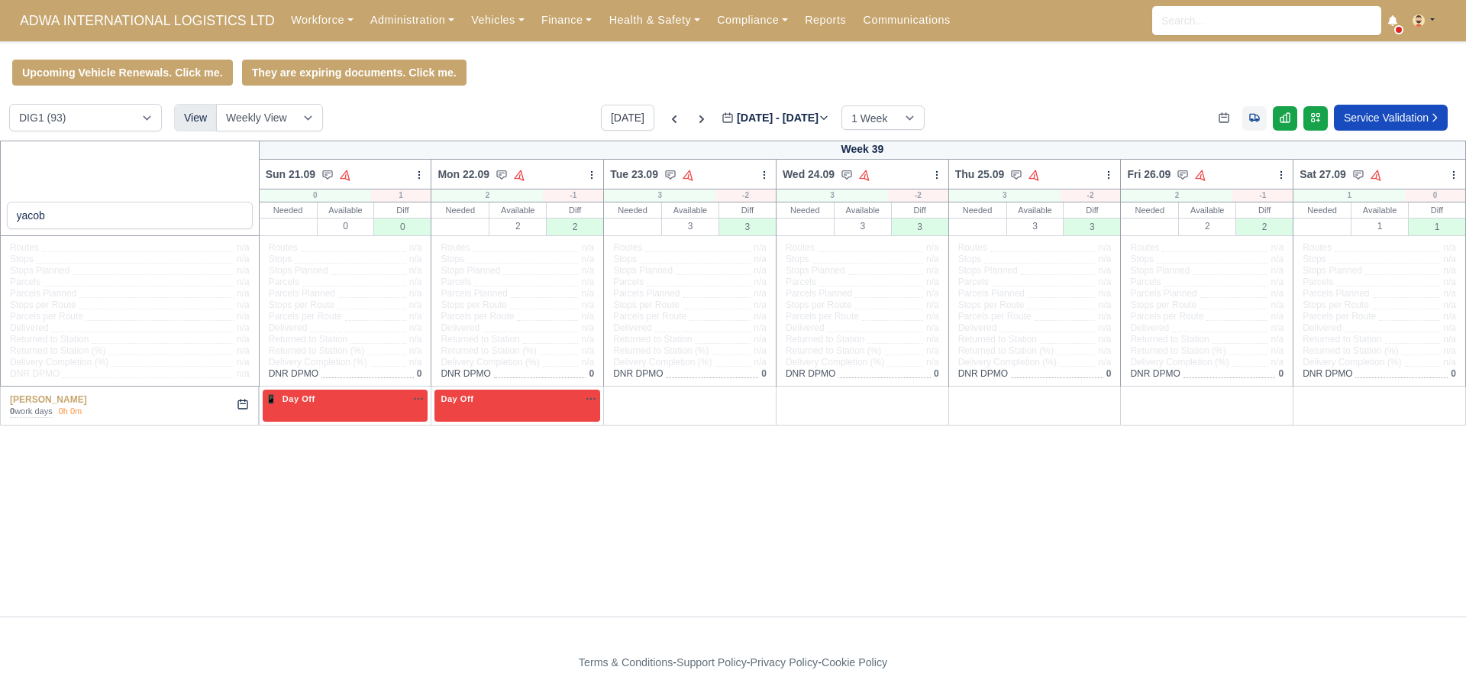
select select "1"
select select "41"
select select "35"
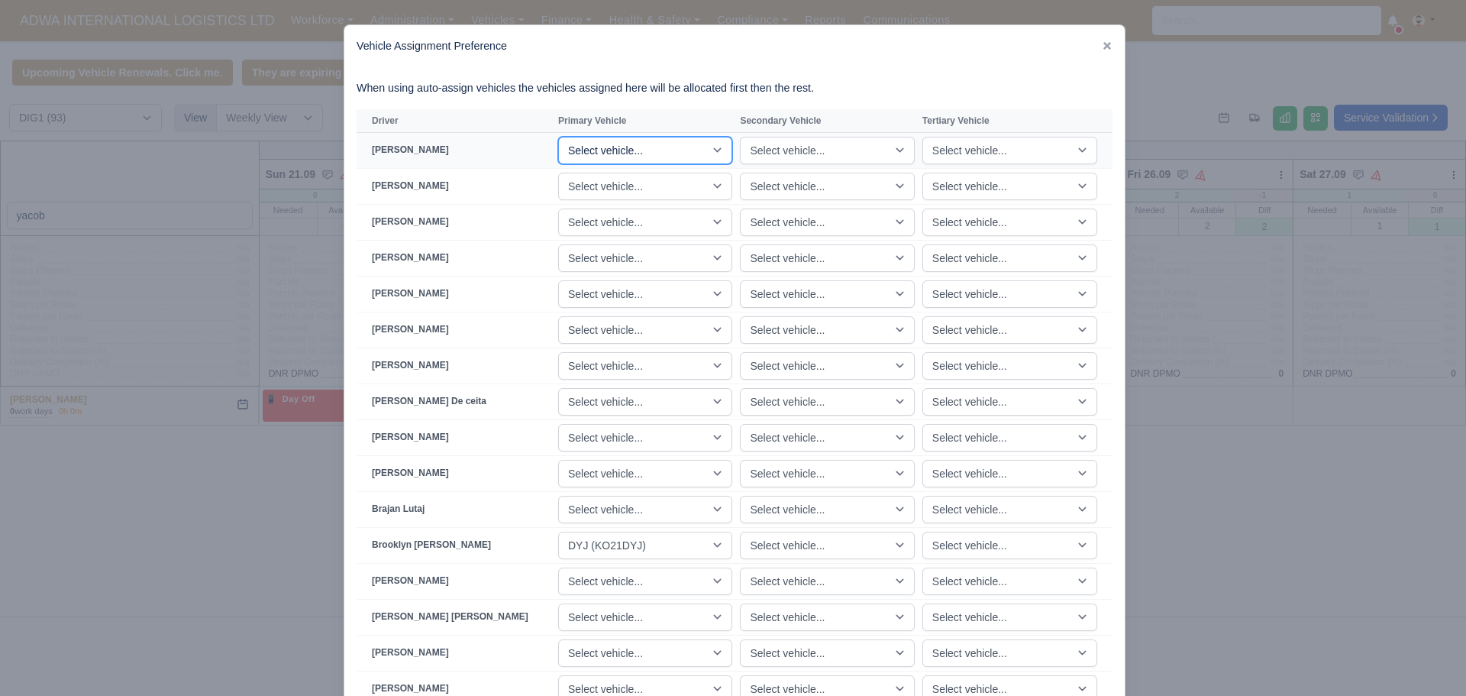
click at [718, 159] on select "Select vehicle... JMU (KN70JMU) UWZ (KM70UWZ) HYL (KM70HYL) HTV (KM70HTV) HMO (…" at bounding box center [645, 150] width 174 height 27
select select "1"
click at [577, 137] on select "Select vehicle... JMU (KN70JMU) UWZ (KM70UWZ) HYL (KM70HYL) HTV (KM70HTV) HMO (…" at bounding box center [645, 150] width 174 height 27
select select "27"
click at [693, 184] on select "Select vehicle... JMU (KN70JMU) UWZ (KM70UWZ) HYL (KM70HYL) HTV (KM70HTV) HMO (…" at bounding box center [645, 186] width 174 height 27
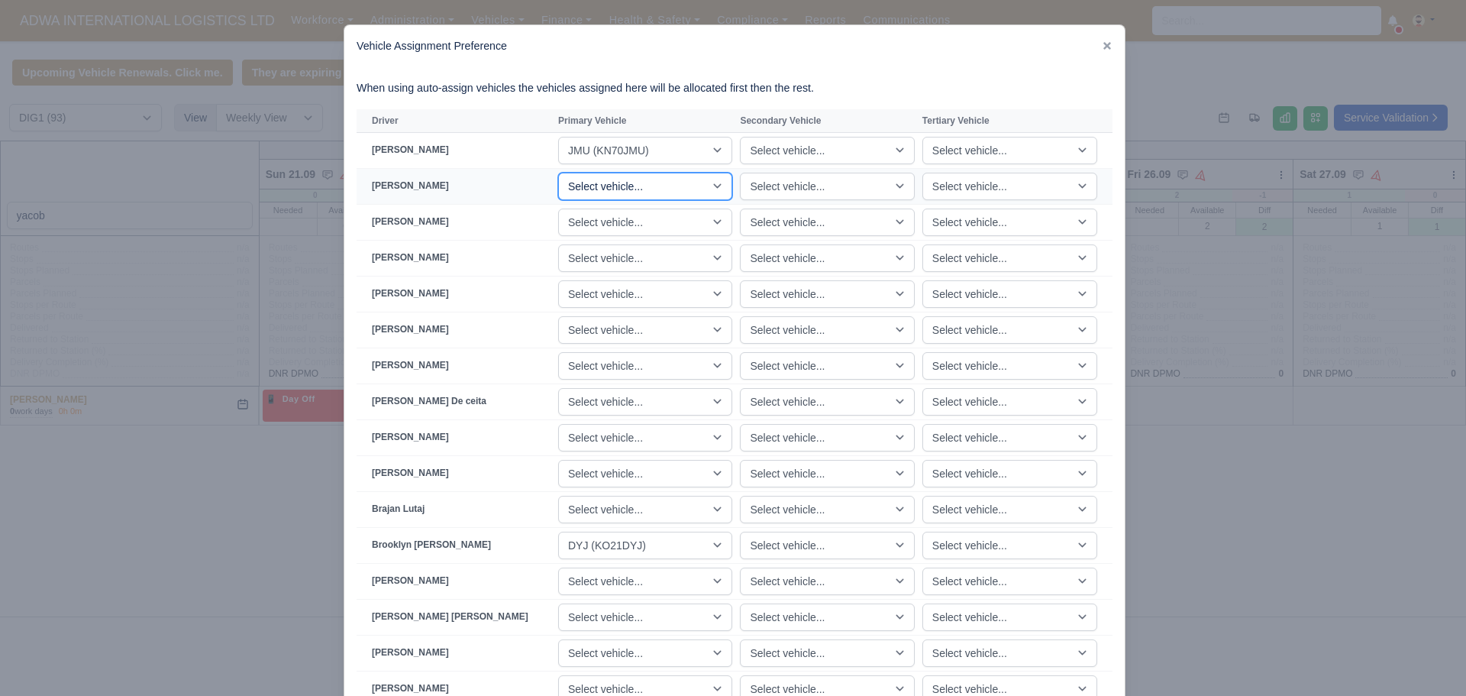
select select "1"
click at [577, 173] on select "Select vehicle... JMU (KN70JMU) UWZ (KM70UWZ) HYL (KM70HYL) HTV (KM70HTV) HMO (…" at bounding box center [645, 186] width 174 height 27
select select
click at [961, 57] on div "Vehicle Assignment Preference" at bounding box center [734, 46] width 780 height 42
click at [906, 37] on div "Vehicle Assignment Preference" at bounding box center [734, 46] width 780 height 42
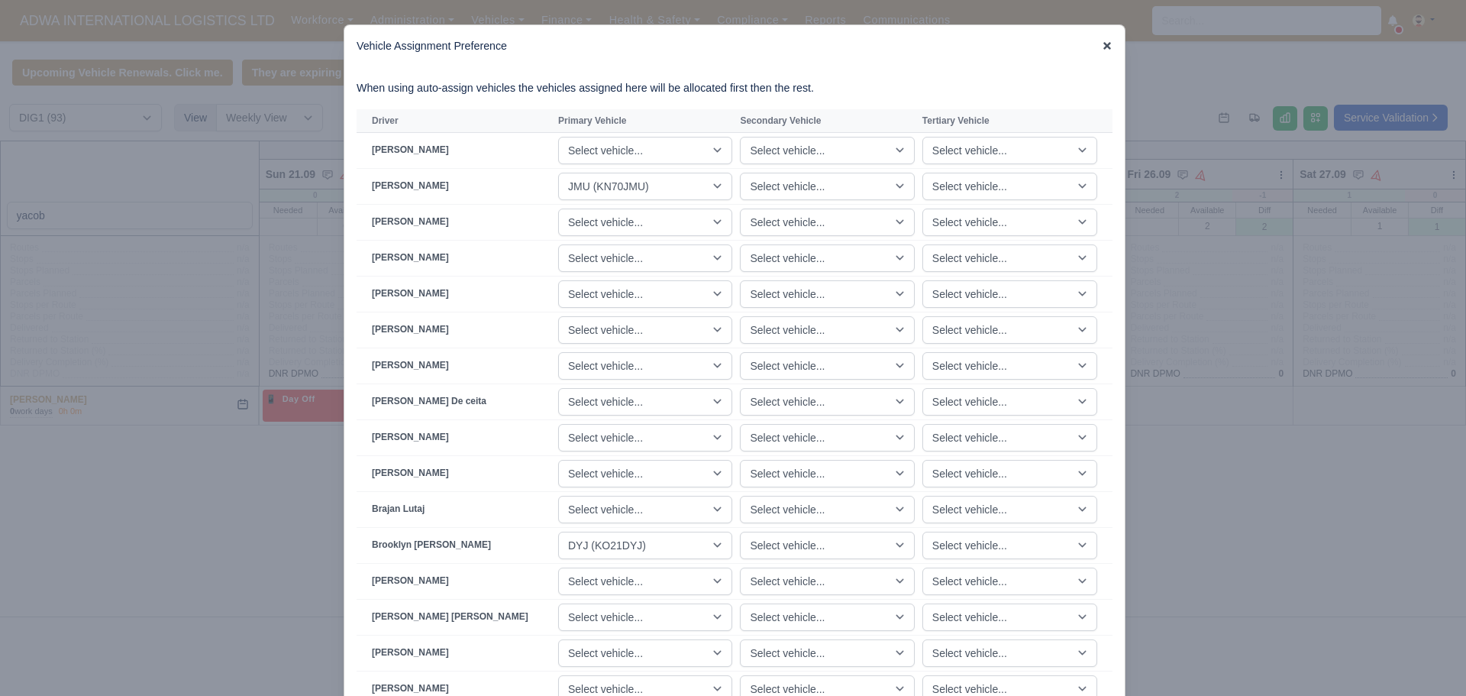
click at [1103, 45] on icon at bounding box center [1107, 46] width 8 height 8
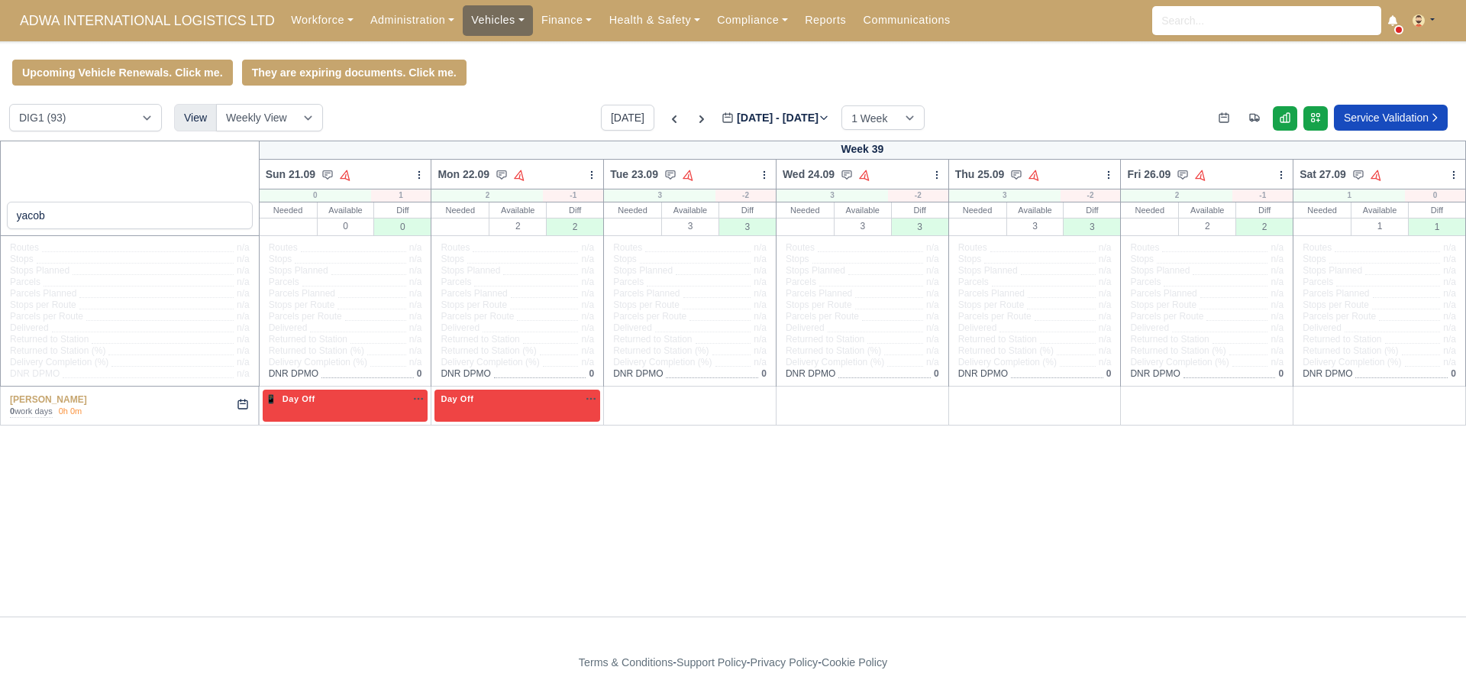
click at [496, 18] on link "Vehicles" at bounding box center [498, 20] width 70 height 30
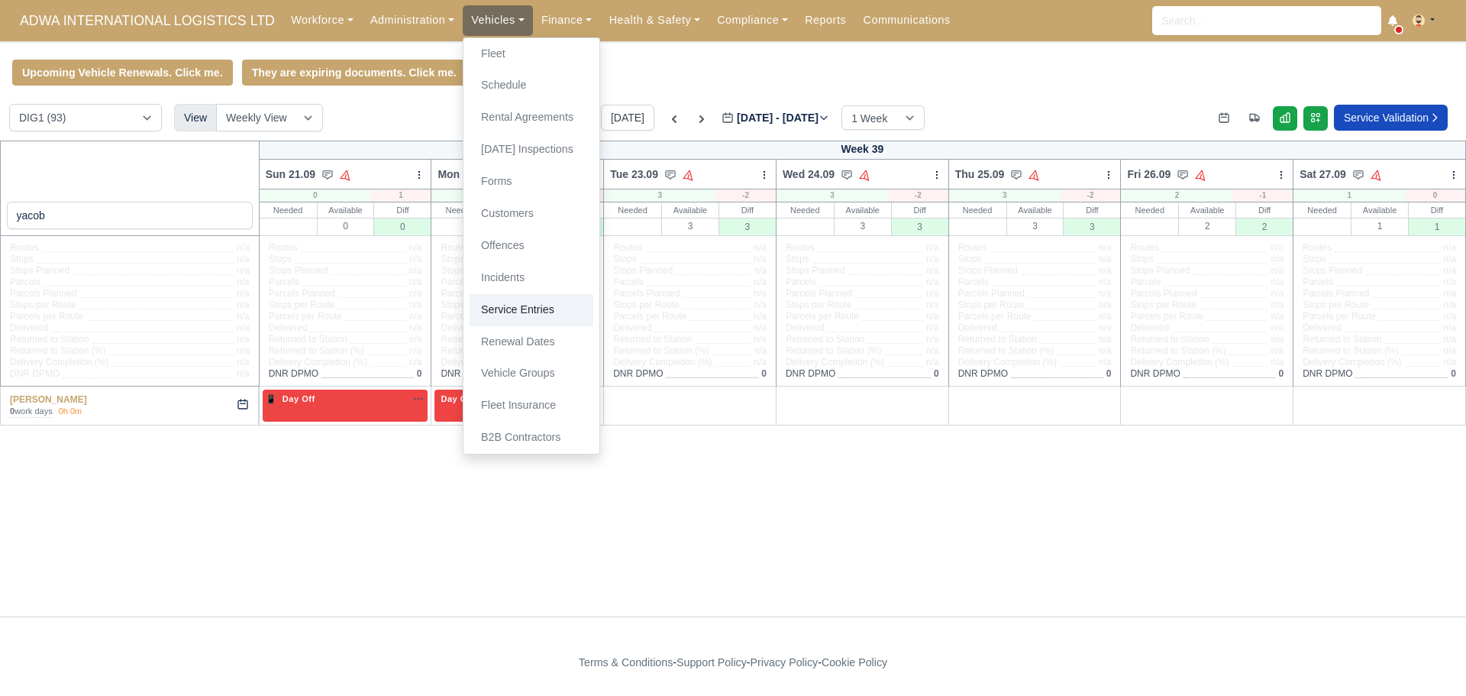
click at [501, 310] on link "Service Entries" at bounding box center [532, 310] width 124 height 32
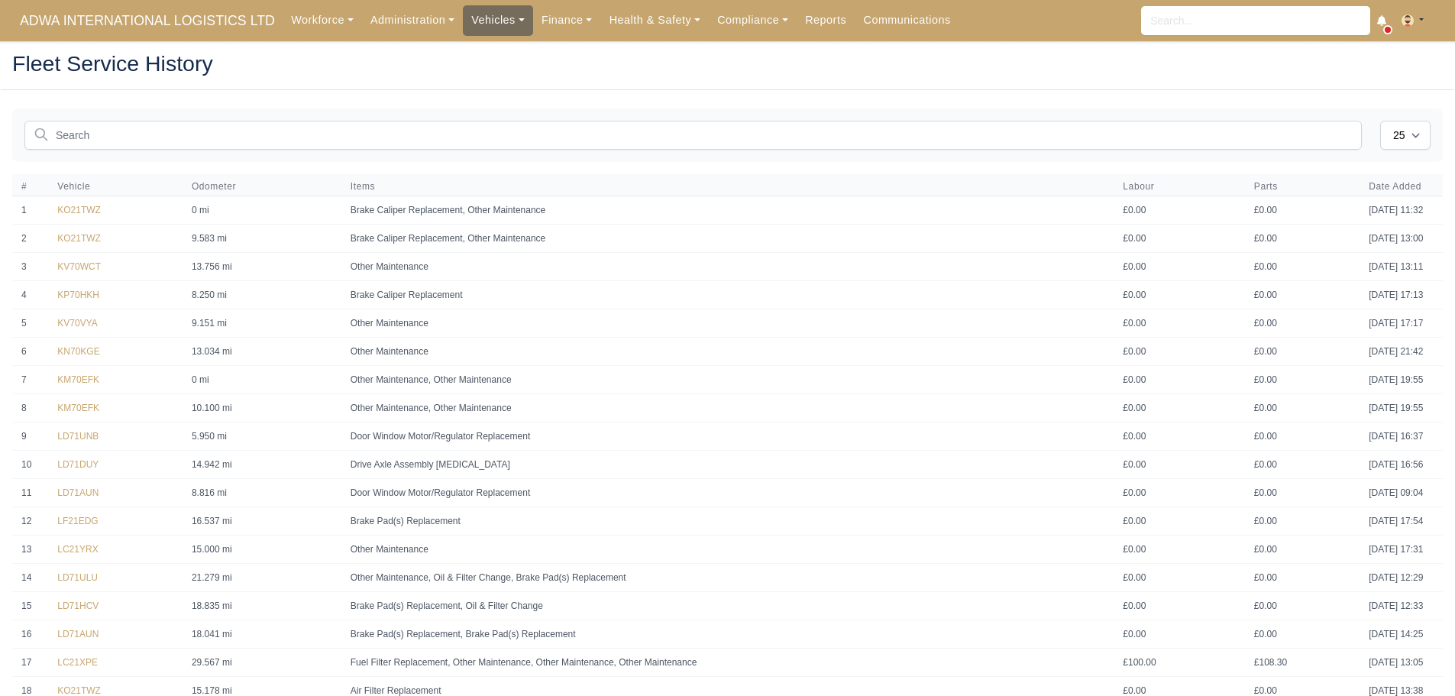
click at [502, 23] on link "Vehicles" at bounding box center [498, 20] width 70 height 30
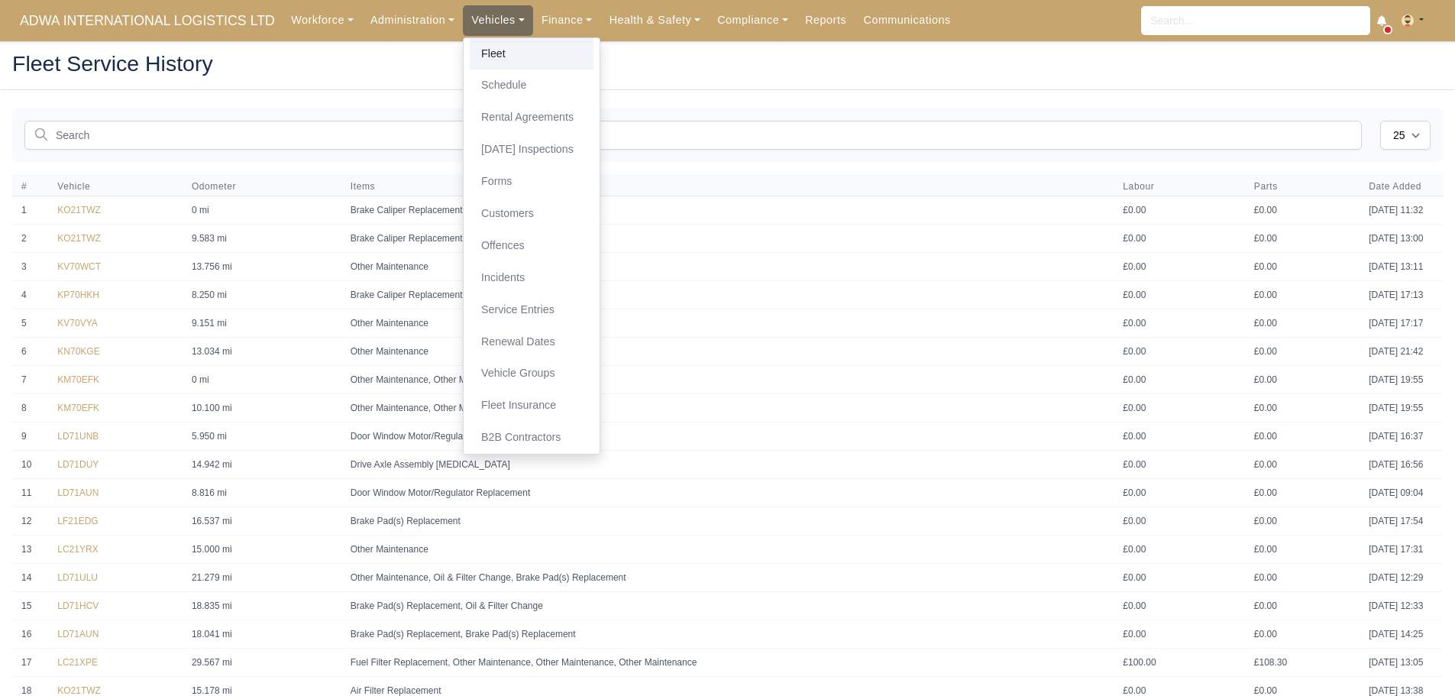
click at [504, 52] on link "Fleet" at bounding box center [532, 54] width 124 height 32
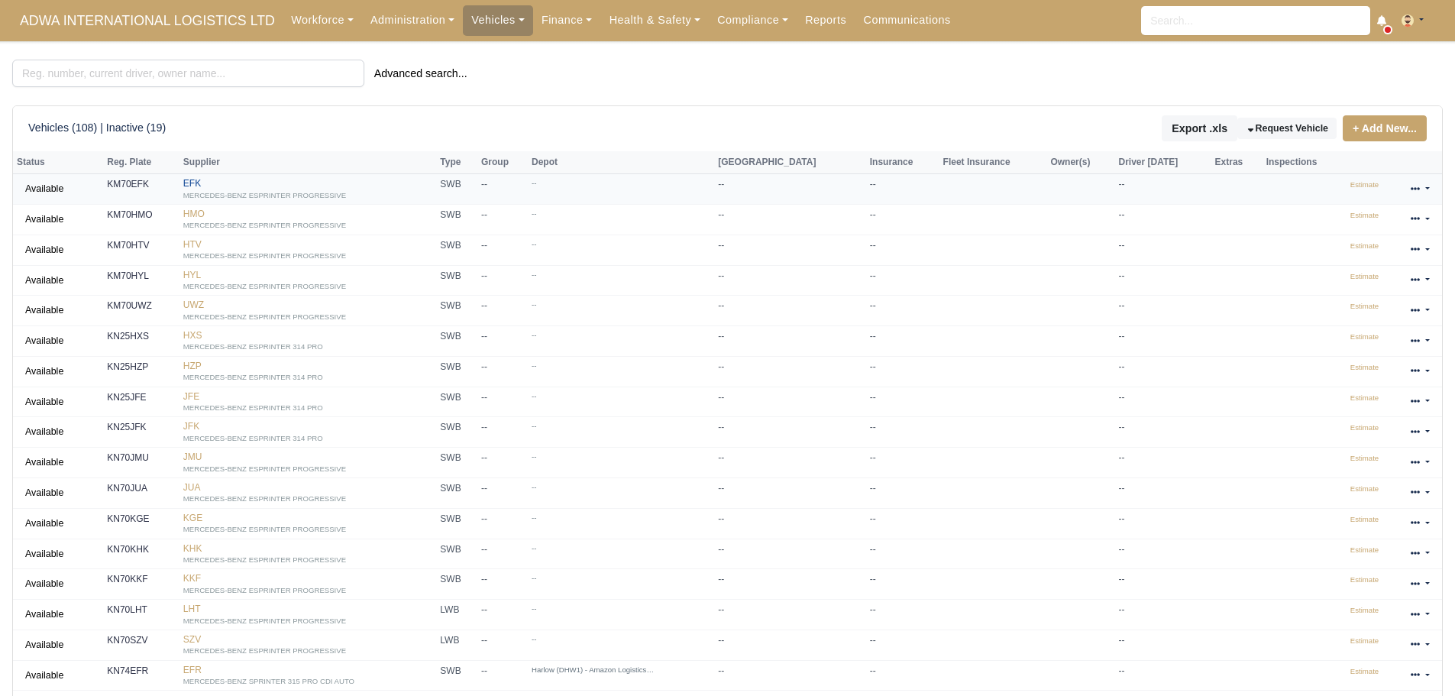
click at [214, 186] on link "EFK MERCEDES-BENZ ESPRINTER PROGRESSIVE" at bounding box center [308, 189] width 250 height 22
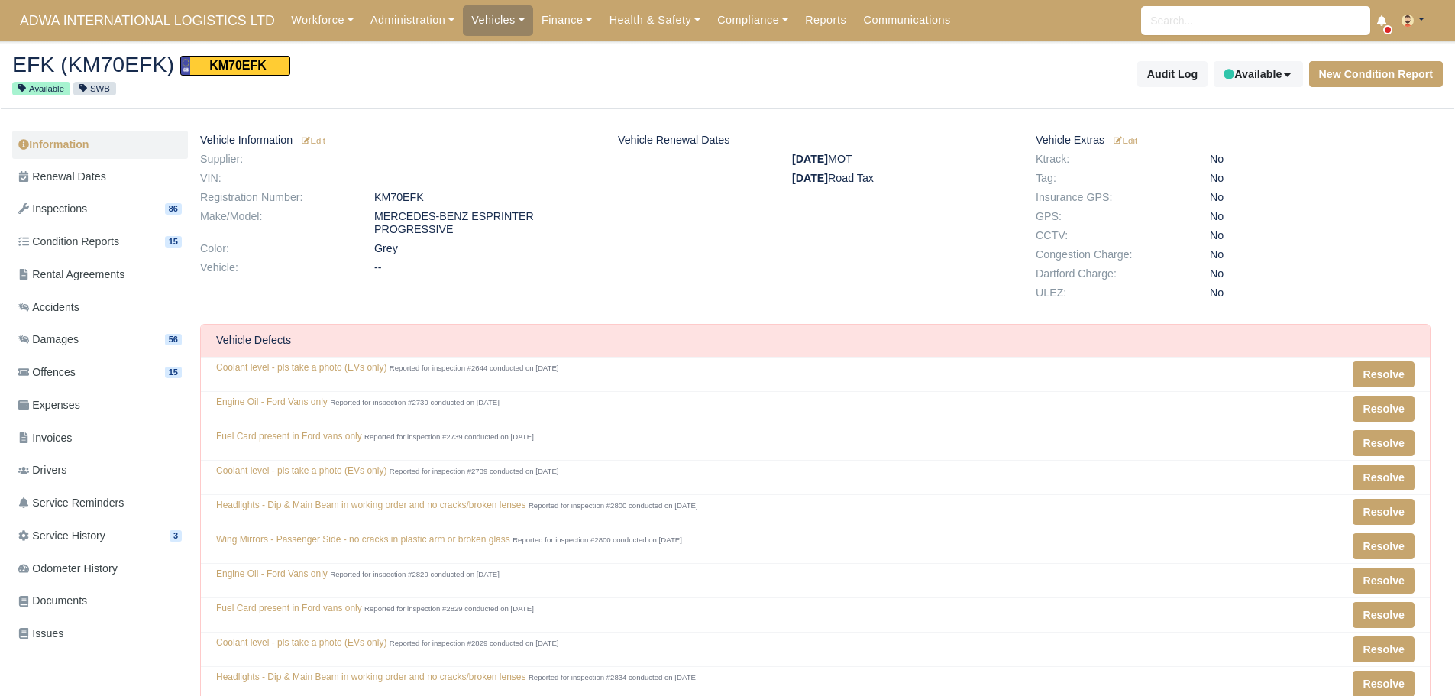
scroll to position [153, 707]
click at [123, 529] on link "Service History 3" at bounding box center [100, 536] width 176 height 30
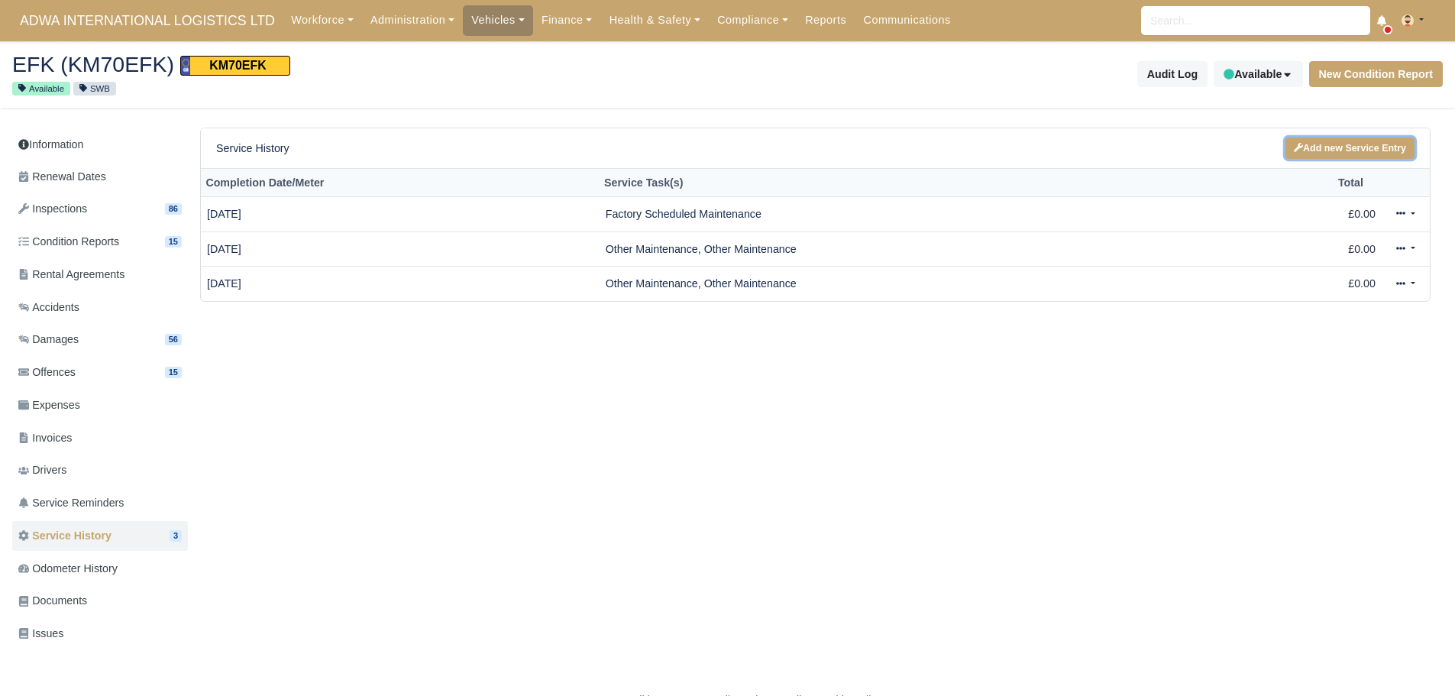
click at [1345, 143] on link "Add new Service Entry" at bounding box center [1349, 148] width 129 height 22
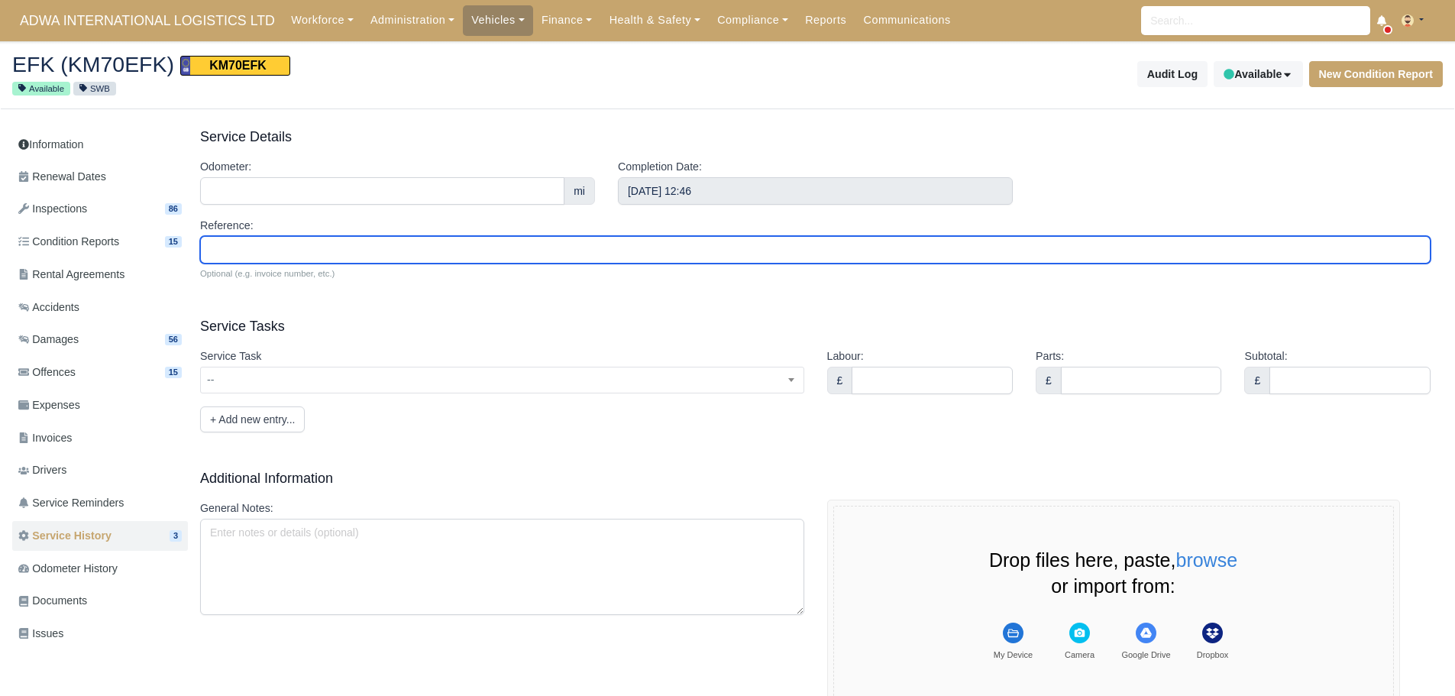
click at [456, 246] on input "Reference:" at bounding box center [815, 249] width 1230 height 27
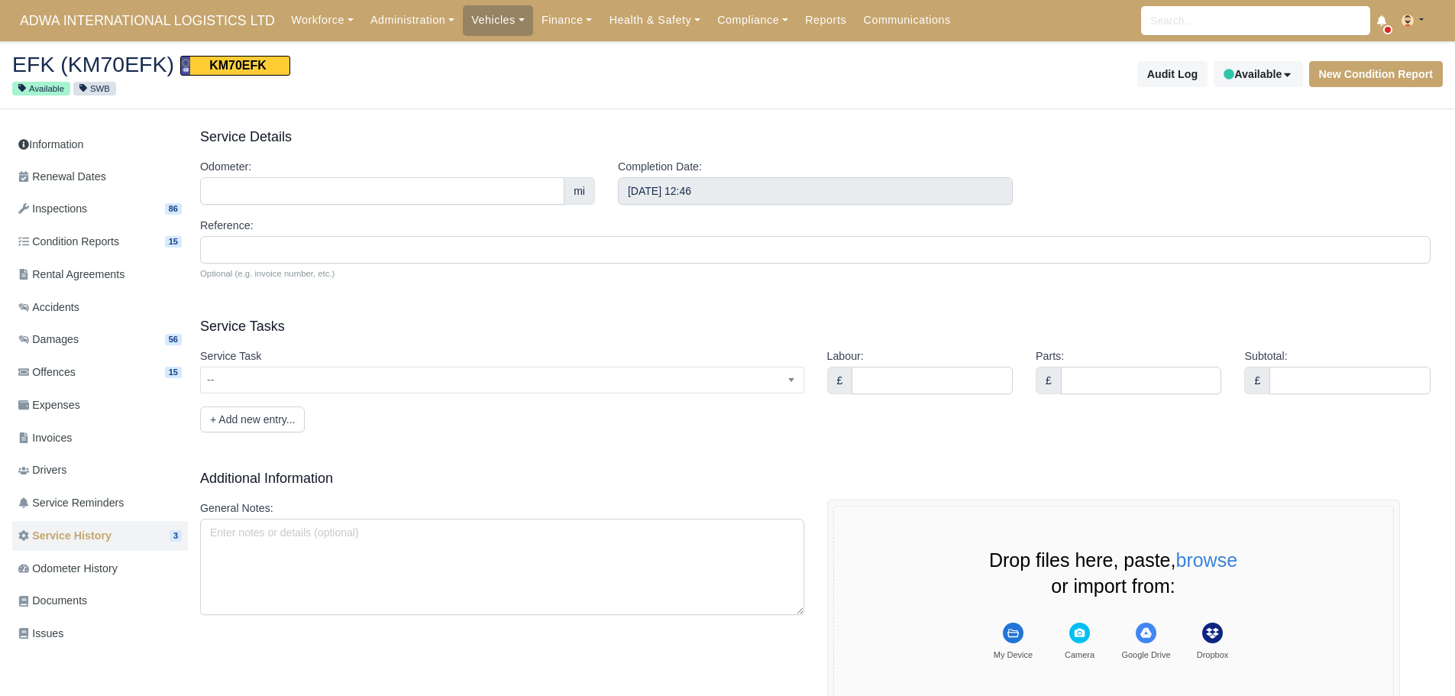
click at [358, 397] on div "Service Task -- A/C Compressor Replacement A/C Condenser Replacement A/C Diagno…" at bounding box center [502, 376] width 627 height 59
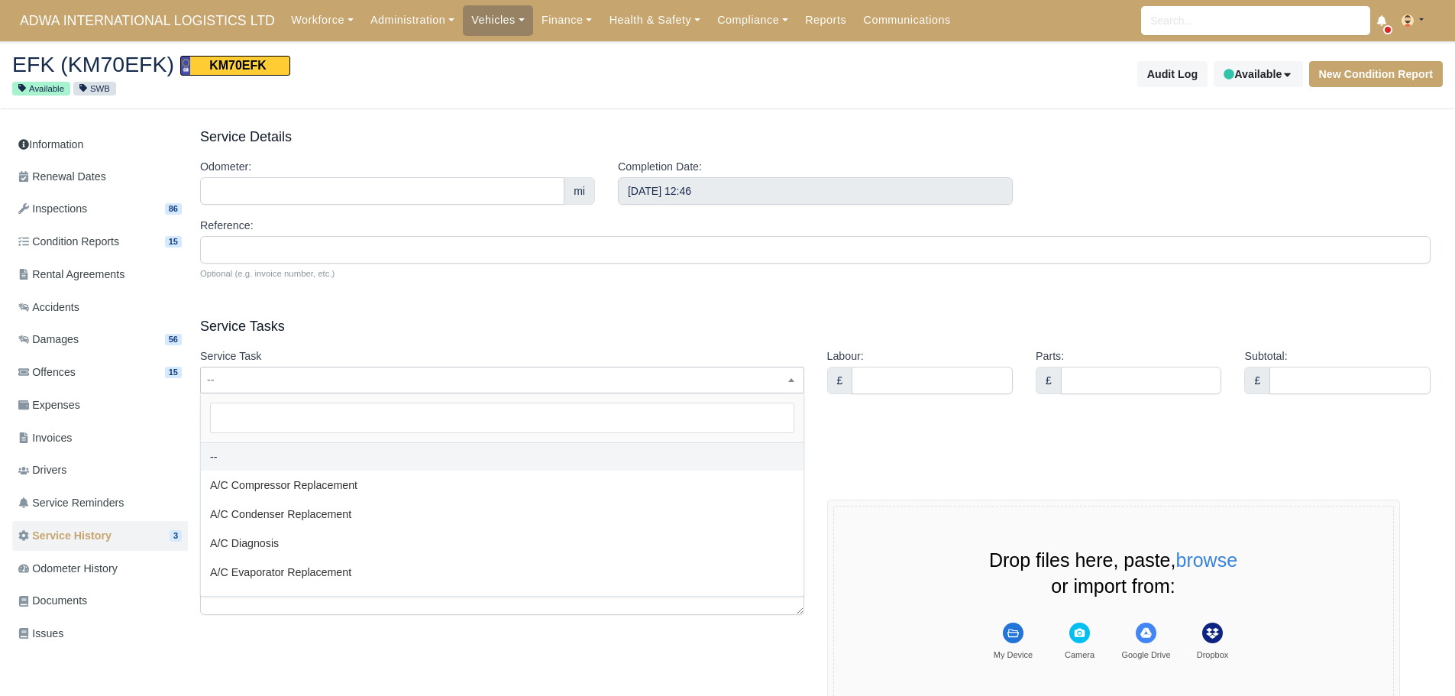
click at [362, 383] on span "--" at bounding box center [502, 379] width 602 height 19
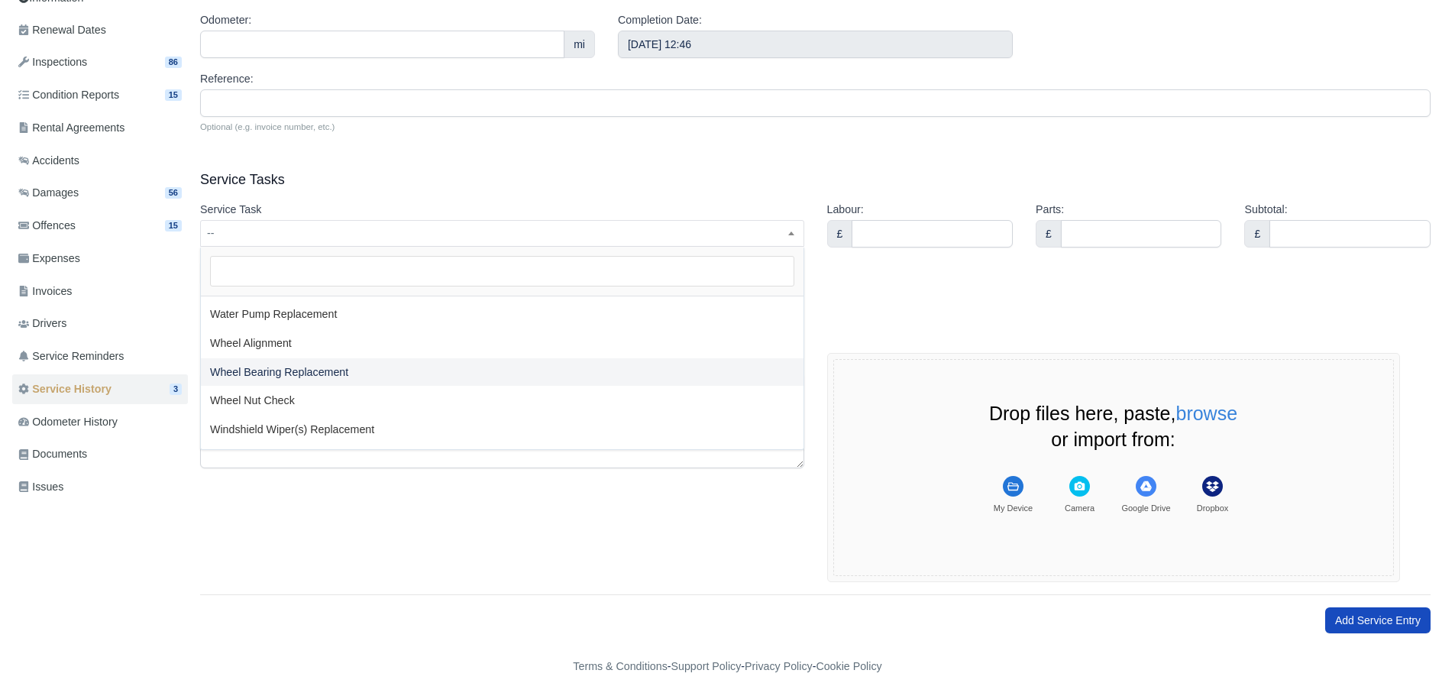
scroll to position [150, 0]
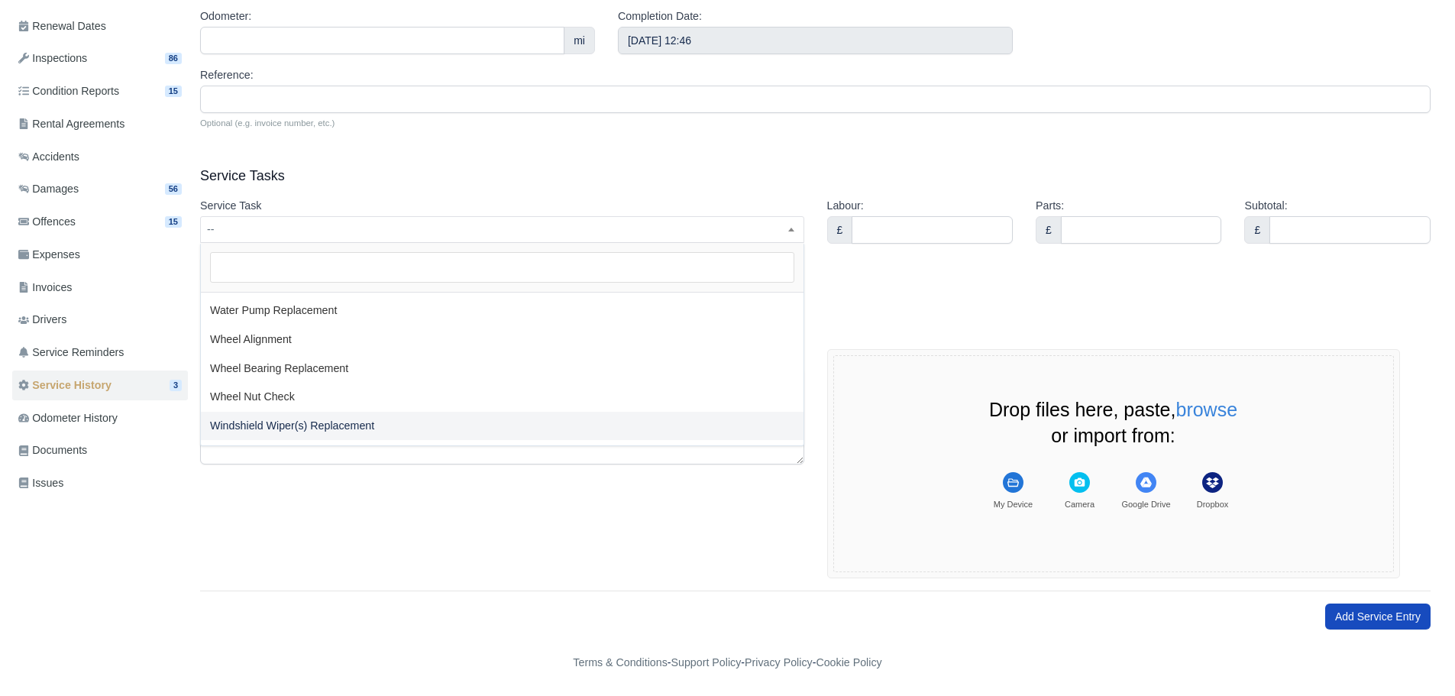
click at [427, 552] on div "General Notes:" at bounding box center [502, 463] width 627 height 229
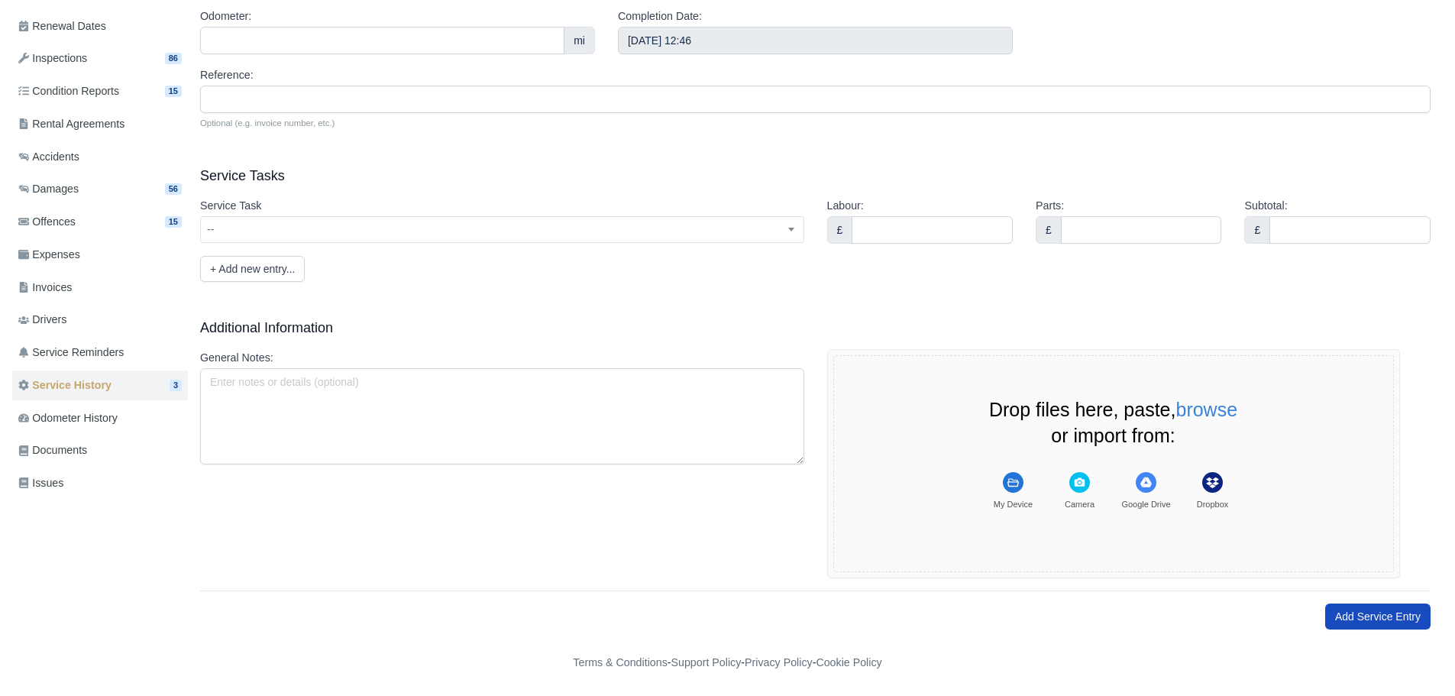
drag, startPoint x: 287, startPoint y: 176, endPoint x: 202, endPoint y: 176, distance: 84.8
click at [202, 176] on h3 "Service Tasks" at bounding box center [815, 175] width 1230 height 18
click at [130, 383] on link "Service History 3" at bounding box center [100, 385] width 176 height 30
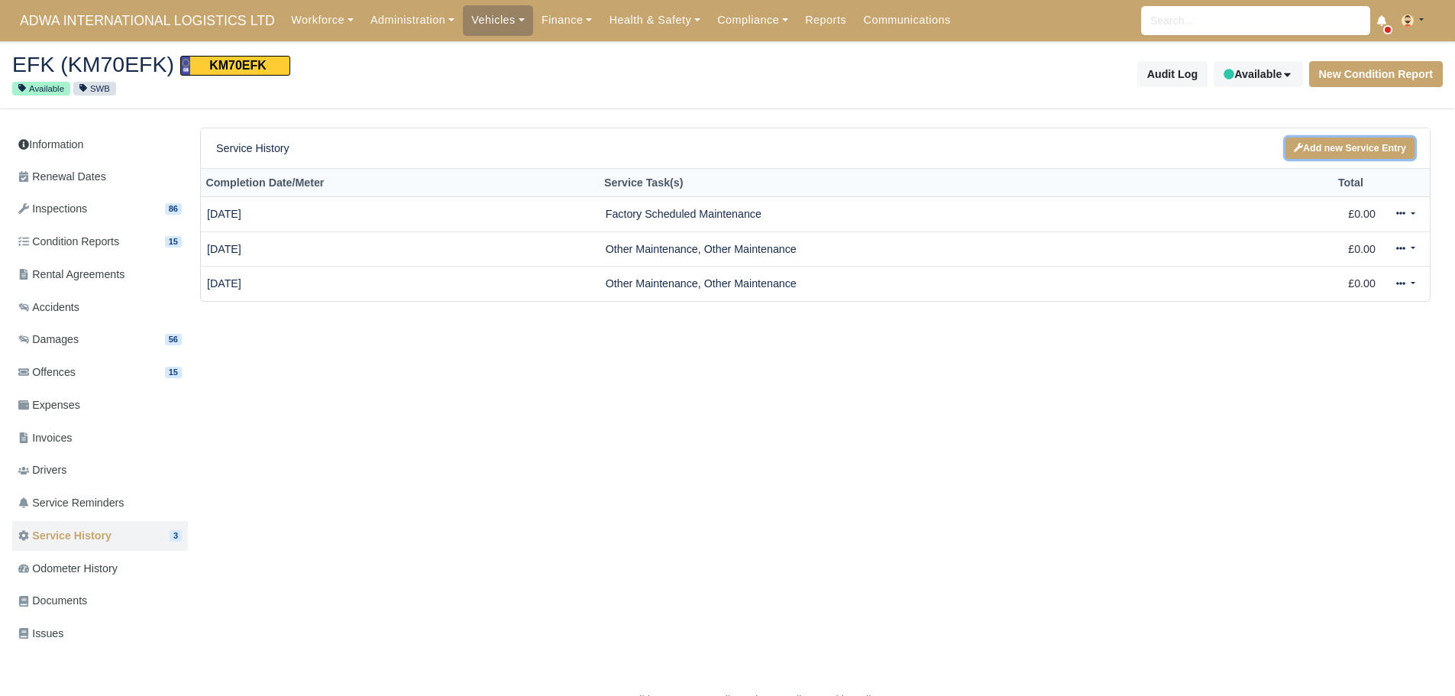
click at [1346, 153] on link "Add new Service Entry" at bounding box center [1349, 148] width 129 height 22
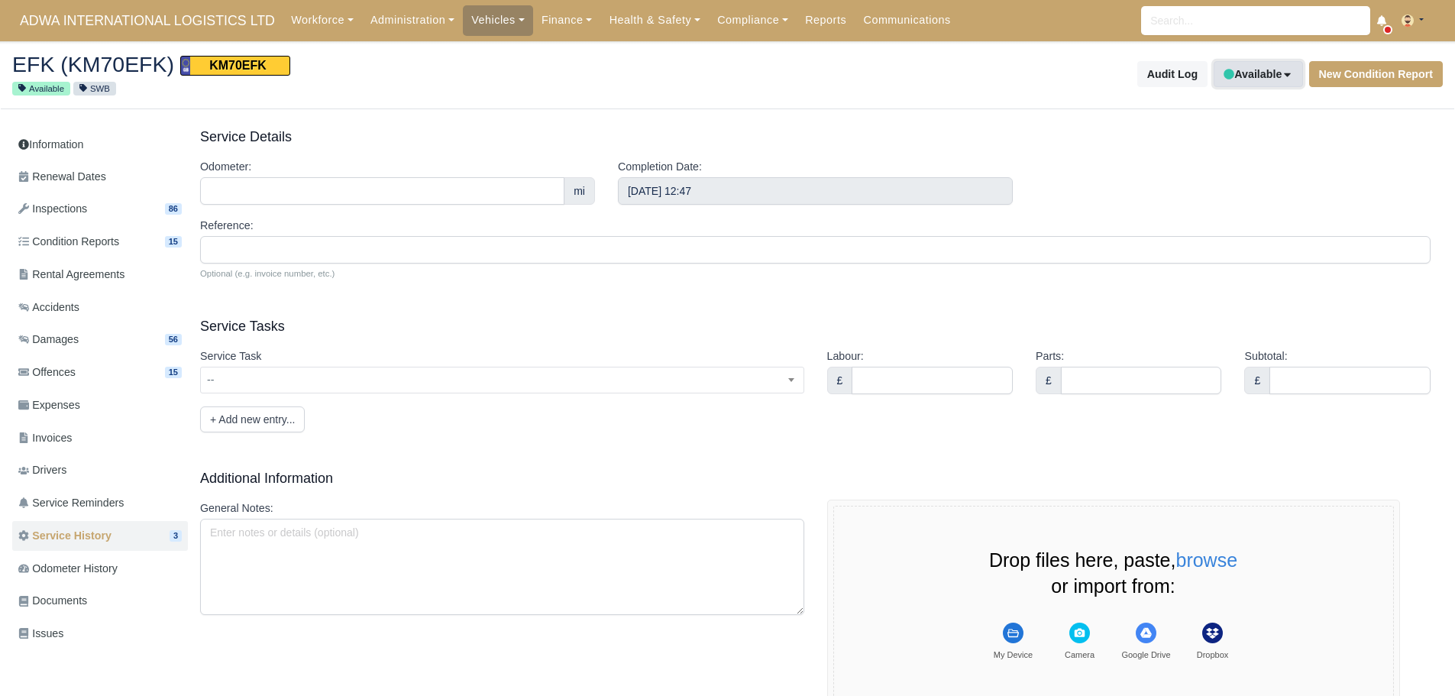
click at [1258, 73] on button "Available" at bounding box center [1257, 74] width 89 height 26
click at [234, 18] on span "ADWA INTERNATIONAL LOGISTICS LTD" at bounding box center [147, 20] width 270 height 31
click at [344, 376] on span "--" at bounding box center [502, 379] width 602 height 19
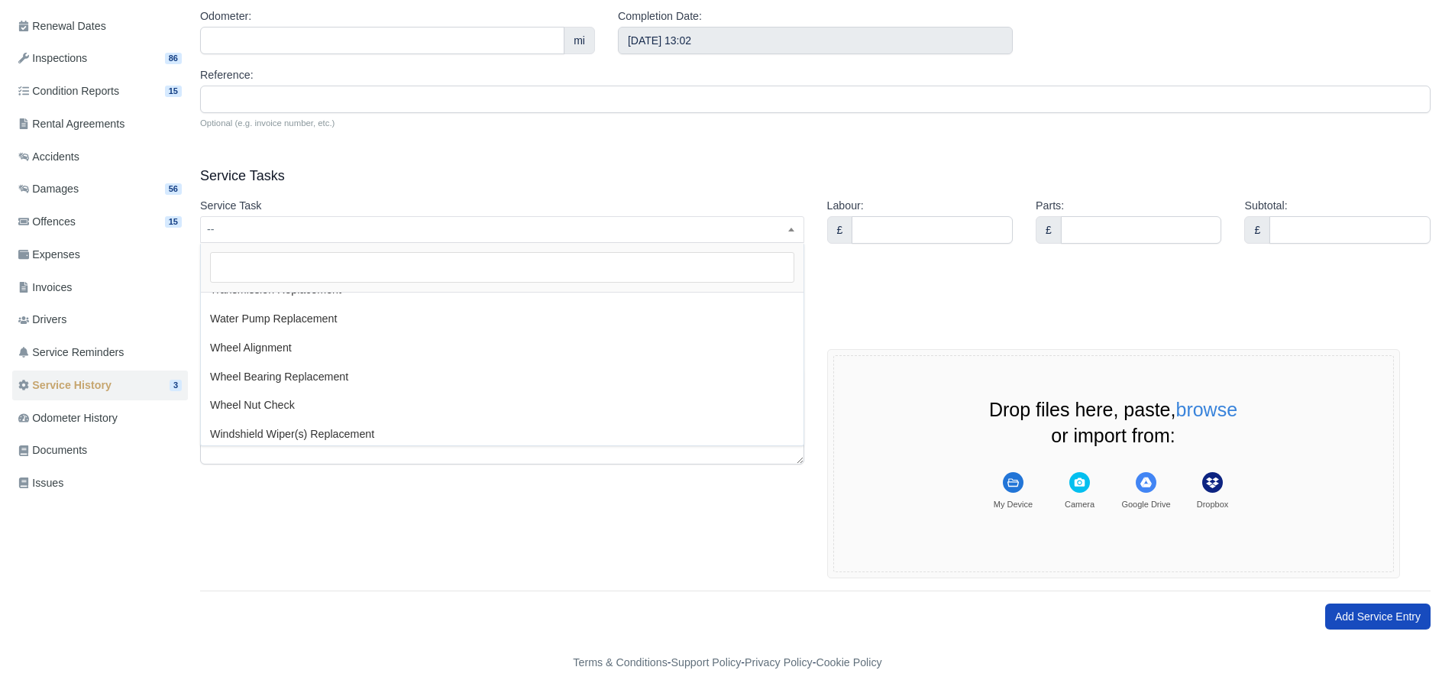
scroll to position [2764, 0]
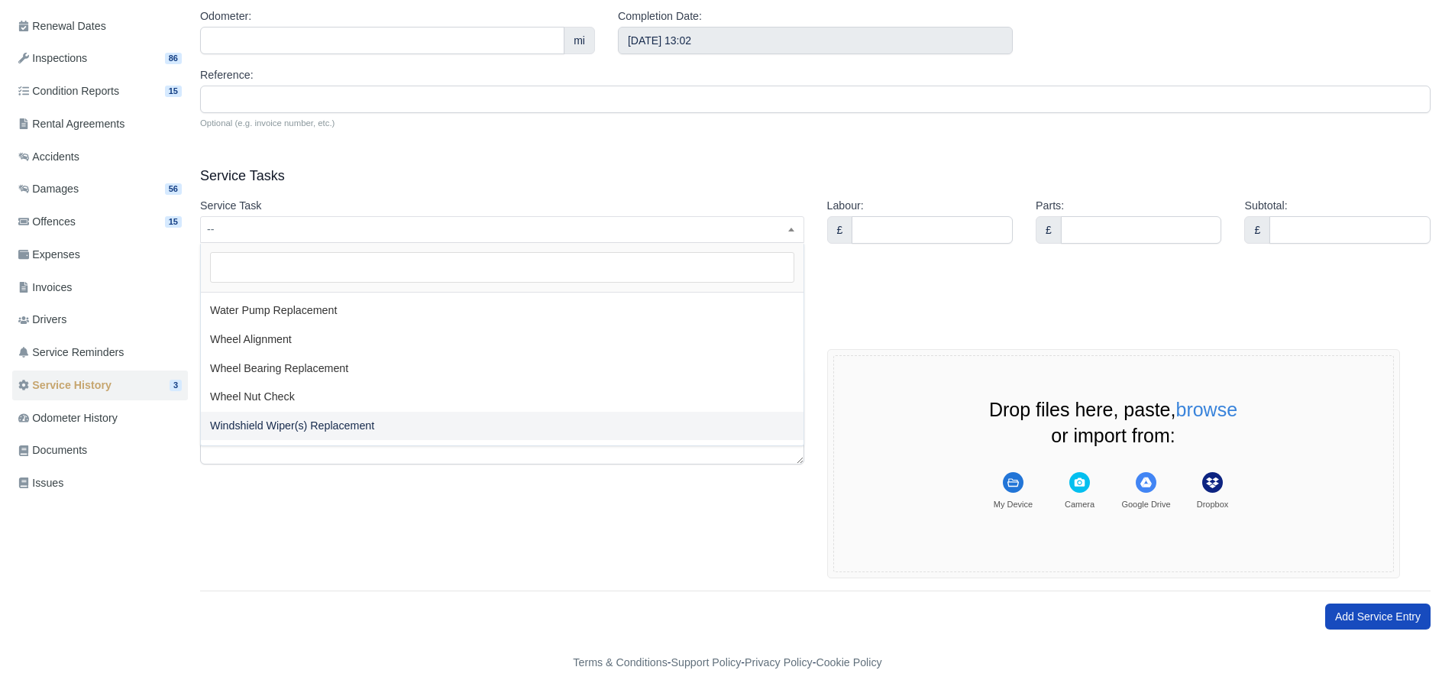
click at [97, 629] on div "Information Renewal Dates Inspections 86 Condition Reports 15 Rental Agreements…" at bounding box center [727, 303] width 1430 height 652
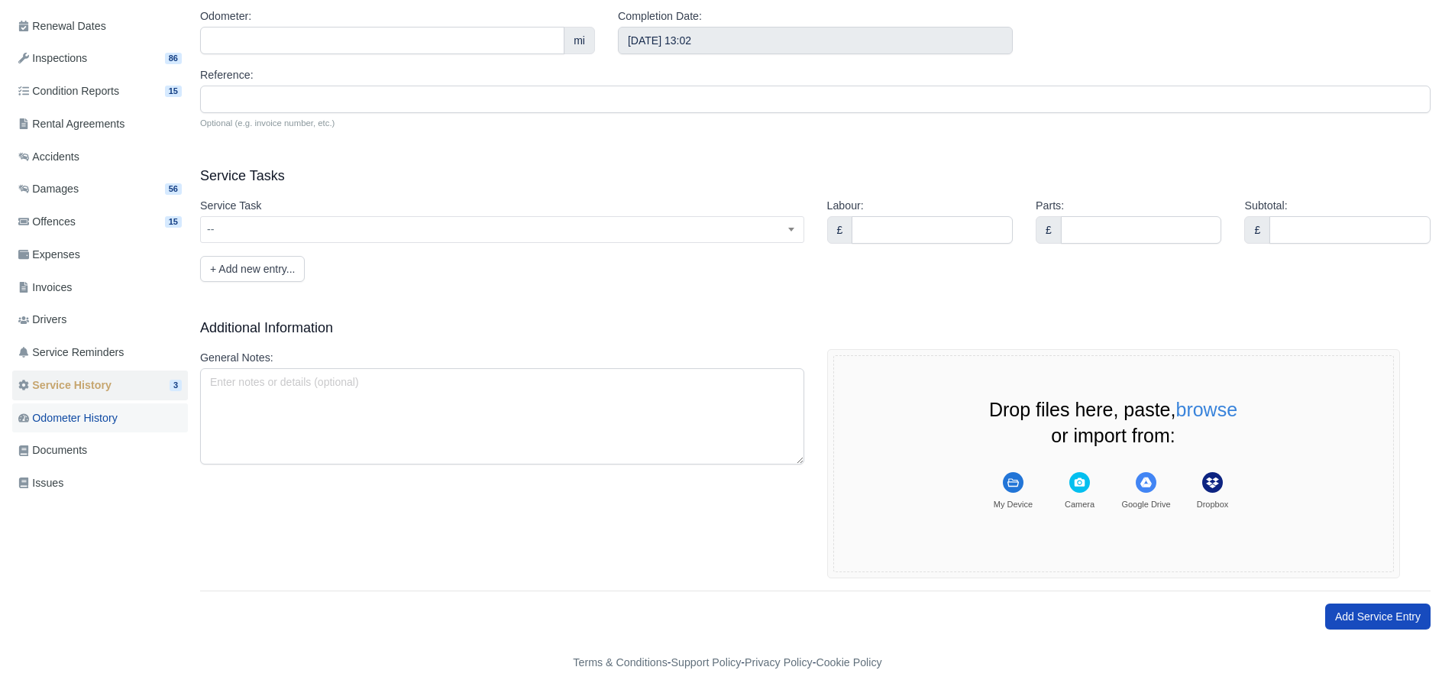
click at [124, 427] on link "Odometer History" at bounding box center [100, 418] width 176 height 30
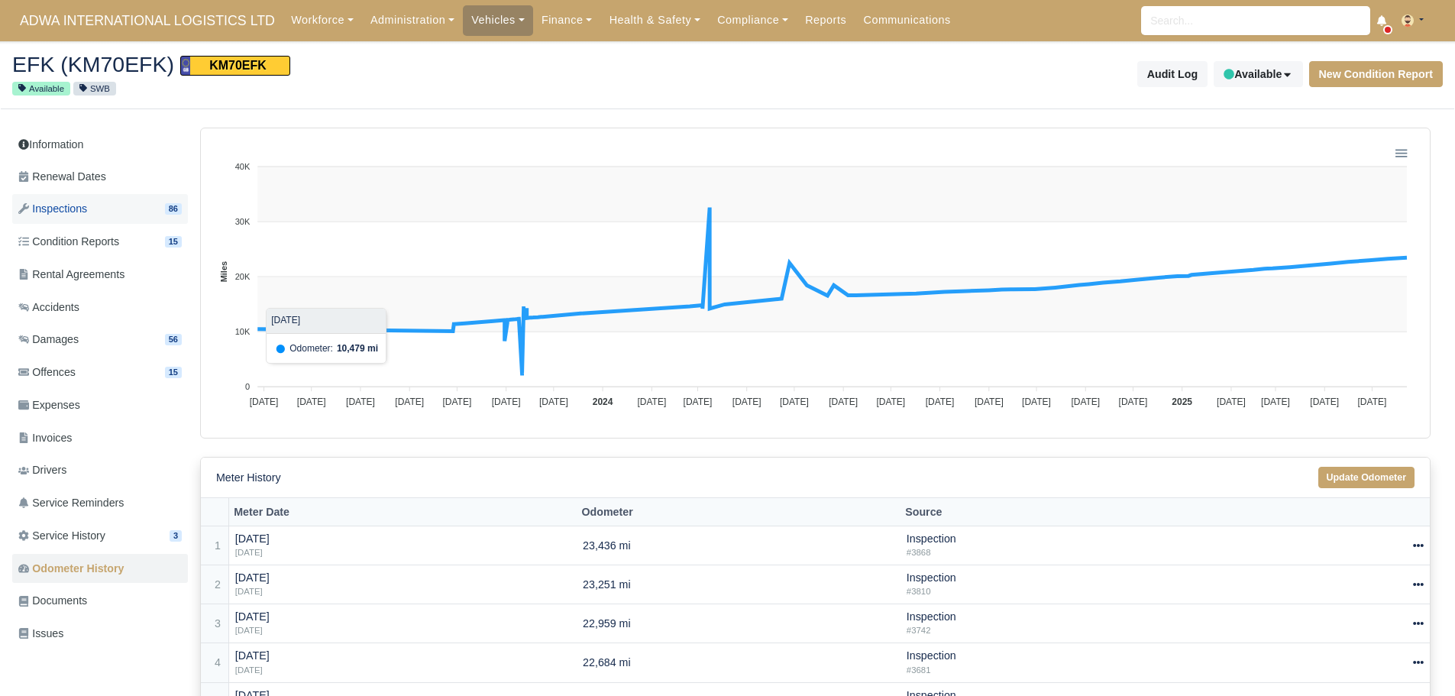
click at [123, 202] on link "Inspections 86" at bounding box center [100, 209] width 176 height 30
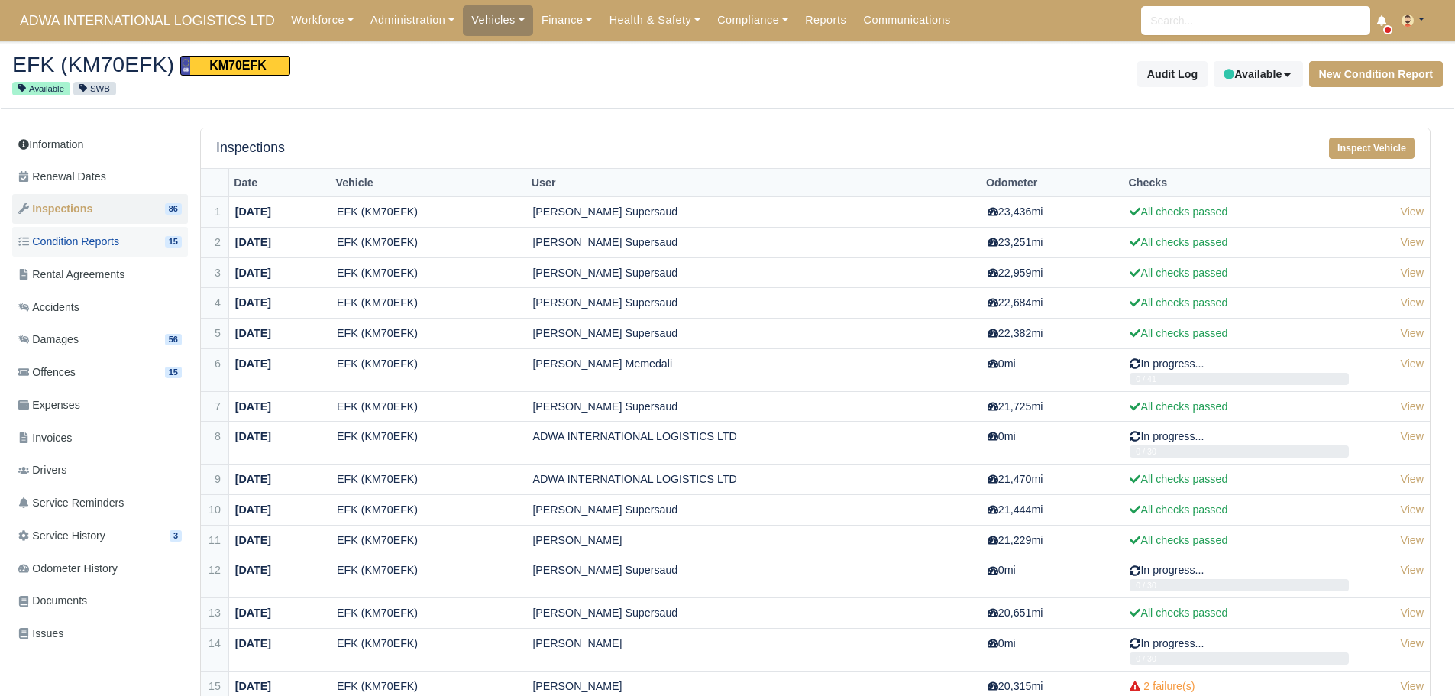
click at [119, 249] on span "Condition Reports" at bounding box center [68, 242] width 101 height 18
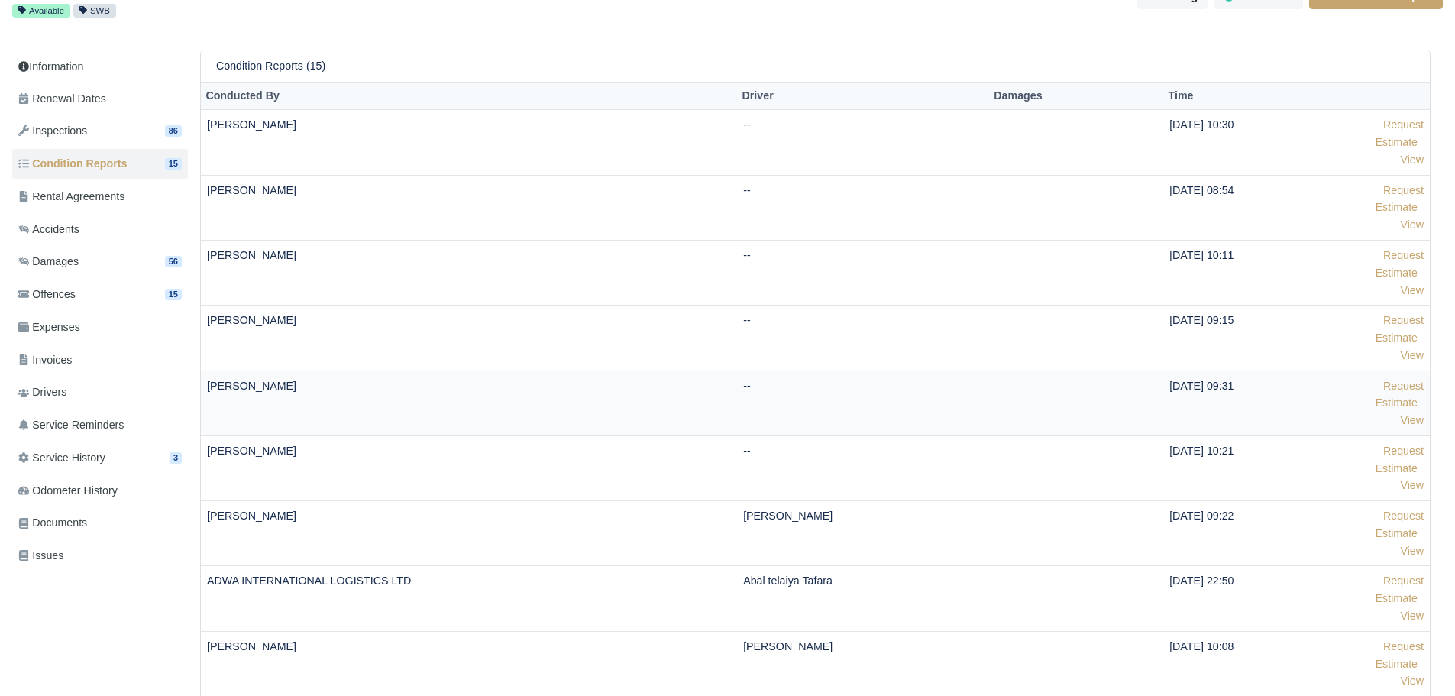
scroll to position [76, 0]
click at [1418, 157] on link "View" at bounding box center [1412, 161] width 24 height 12
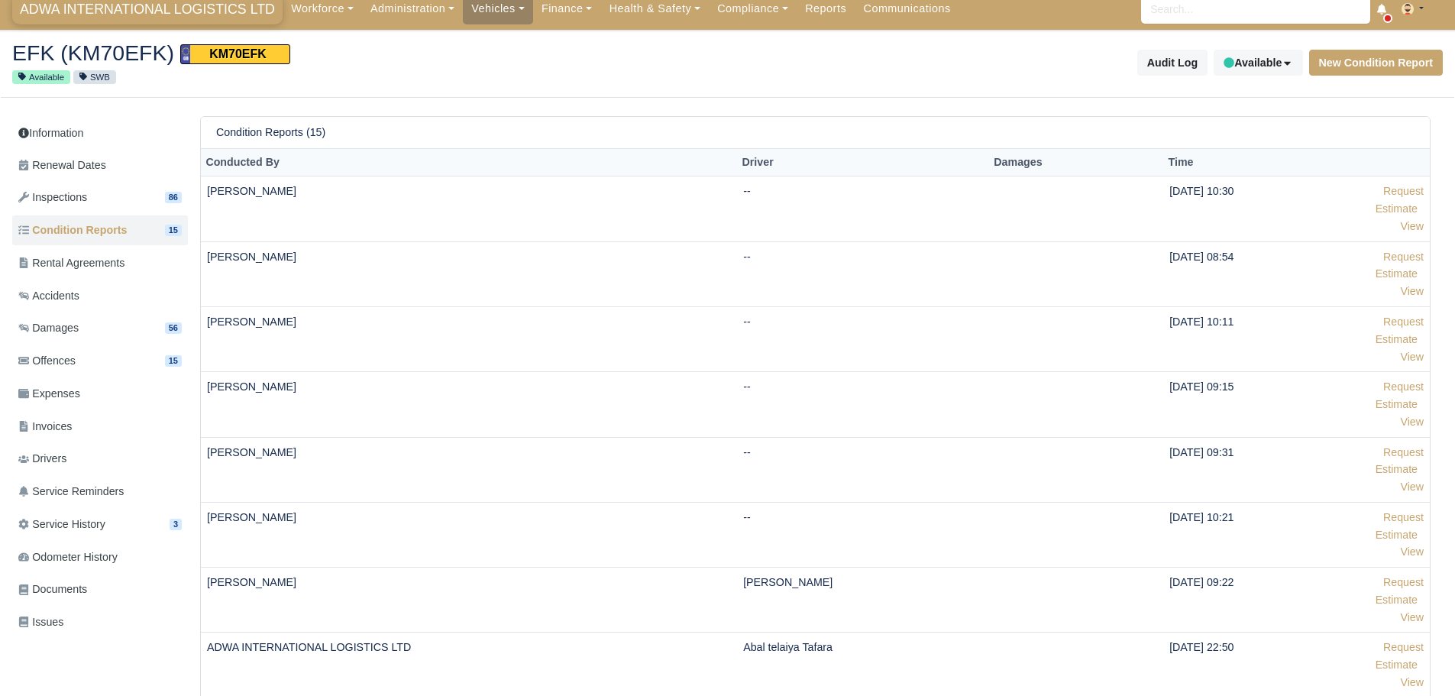
scroll to position [0, 0]
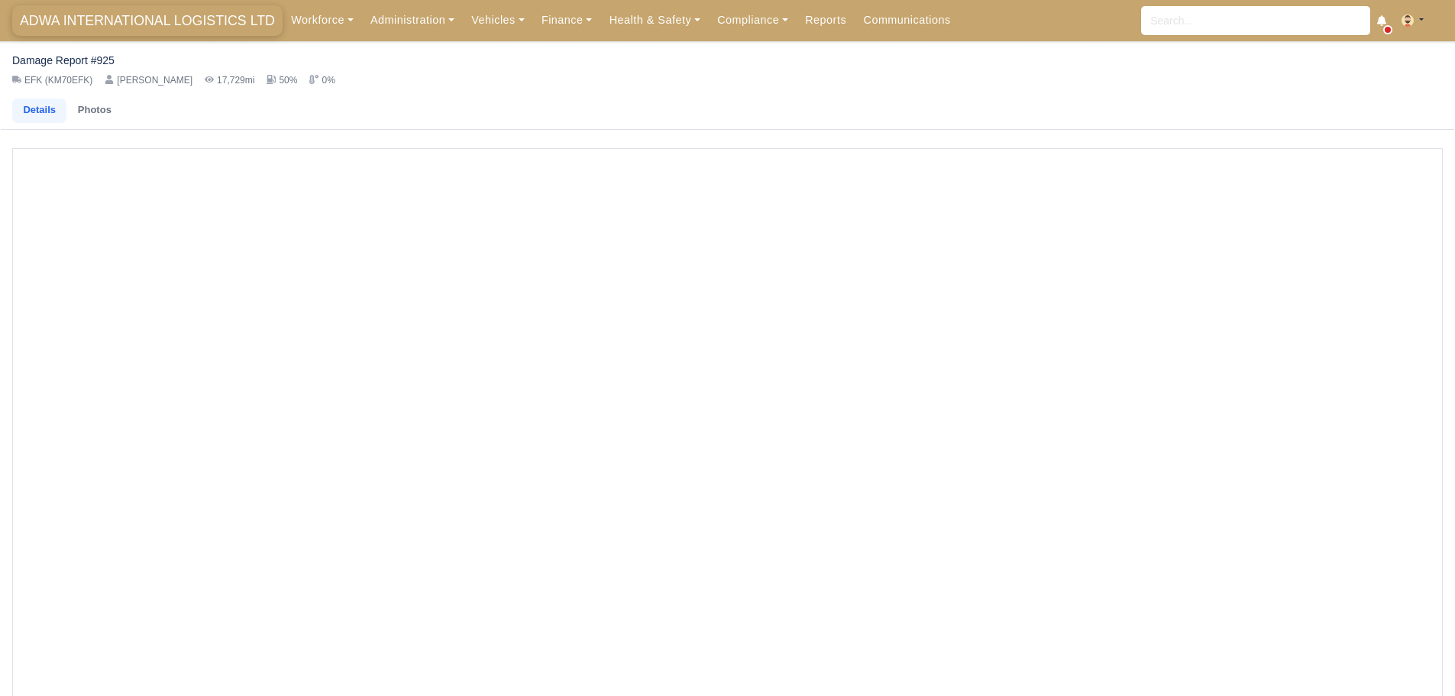
click at [99, 17] on span "ADWA INTERNATIONAL LOGISTICS LTD" at bounding box center [147, 20] width 270 height 31
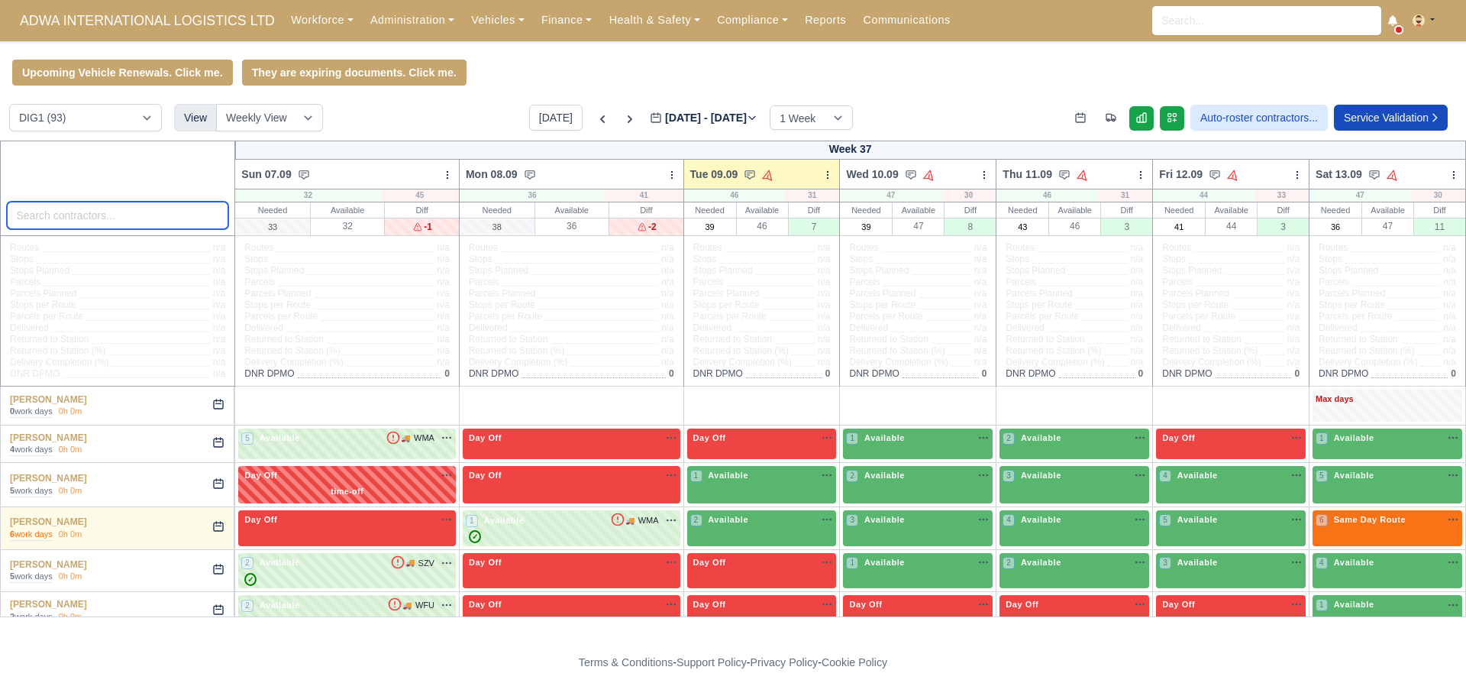
click at [144, 224] on input "search" at bounding box center [118, 215] width 222 height 27
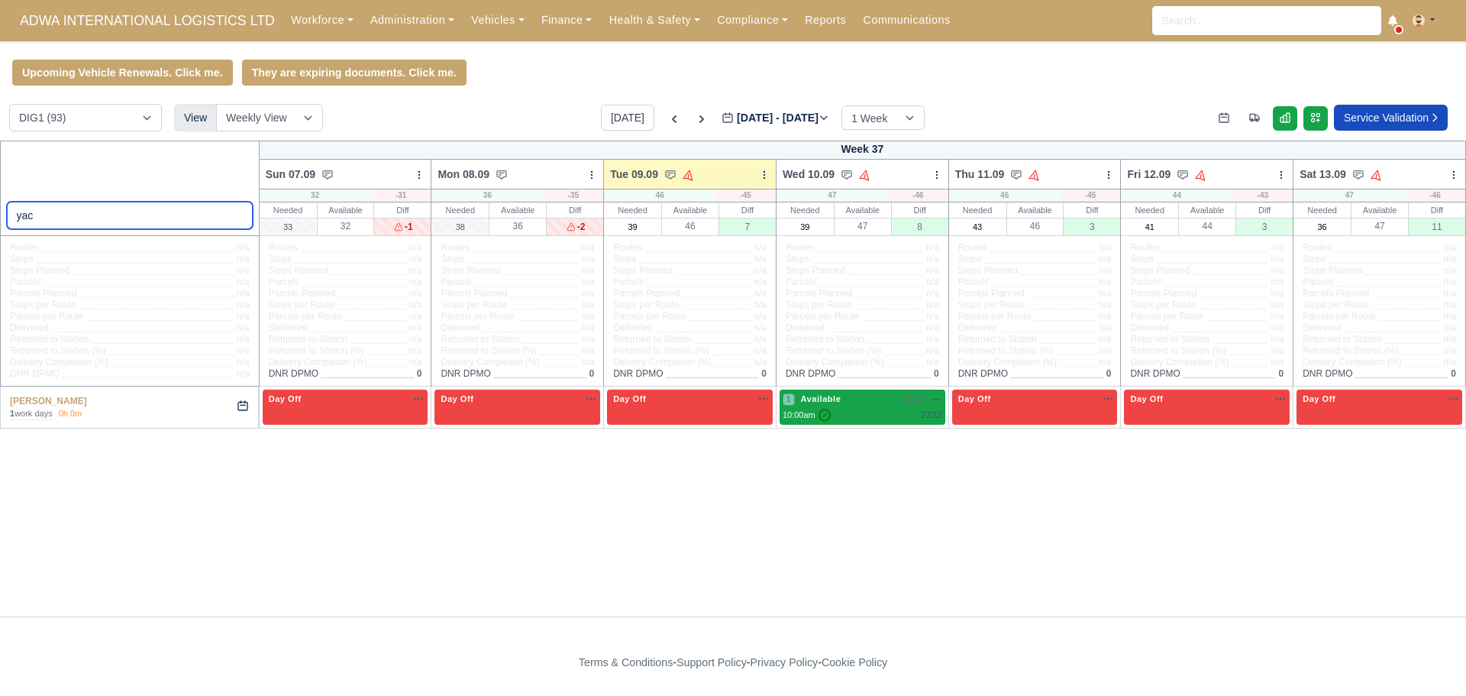
type input "yac"
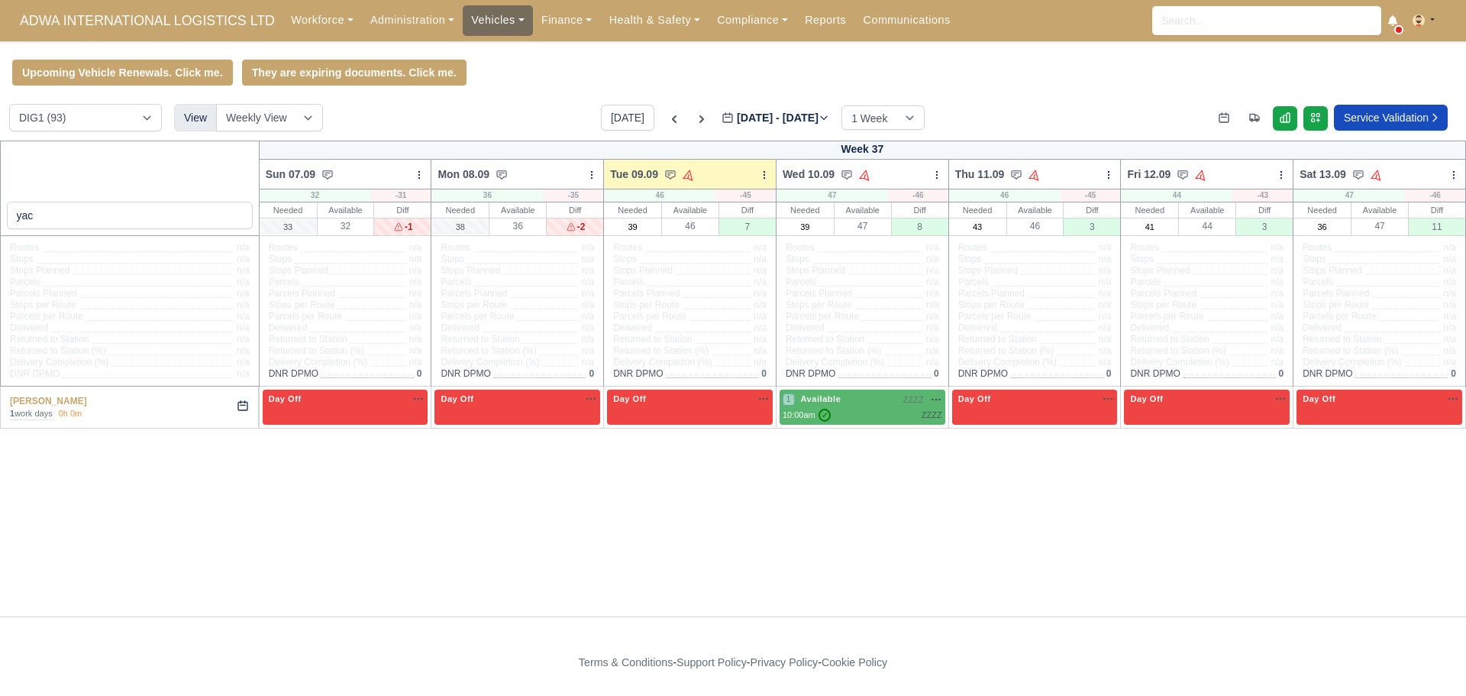
click at [486, 24] on link "Vehicles" at bounding box center [498, 20] width 70 height 30
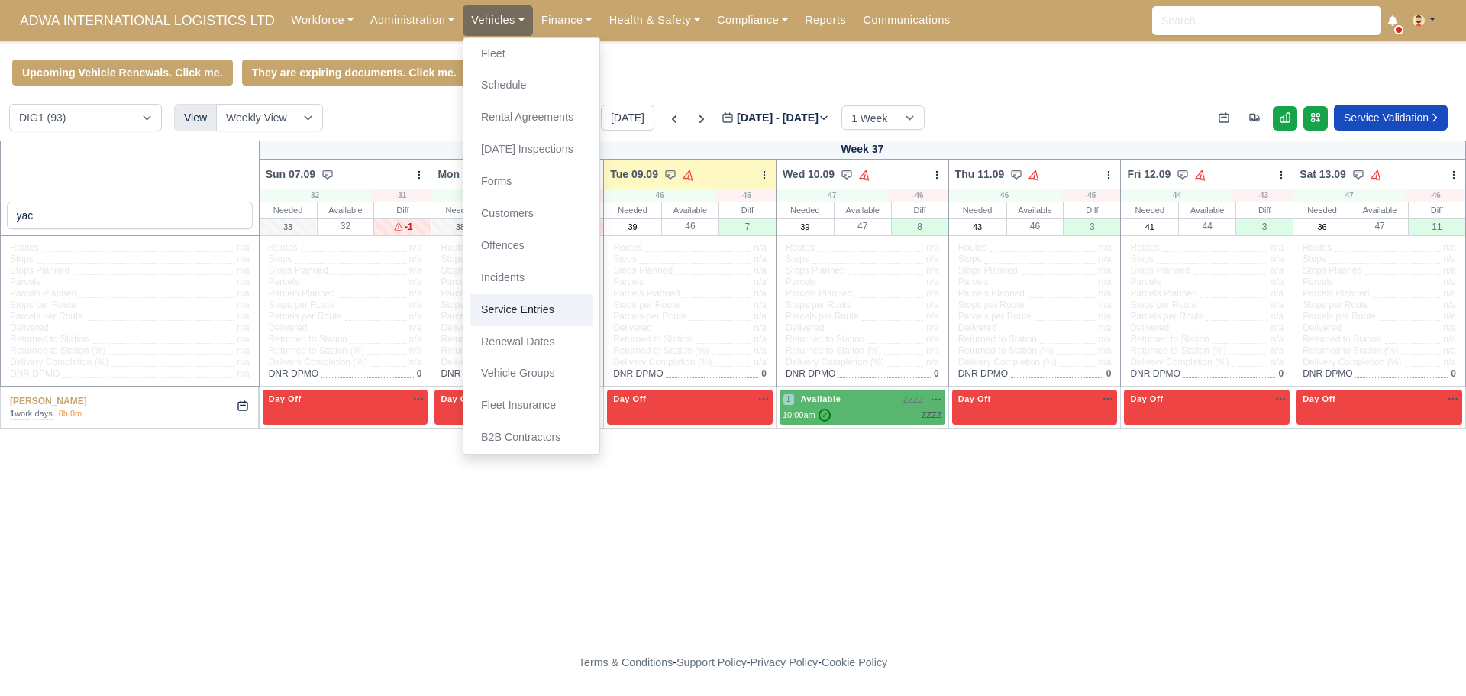
click at [524, 315] on link "Service Entries" at bounding box center [532, 310] width 124 height 32
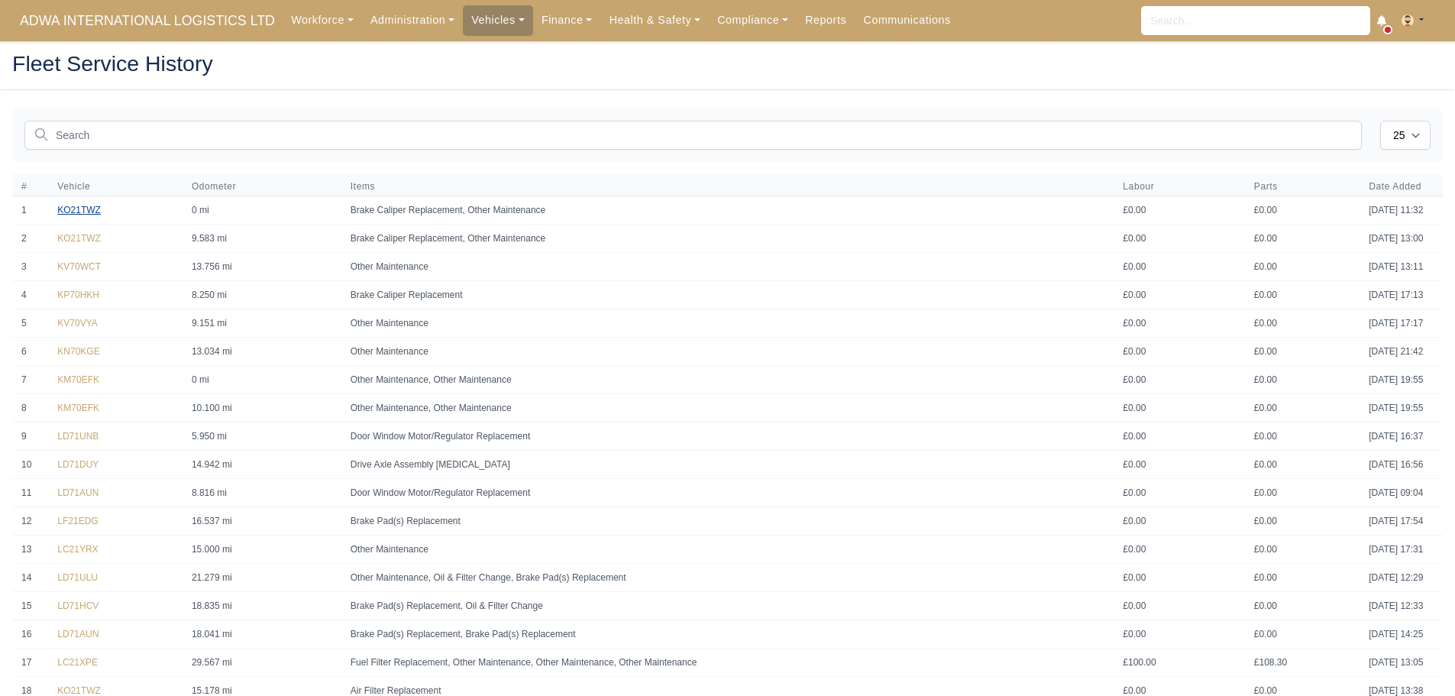
click at [76, 206] on link "KO21TWZ" at bounding box center [79, 210] width 44 height 11
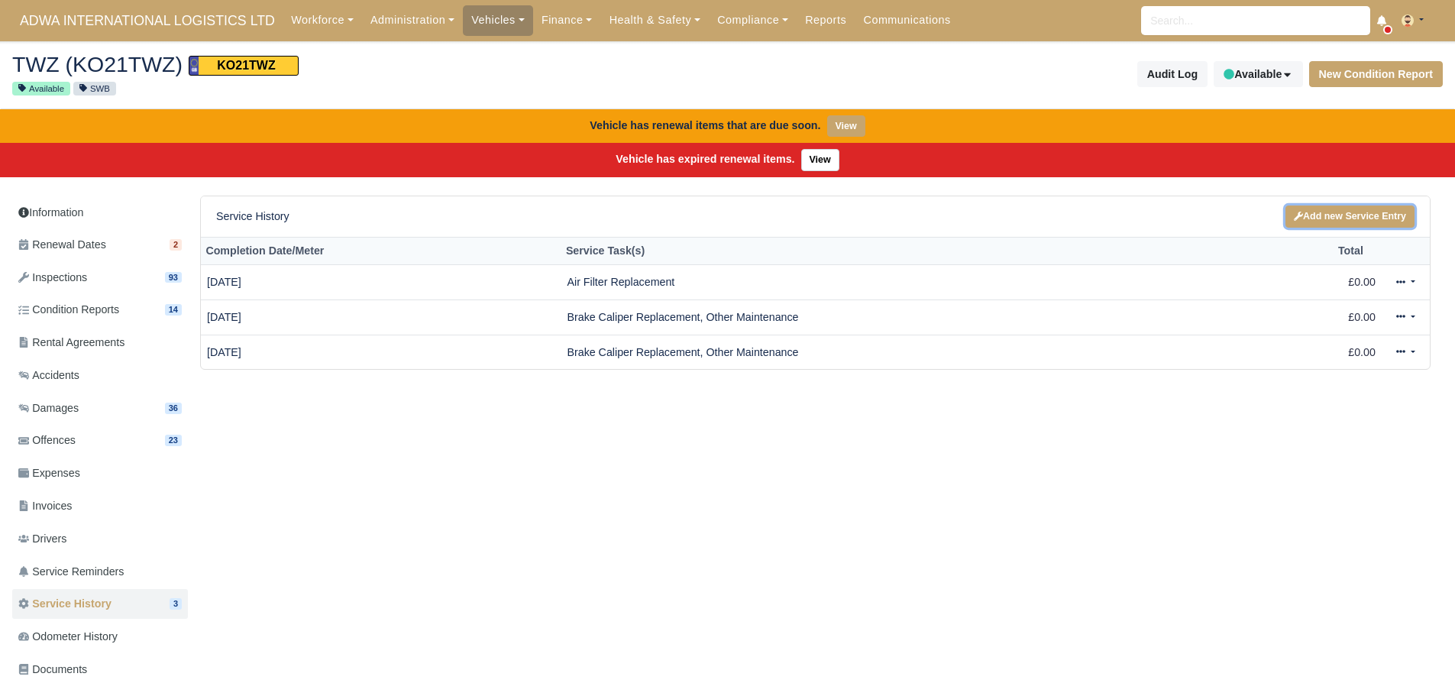
click at [1346, 218] on link "Add new Service Entry" at bounding box center [1349, 216] width 129 height 22
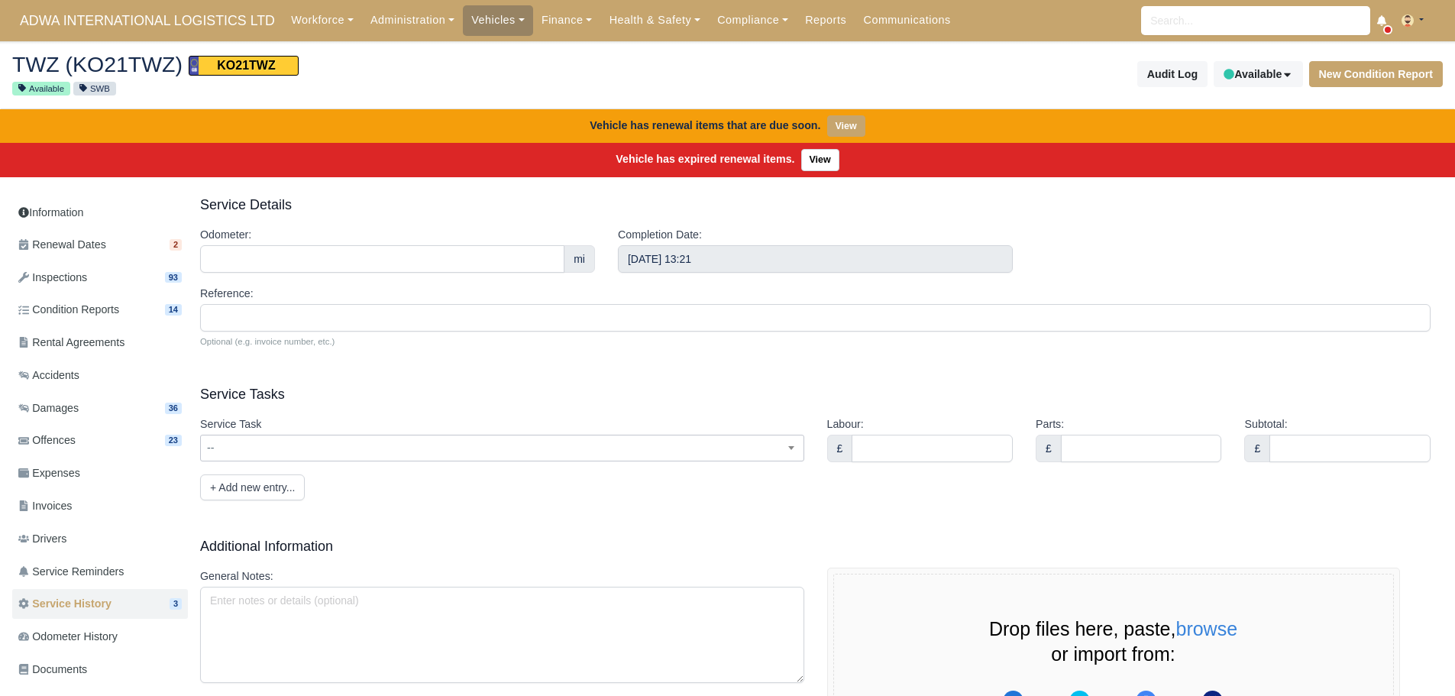
click at [364, 447] on span "--" at bounding box center [502, 447] width 602 height 19
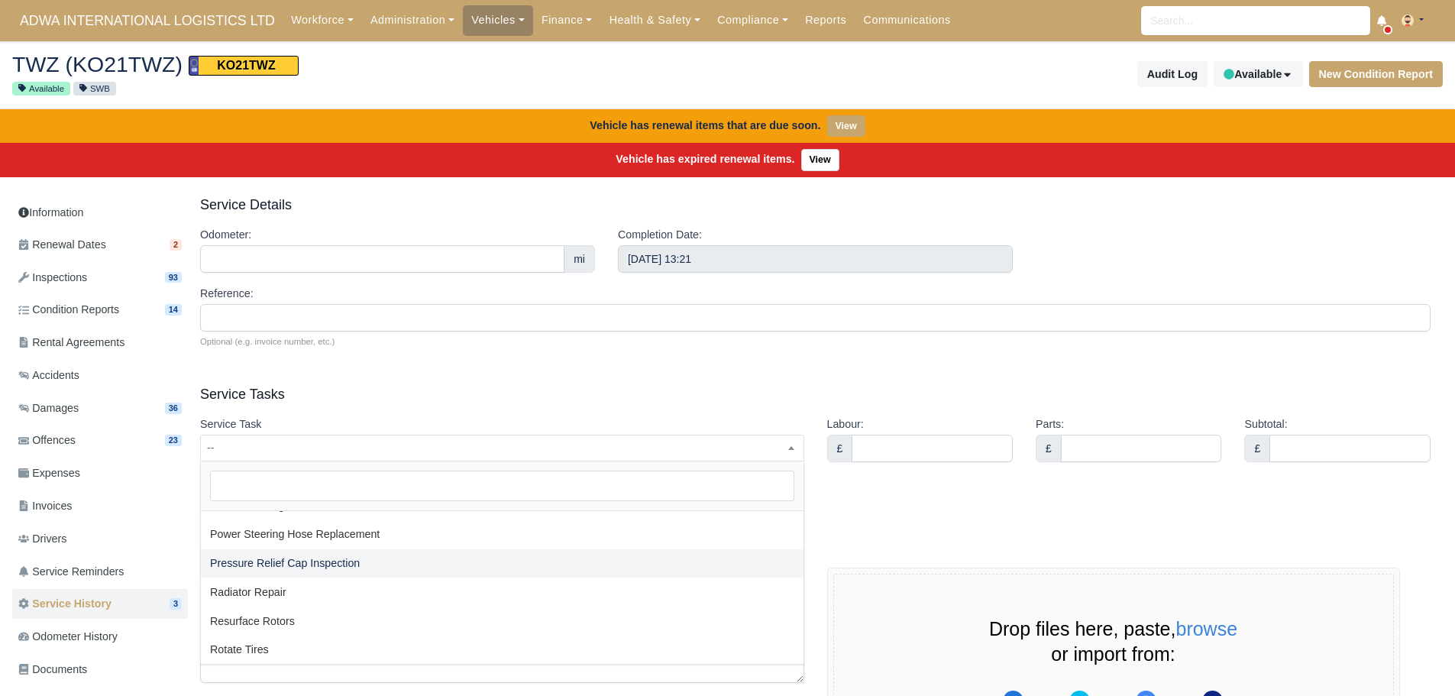
scroll to position [2000, 0]
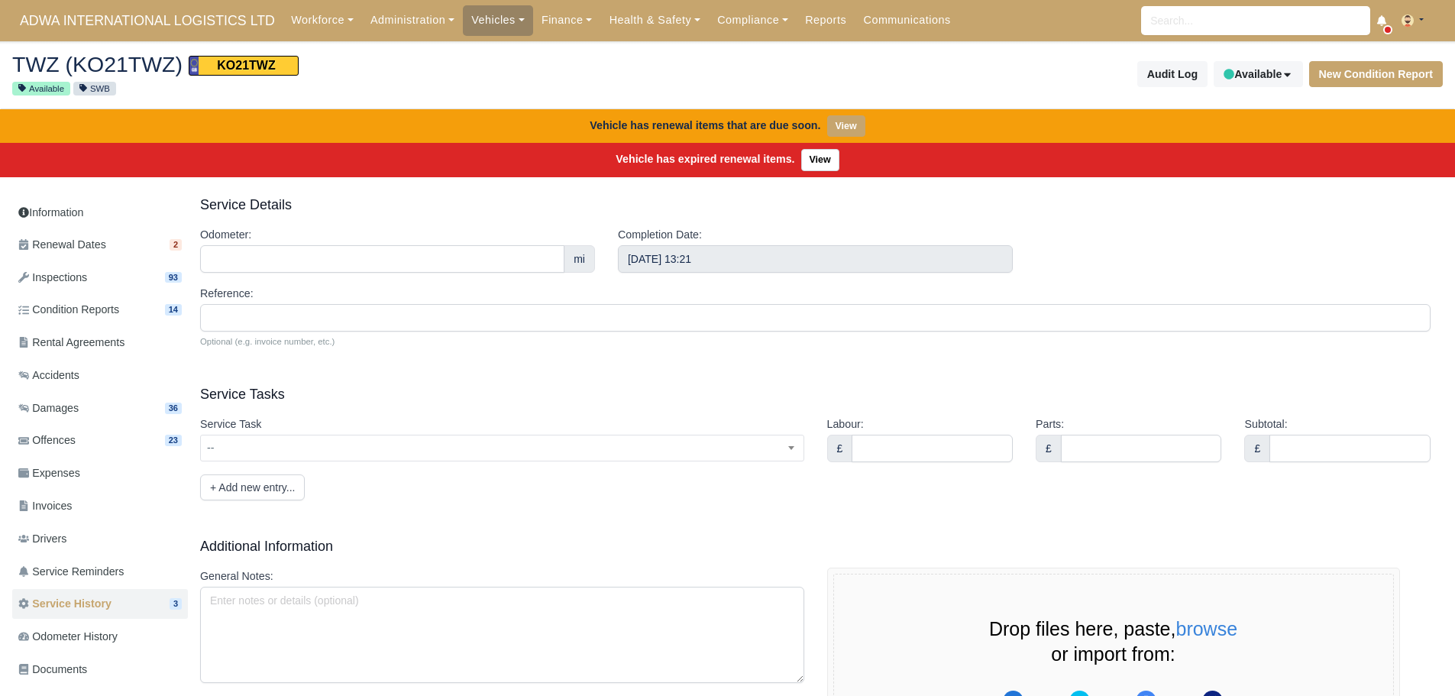
click at [534, 392] on h3 "Service Tasks" at bounding box center [815, 394] width 1230 height 18
click at [641, 20] on link "Health & Safety" at bounding box center [654, 20] width 108 height 30
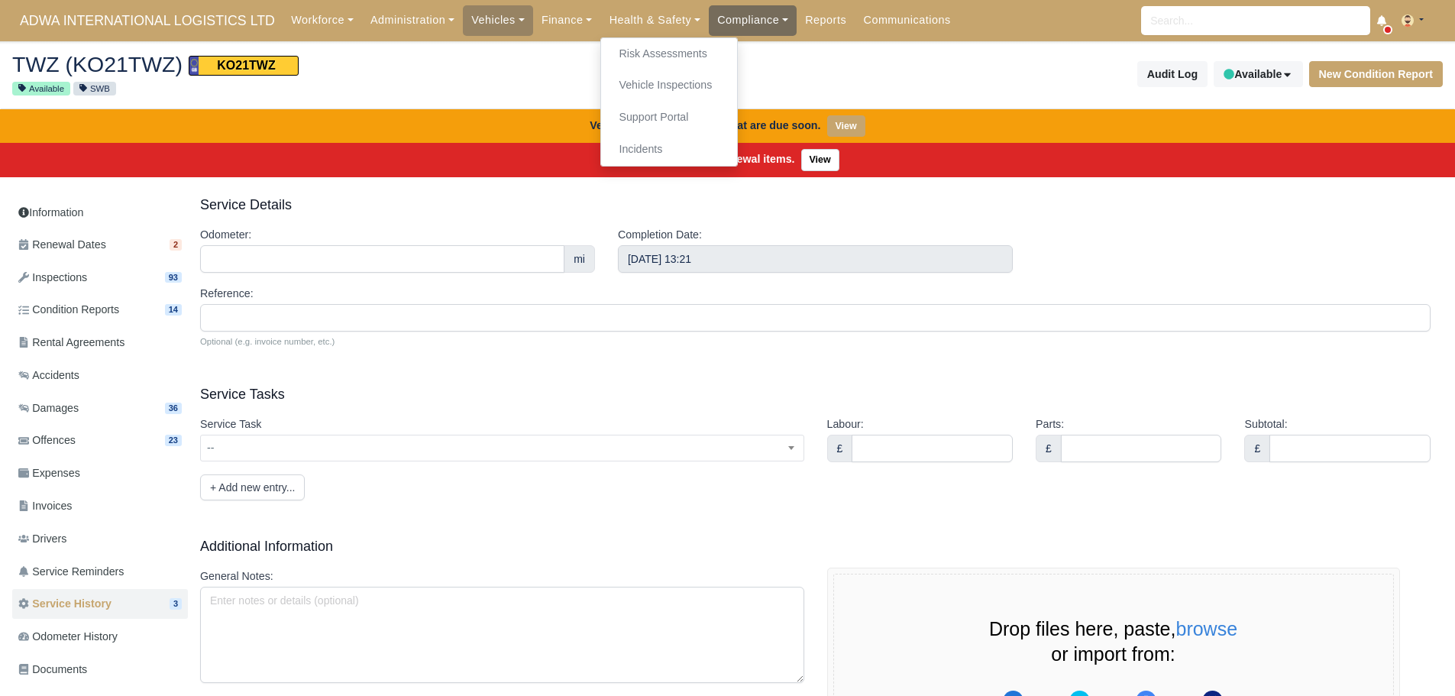
click at [746, 13] on link "Compliance" at bounding box center [753, 20] width 88 height 30
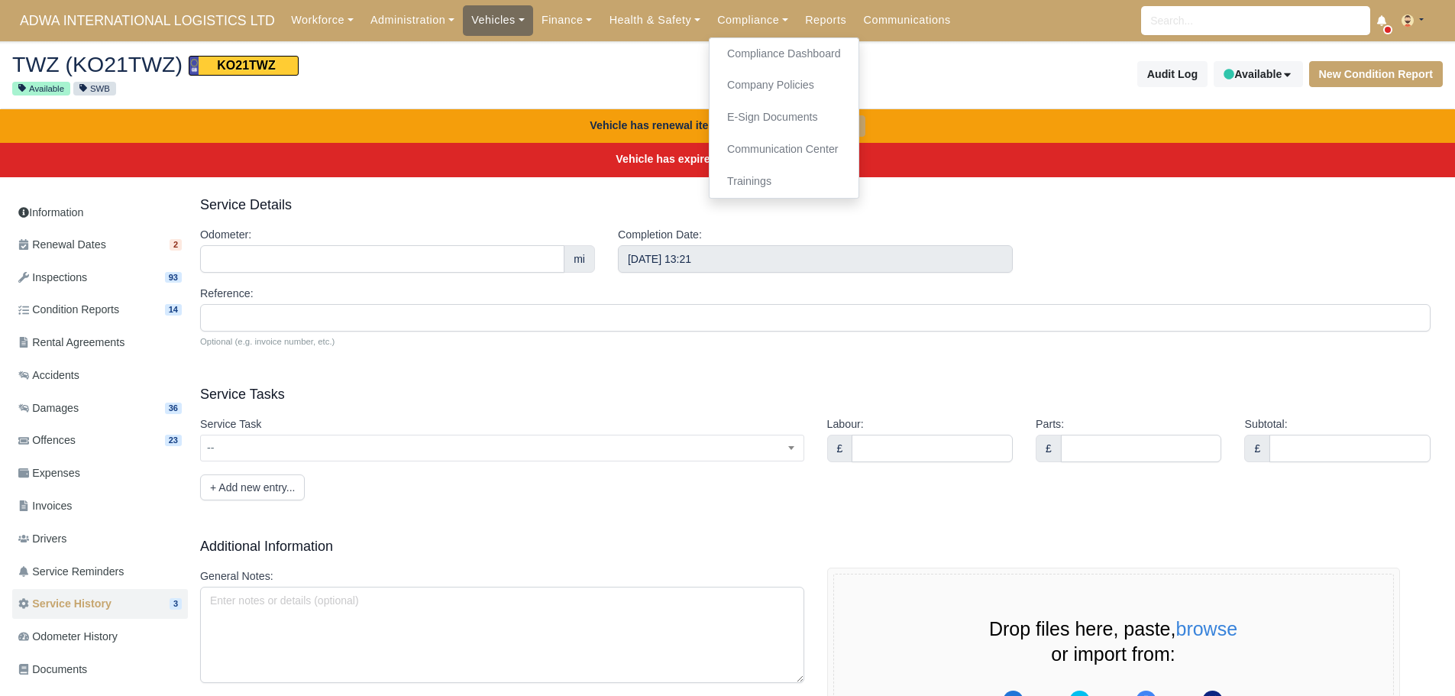
click at [474, 19] on link "Vehicles" at bounding box center [498, 20] width 70 height 30
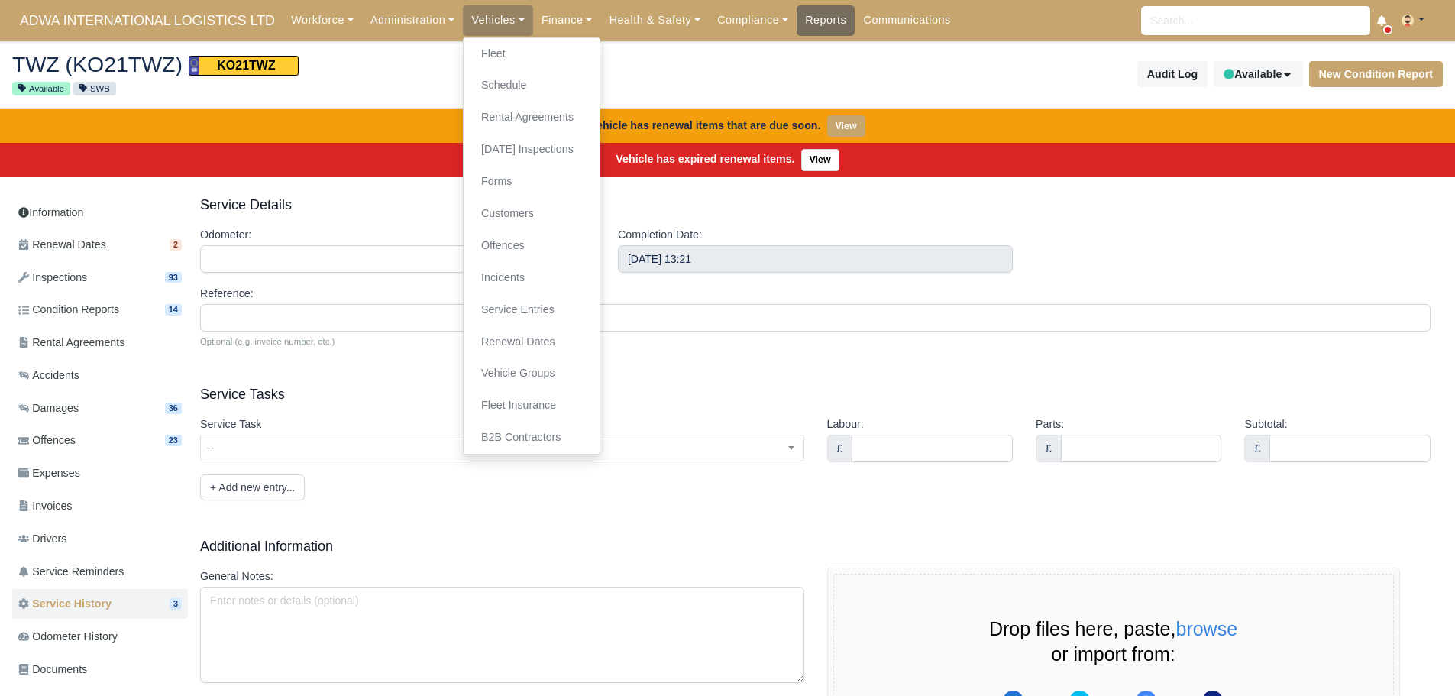
click at [817, 24] on link "Reports" at bounding box center [825, 20] width 58 height 30
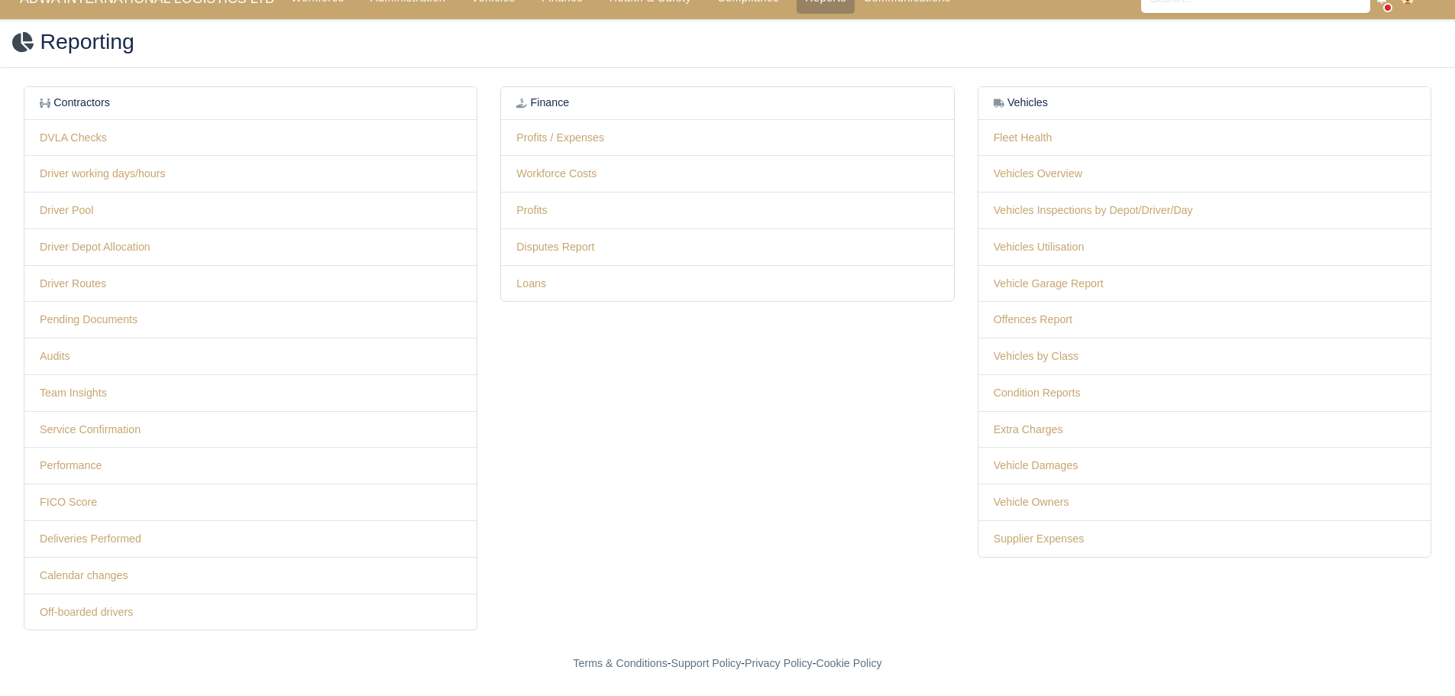
scroll to position [23, 0]
click at [79, 395] on link "Team Insights" at bounding box center [73, 392] width 67 height 12
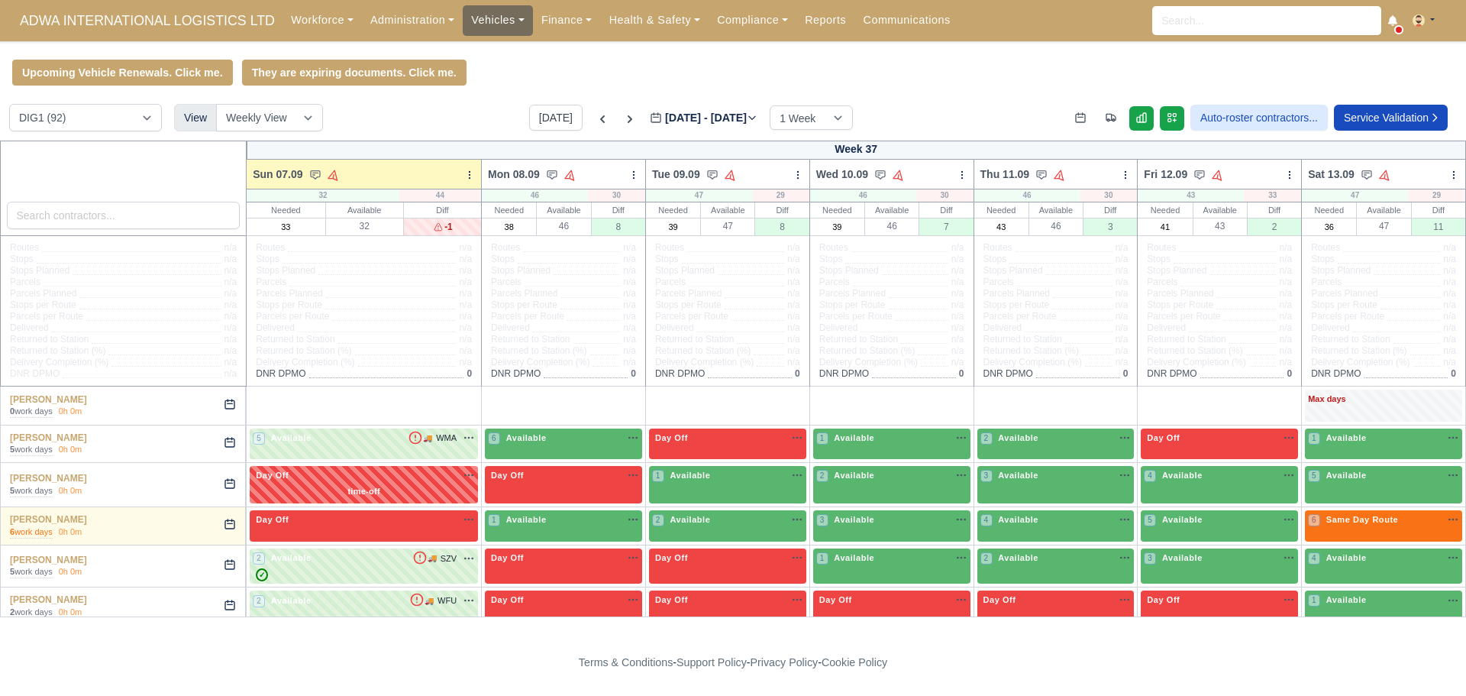
scroll to position [2718, 0]
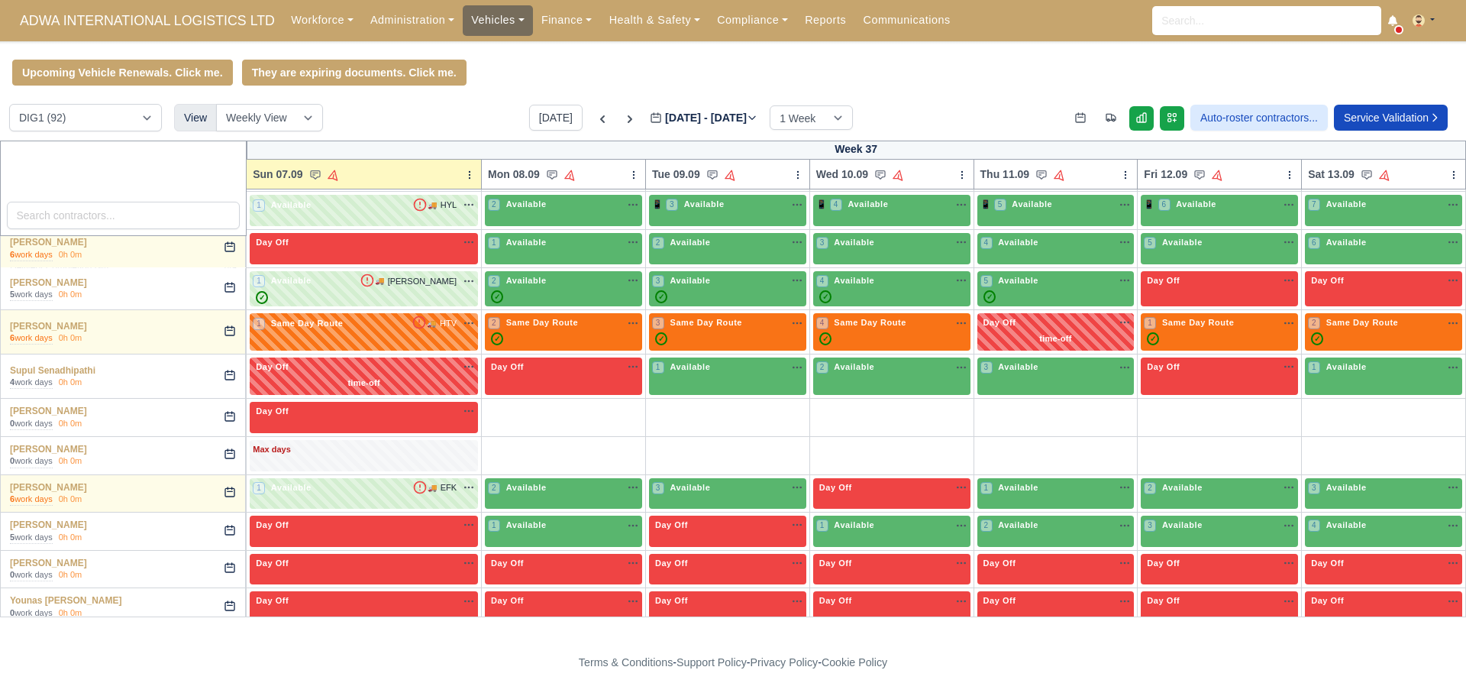
click at [491, 18] on link "Vehicles" at bounding box center [498, 20] width 70 height 30
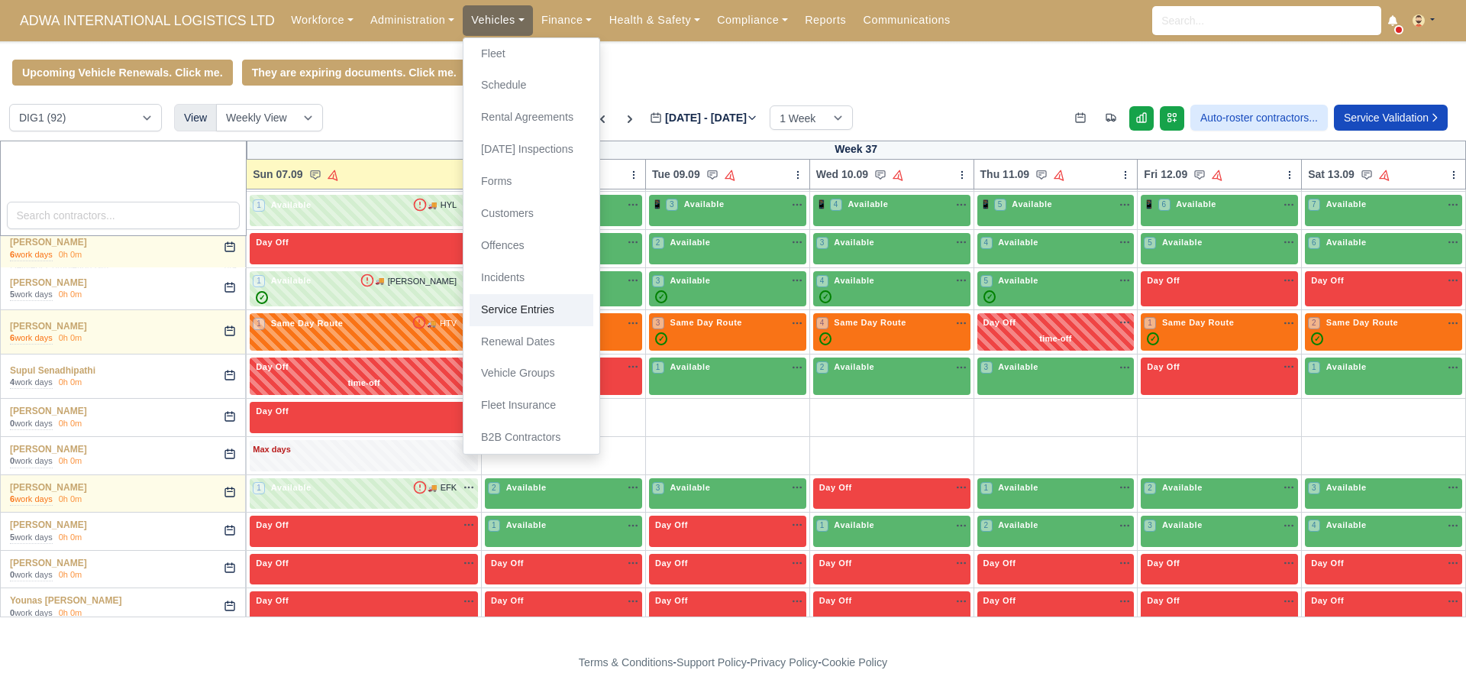
click at [514, 305] on link "Service Entries" at bounding box center [532, 310] width 124 height 32
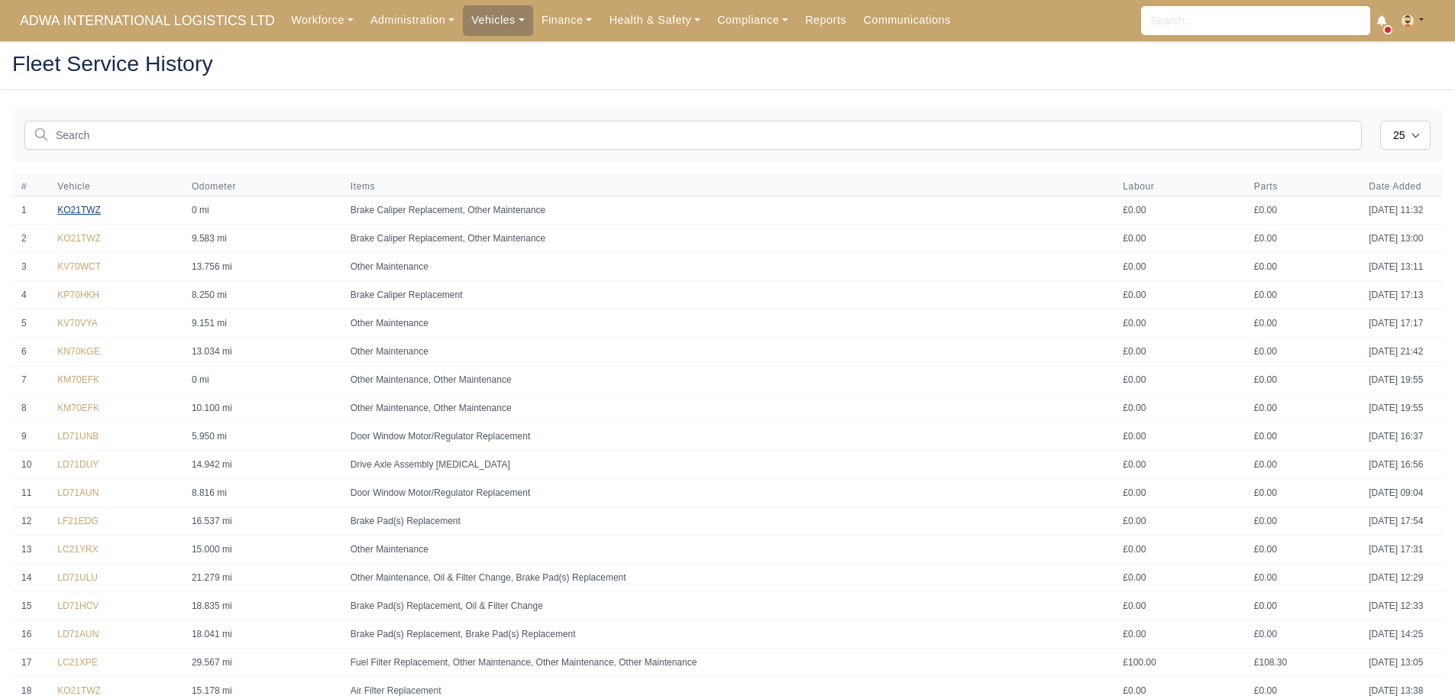
click at [81, 213] on link "KO21TWZ" at bounding box center [79, 210] width 44 height 11
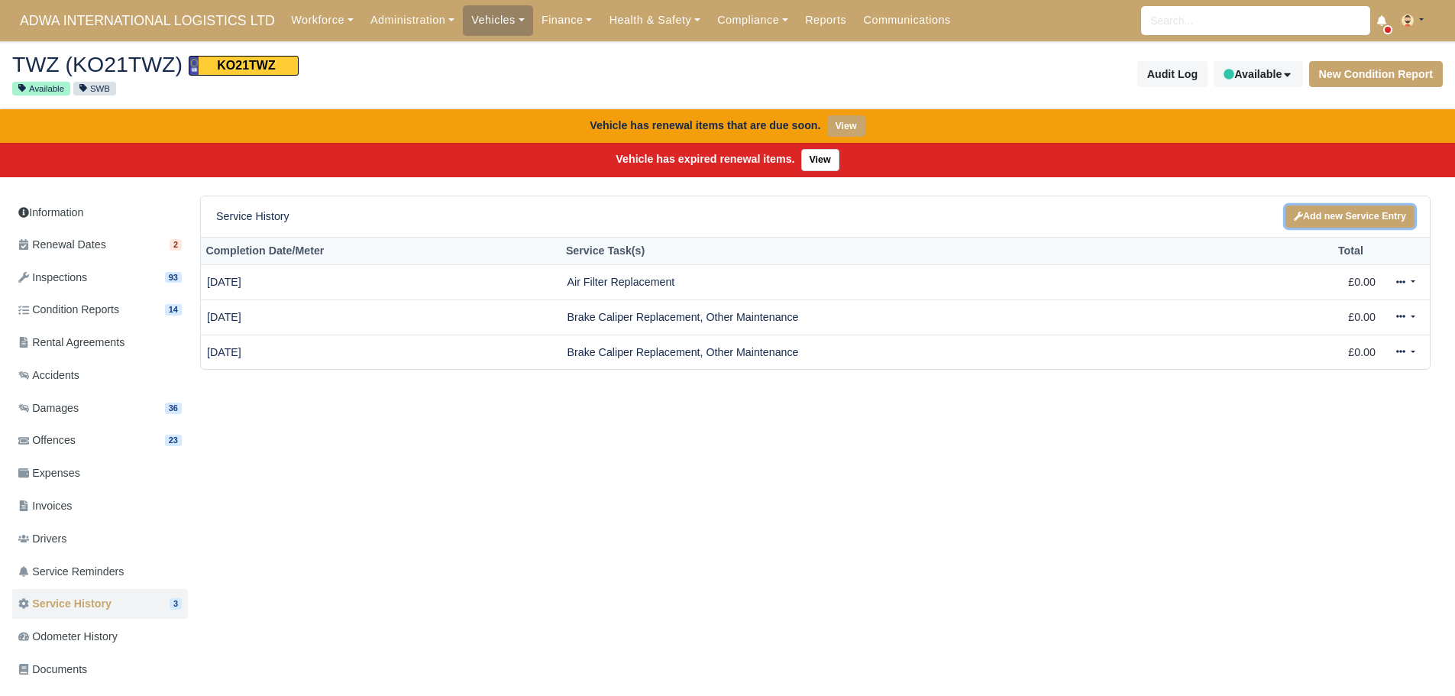
click at [1319, 221] on link "Add new Service Entry" at bounding box center [1349, 216] width 129 height 22
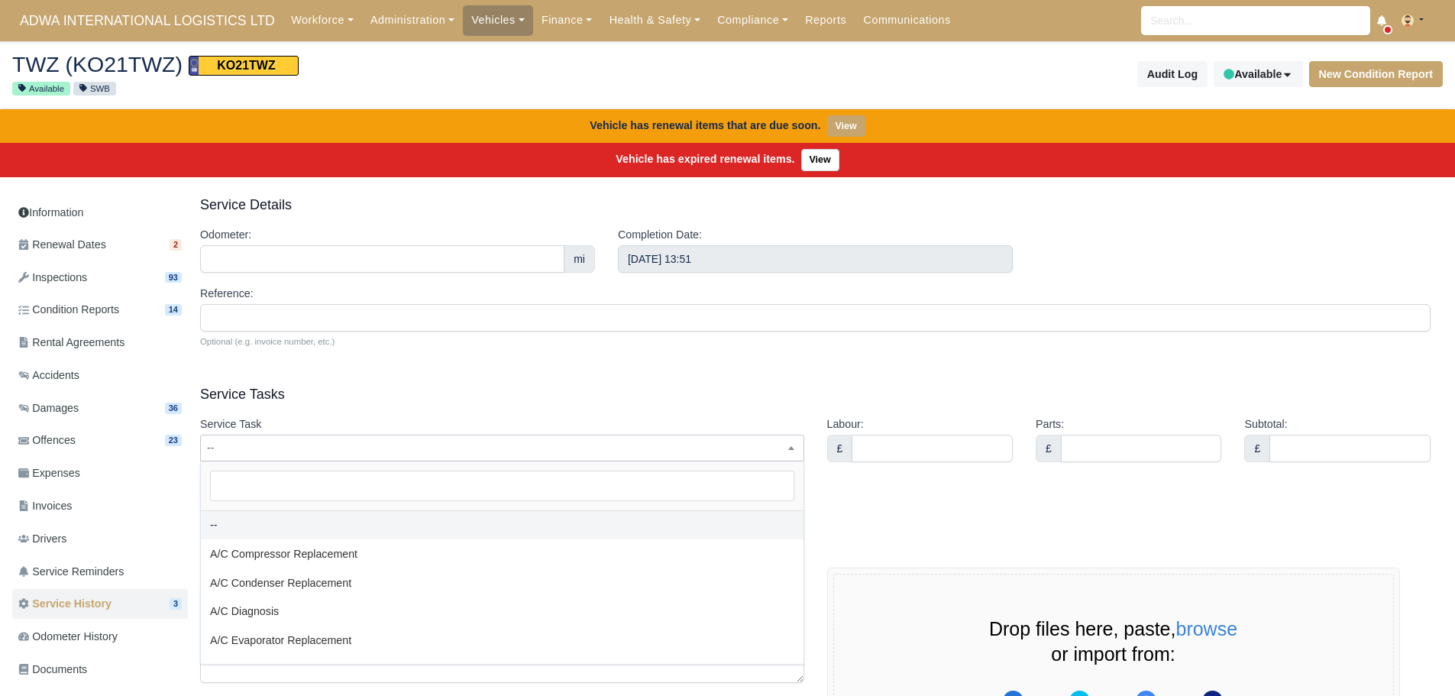
click at [263, 449] on span "--" at bounding box center [502, 447] width 602 height 19
type input "de"
select select "de"
type input "d"
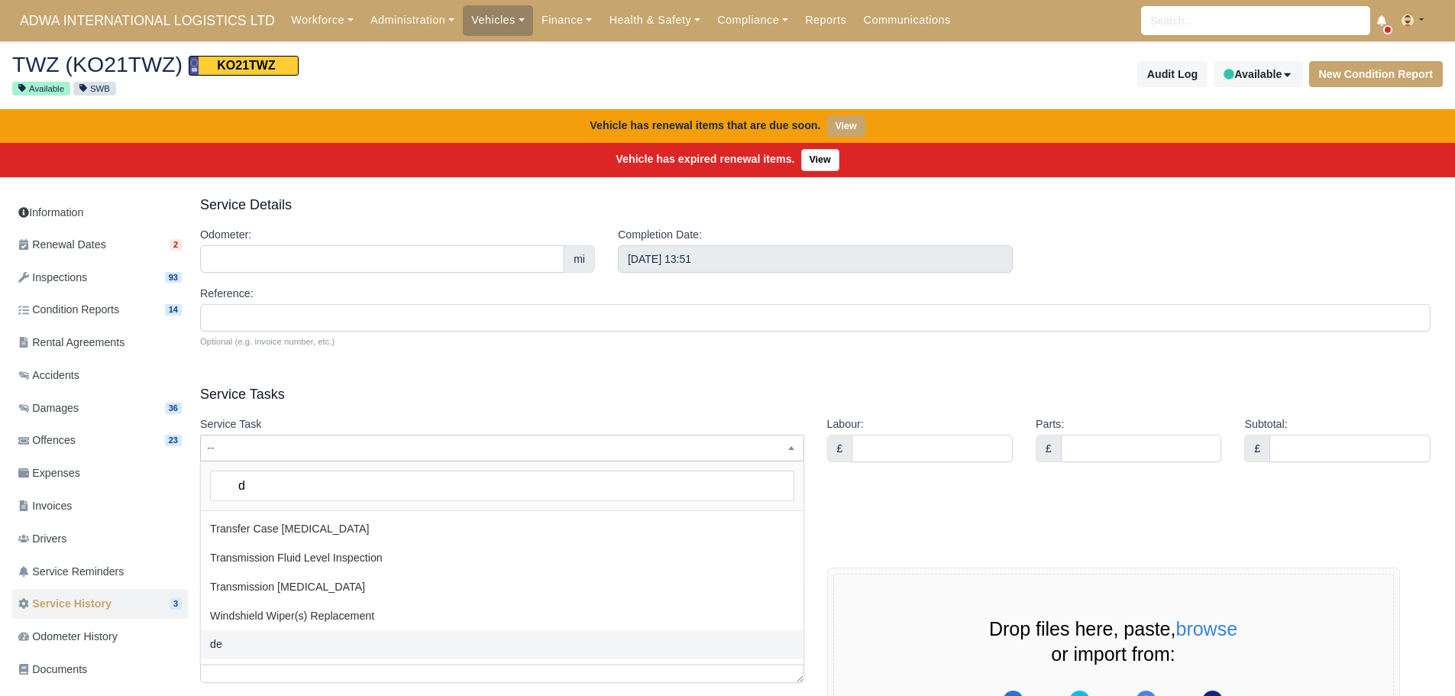
select select "d"
type input "di"
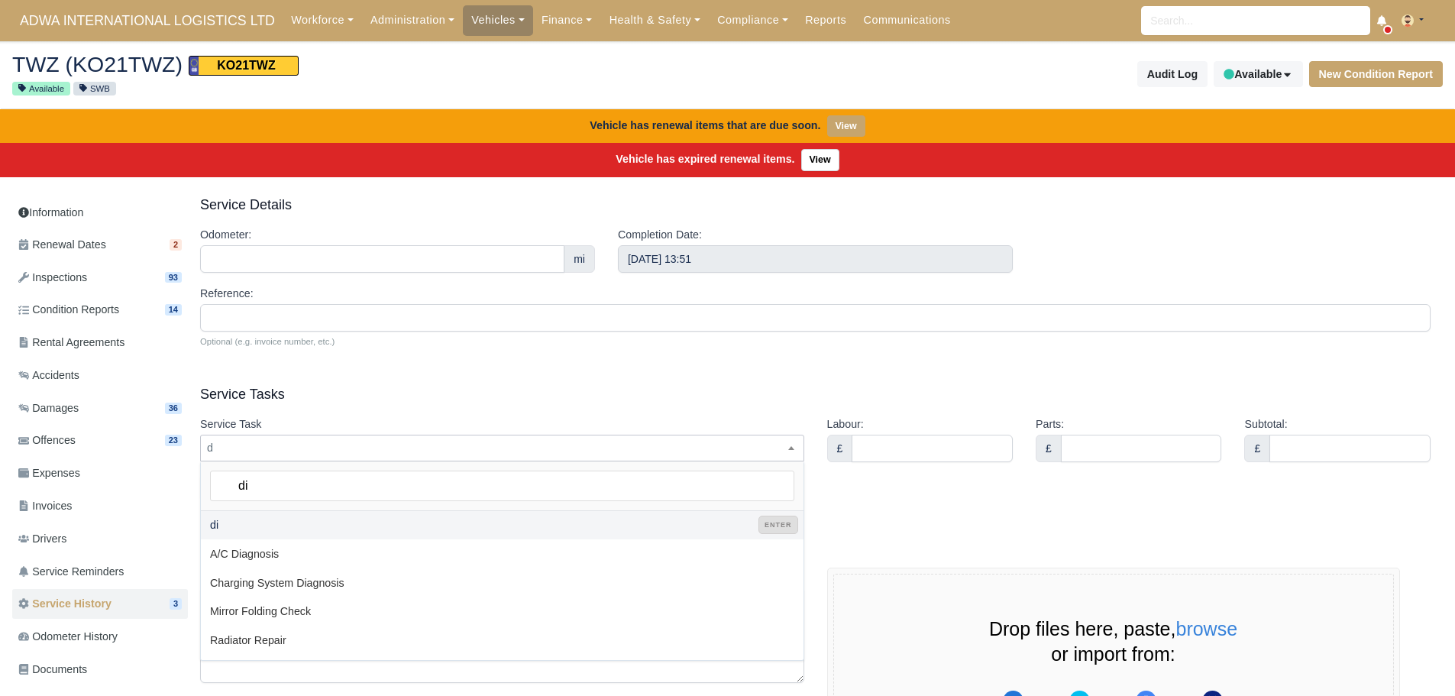
scroll to position [0, 0]
select select "di"
type input "dis"
select select "dis"
type input "disc"
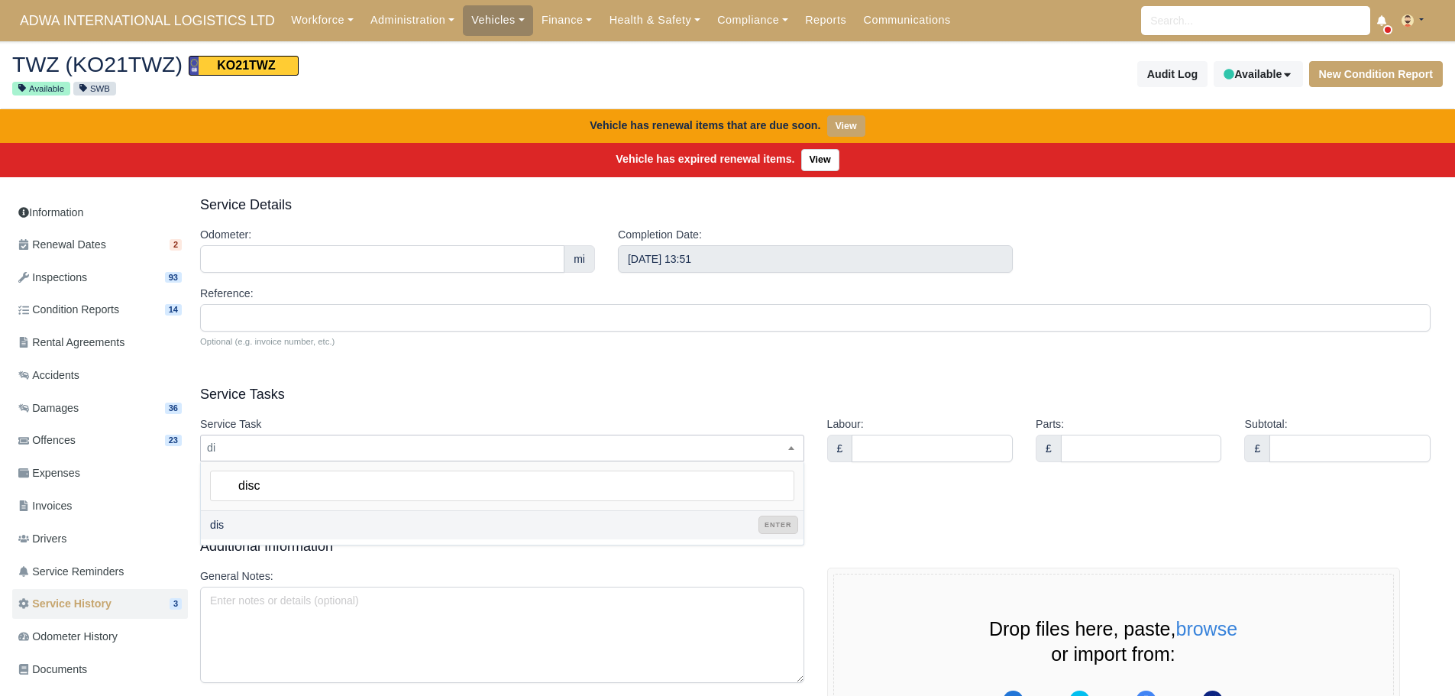
select select "disc"
click at [411, 370] on form "Service Details Odometer: mi Completion Date: [DATE] 13:51 Reference: Optional …" at bounding box center [815, 521] width 1230 height 652
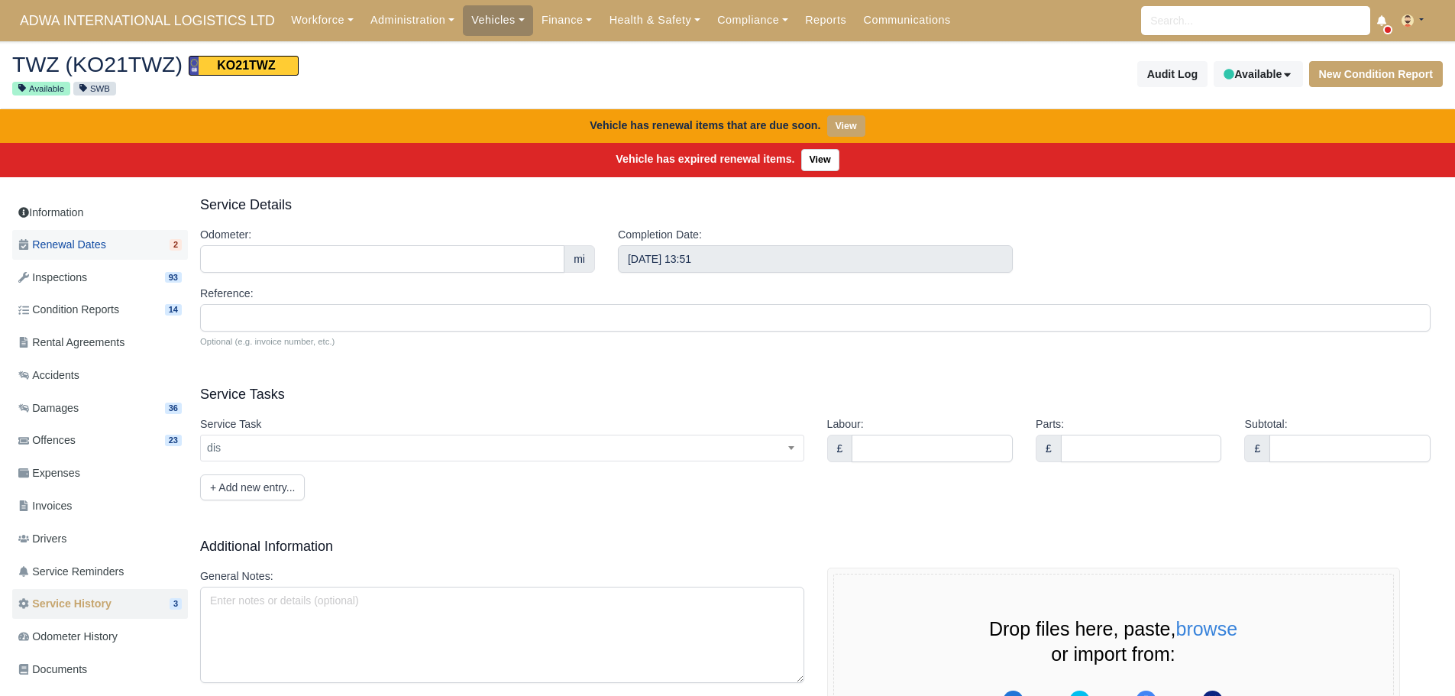
click at [89, 243] on span "Renewal Dates" at bounding box center [62, 245] width 88 height 18
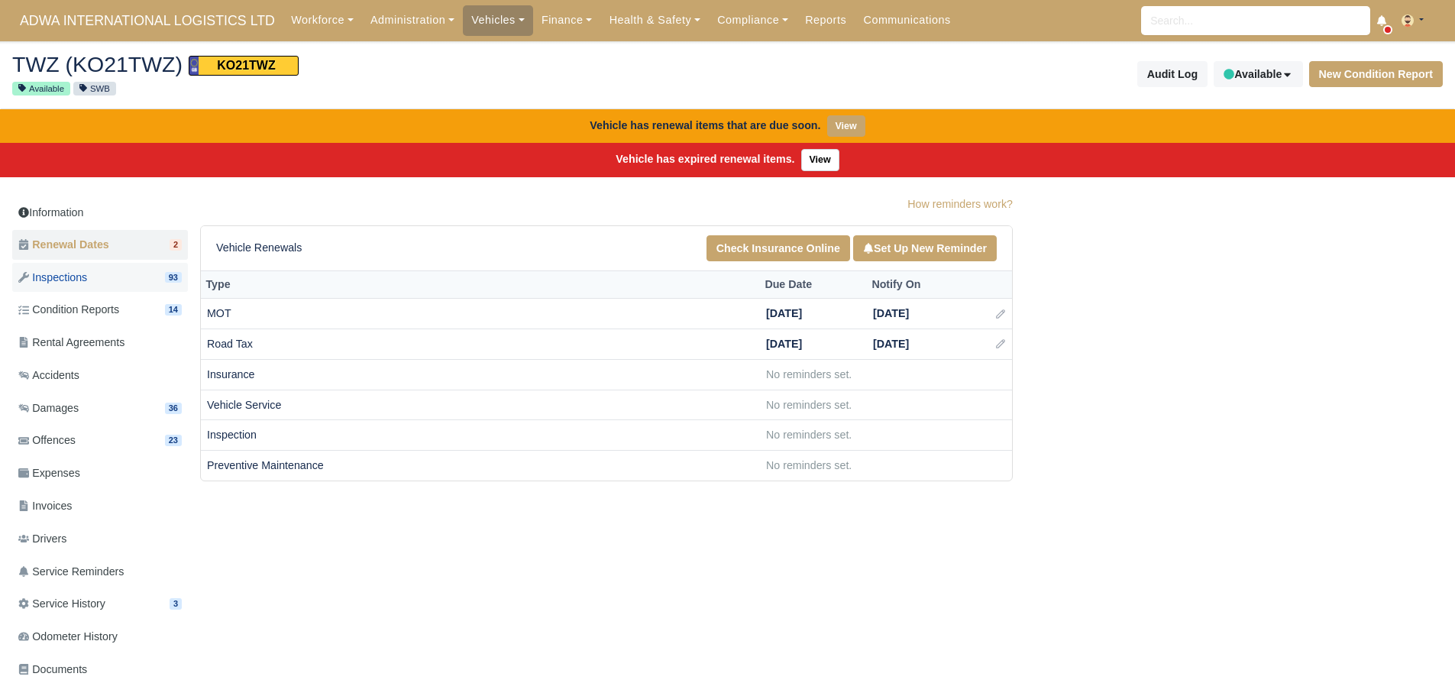
click at [71, 275] on span "Inspections" at bounding box center [52, 278] width 69 height 18
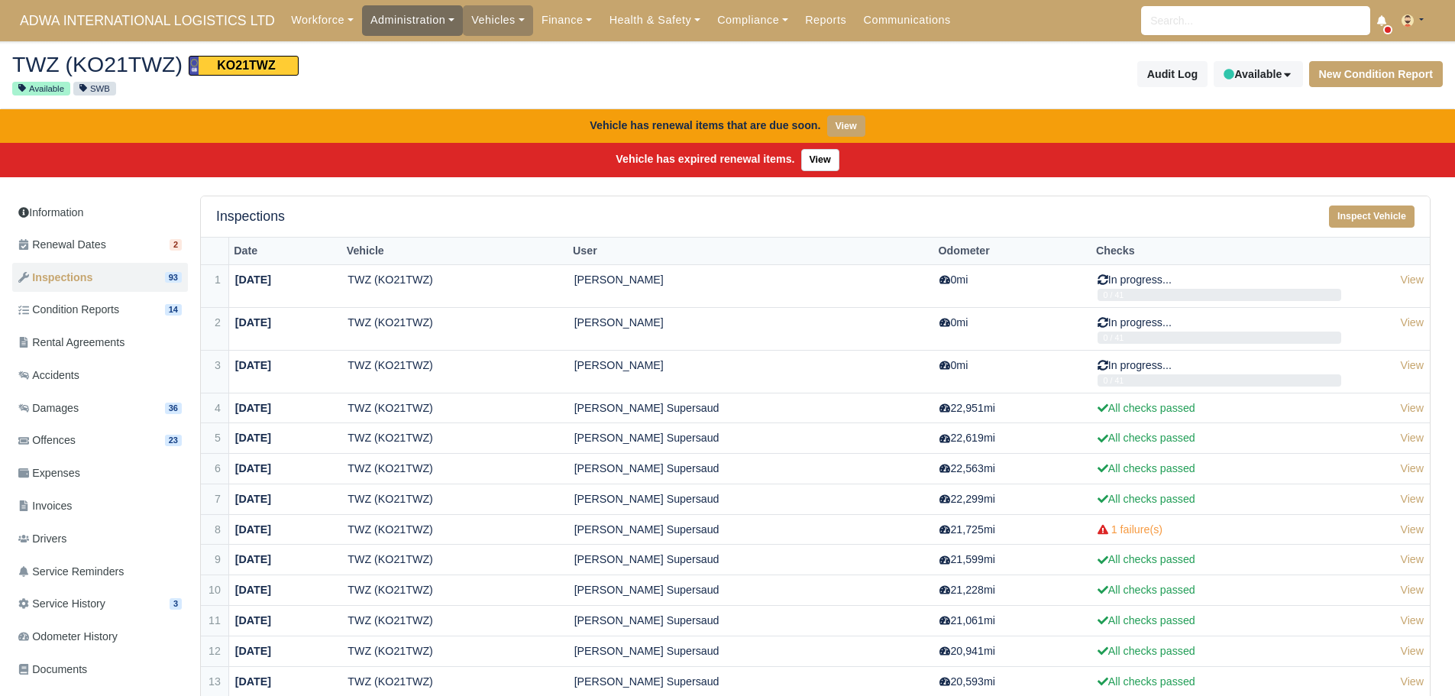
click at [416, 24] on link "Administration" at bounding box center [412, 20] width 101 height 30
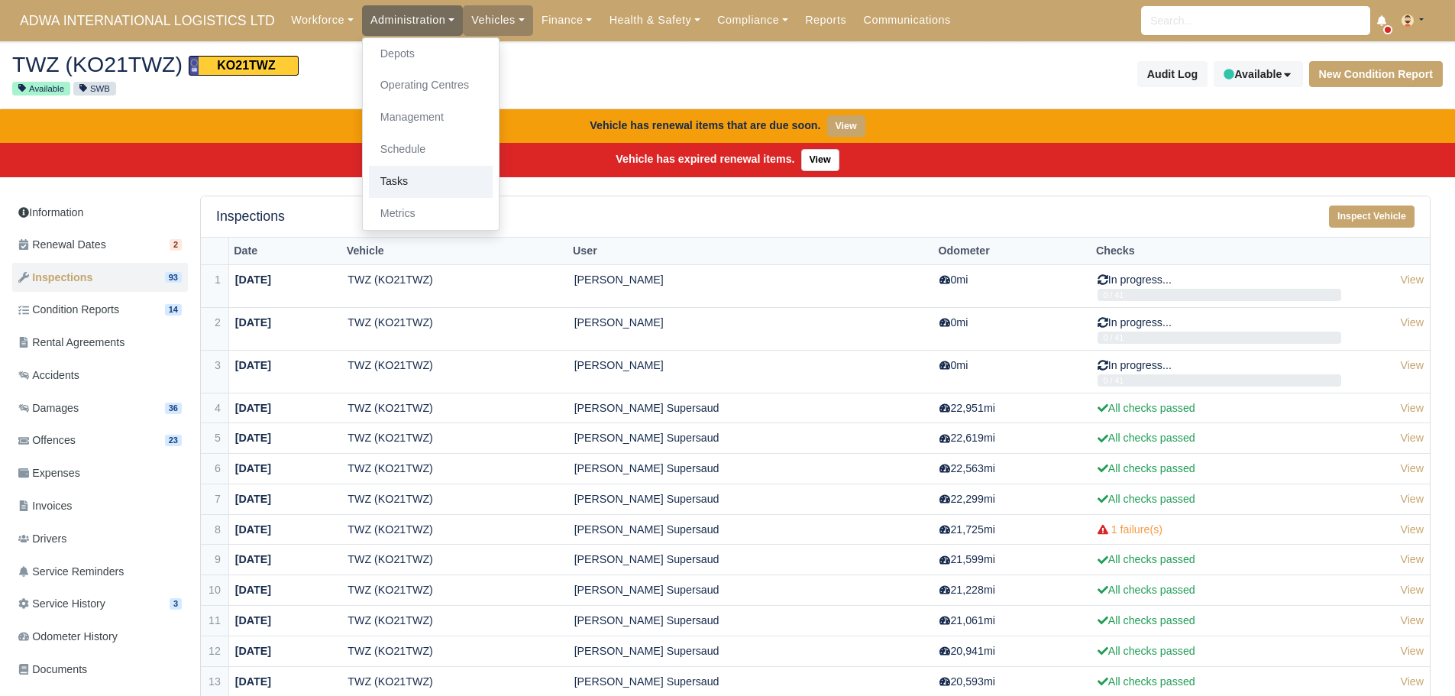
click at [417, 176] on link "Tasks" at bounding box center [431, 182] width 124 height 32
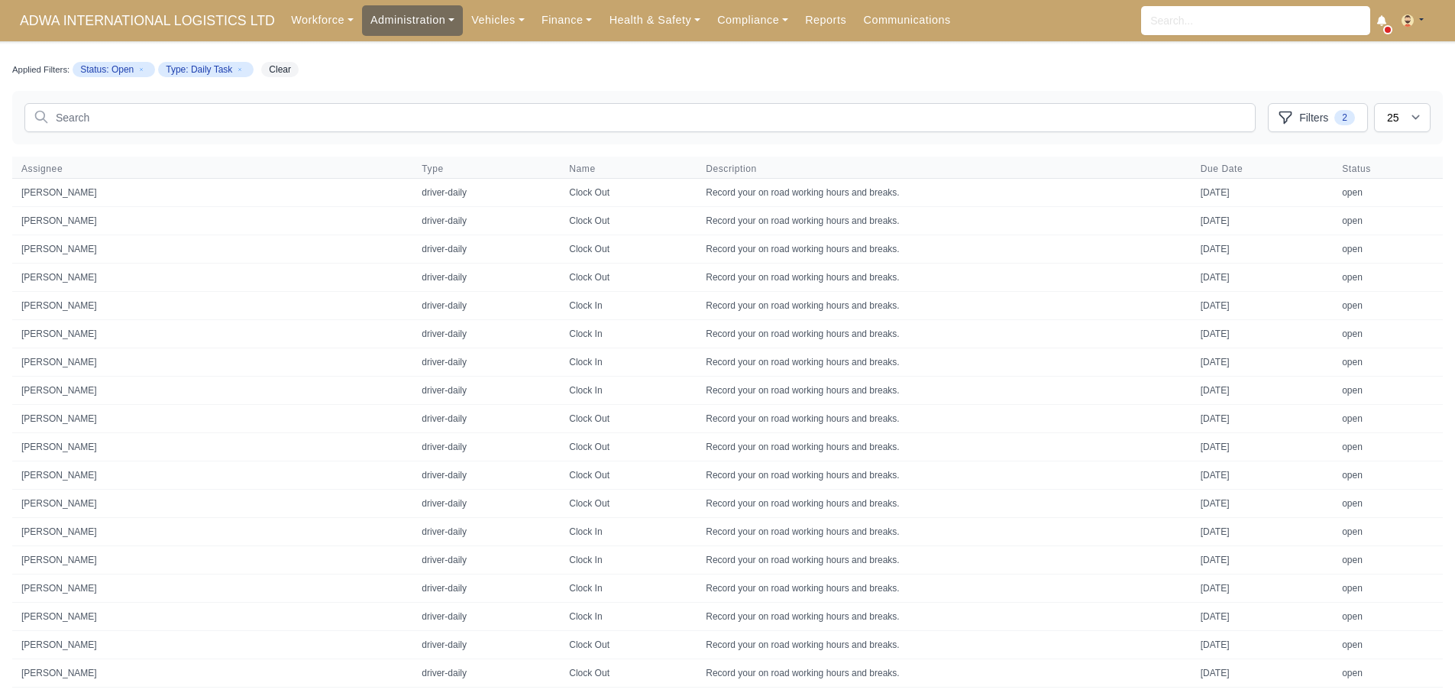
click at [412, 24] on link "Administration" at bounding box center [412, 20] width 101 height 30
click at [403, 153] on link "Schedule" at bounding box center [431, 150] width 124 height 32
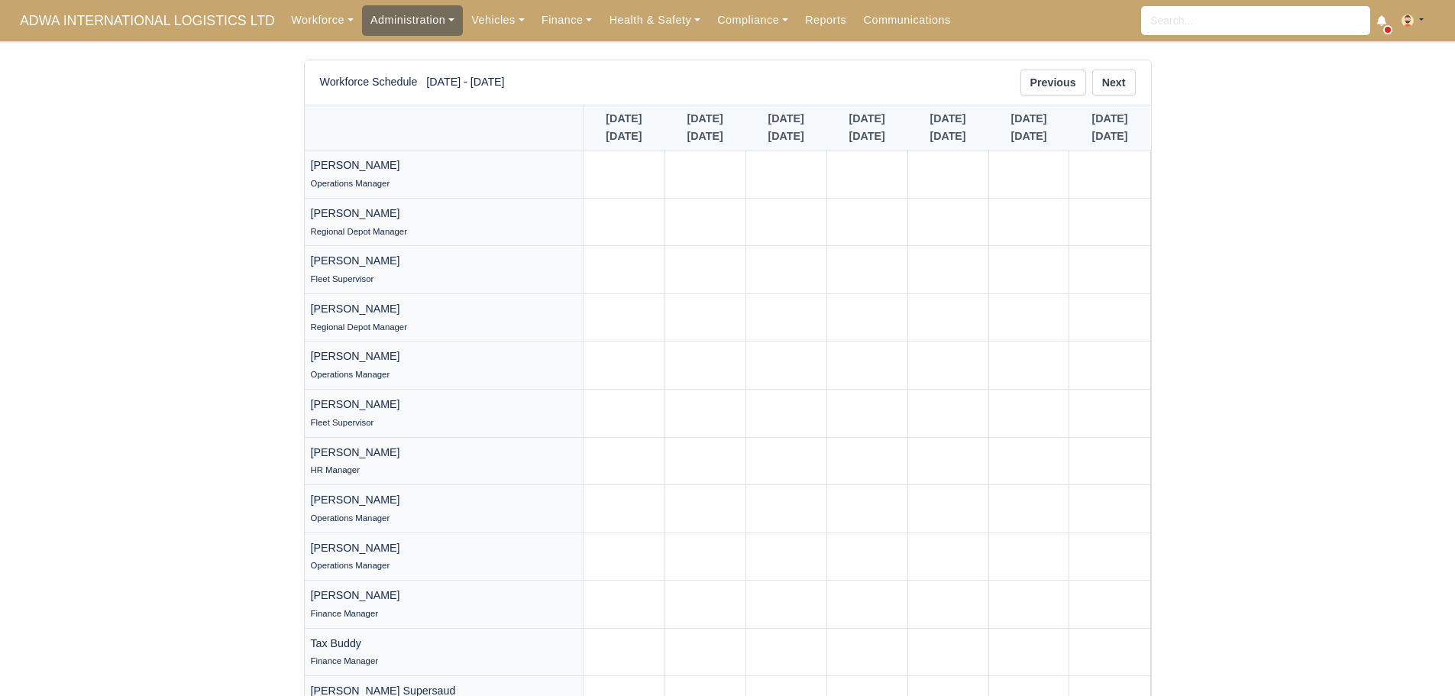
click at [418, 34] on link "Administration" at bounding box center [412, 20] width 101 height 30
click at [417, 115] on link "Management" at bounding box center [431, 118] width 124 height 32
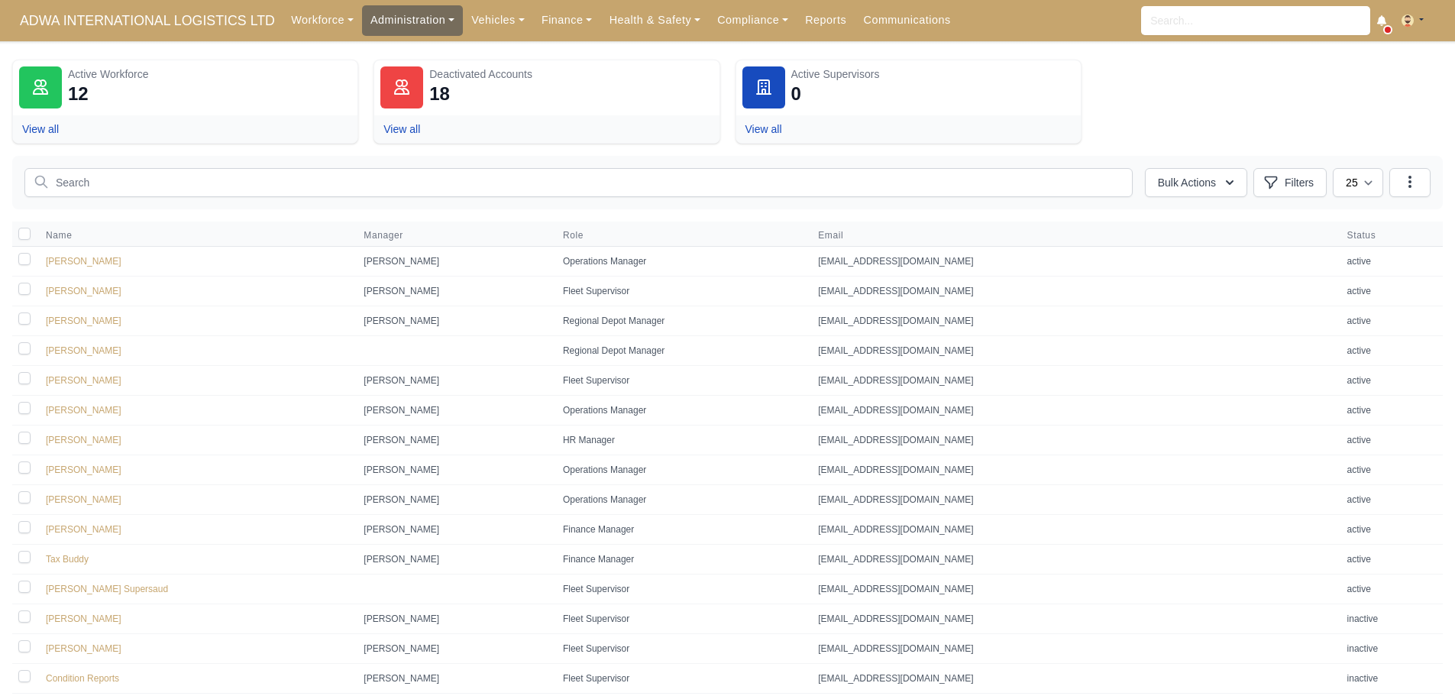
click at [411, 18] on link "Administration" at bounding box center [412, 20] width 101 height 30
click at [414, 211] on link "Metrics" at bounding box center [431, 214] width 124 height 32
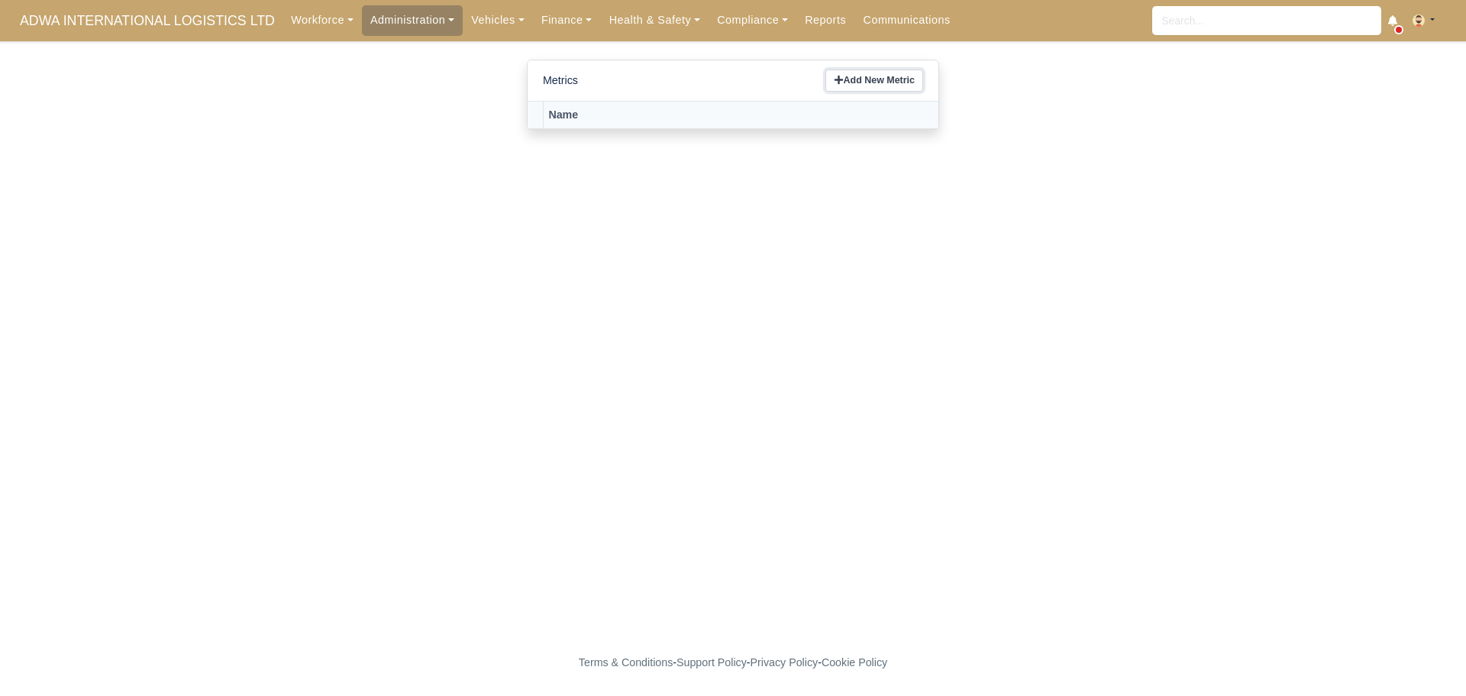
click at [873, 79] on link "Add New Metric" at bounding box center [874, 80] width 98 height 22
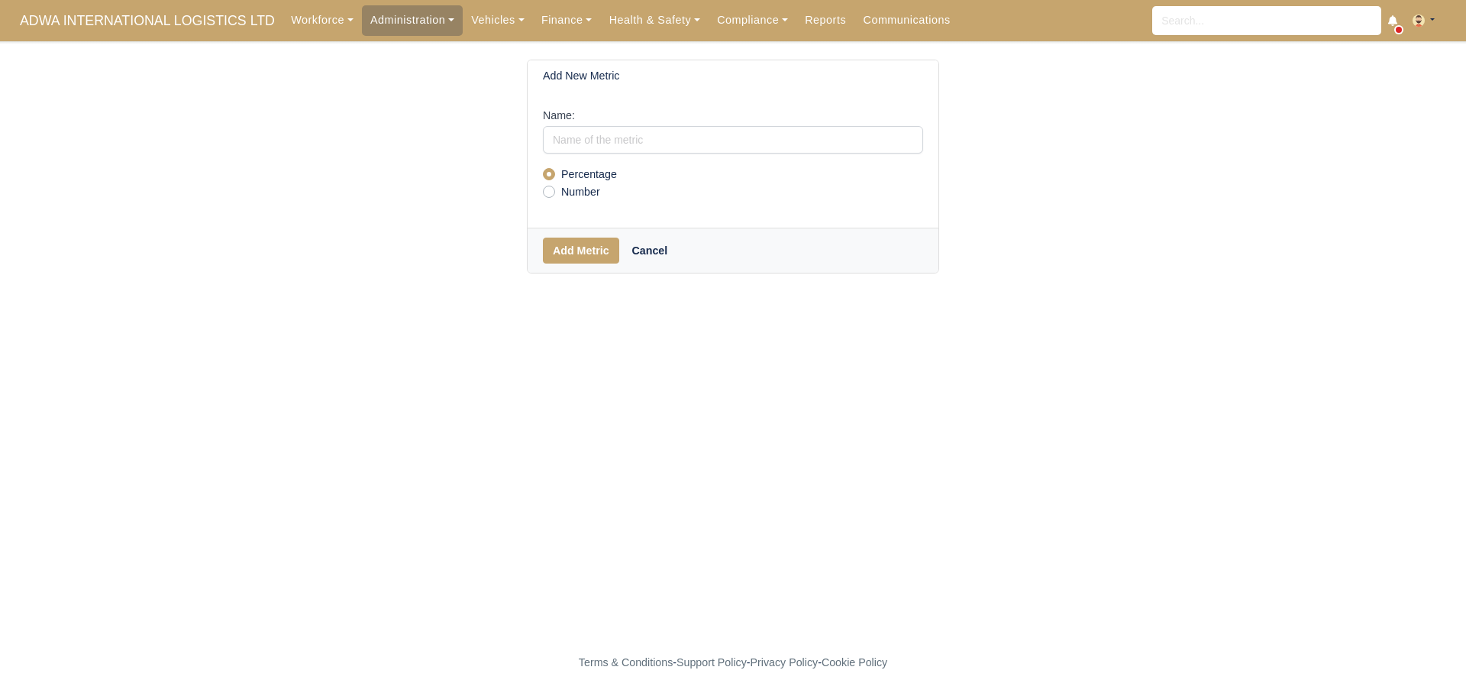
click at [643, 253] on link "Cancel" at bounding box center [650, 250] width 56 height 26
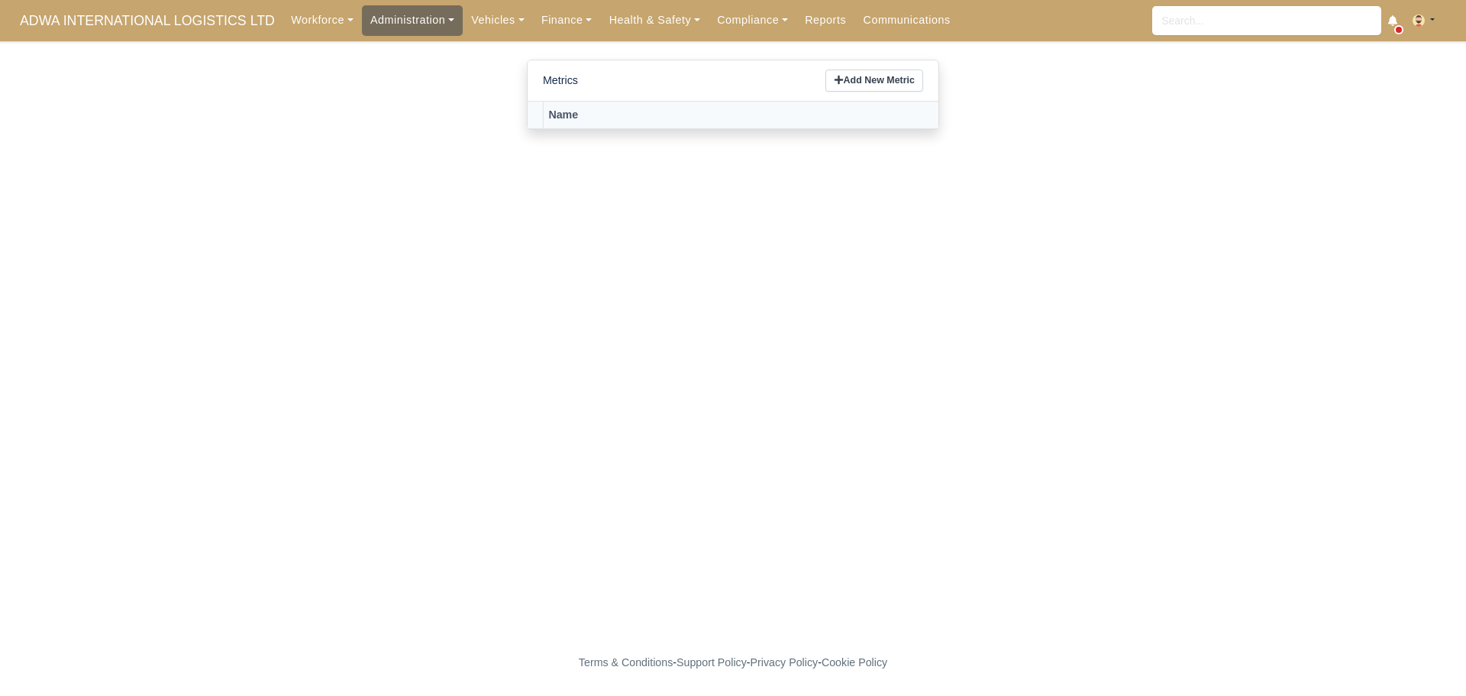
click at [411, 21] on link "Administration" at bounding box center [412, 20] width 101 height 30
click at [486, 17] on link "Vehicles" at bounding box center [498, 20] width 70 height 30
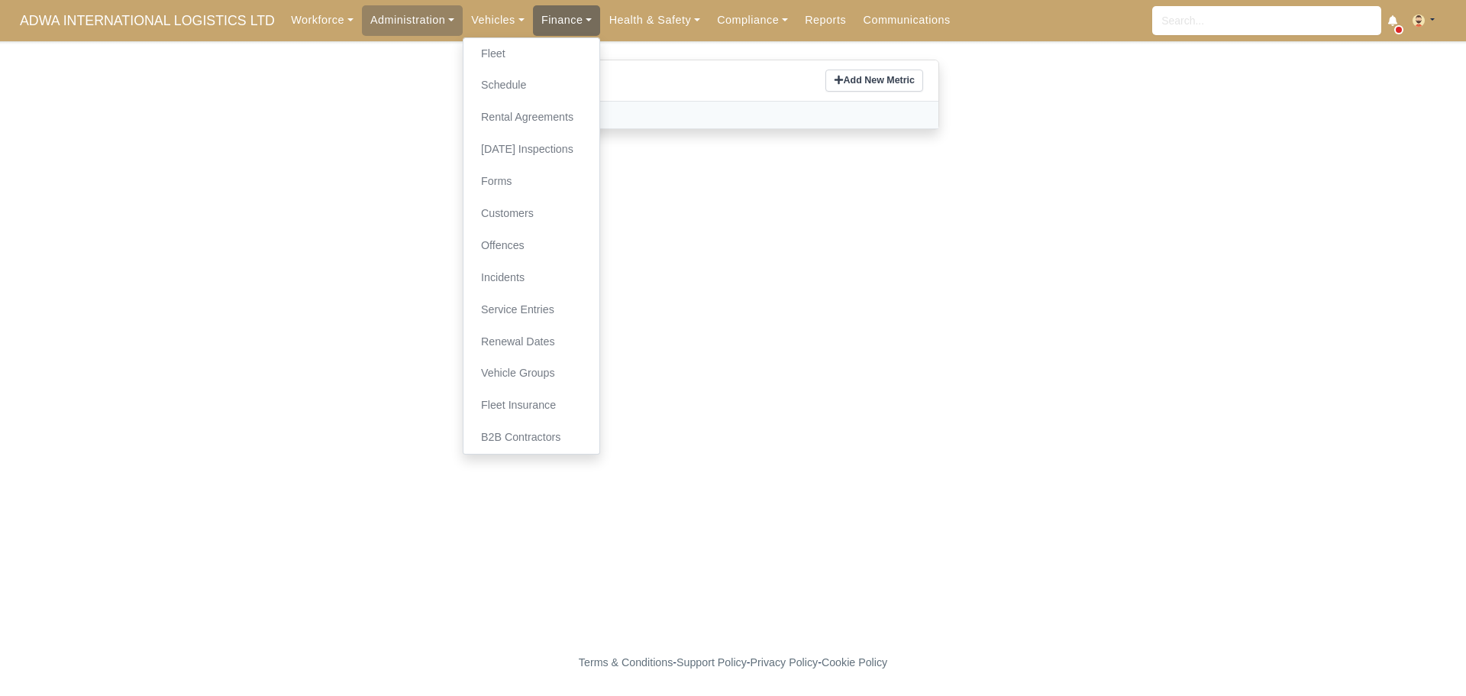
click at [549, 12] on link "Finance" at bounding box center [567, 20] width 68 height 30
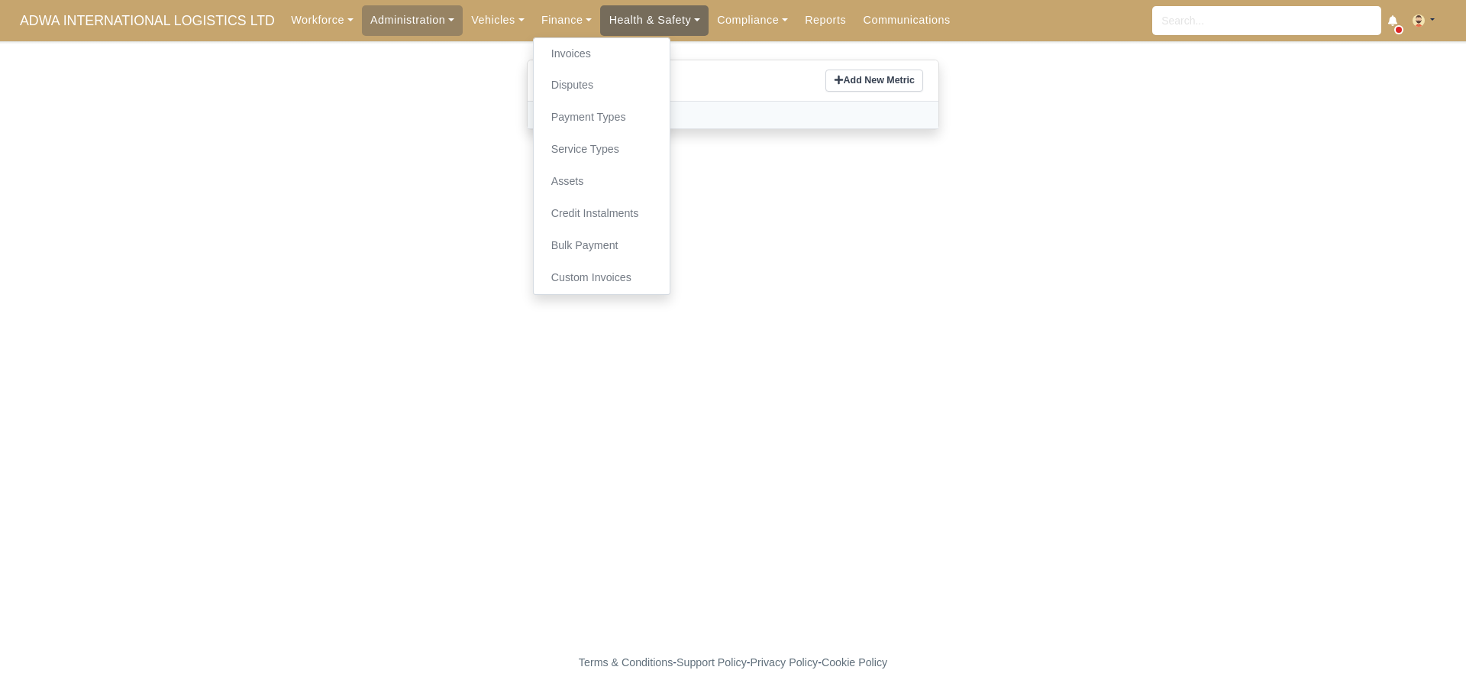
click at [638, 11] on link "Health & Safety" at bounding box center [654, 20] width 108 height 30
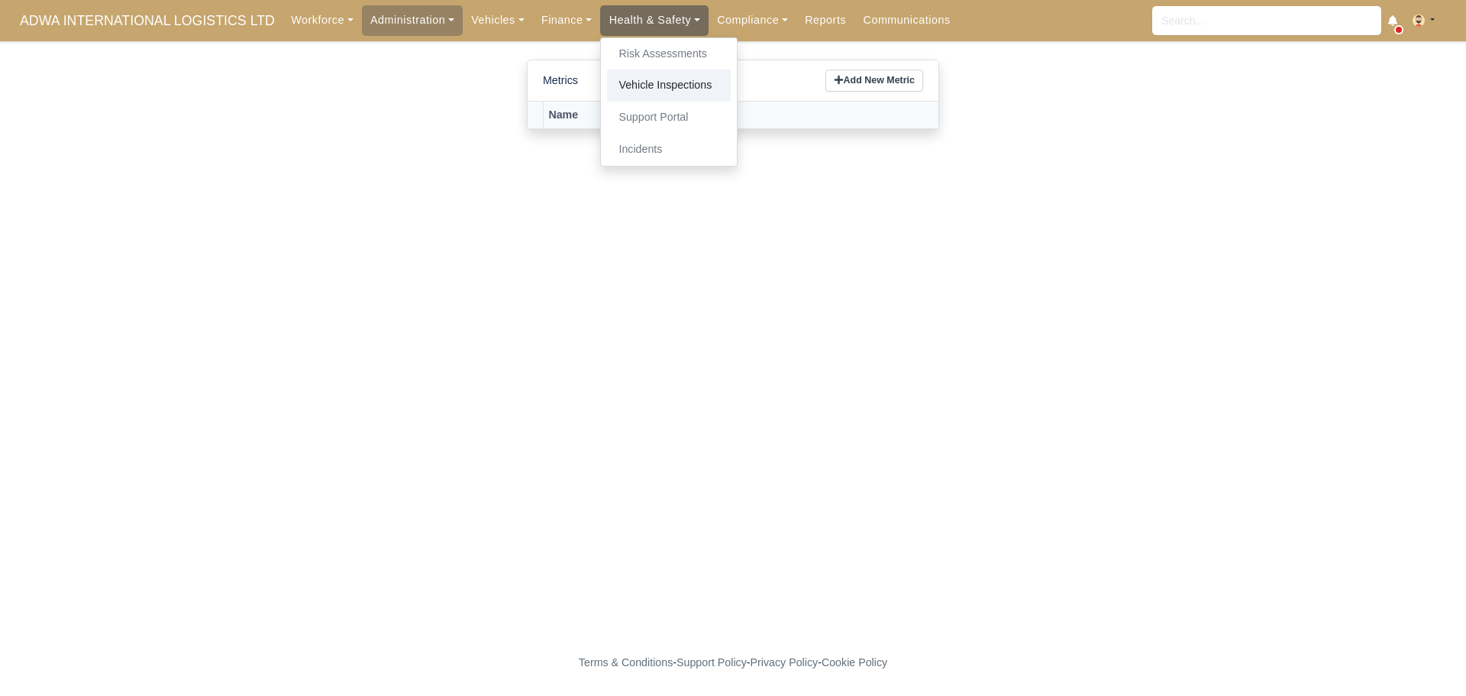
click at [651, 84] on link "Vehicle Inspections" at bounding box center [669, 85] width 124 height 32
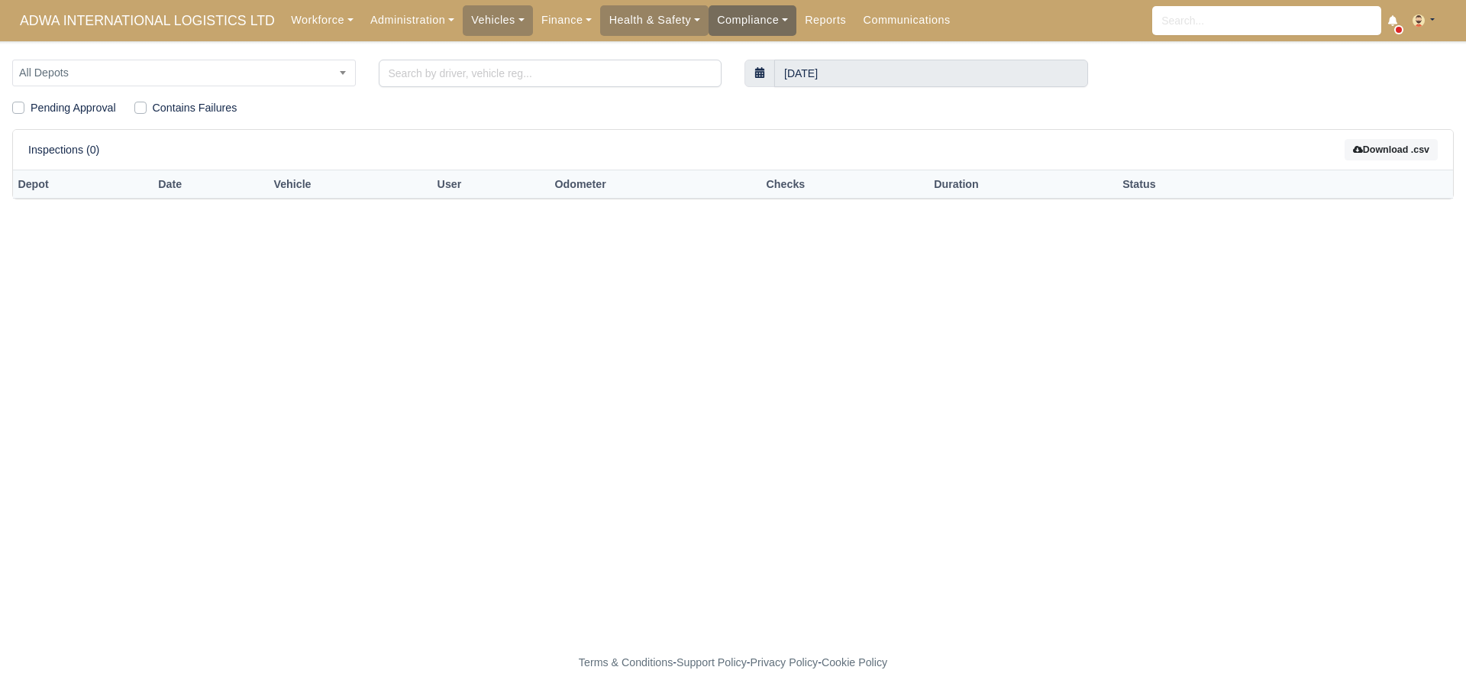
click at [723, 27] on link "Compliance" at bounding box center [753, 20] width 88 height 30
click at [779, 60] on link "Compliance Dashboard" at bounding box center [783, 54] width 137 height 32
click at [728, 25] on link "Compliance" at bounding box center [753, 20] width 88 height 30
click at [735, 49] on link "Compliance Dashboard" at bounding box center [783, 54] width 137 height 32
click at [724, 12] on link "Compliance" at bounding box center [753, 20] width 88 height 30
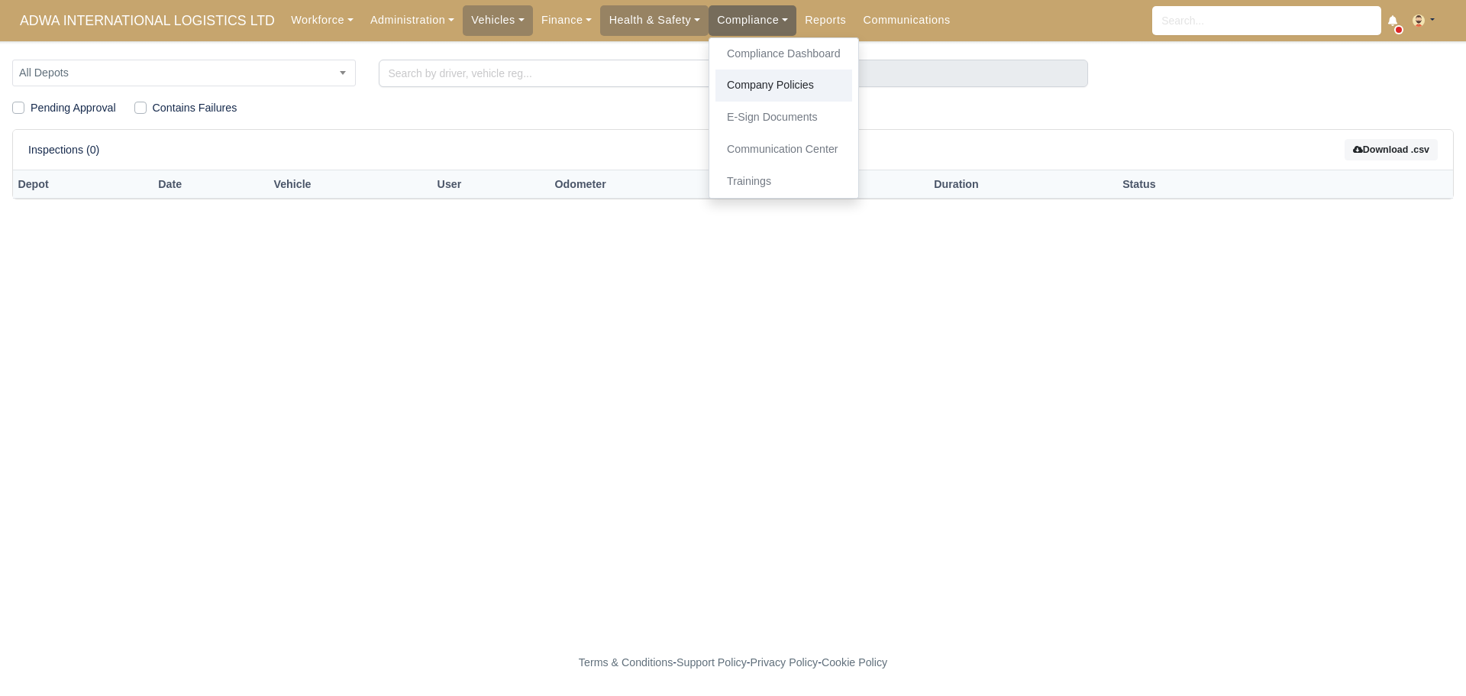
click at [728, 82] on link "Company Policies" at bounding box center [783, 85] width 137 height 32
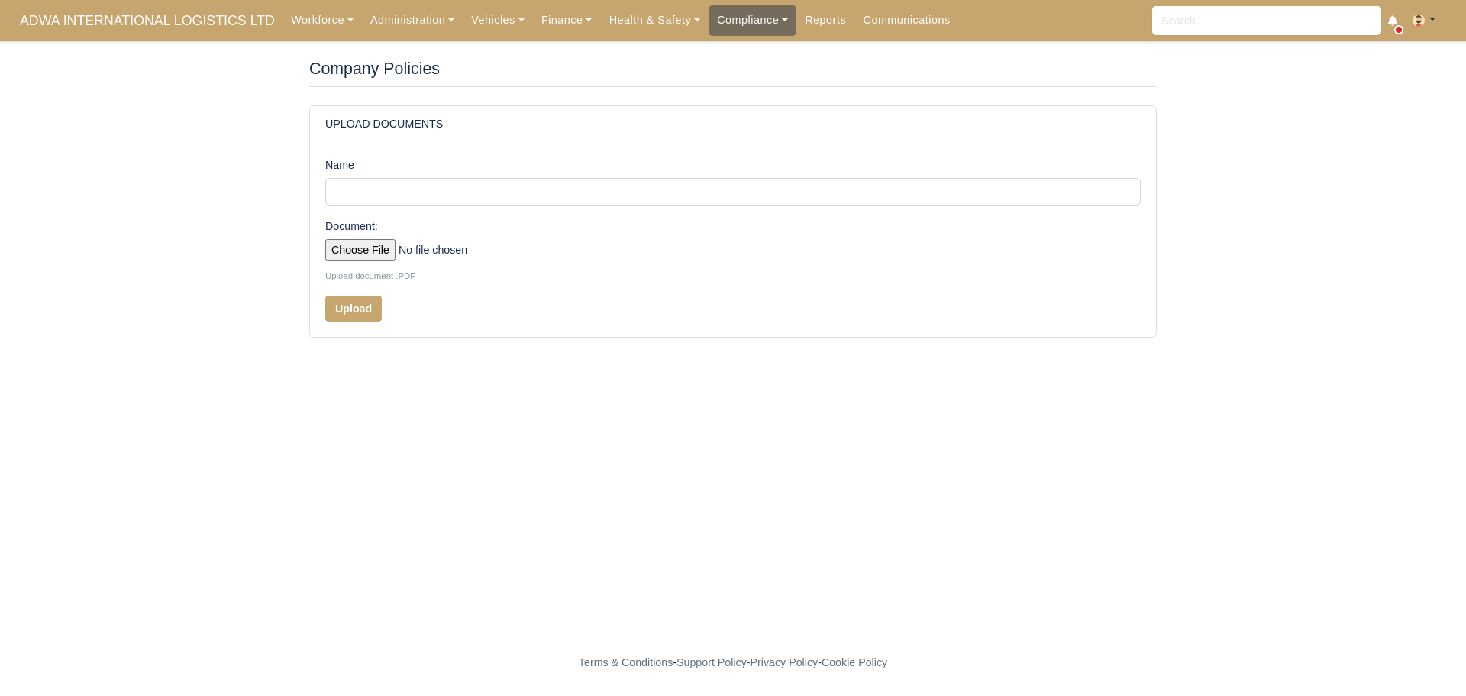
click at [735, 29] on link "Compliance" at bounding box center [753, 20] width 88 height 30
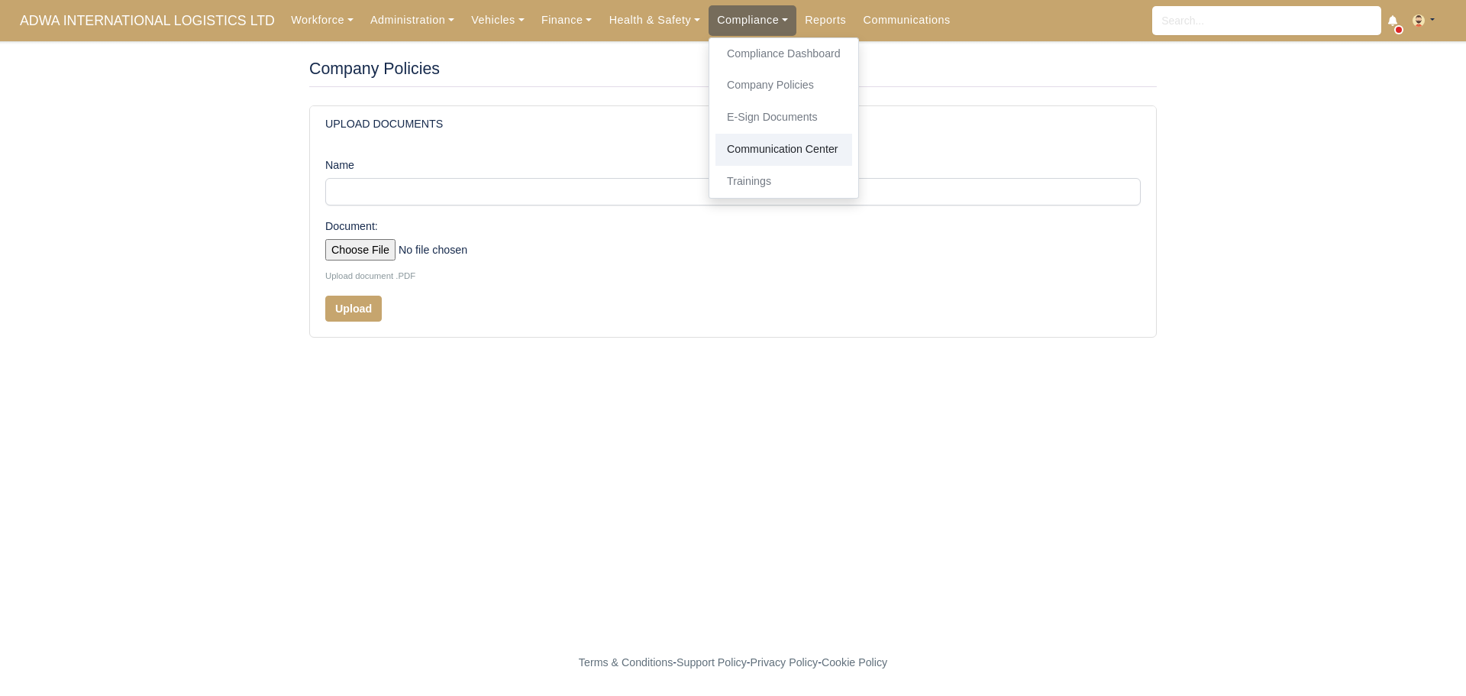
click at [739, 141] on link "Communication Center" at bounding box center [783, 150] width 137 height 32
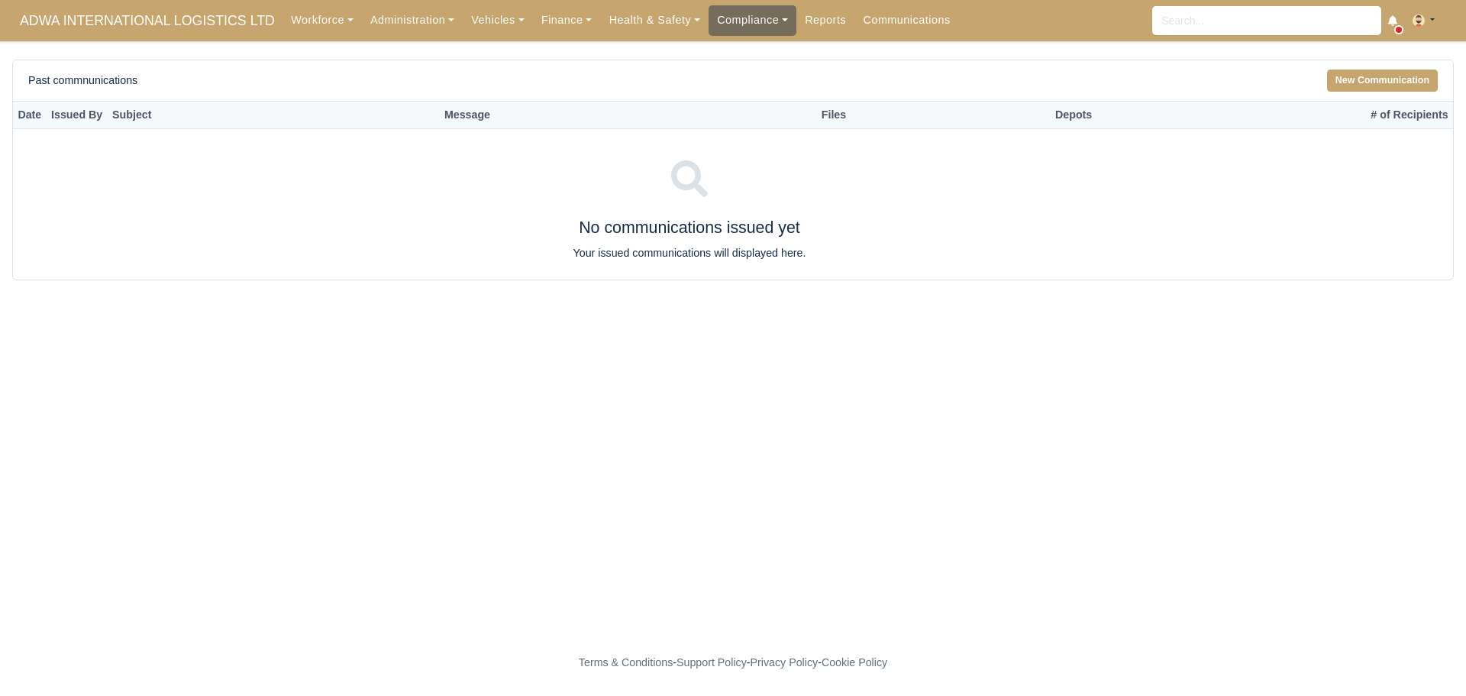
click at [725, 27] on link "Compliance" at bounding box center [753, 20] width 88 height 30
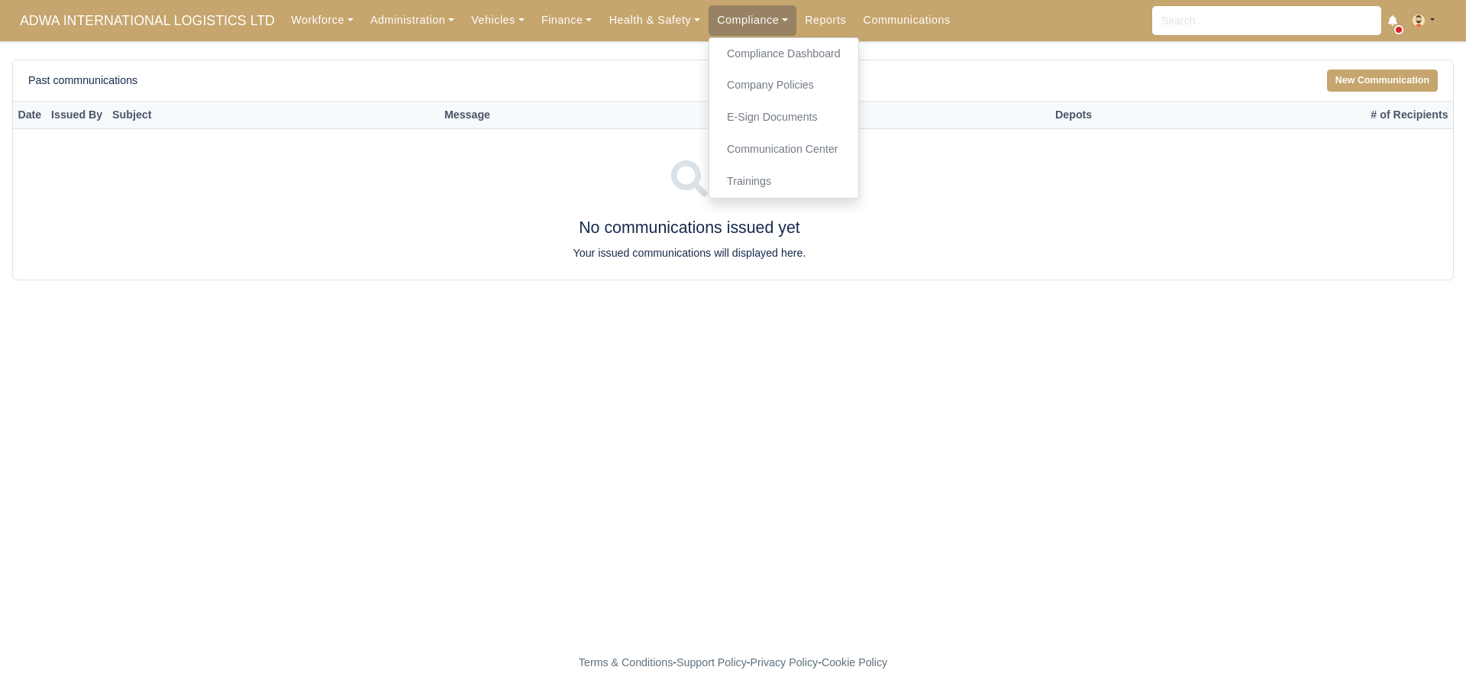
click at [534, 372] on main "Past commnunications New Communication Date Issued By Subject Message Files Dep…" at bounding box center [733, 345] width 1466 height 570
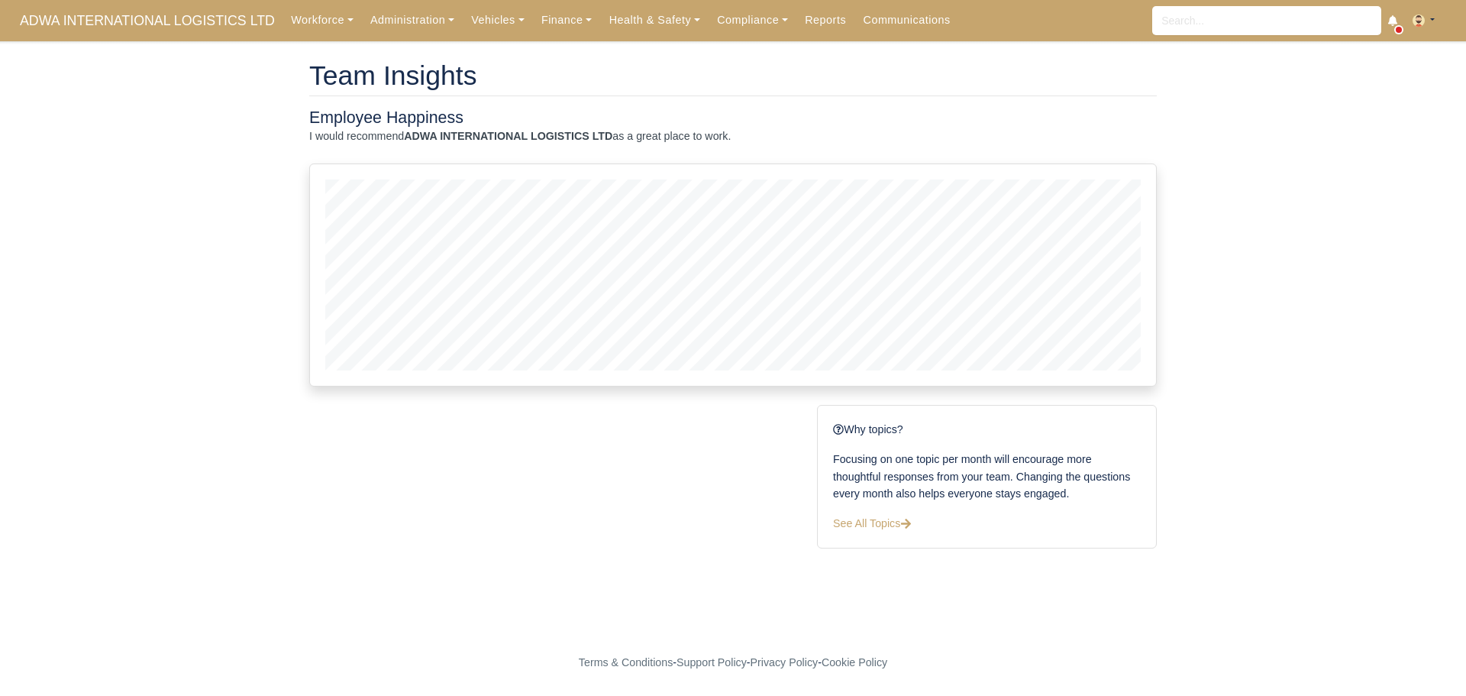
scroll to position [221, 846]
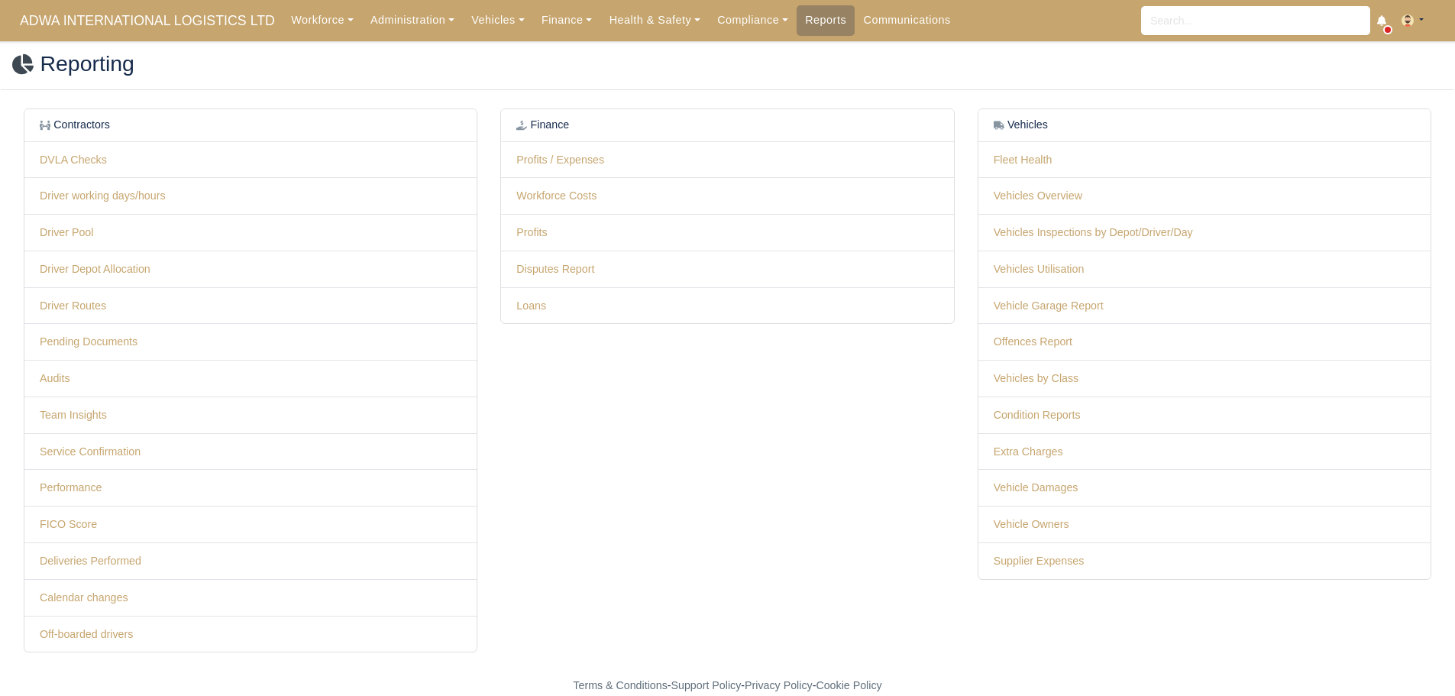
scroll to position [15, 0]
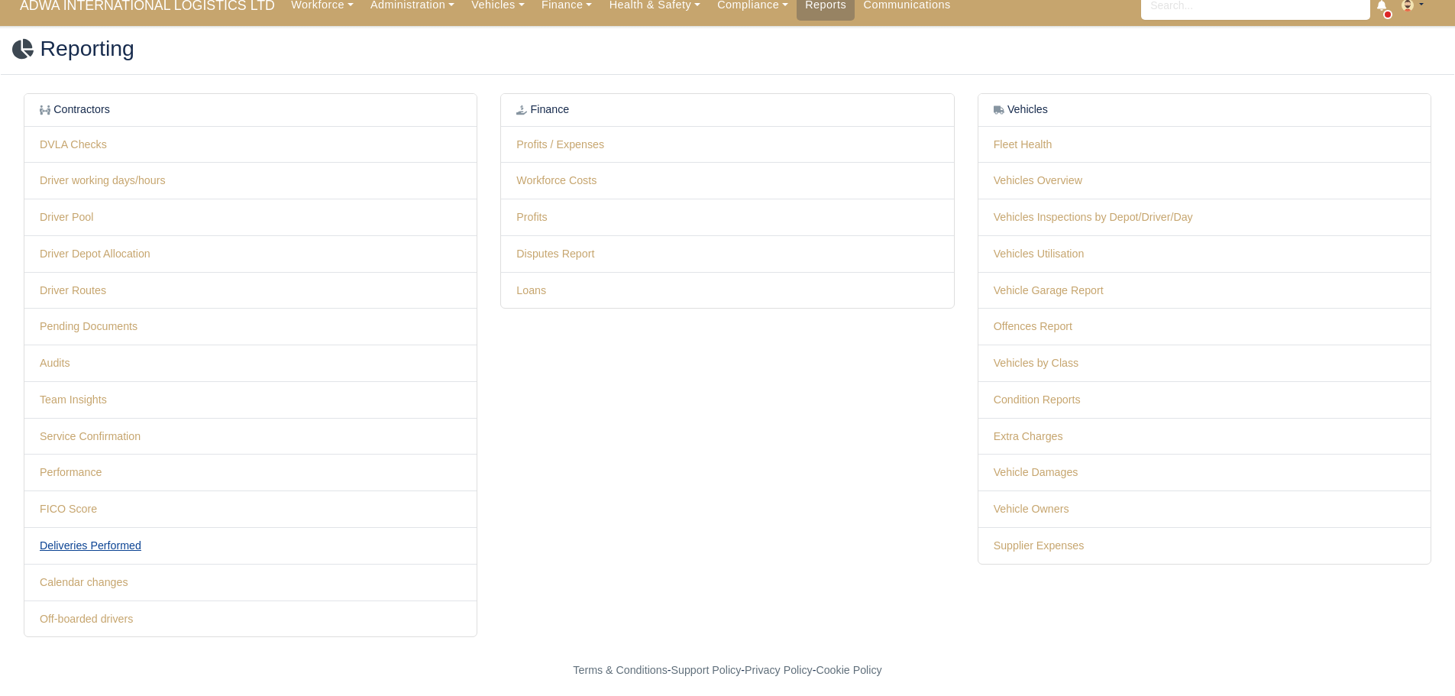
click at [82, 544] on link "Deliveries Performed" at bounding box center [91, 545] width 102 height 12
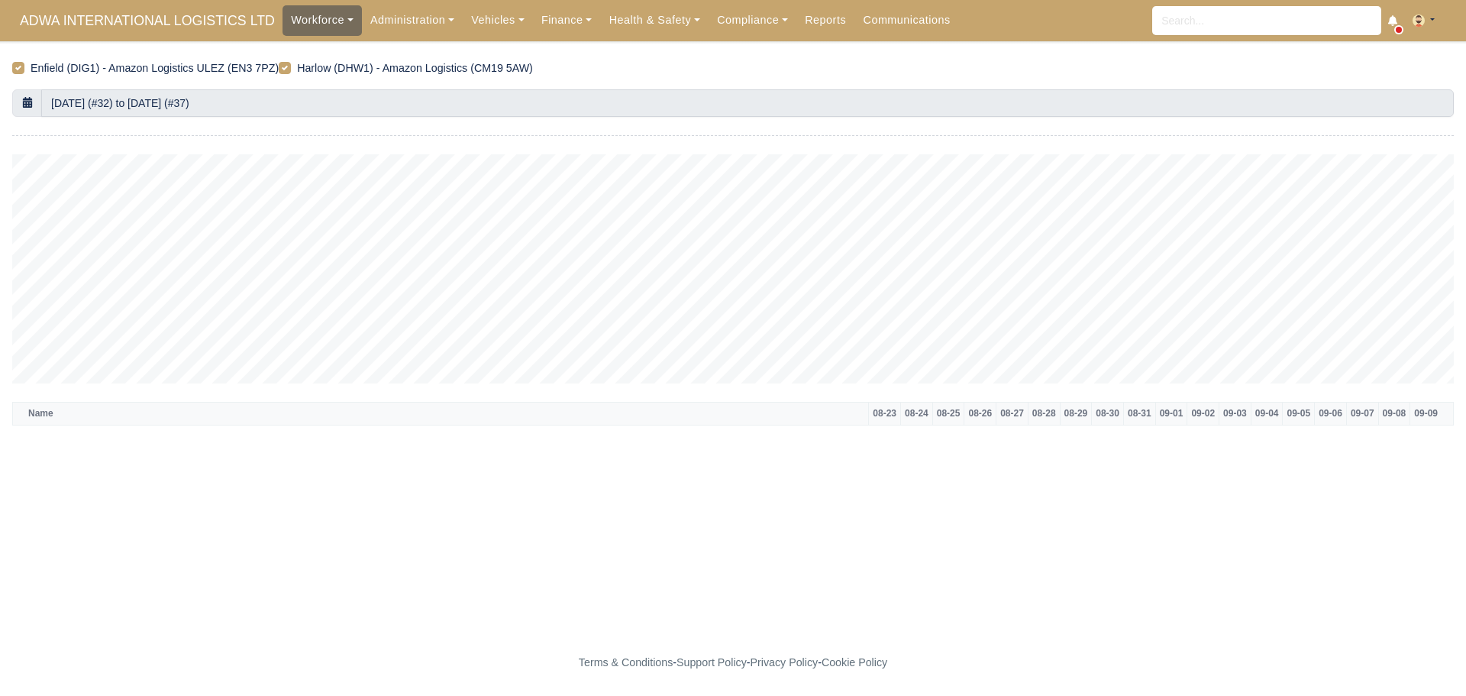
click at [304, 26] on link "Workforce" at bounding box center [322, 20] width 79 height 30
click at [341, 150] on link "Daily Attendance" at bounding box center [351, 150] width 124 height 32
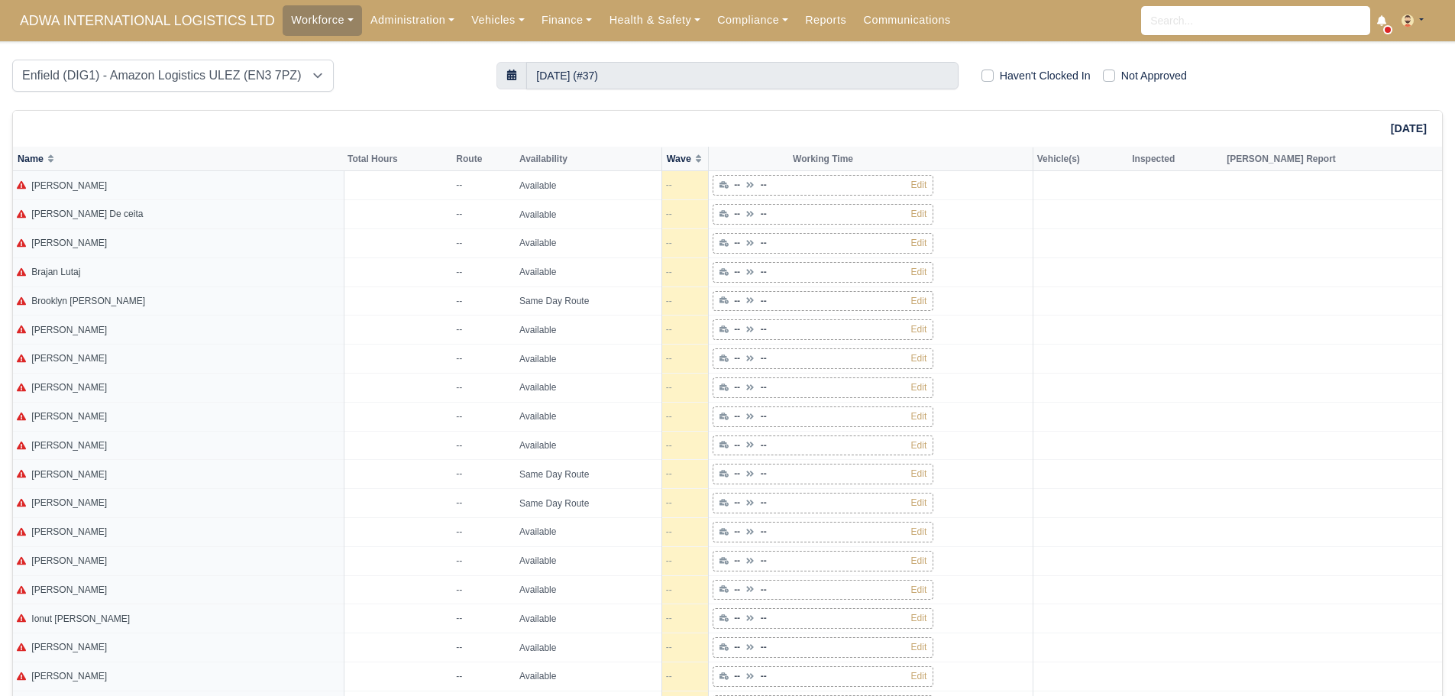
click at [662, 116] on div "Sep 9, 2025" at bounding box center [727, 129] width 1429 height 36
click at [421, 76] on div "Enfield (DIG1) - Amazon Logistics ULEZ (EN3 7PZ) Harlow (DHW1) - Amazon Logisti…" at bounding box center [242, 76] width 461 height 32
click at [435, 81] on div "Enfield (DIG1) - Amazon Logistics ULEZ (EN3 7PZ) Harlow (DHW1) - Amazon Logisti…" at bounding box center [242, 76] width 461 height 32
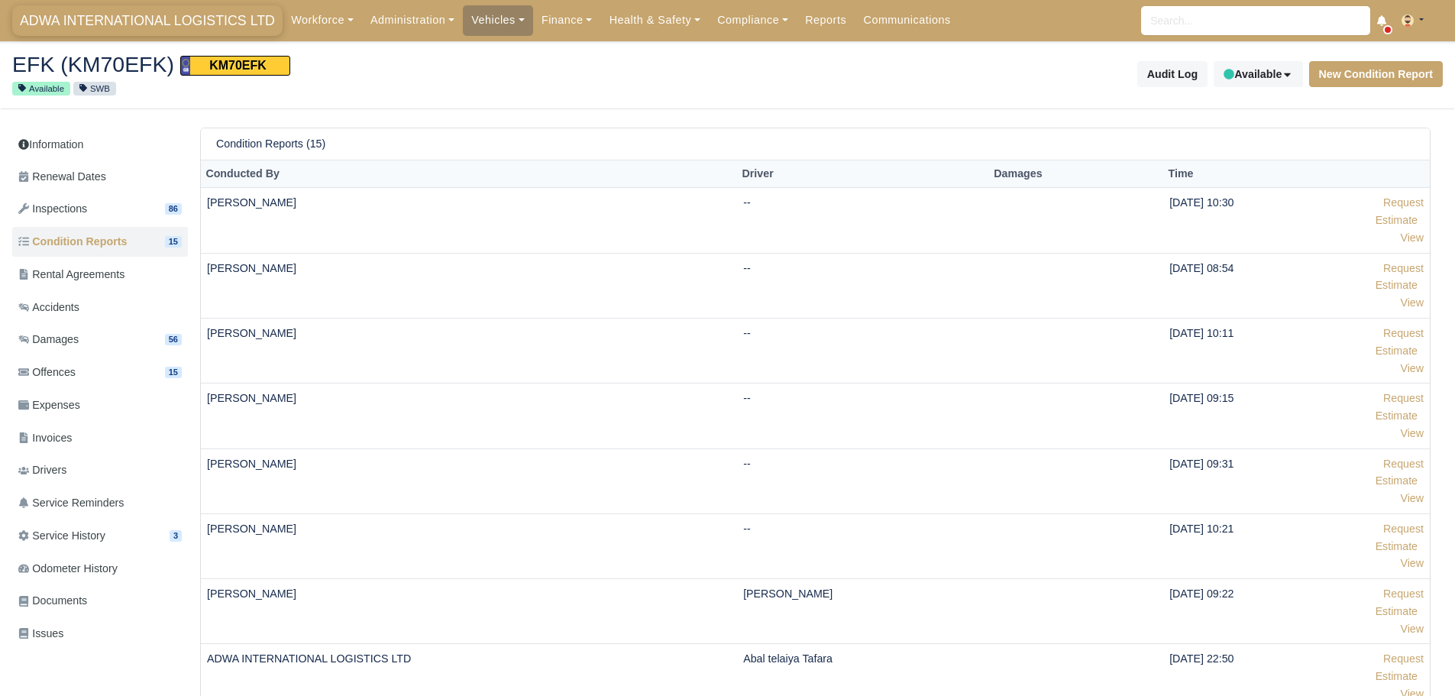
click at [105, 22] on span "ADWA INTERNATIONAL LOGISTICS LTD" at bounding box center [147, 20] width 270 height 31
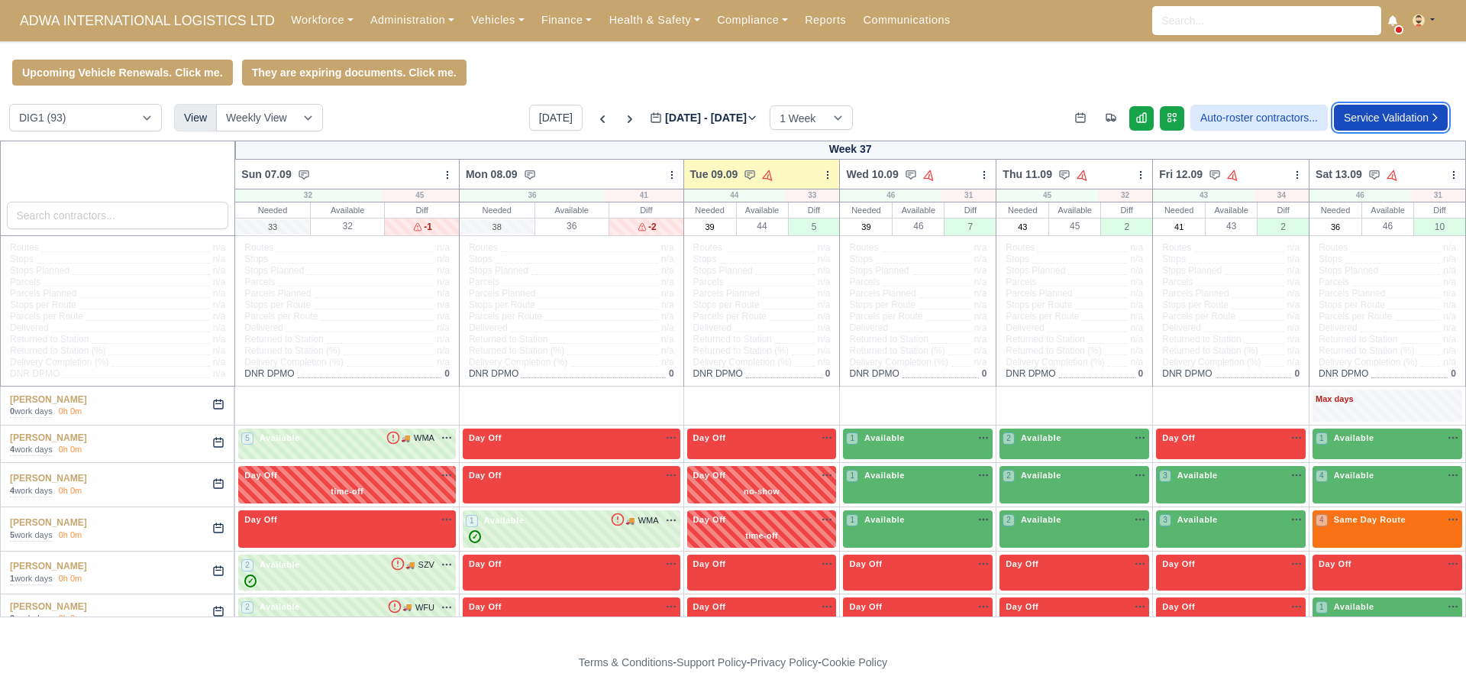
click at [1390, 115] on link "Service Validation" at bounding box center [1391, 118] width 114 height 26
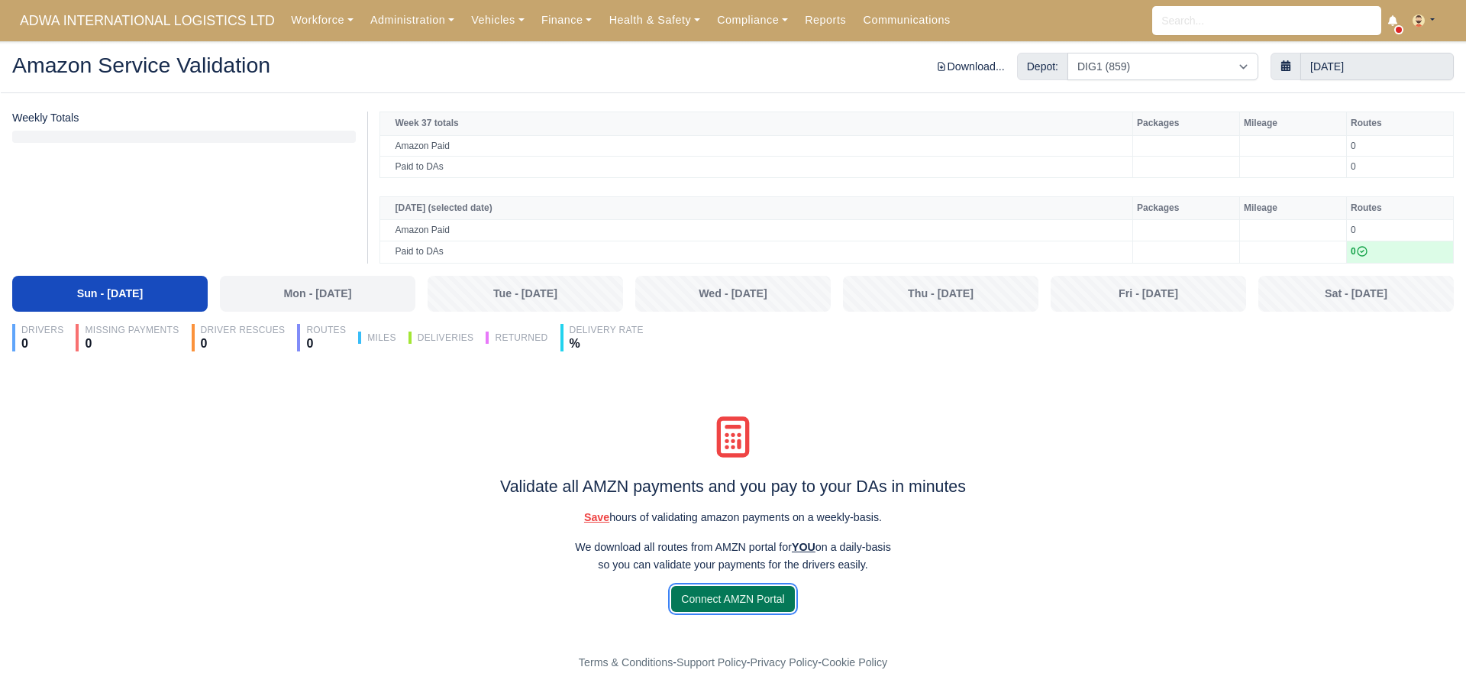
click at [751, 609] on link "Connect AMZN Portal" at bounding box center [732, 599] width 123 height 26
click at [773, 602] on link "Connect AMZN Portal" at bounding box center [732, 599] width 123 height 26
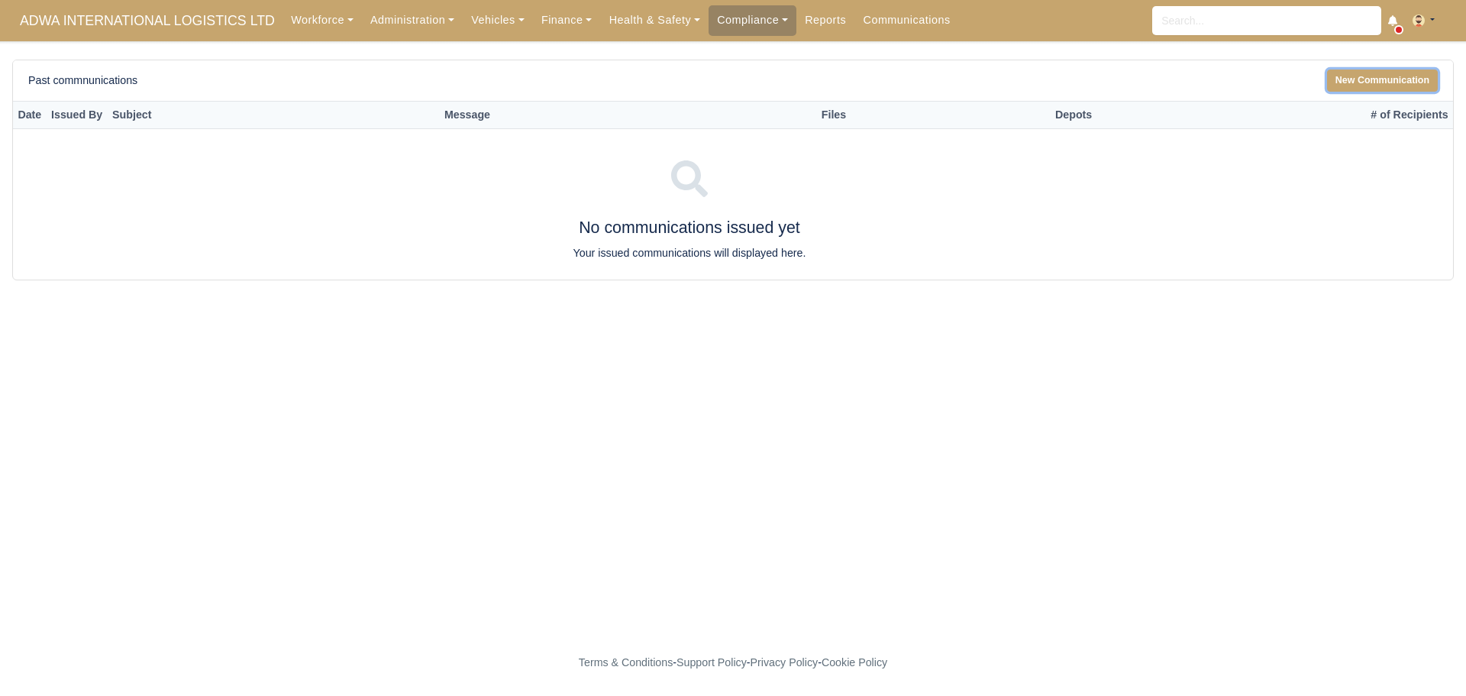
click at [1362, 82] on link "New Communication" at bounding box center [1382, 80] width 111 height 22
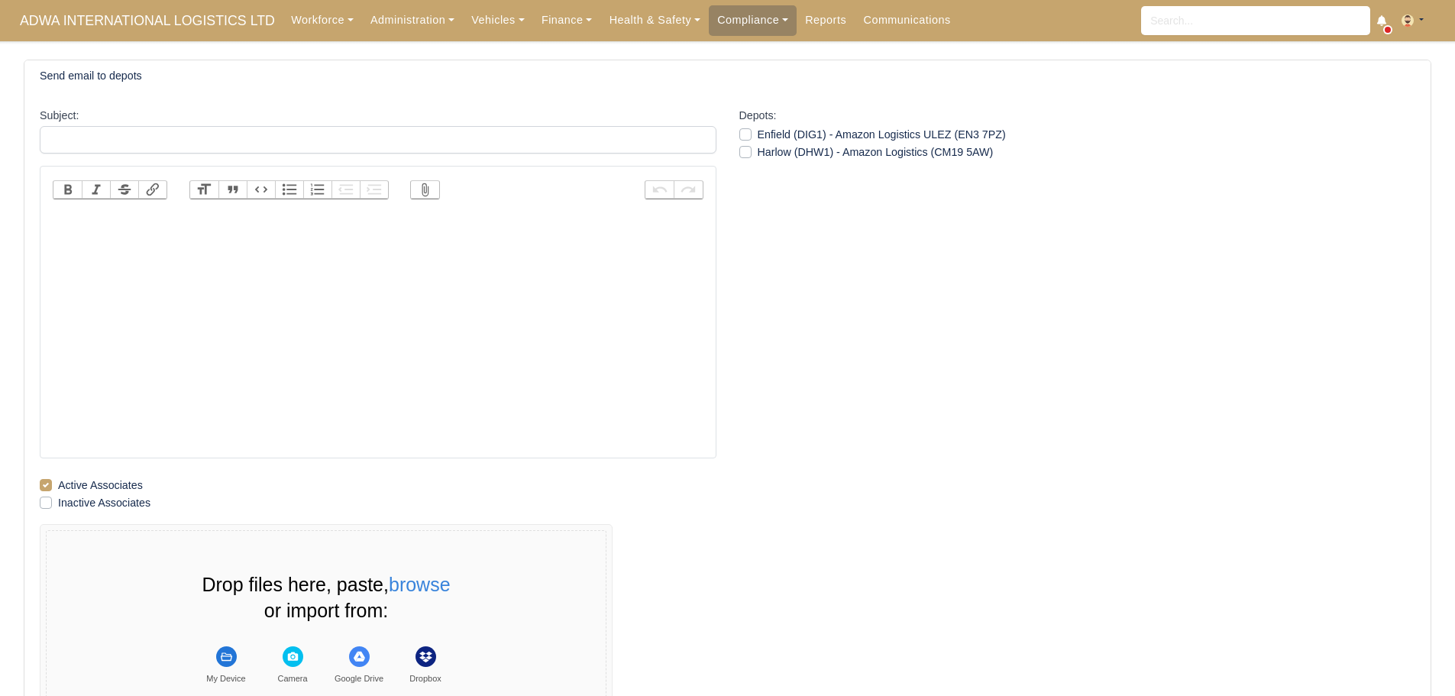
click at [530, 250] on trix-editor at bounding box center [378, 332] width 651 height 244
click at [735, 29] on link "Compliance" at bounding box center [753, 20] width 88 height 30
drag, startPoint x: 606, startPoint y: 290, endPoint x: 590, endPoint y: 281, distance: 18.5
click at [605, 291] on trix-editor at bounding box center [378, 332] width 651 height 244
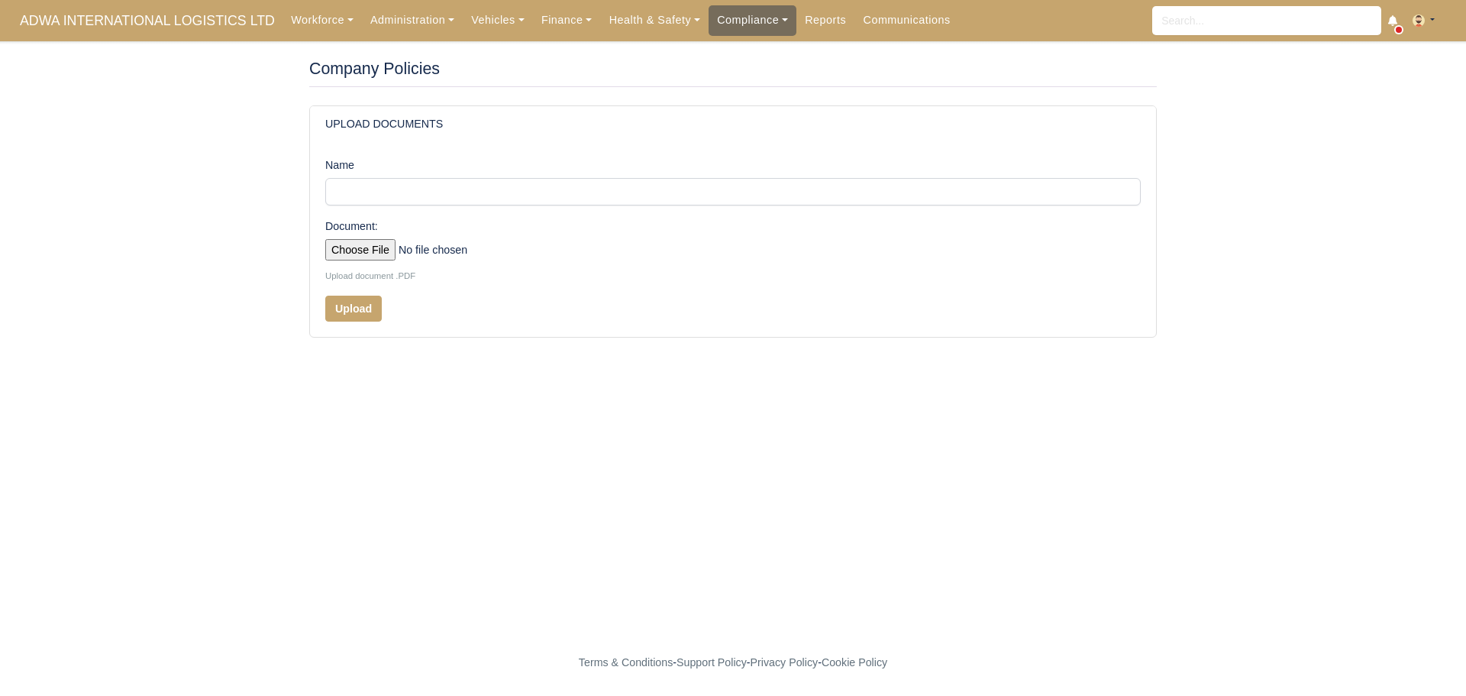
drag, startPoint x: 0, startPoint y: 0, endPoint x: 734, endPoint y: 25, distance: 734.2
click at [734, 25] on link "Compliance" at bounding box center [753, 20] width 88 height 30
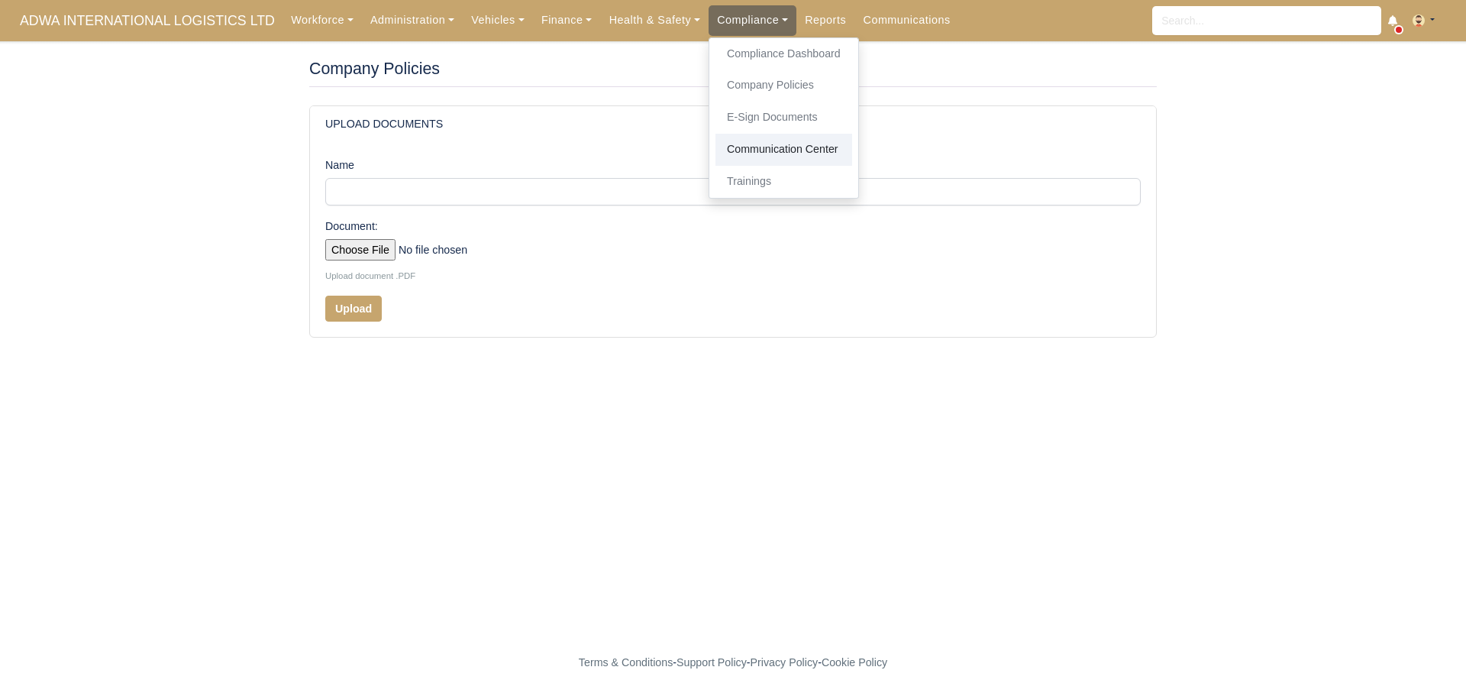
click at [774, 141] on link "Communication Center" at bounding box center [783, 150] width 137 height 32
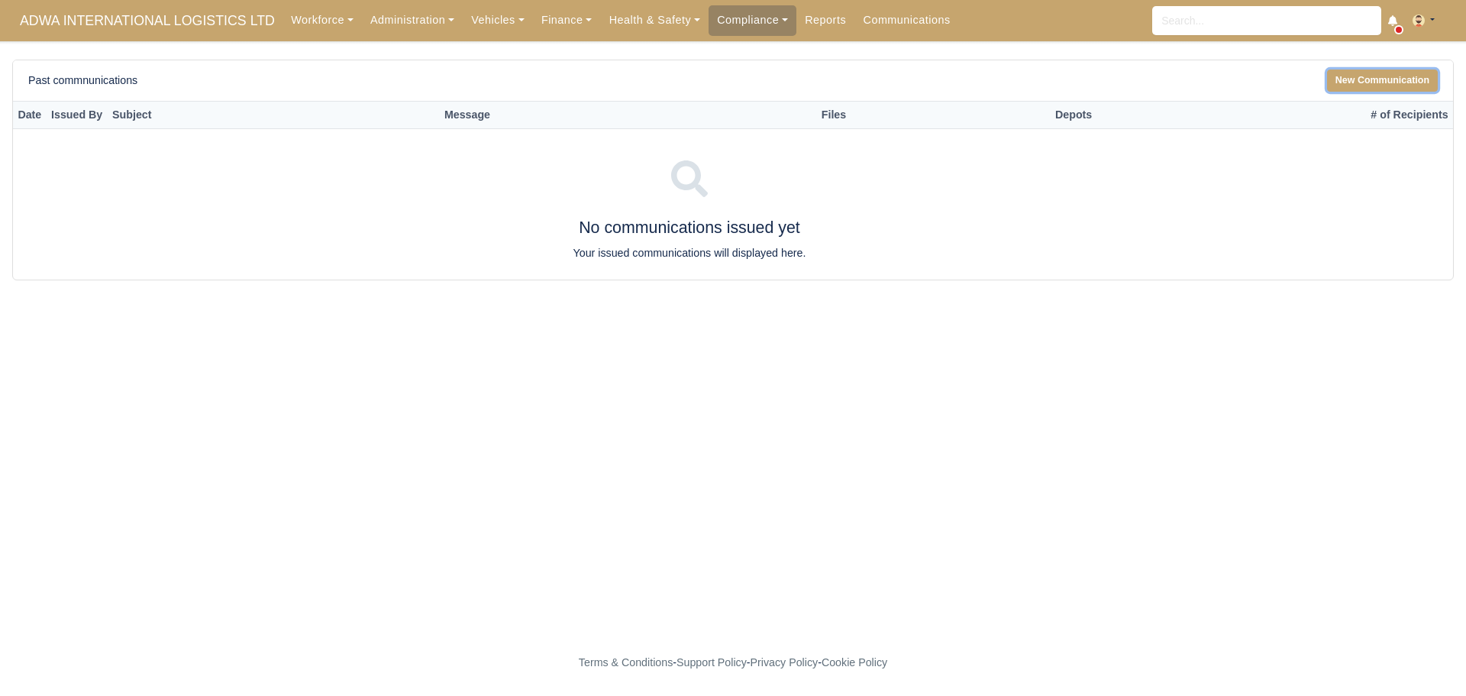
click at [1387, 76] on link "New Communication" at bounding box center [1382, 80] width 111 height 22
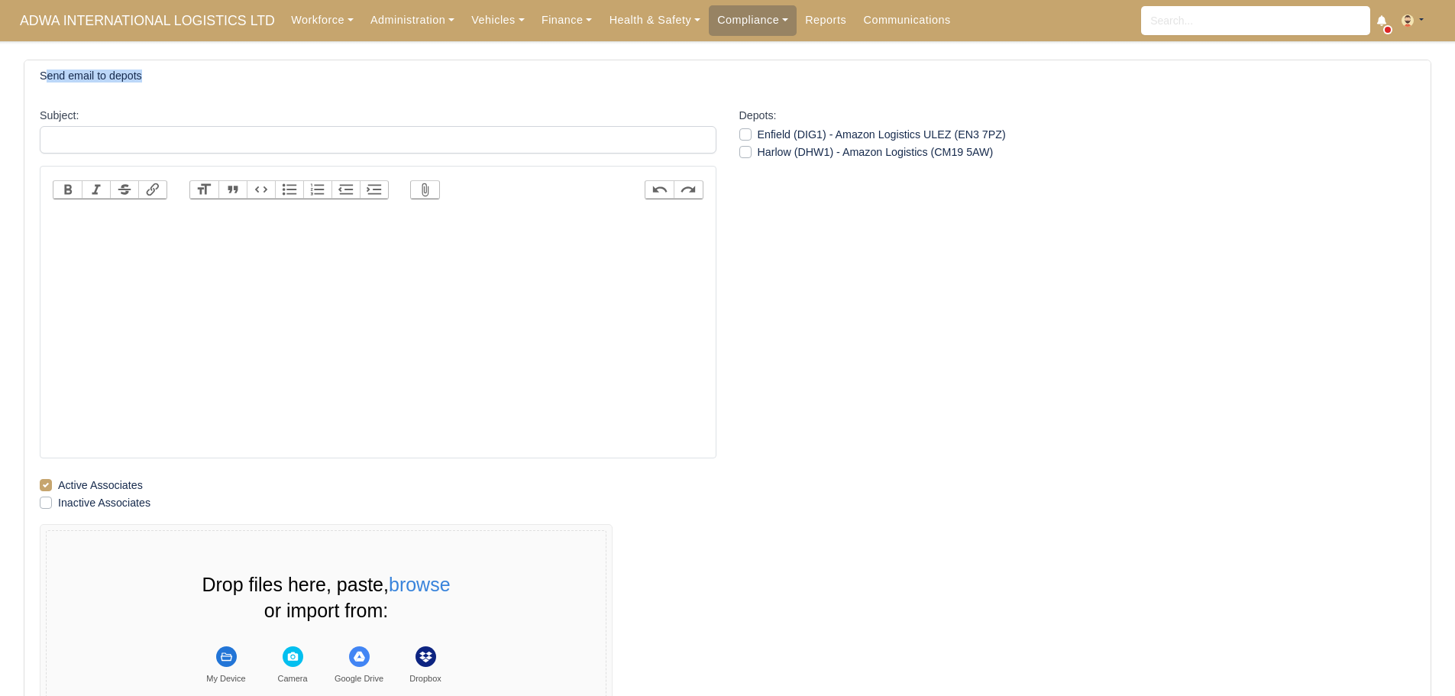
drag, startPoint x: 154, startPoint y: 70, endPoint x: 46, endPoint y: 73, distance: 108.4
click at [46, 73] on div "Send email to depots" at bounding box center [727, 75] width 1375 height 13
click at [159, 73] on div "Send email to depots" at bounding box center [727, 75] width 1375 height 13
